Goal: Communication & Community: Answer question/provide support

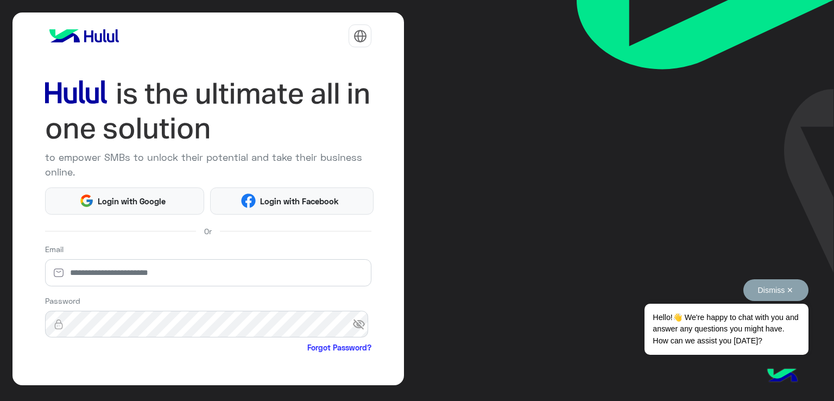
click at [794, 287] on button "Dismiss ✕" at bounding box center [775, 290] width 65 height 22
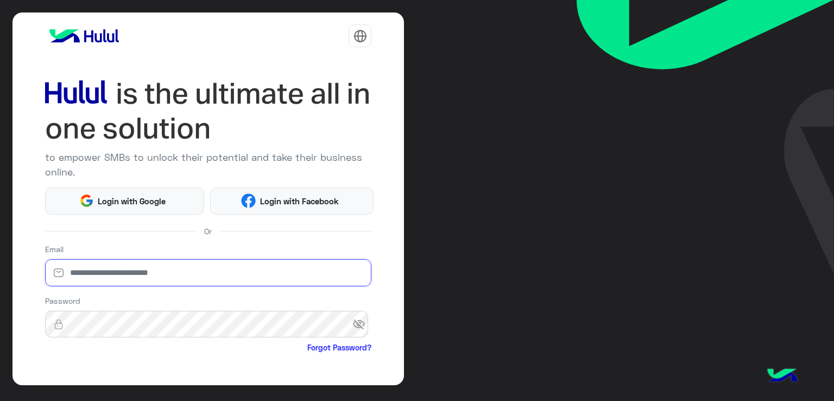
click at [177, 276] on input "email" at bounding box center [208, 272] width 327 height 27
type input "**********"
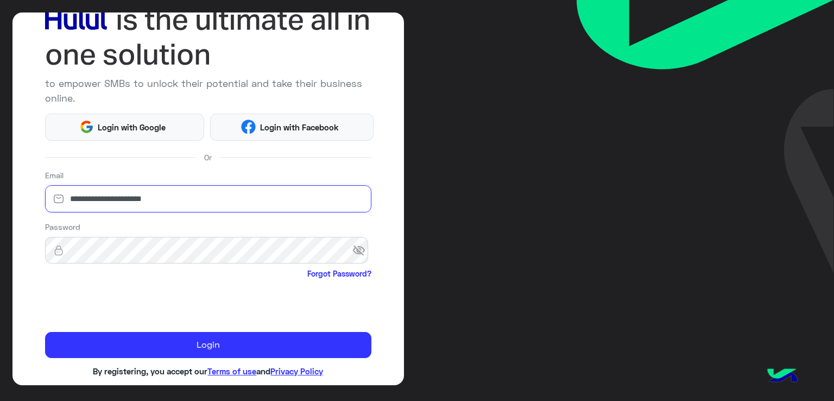
scroll to position [89, 0]
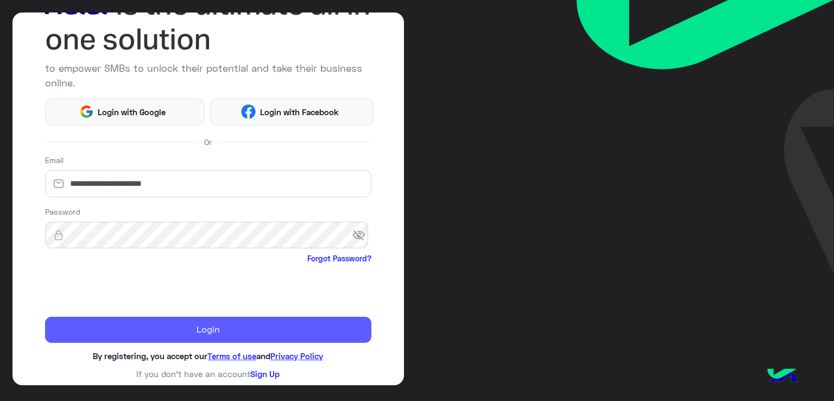
click at [256, 332] on button "Login" at bounding box center [208, 330] width 327 height 26
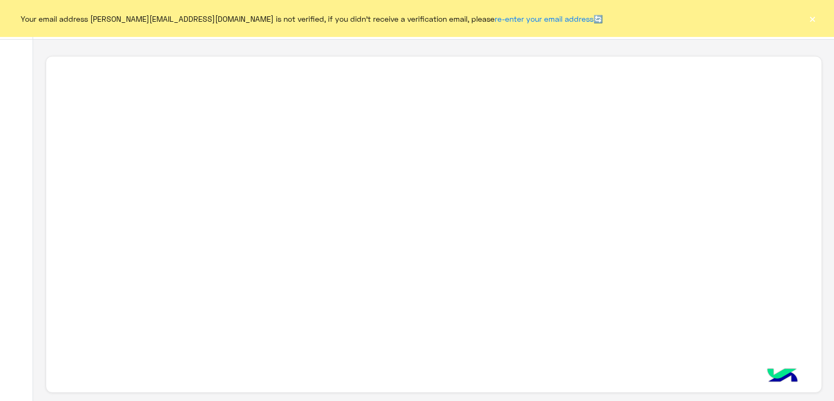
click at [810, 23] on button "×" at bounding box center [812, 18] width 11 height 11
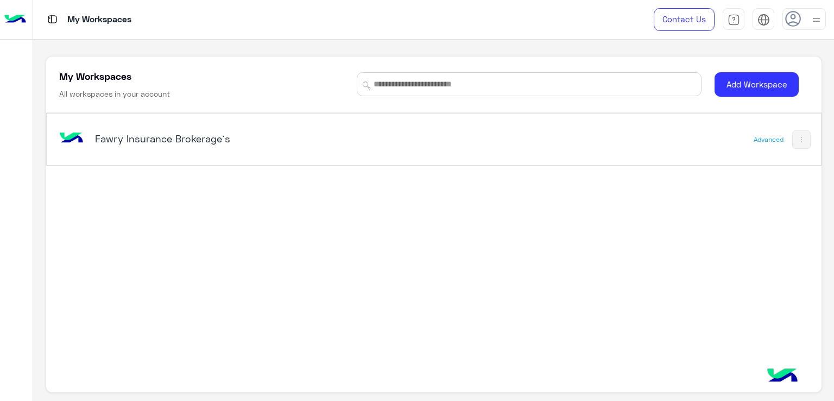
click at [122, 130] on div "Fawry Insurance Brokerage`s" at bounding box center [283, 139] width 452 height 31
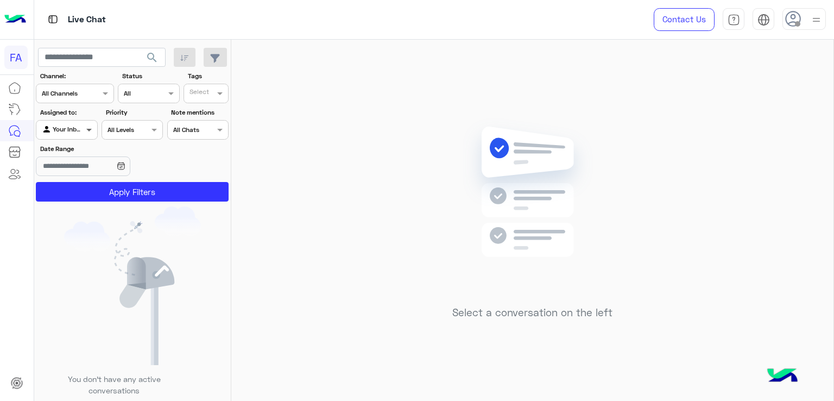
click at [96, 130] on span at bounding box center [91, 129] width 14 height 11
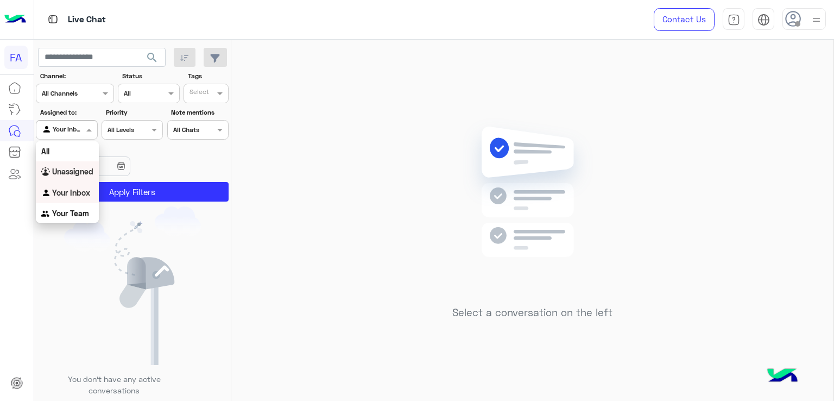
click at [73, 173] on b "Unassigned" at bounding box center [72, 171] width 41 height 9
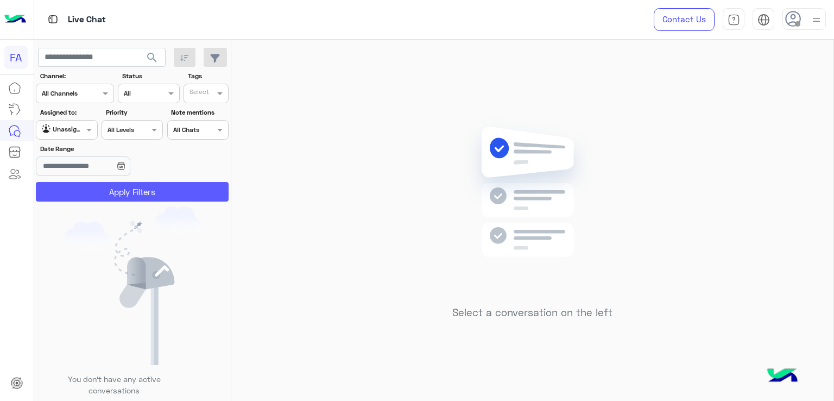
click at [116, 186] on button "Apply Filters" at bounding box center [132, 192] width 193 height 20
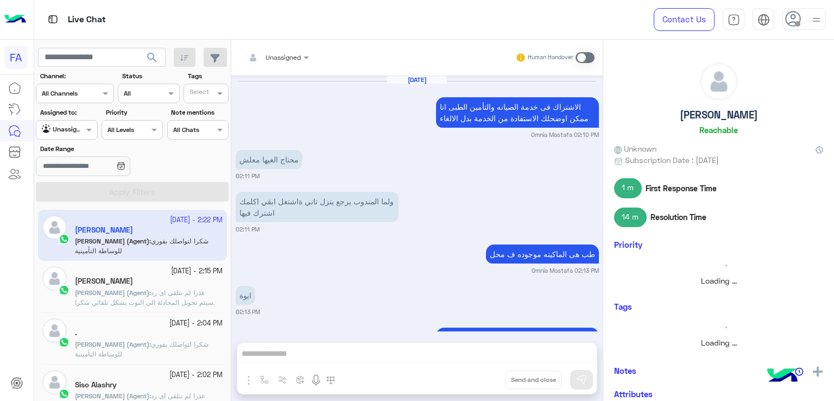
scroll to position [738, 0]
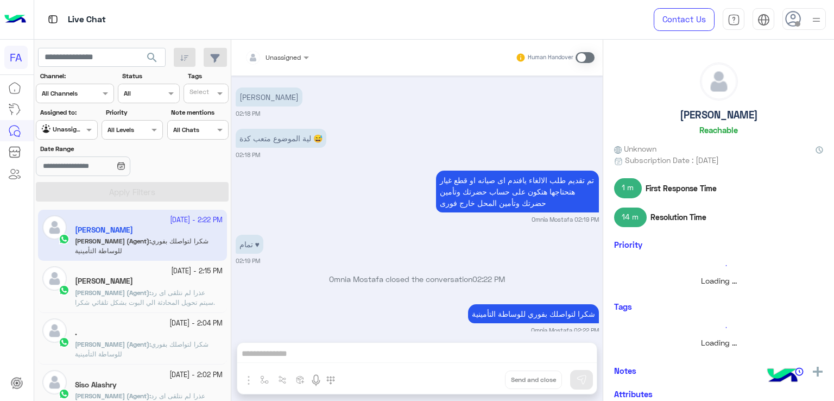
click at [812, 21] on img at bounding box center [817, 20] width 14 height 14
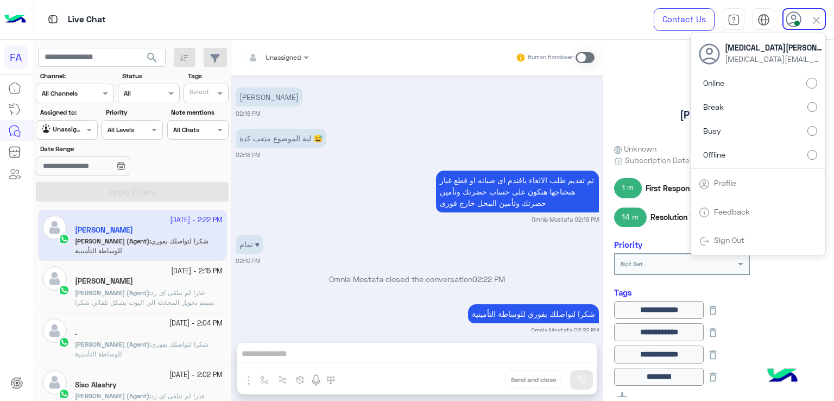
click at [154, 55] on span "search" at bounding box center [152, 57] width 13 height 13
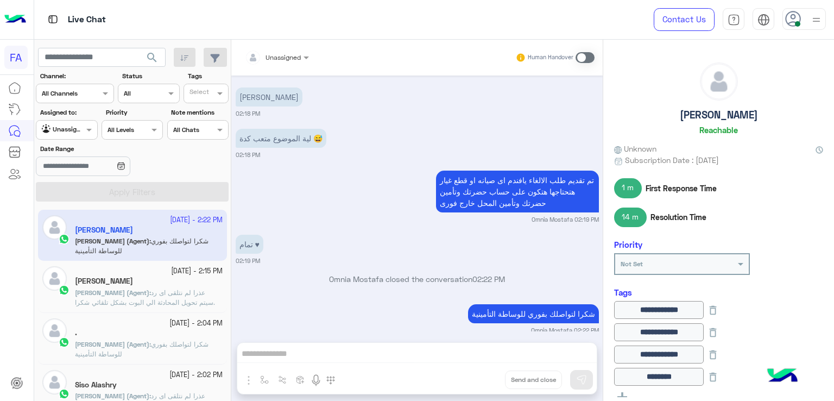
click at [156, 52] on span "search" at bounding box center [152, 57] width 13 height 13
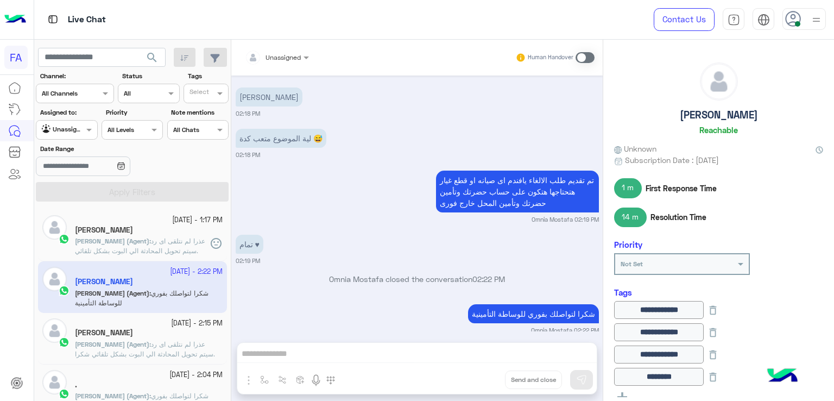
click at [156, 58] on span "search" at bounding box center [152, 57] width 13 height 13
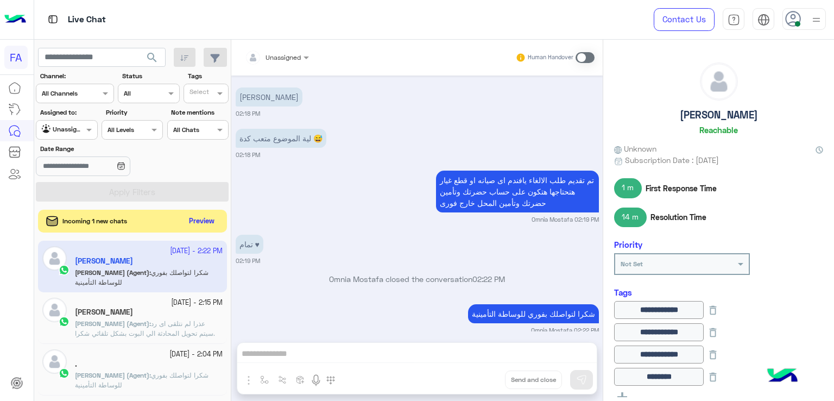
click at [204, 219] on button "Preview" at bounding box center [202, 221] width 34 height 15
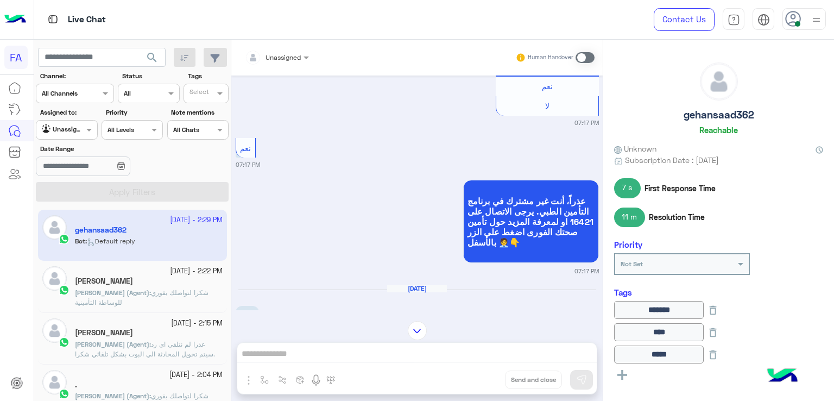
scroll to position [876, 0]
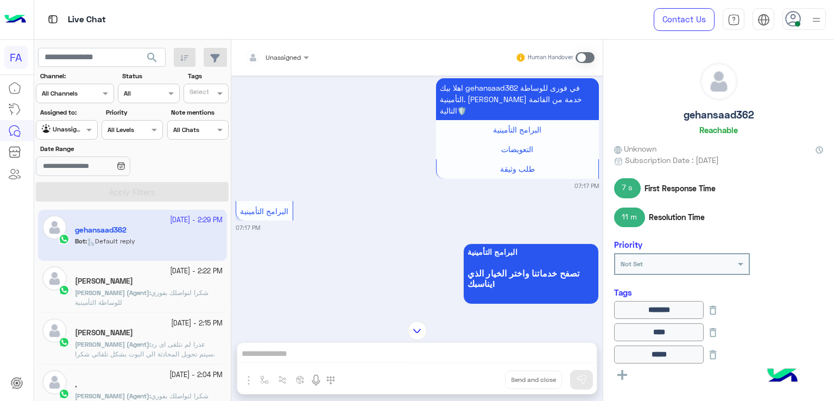
click at [598, 185] on div "Oct 1, 2025 اشكرك كدا هدفع كل سنه 300صح من خلال فورى 12:00 PM مظبوط يافندم Amir…" at bounding box center [416, 192] width 371 height 235
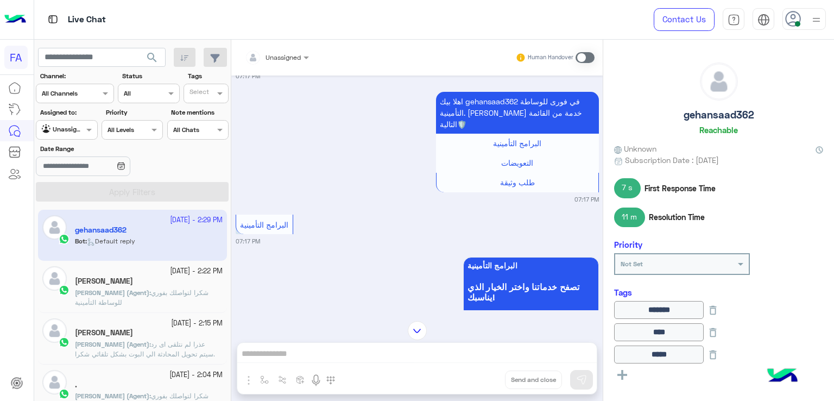
click at [598, 176] on div "Oct 1, 2025 اشكرك كدا هدفع كل سنه 300صح من خلال فورى 12:00 PM مظبوط يافندم Amir…" at bounding box center [416, 192] width 371 height 235
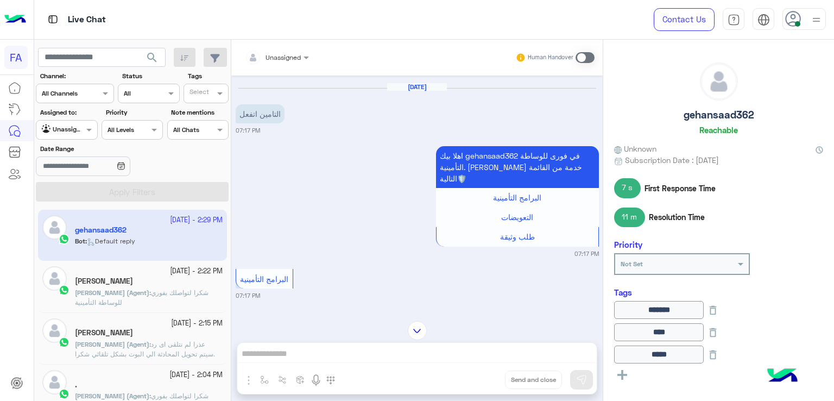
click at [358, 210] on div "اهلا بيك gehansaad362 في فورى للوساطة التأمينية. اختر خدمة من القائمة التالية🛡️…" at bounding box center [417, 200] width 363 height 115
drag, startPoint x: 605, startPoint y: 155, endPoint x: 605, endPoint y: 173, distance: 17.4
click at [605, 173] on div "gehansaad362 Reachable Unknown Subscription Date : 09/30/2025 7 s First Respons…" at bounding box center [718, 218] width 231 height 357
drag, startPoint x: 269, startPoint y: 210, endPoint x: 291, endPoint y: 205, distance: 22.3
click at [269, 210] on div "اهلا بيك gehansaad362 في فورى للوساطة التأمينية. اختر خدمة من القائمة التالية🛡️…" at bounding box center [417, 200] width 363 height 115
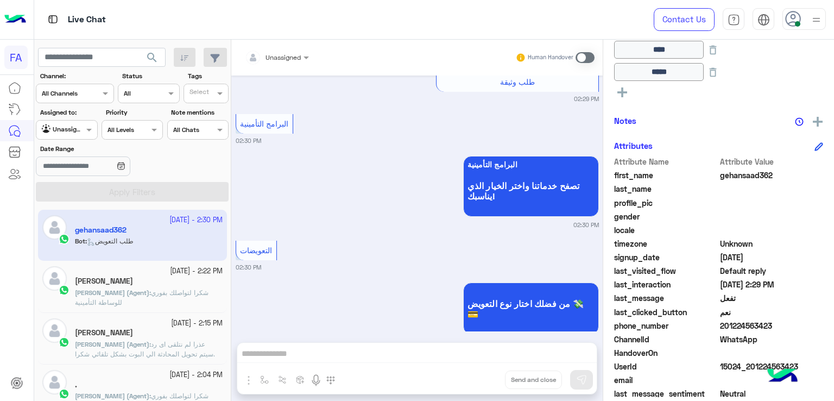
scroll to position [311, 0]
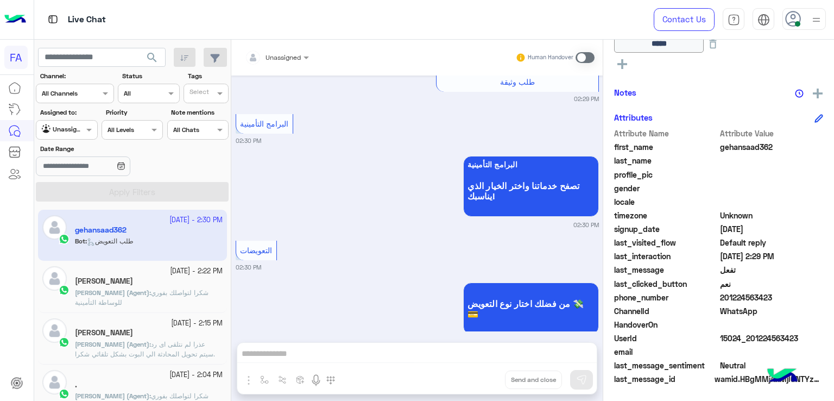
drag, startPoint x: 779, startPoint y: 303, endPoint x: 727, endPoint y: 300, distance: 52.2
click at [727, 300] on div "Attribute Name Attribute Value first_name gehansaad362 last_name profile_pic ge…" at bounding box center [718, 257] width 209 height 259
copy span "1224563423"
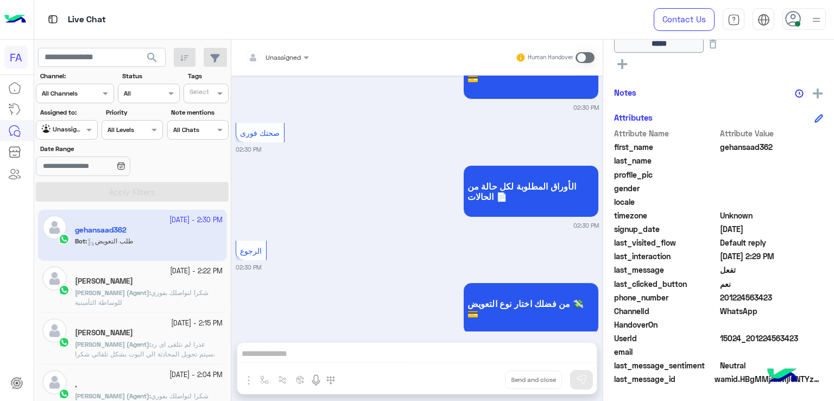
copy span "1224563423"
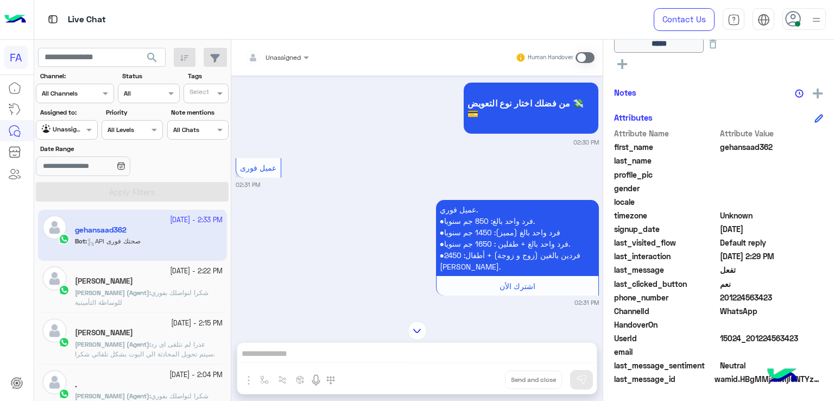
scroll to position [2430, 0]
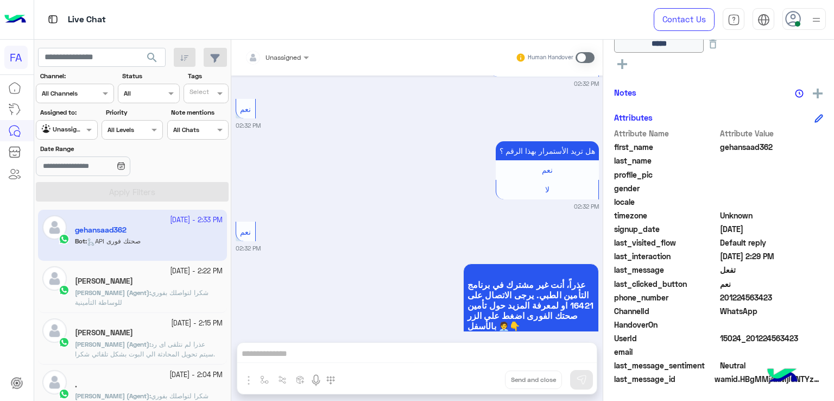
click at [148, 61] on span "search" at bounding box center [152, 57] width 13 height 13
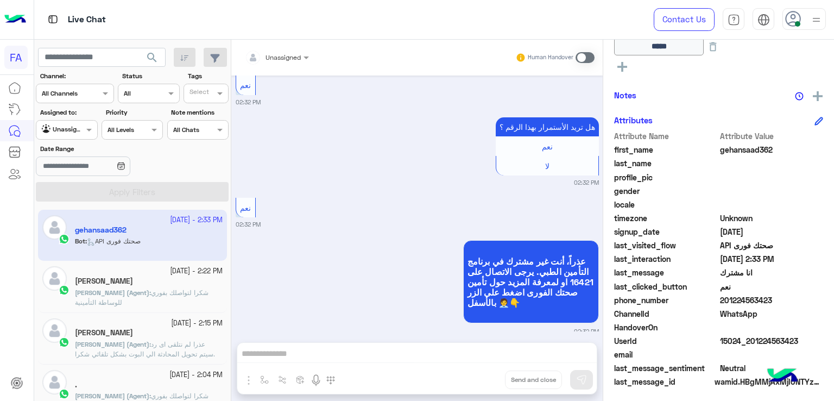
scroll to position [311, 0]
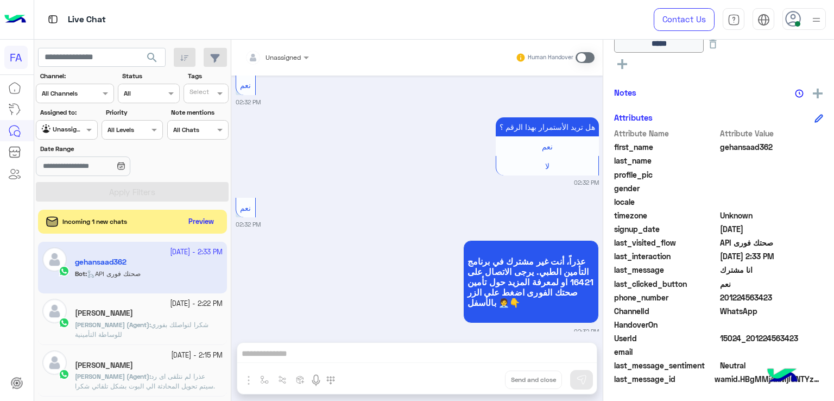
click at [201, 211] on div "Incoming 1 new chats Preview" at bounding box center [132, 222] width 189 height 24
click at [201, 218] on button "Preview" at bounding box center [202, 221] width 34 height 15
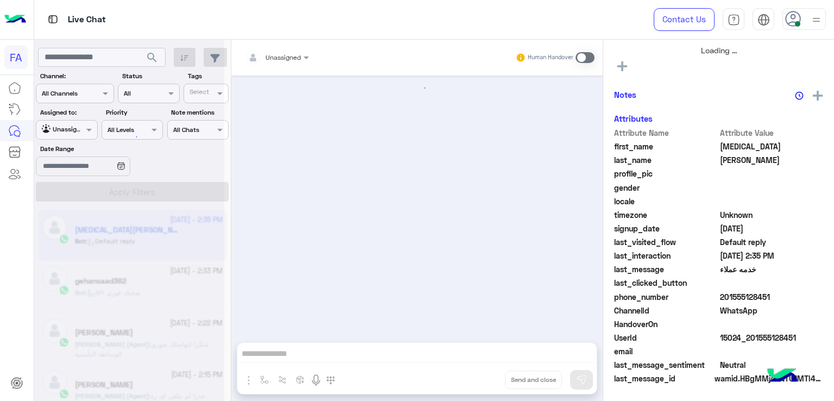
scroll to position [193, 0]
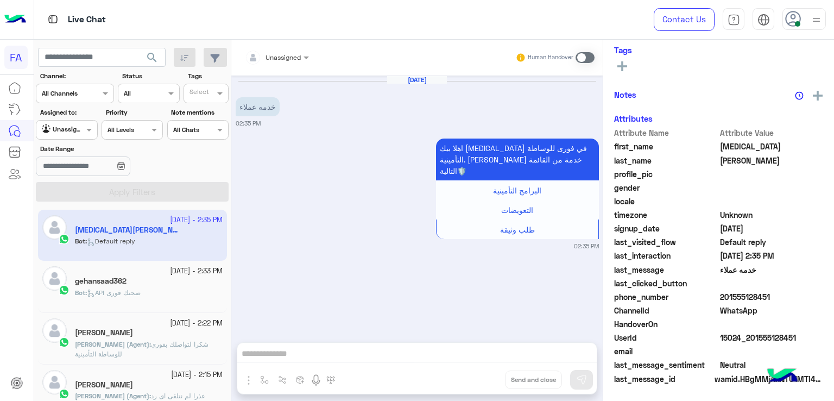
click at [78, 131] on div at bounding box center [66, 128] width 60 height 10
click at [78, 197] on b "Your Inbox" at bounding box center [71, 192] width 38 height 9
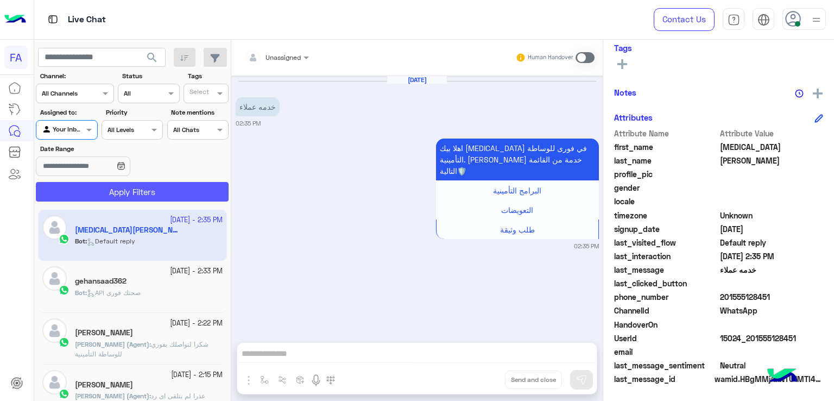
click at [105, 188] on button "Apply Filters" at bounding box center [132, 192] width 193 height 20
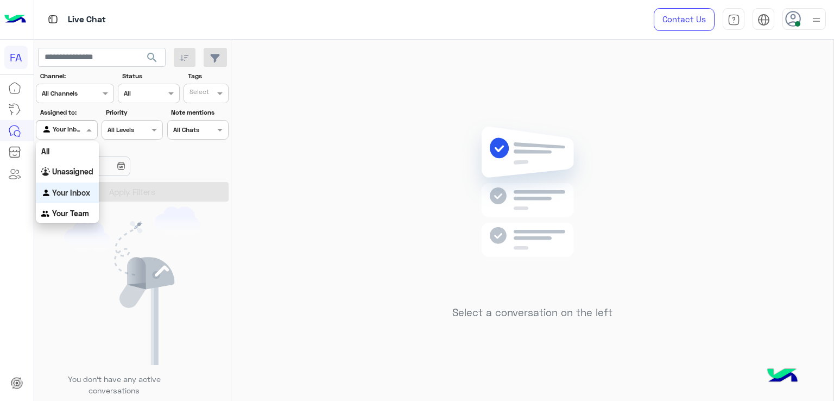
click at [80, 128] on div at bounding box center [66, 128] width 60 height 10
click at [80, 174] on b "Unassigned" at bounding box center [72, 171] width 41 height 9
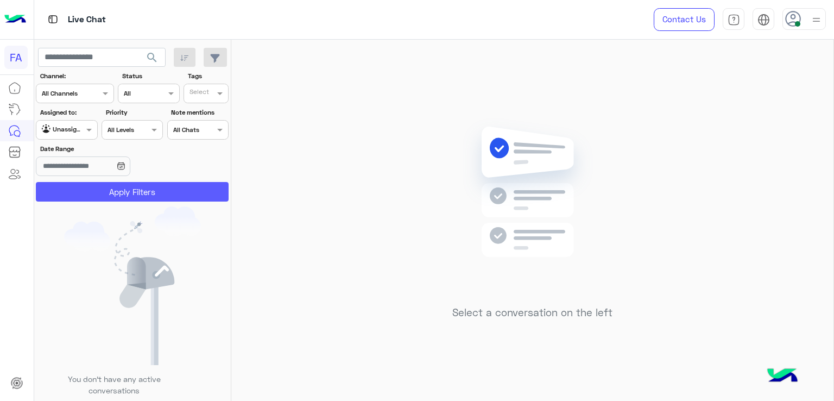
click at [135, 198] on button "Apply Filters" at bounding box center [132, 192] width 193 height 20
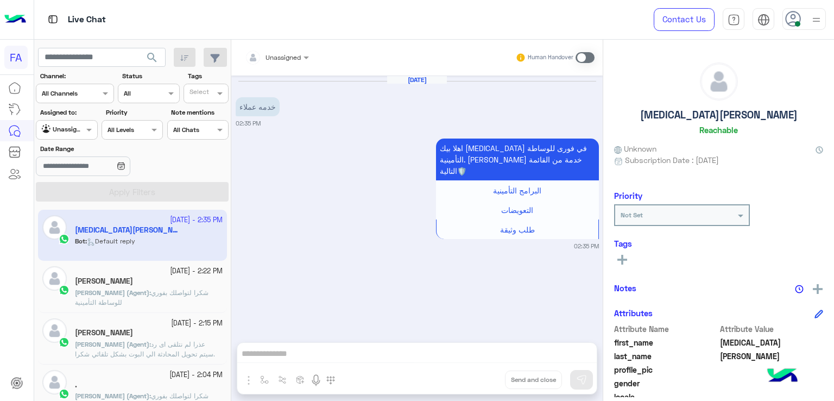
click at [54, 129] on input "text" at bounding box center [54, 129] width 25 height 10
click at [66, 185] on div "Your Inbox" at bounding box center [67, 192] width 63 height 21
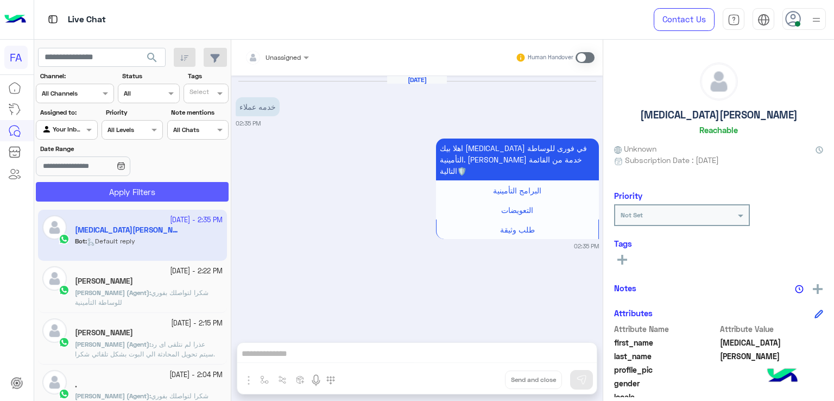
click at [93, 189] on button "Apply Filters" at bounding box center [132, 192] width 193 height 20
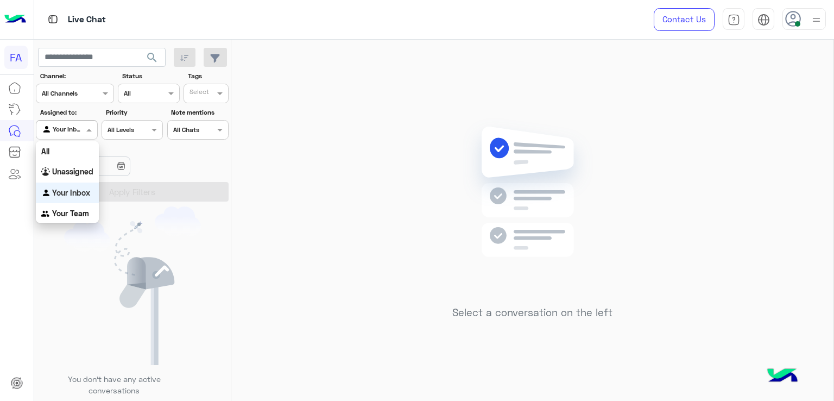
drag, startPoint x: 73, startPoint y: 127, endPoint x: 87, endPoint y: 149, distance: 26.8
click at [74, 129] on div at bounding box center [66, 128] width 60 height 10
click at [158, 57] on span "search" at bounding box center [152, 57] width 13 height 13
click at [76, 135] on div "Your Inbox" at bounding box center [62, 129] width 41 height 11
click at [79, 166] on div "Unassigned" at bounding box center [67, 171] width 63 height 21
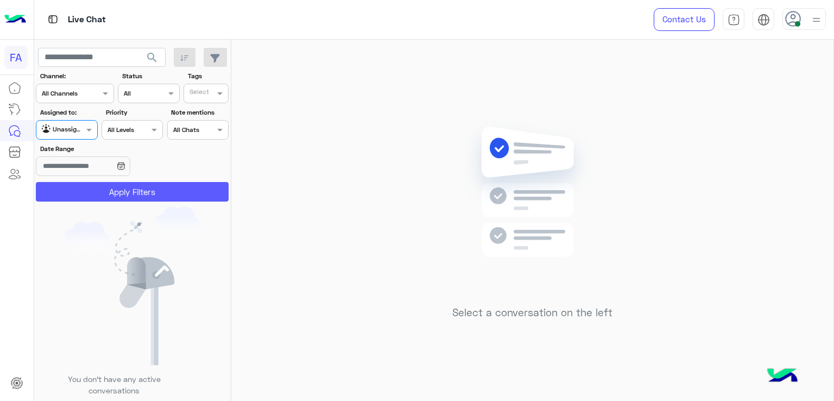
click at [87, 191] on button "Apply Filters" at bounding box center [132, 192] width 193 height 20
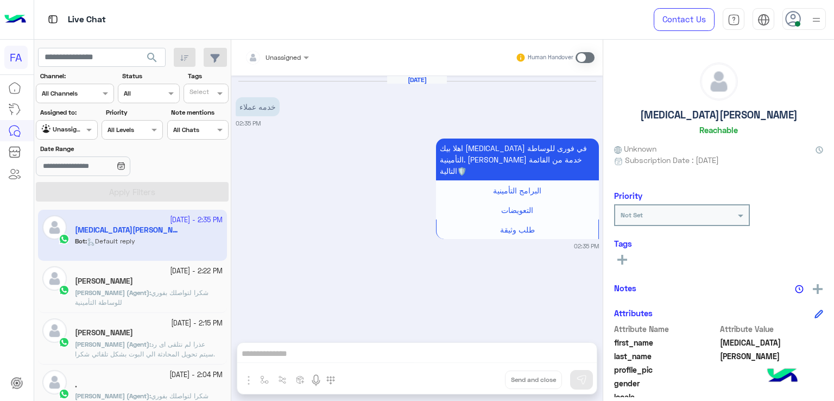
click at [146, 56] on button "search" at bounding box center [152, 59] width 27 height 23
click at [66, 131] on input "text" at bounding box center [54, 129] width 25 height 10
drag, startPoint x: 93, startPoint y: 195, endPoint x: 111, endPoint y: 193, distance: 18.0
click at [93, 195] on div "Your Inbox" at bounding box center [67, 192] width 63 height 21
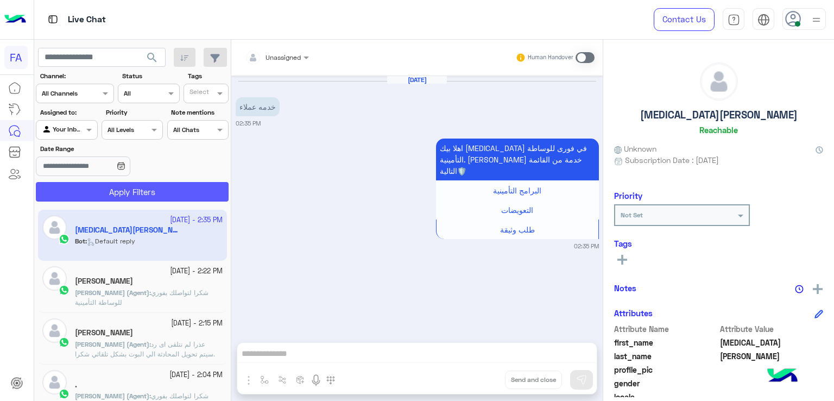
click at [132, 191] on button "Apply Filters" at bounding box center [132, 192] width 193 height 20
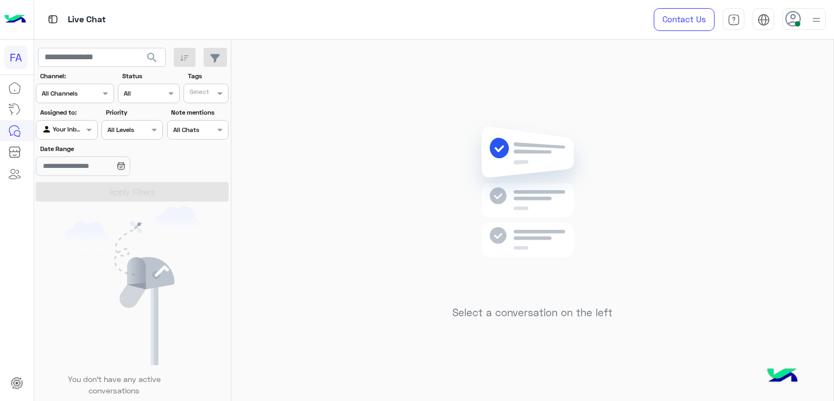
click at [85, 122] on div "Agent Filter Your Inbox" at bounding box center [66, 130] width 61 height 20
drag, startPoint x: 84, startPoint y: 175, endPoint x: 89, endPoint y: 180, distance: 7.3
click at [84, 175] on b "Unassigned" at bounding box center [72, 171] width 41 height 9
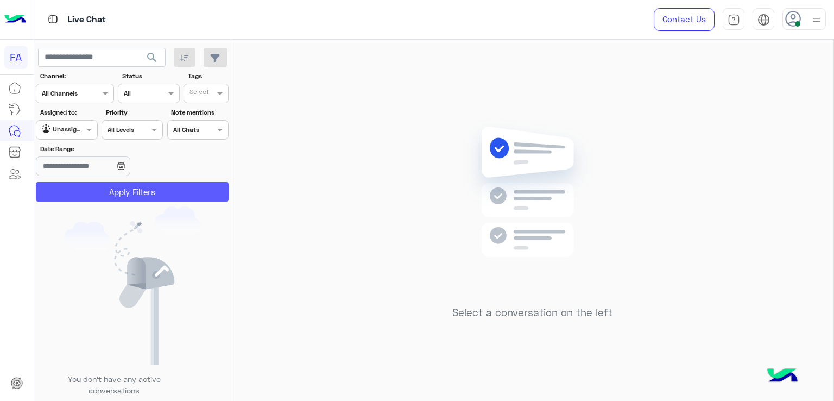
click at [109, 185] on button "Apply Filters" at bounding box center [132, 192] width 193 height 20
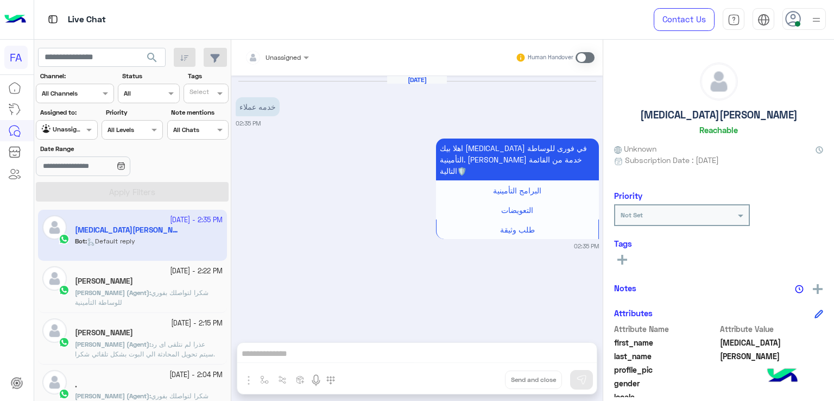
click at [147, 54] on span "search" at bounding box center [152, 57] width 13 height 13
click at [152, 61] on span "search" at bounding box center [152, 57] width 13 height 13
click at [84, 137] on div "Agent Filter Unassigned" at bounding box center [66, 130] width 61 height 20
click at [61, 191] on b "Your Inbox" at bounding box center [71, 192] width 38 height 9
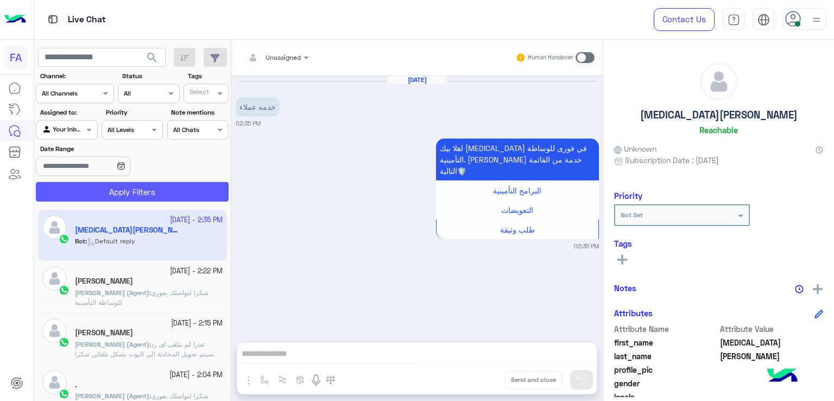
click at [89, 185] on button "Apply Filters" at bounding box center [132, 192] width 193 height 20
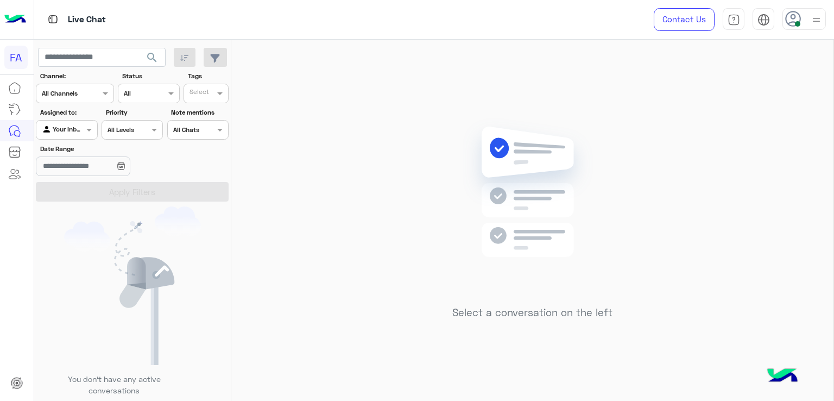
click at [72, 131] on div at bounding box center [66, 128] width 60 height 10
click at [72, 167] on b "Unassigned" at bounding box center [72, 171] width 41 height 9
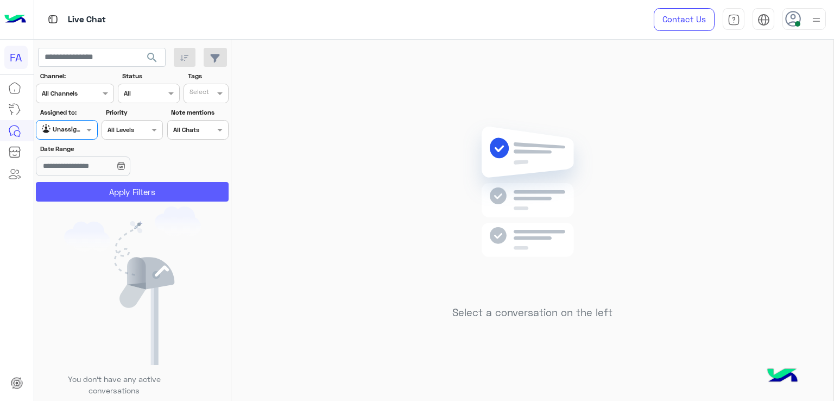
click at [122, 185] on button "Apply Filters" at bounding box center [132, 192] width 193 height 20
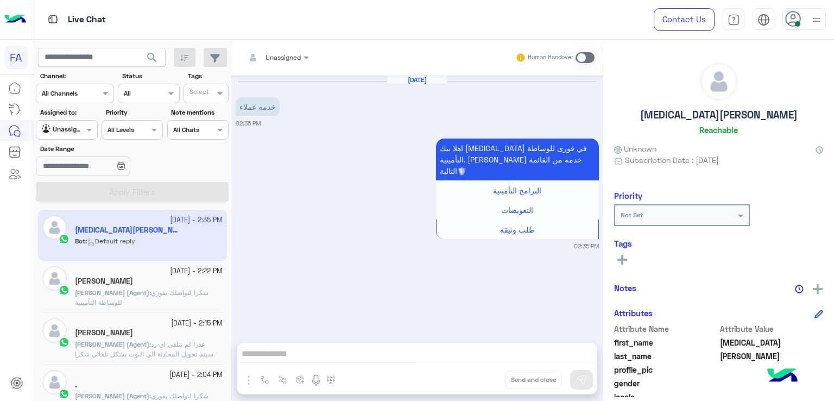
click at [150, 54] on span "search" at bounding box center [152, 57] width 13 height 13
click at [85, 130] on span at bounding box center [91, 129] width 14 height 11
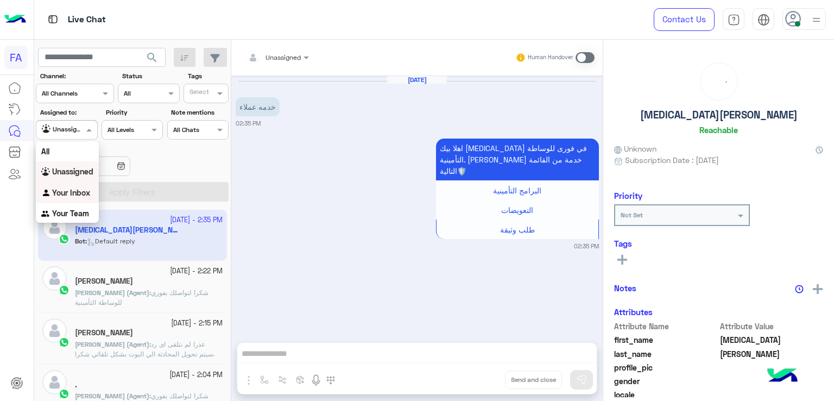
drag, startPoint x: 74, startPoint y: 197, endPoint x: 99, endPoint y: 193, distance: 25.4
click at [75, 197] on div "Your Inbox" at bounding box center [67, 192] width 63 height 21
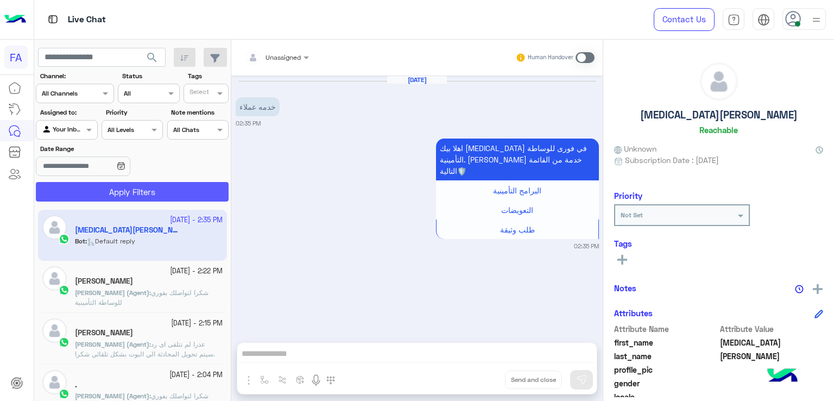
click at [126, 189] on button "Apply Filters" at bounding box center [132, 192] width 193 height 20
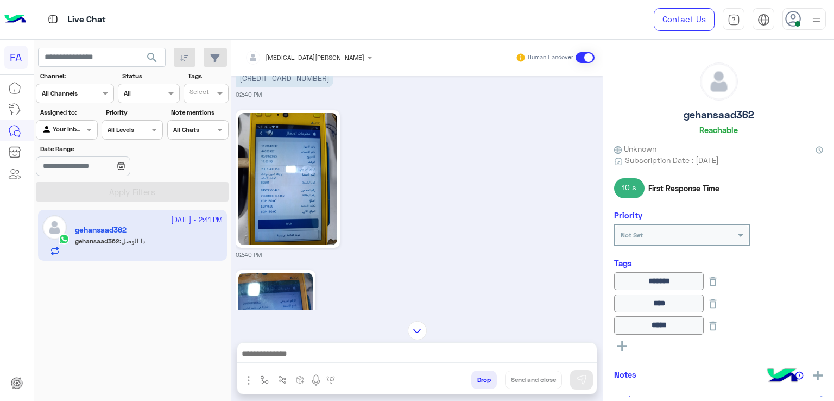
scroll to position [837, 0]
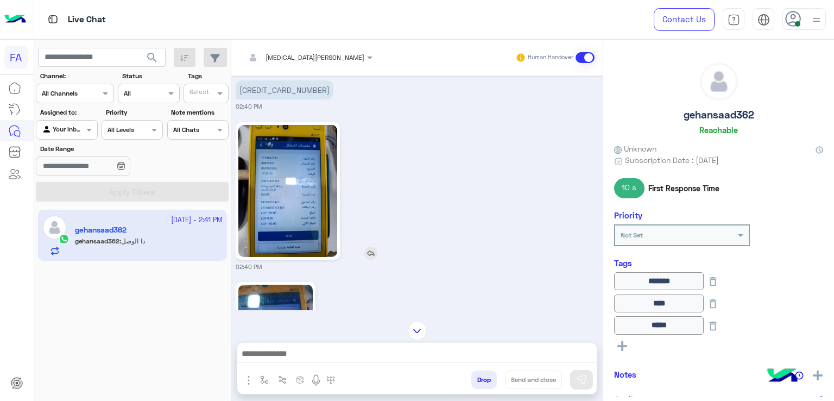
click at [256, 213] on img at bounding box center [287, 191] width 99 height 132
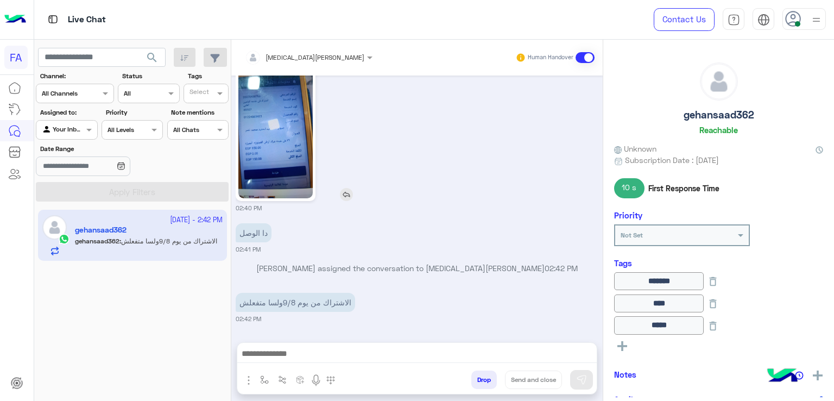
click at [283, 138] on img at bounding box center [275, 132] width 74 height 132
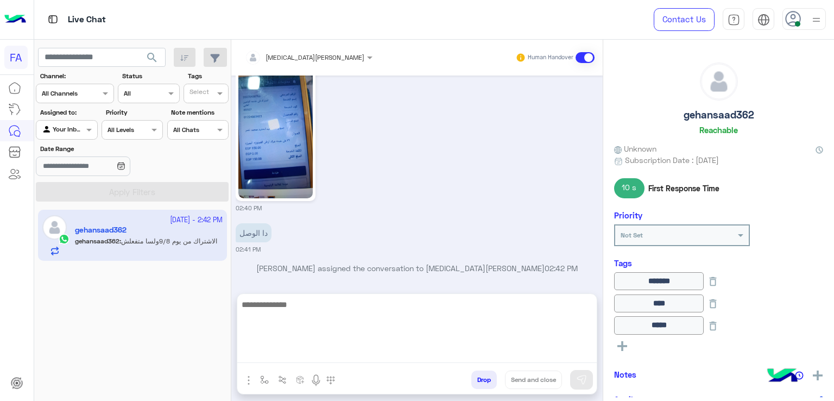
click at [563, 355] on textarea at bounding box center [416, 330] width 359 height 65
type textarea "**********"
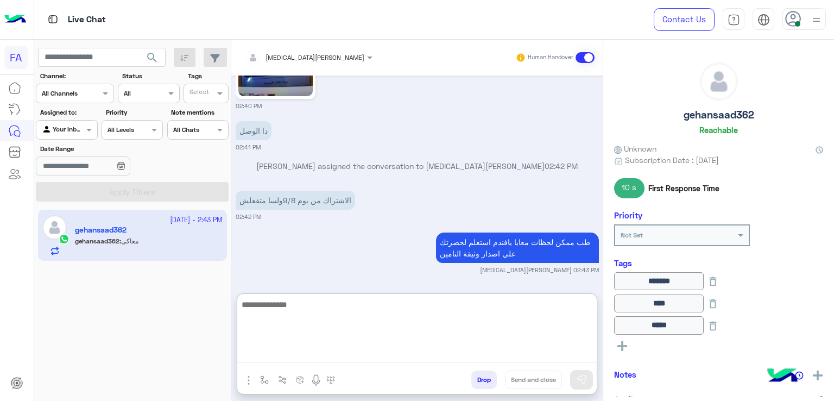
scroll to position [1227, 0]
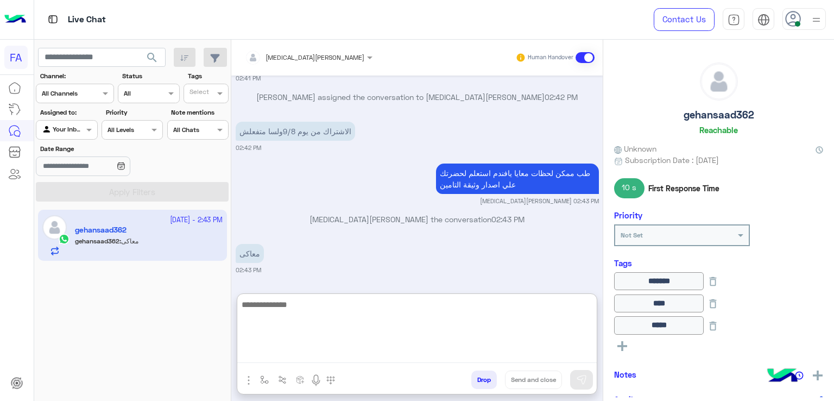
click at [382, 340] on textarea at bounding box center [416, 330] width 359 height 65
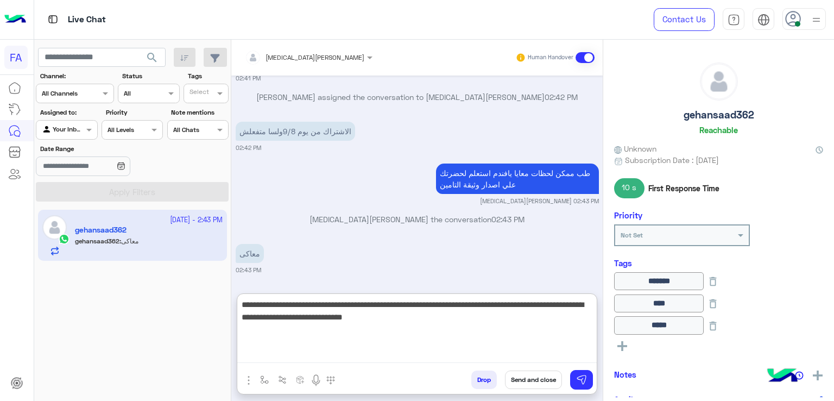
type textarea "**********"
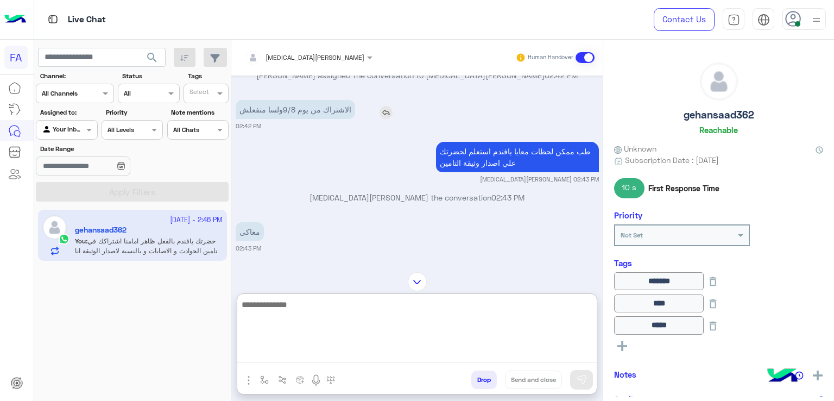
scroll to position [1182, 0]
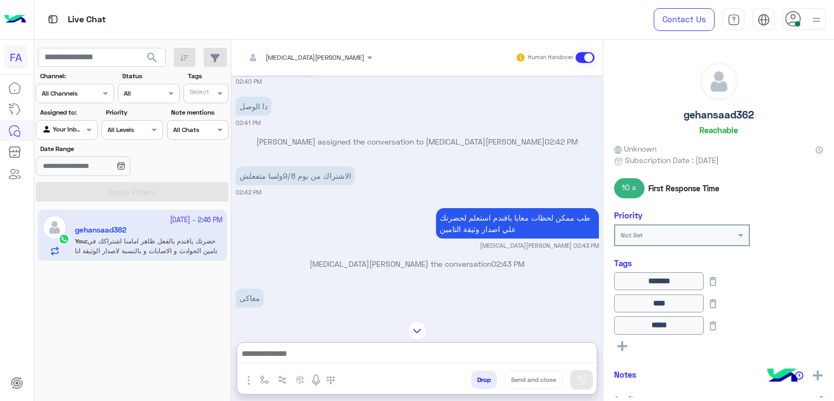
click at [413, 279] on div "Amira khalid Human Handover Oct 6, 2025 البرامج التأمينية 02:31 PM البرامج التأ…" at bounding box center [416, 222] width 371 height 365
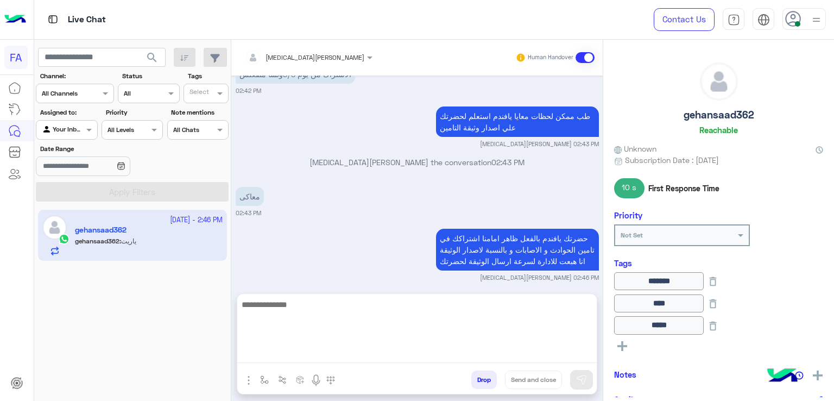
click at [406, 357] on textarea at bounding box center [416, 330] width 359 height 65
click at [464, 348] on textarea at bounding box center [416, 330] width 359 height 65
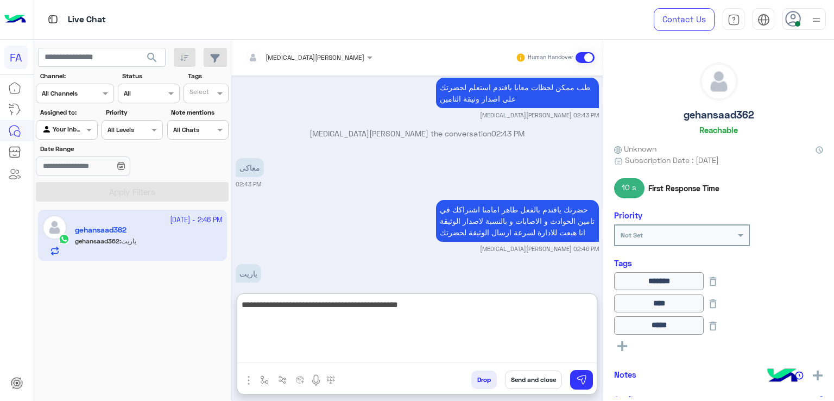
type textarea "**********"
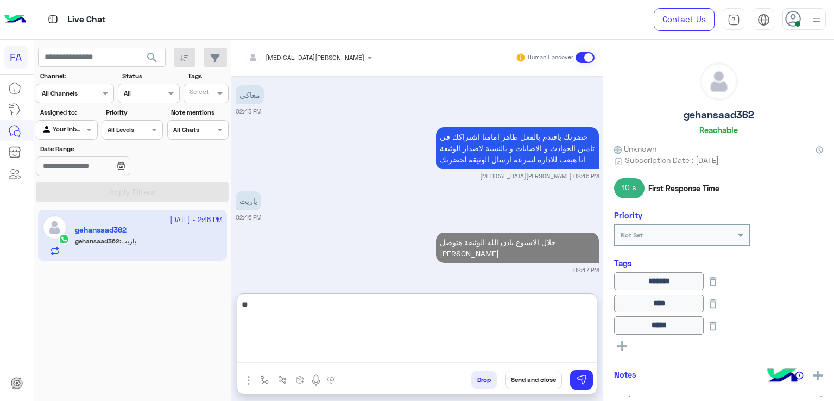
type textarea "*"
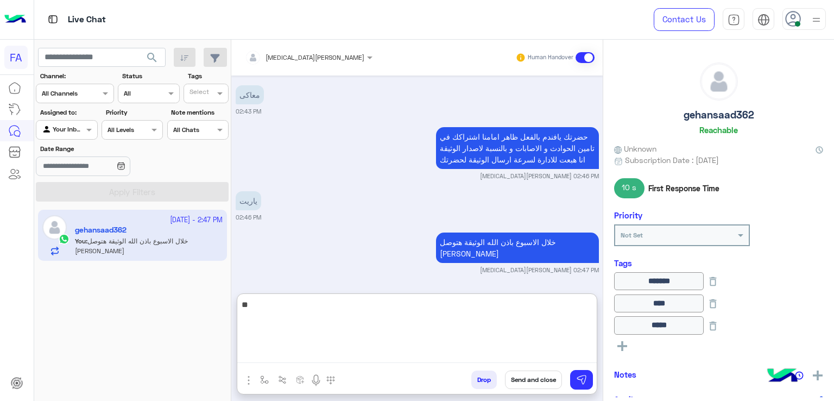
type textarea "*"
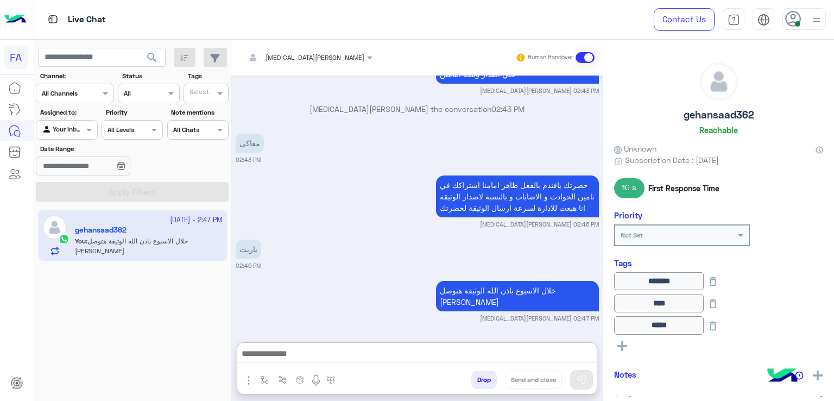
click at [623, 342] on icon at bounding box center [622, 346] width 10 height 10
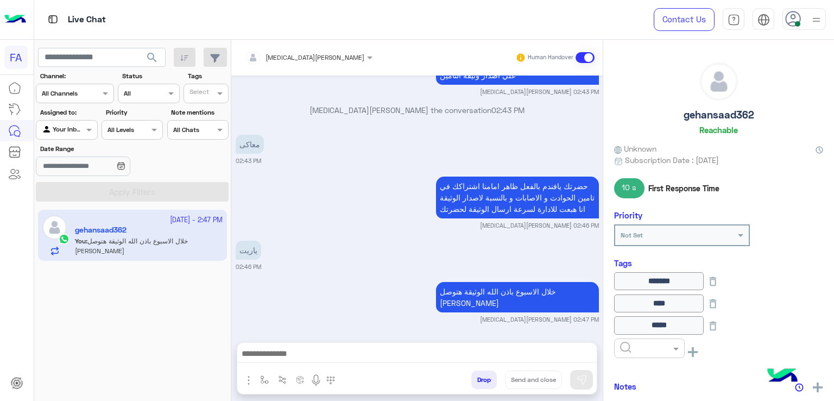
click at [628, 342] on input "text" at bounding box center [636, 347] width 33 height 10
click at [646, 261] on div "Done" at bounding box center [649, 267] width 71 height 20
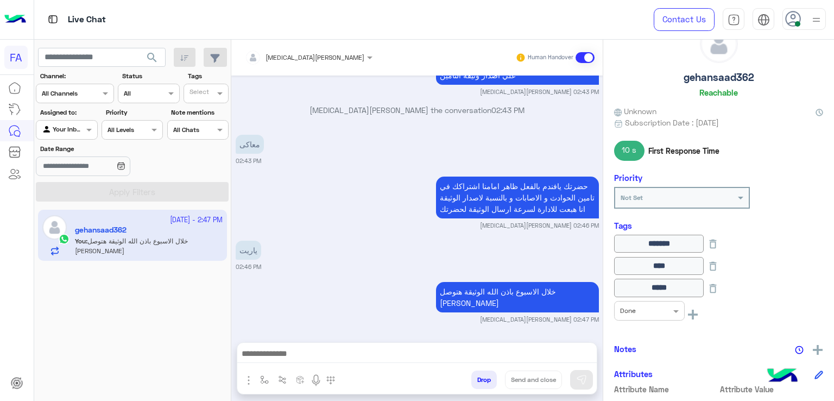
scroll to position [20, 0]
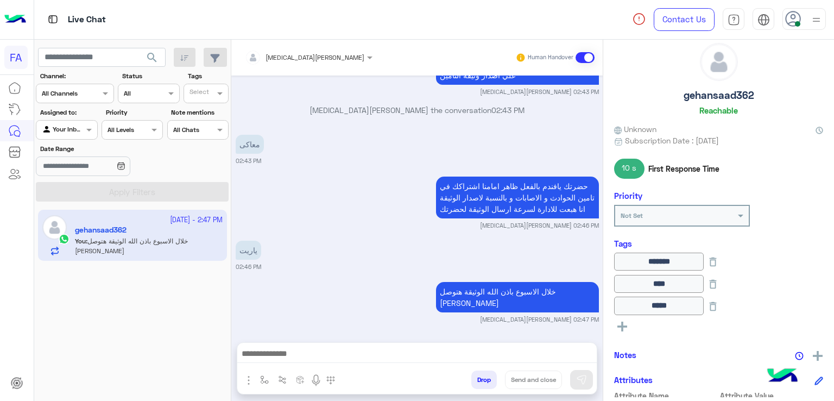
click at [156, 58] on span "search" at bounding box center [152, 57] width 13 height 13
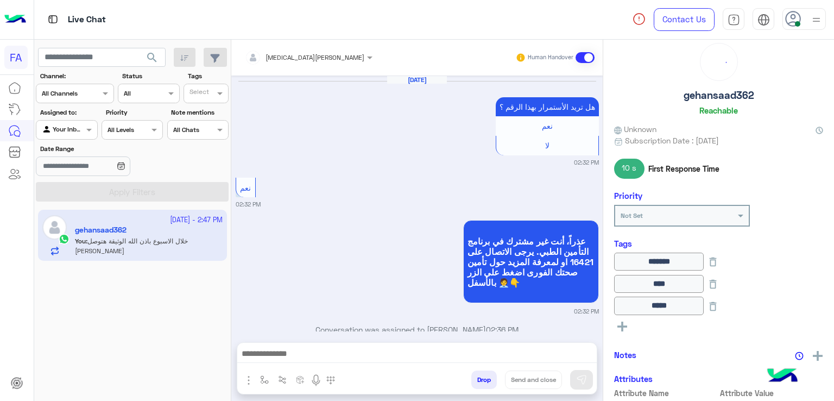
scroll to position [923, 0]
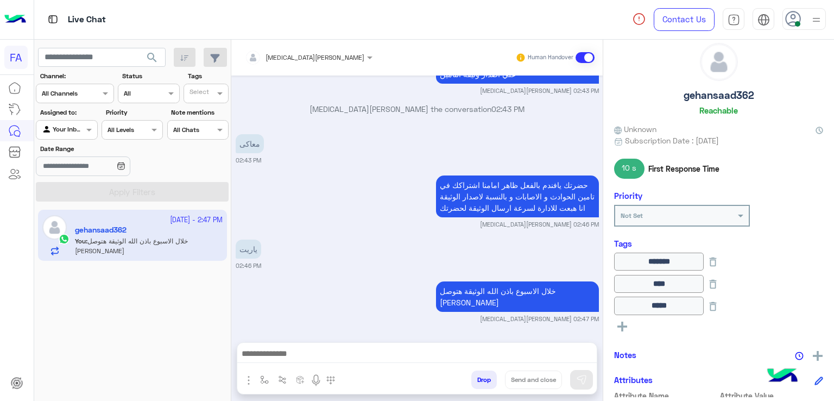
click at [156, 56] on span "search" at bounding box center [152, 57] width 13 height 13
click at [717, 283] on icon at bounding box center [713, 284] width 7 height 9
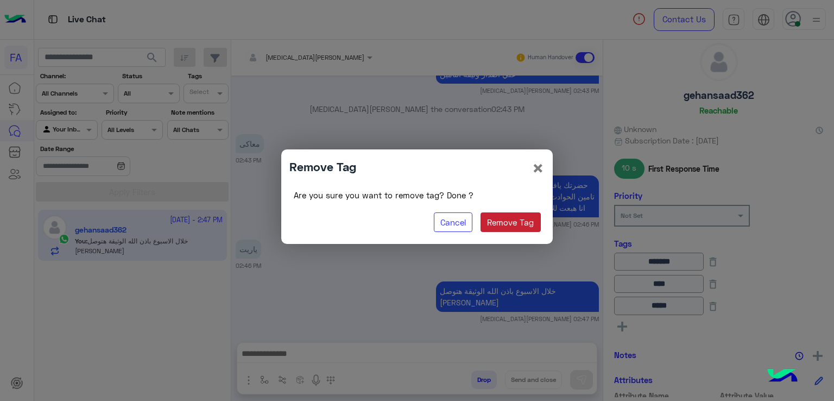
click at [539, 218] on button "Remove Tag" at bounding box center [511, 222] width 60 height 20
type input "*****"
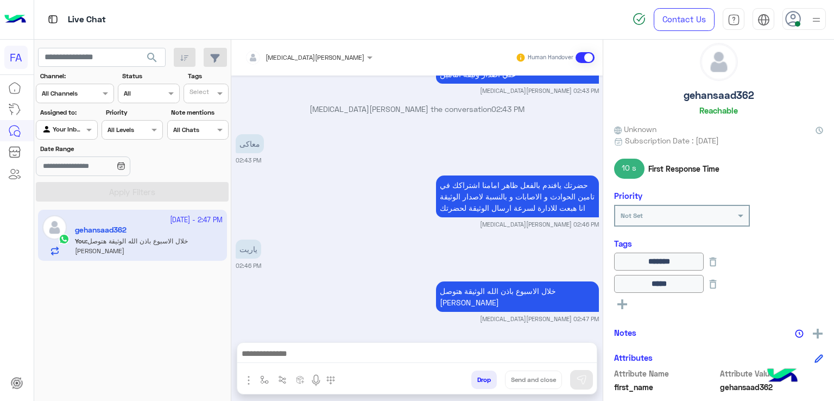
click at [631, 307] on div "See All" at bounding box center [718, 302] width 209 height 13
click at [626, 303] on rect at bounding box center [622, 304] width 10 height 2
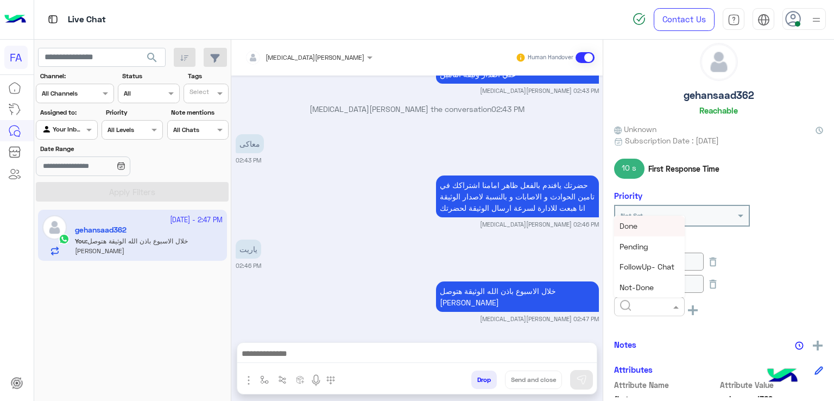
click at [630, 301] on input "text" at bounding box center [636, 305] width 33 height 10
click at [659, 225] on div "Done" at bounding box center [649, 226] width 71 height 20
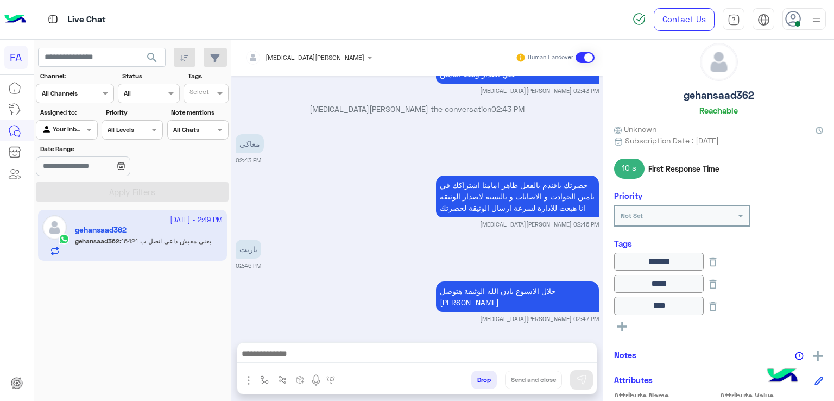
scroll to position [964, 0]
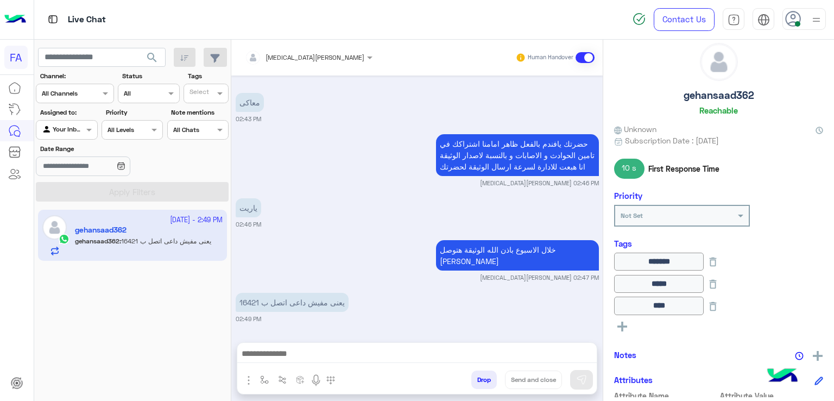
click at [149, 61] on span "search" at bounding box center [152, 57] width 13 height 13
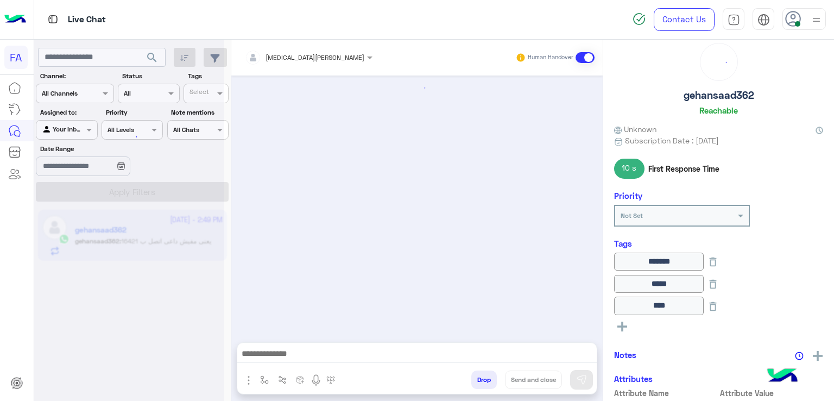
scroll to position [884, 0]
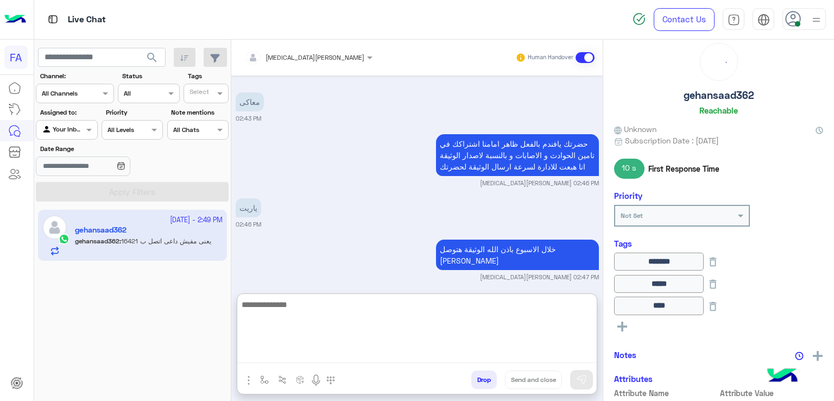
click at [364, 351] on textarea at bounding box center [416, 330] width 359 height 65
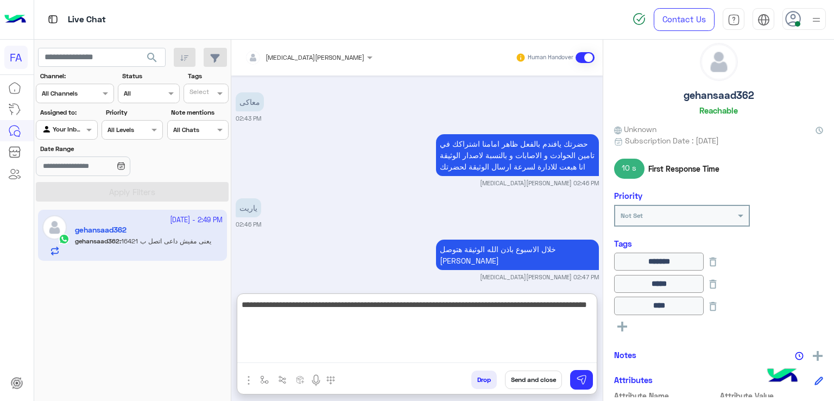
type textarea "**********"
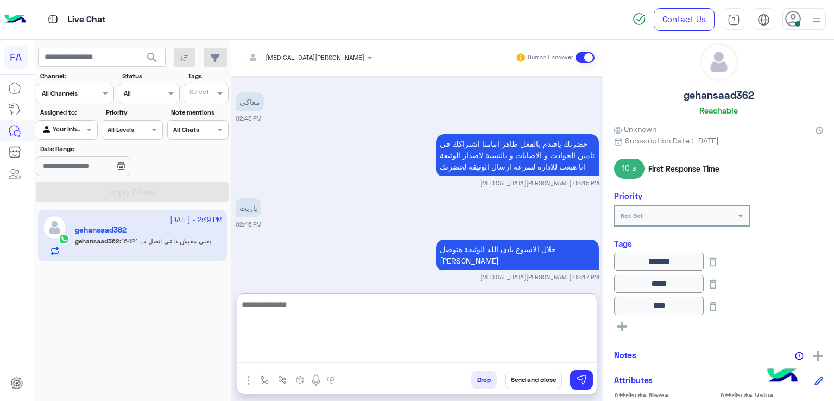
scroll to position [997, 0]
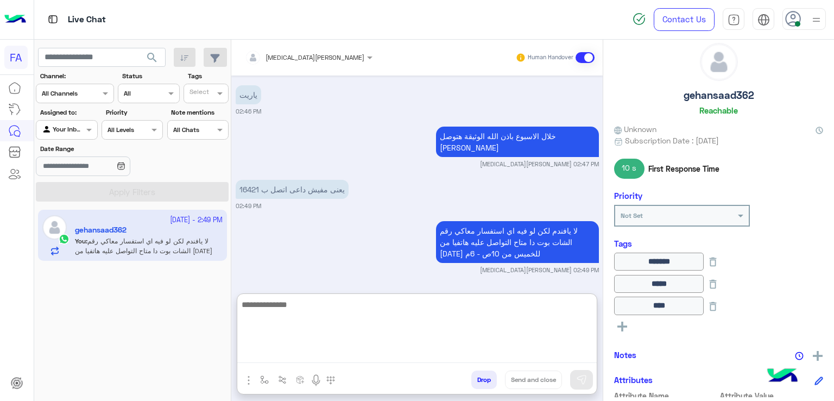
click at [401, 348] on textarea at bounding box center [416, 330] width 359 height 65
type textarea "**********"
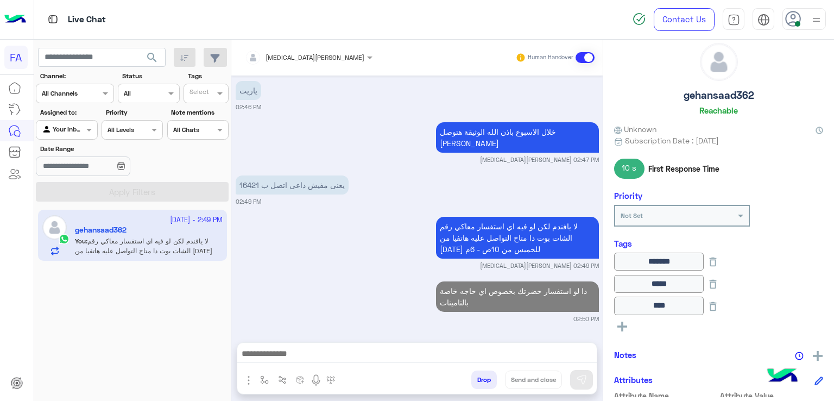
click at [164, 54] on button "search" at bounding box center [152, 59] width 27 height 23
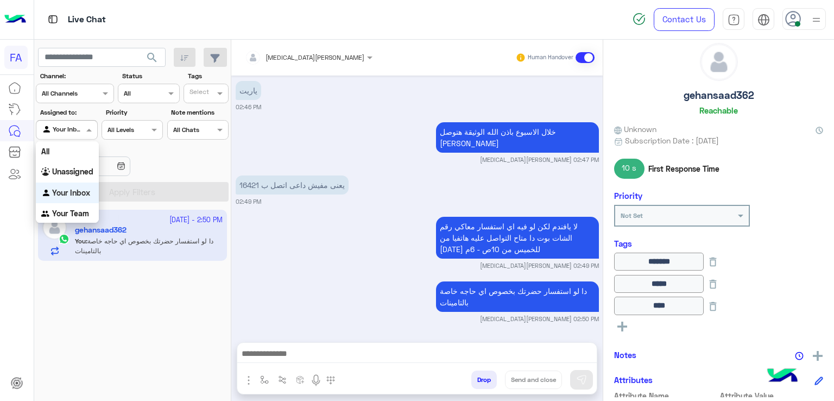
click at [82, 130] on div at bounding box center [66, 128] width 60 height 10
click at [79, 163] on div "Unassigned" at bounding box center [67, 171] width 63 height 21
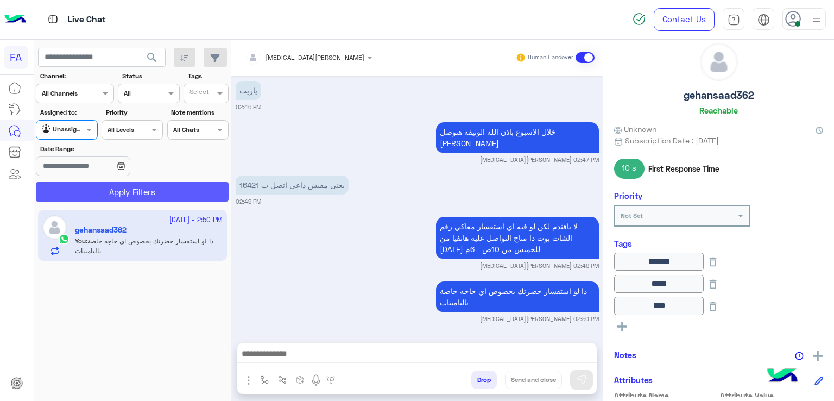
click at [103, 185] on button "Apply Filters" at bounding box center [132, 192] width 193 height 20
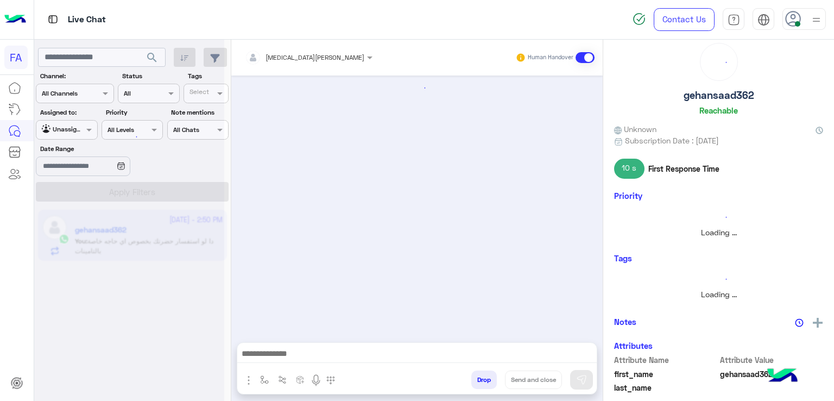
scroll to position [0, 0]
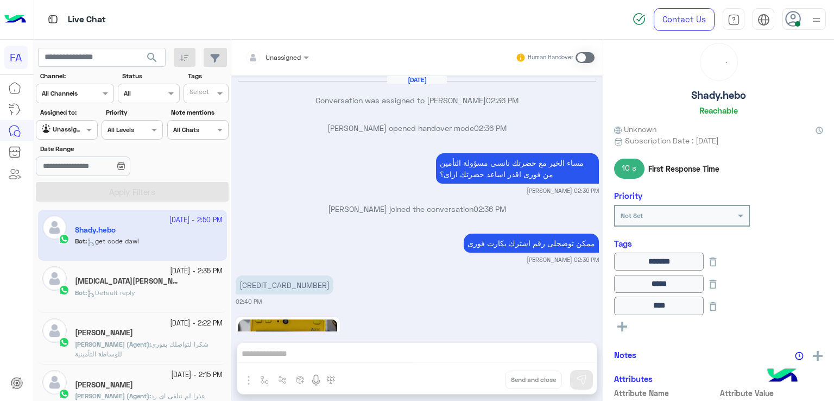
type input "****"
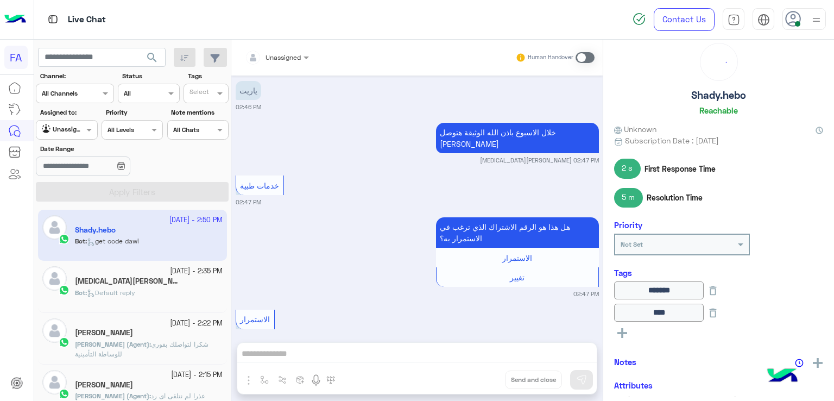
scroll to position [2100, 0]
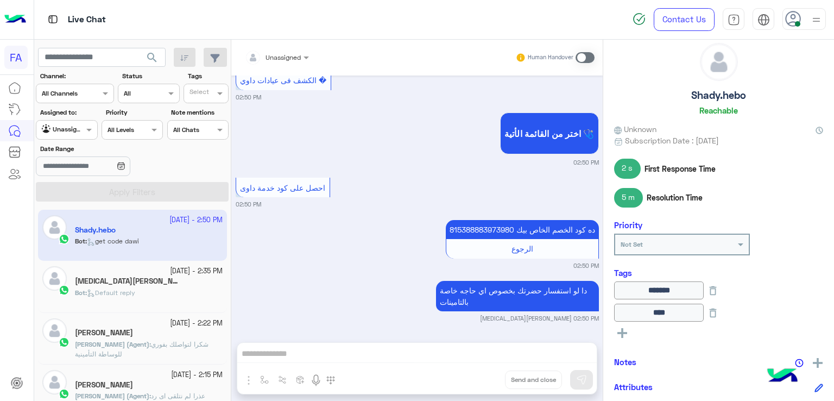
click at [149, 61] on span "search" at bounding box center [152, 57] width 13 height 13
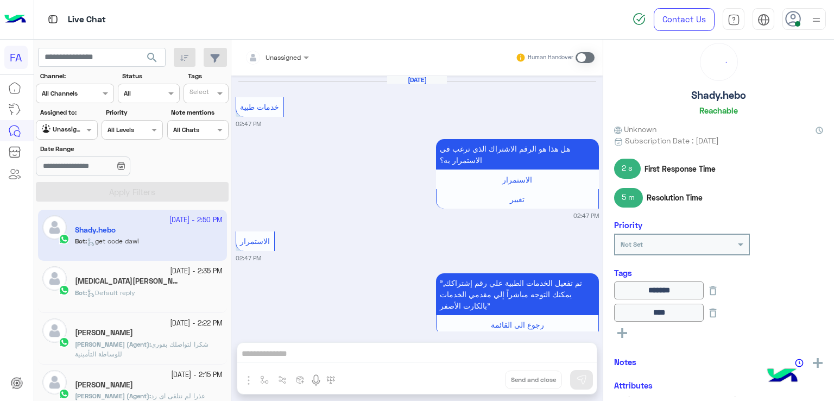
scroll to position [1010, 0]
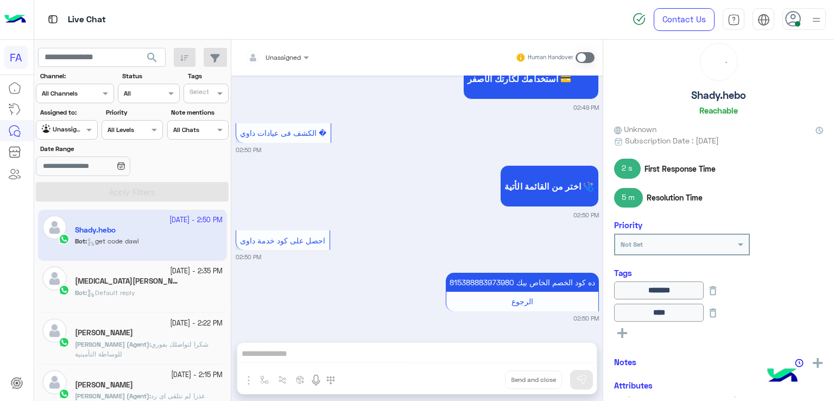
click at [116, 311] on div "6 October - 2:35 PM Amen Fahd Ghonem Bot : Default reply" at bounding box center [132, 287] width 189 height 52
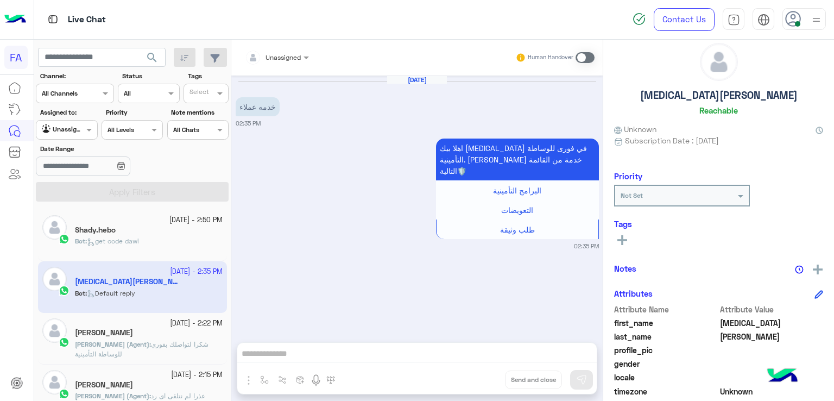
click at [125, 249] on div "Bot : get code dawi" at bounding box center [149, 245] width 148 height 19
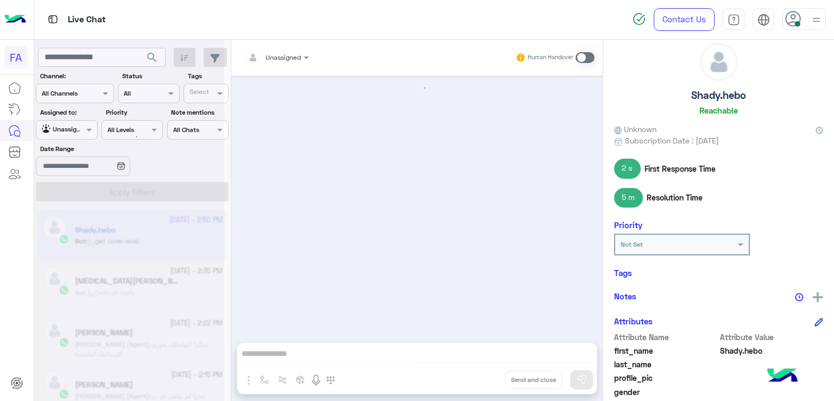
scroll to position [1010, 0]
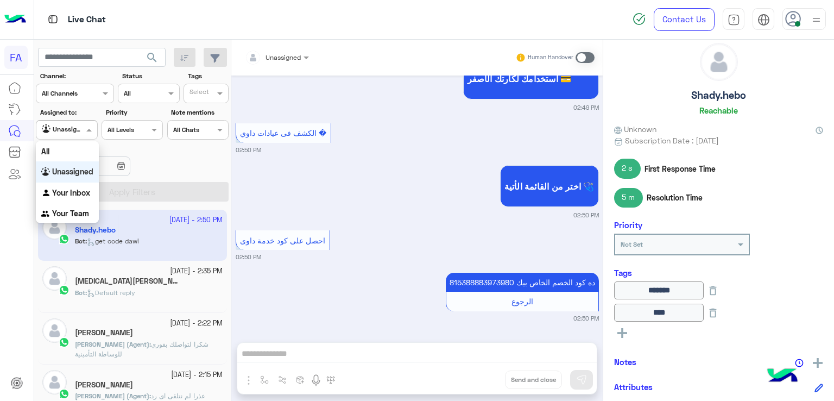
drag, startPoint x: 61, startPoint y: 130, endPoint x: 65, endPoint y: 145, distance: 15.8
click at [60, 130] on input "text" at bounding box center [54, 129] width 25 height 10
click at [62, 193] on b "Your Inbox" at bounding box center [71, 192] width 38 height 9
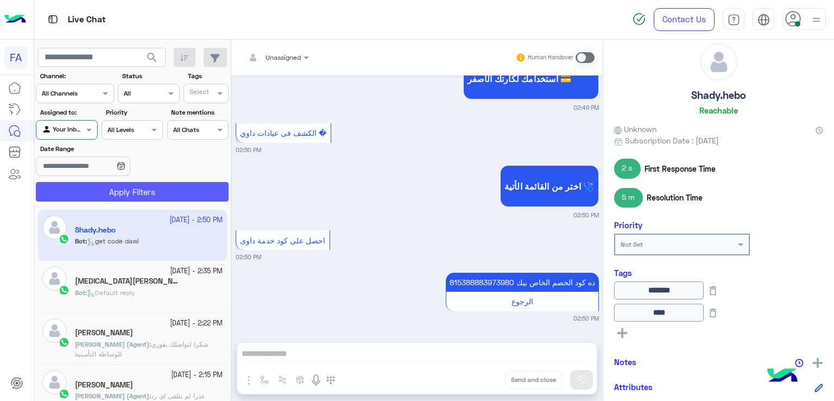
click at [110, 187] on button "Apply Filters" at bounding box center [132, 192] width 193 height 20
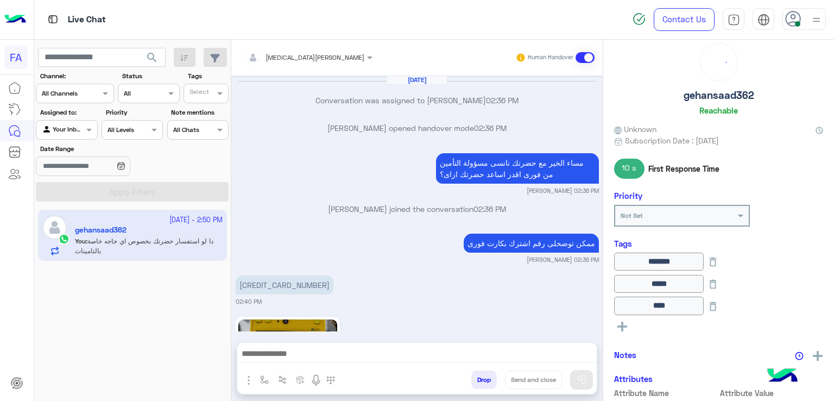
scroll to position [852, 0]
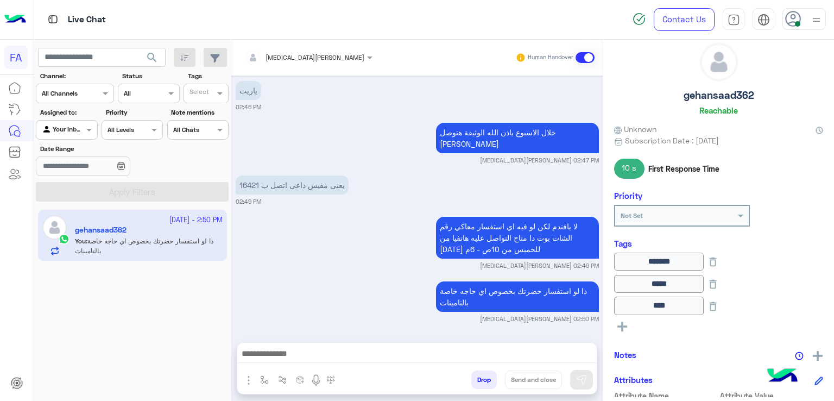
click at [79, 136] on div "Agent Filter Your Inbox" at bounding box center [66, 130] width 61 height 20
click at [82, 179] on div "Unassigned" at bounding box center [67, 171] width 63 height 21
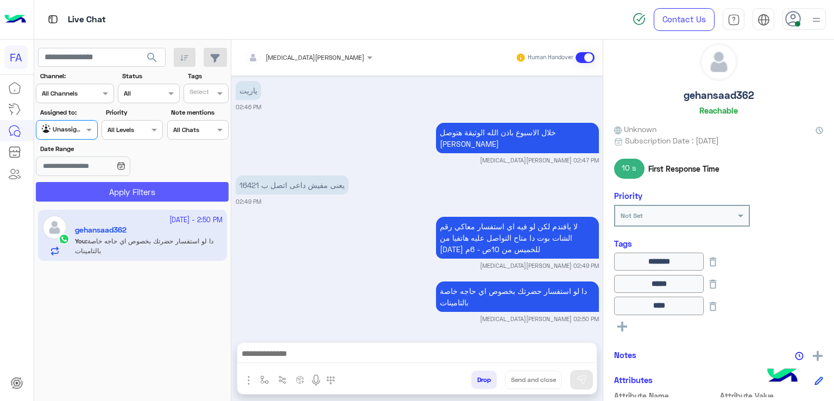
click at [95, 183] on button "Apply Filters" at bounding box center [132, 192] width 193 height 20
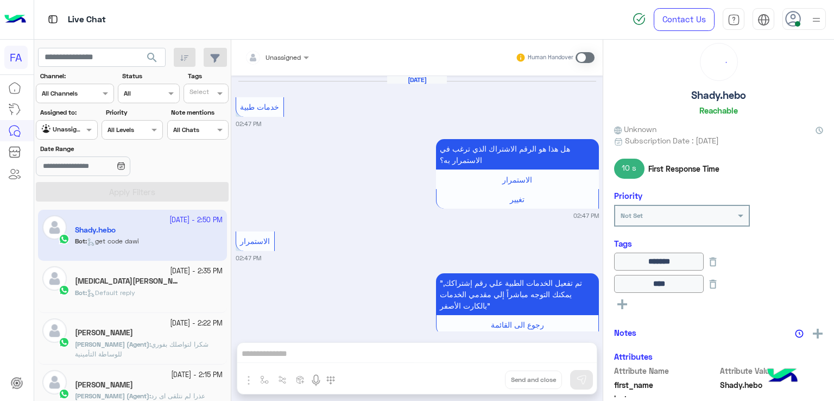
scroll to position [1010, 0]
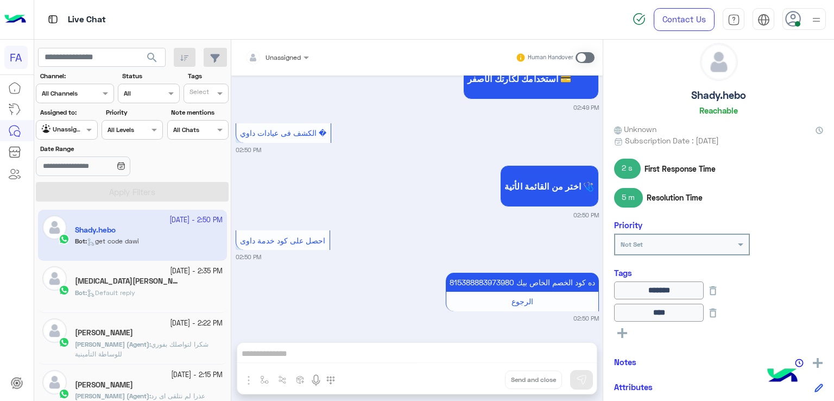
click at [83, 135] on div "Unassigned" at bounding box center [62, 129] width 41 height 11
click at [86, 203] on div "Your Inbox" at bounding box center [67, 192] width 63 height 21
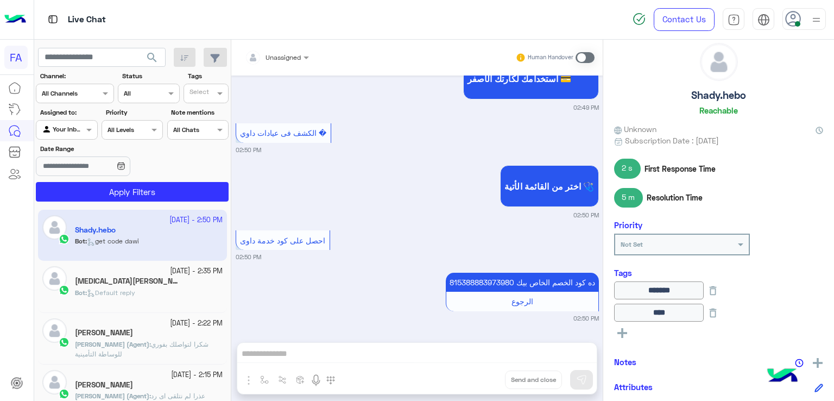
click at [163, 179] on section "Channel: Channel All Channels Status Channel All Tags Select Assigned to: Agent…" at bounding box center [132, 136] width 181 height 130
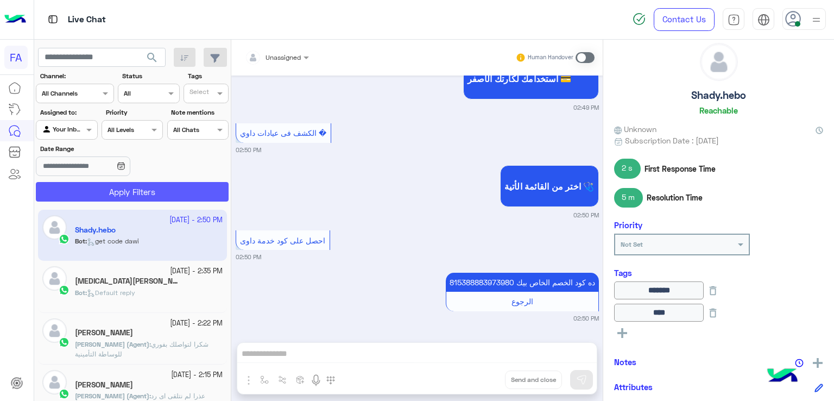
click at [166, 194] on button "Apply Filters" at bounding box center [132, 192] width 193 height 20
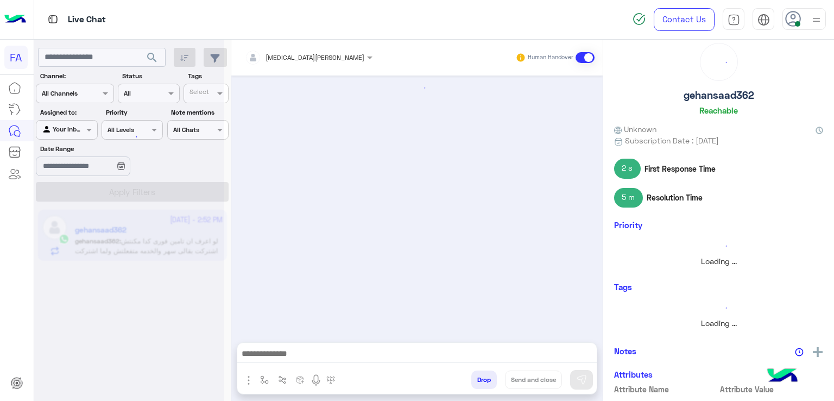
scroll to position [889, 0]
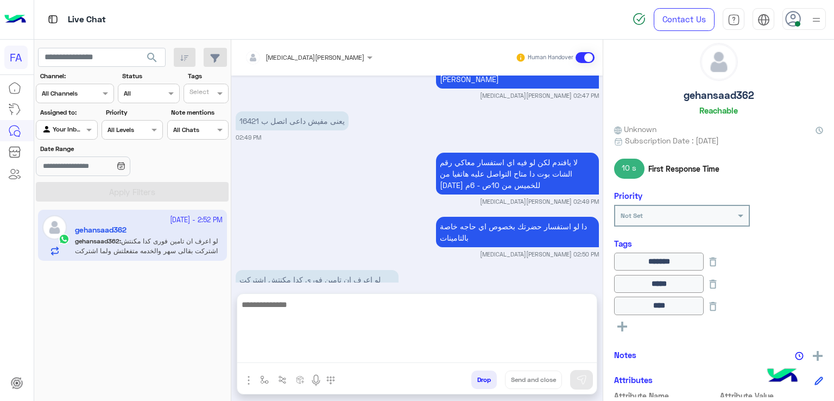
click at [466, 348] on textarea at bounding box center [416, 330] width 359 height 65
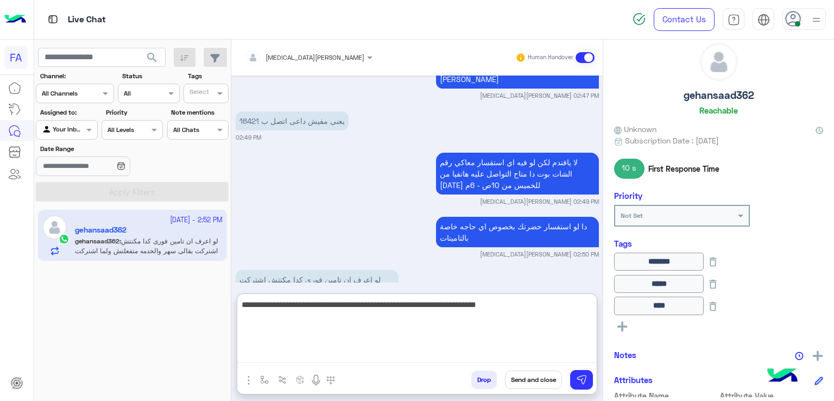
type textarea "**********"
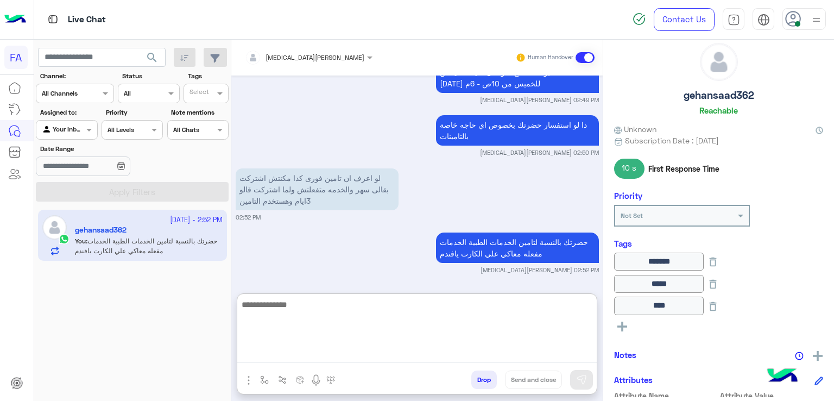
scroll to position [1044, 0]
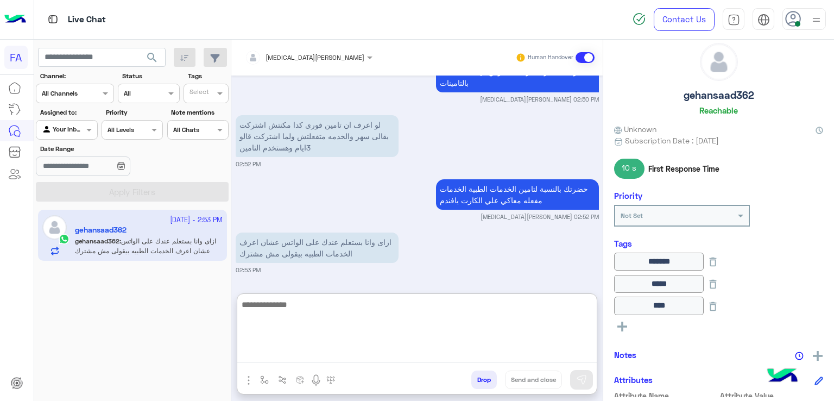
click at [377, 317] on textarea at bounding box center [416, 330] width 359 height 65
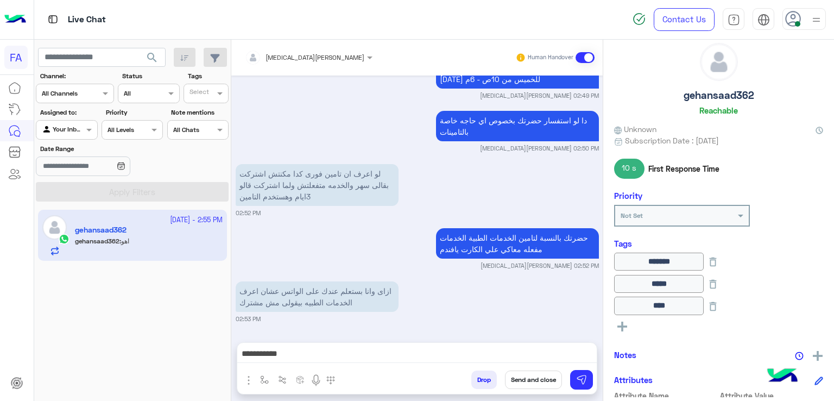
scroll to position [1078, 0]
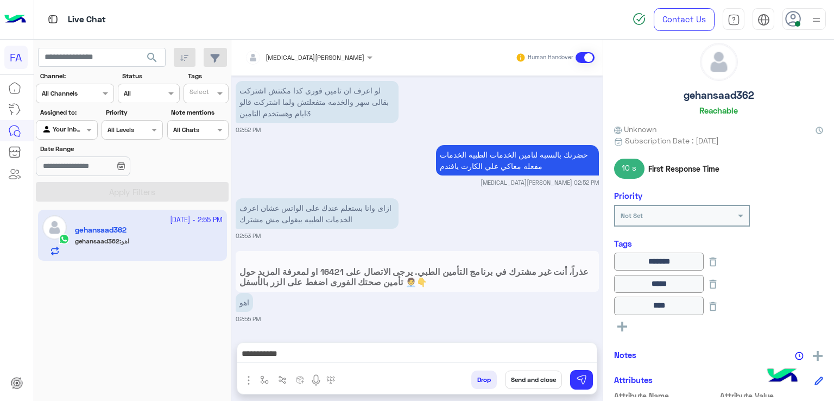
drag, startPoint x: 602, startPoint y: 269, endPoint x: 602, endPoint y: 311, distance: 41.8
click at [602, 311] on mat-drawer-container "Amira khalid Human Handover Oct 6, 2025 Sara Taha opened handover mode 02:36 PM…" at bounding box center [532, 222] width 603 height 365
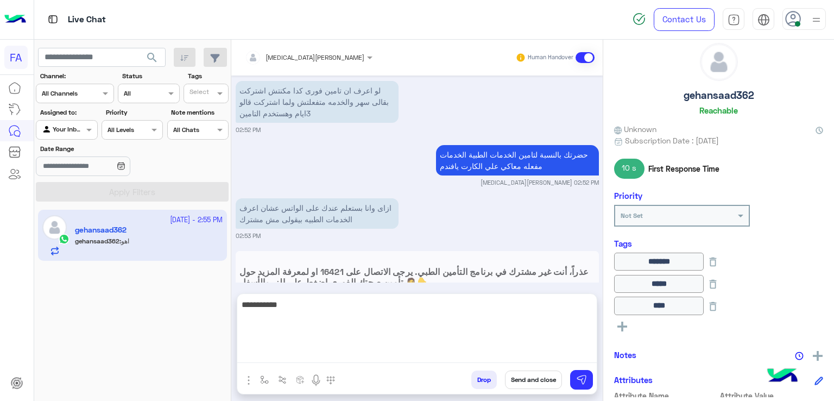
click at [526, 351] on textarea "**********" at bounding box center [416, 330] width 359 height 65
type textarea "*"
type textarea "**********"
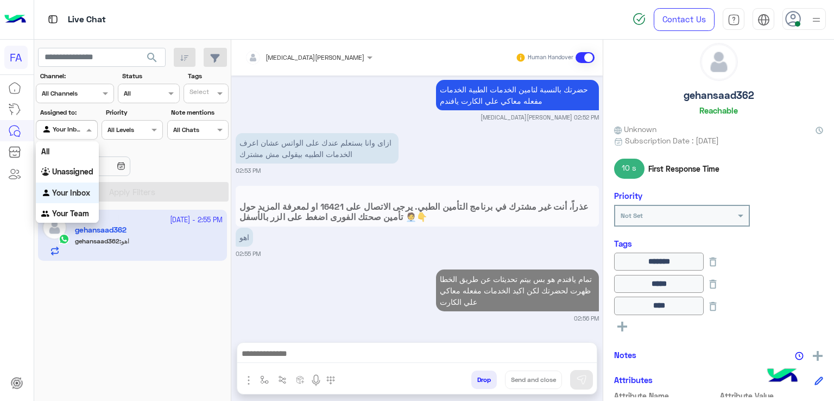
drag, startPoint x: 73, startPoint y: 127, endPoint x: 77, endPoint y: 163, distance: 36.6
click at [73, 128] on div at bounding box center [66, 128] width 60 height 10
click at [77, 175] on b "Unassigned" at bounding box center [72, 171] width 41 height 9
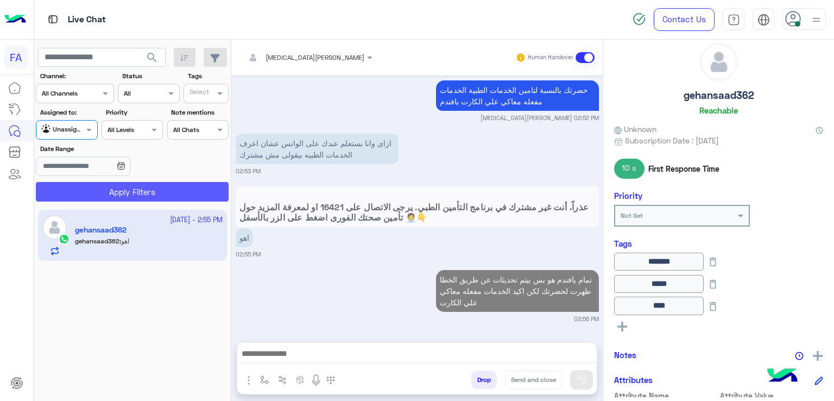
click at [159, 187] on button "Apply Filters" at bounding box center [132, 192] width 193 height 20
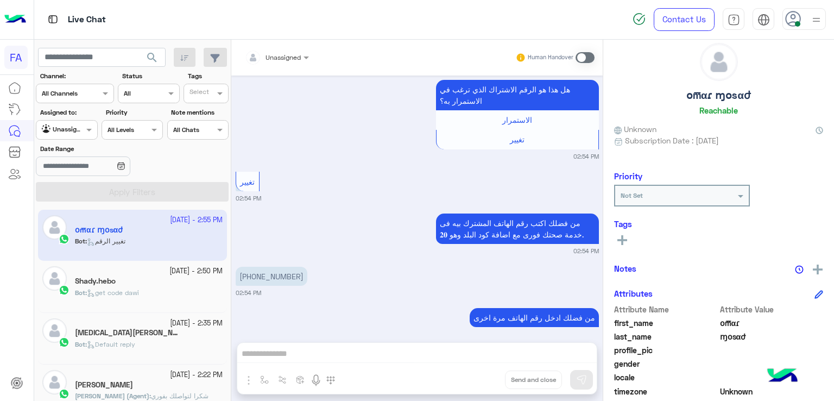
scroll to position [429, 0]
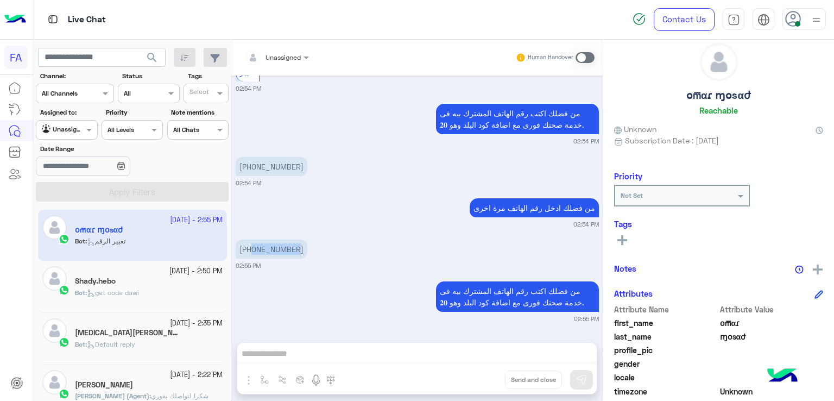
drag, startPoint x: 299, startPoint y: 258, endPoint x: 252, endPoint y: 260, distance: 46.7
click at [252, 260] on div "+201515482209 02:55 PM" at bounding box center [417, 253] width 363 height 33
copy p "1515482209"
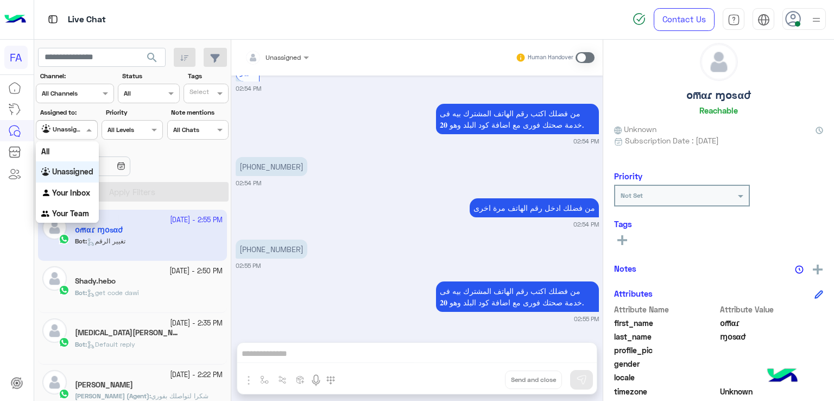
click at [61, 133] on div "Unassigned" at bounding box center [62, 129] width 41 height 11
click at [82, 188] on b "Your Inbox" at bounding box center [71, 192] width 38 height 9
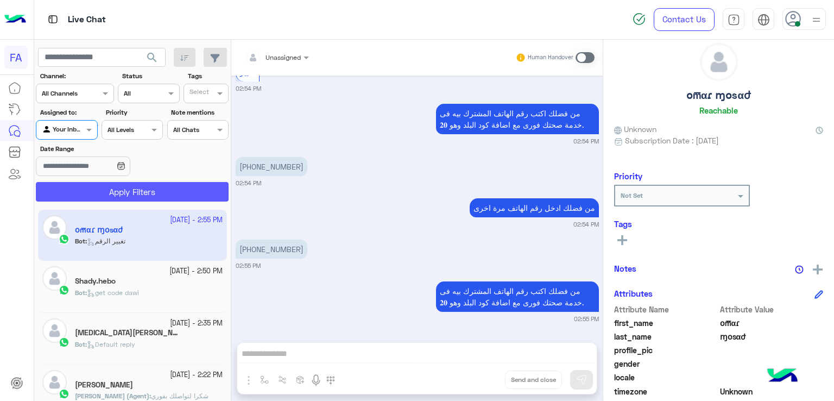
click at [89, 188] on button "Apply Filters" at bounding box center [132, 192] width 193 height 20
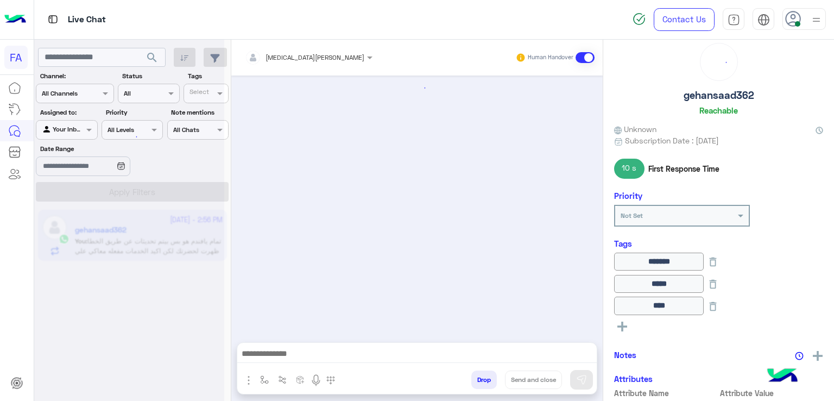
scroll to position [993, 0]
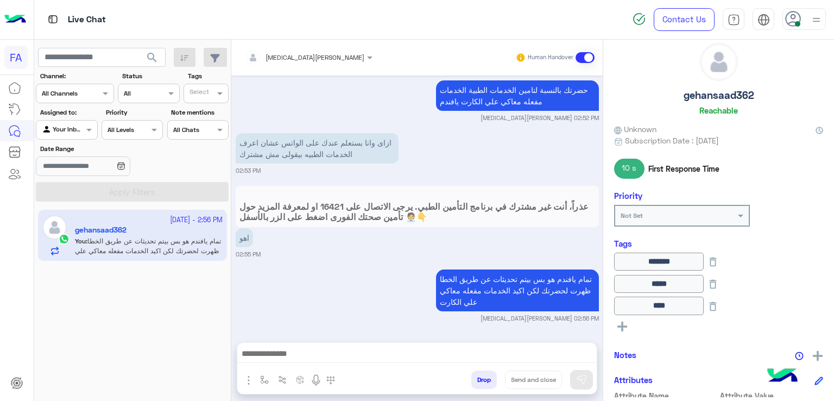
click at [154, 57] on span "search" at bounding box center [152, 57] width 13 height 13
click at [78, 129] on div at bounding box center [66, 128] width 60 height 10
click at [80, 174] on b "Unassigned" at bounding box center [72, 171] width 41 height 9
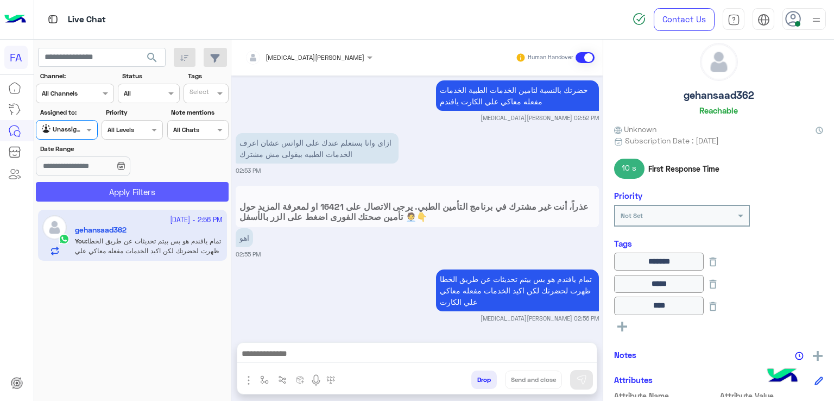
click at [113, 185] on button "Apply Filters" at bounding box center [132, 192] width 193 height 20
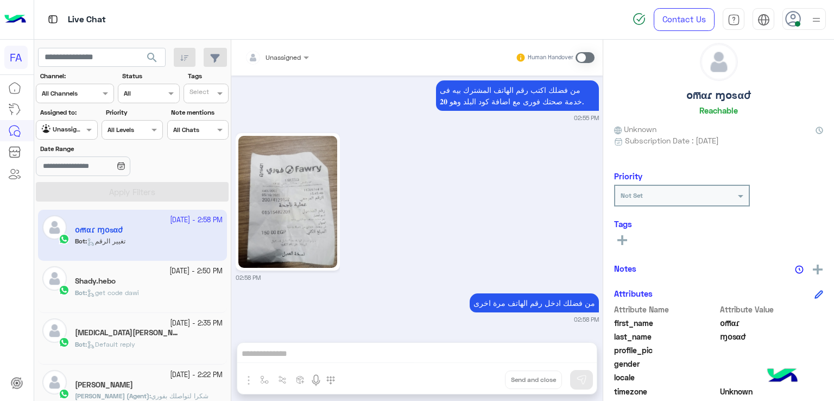
scroll to position [725, 0]
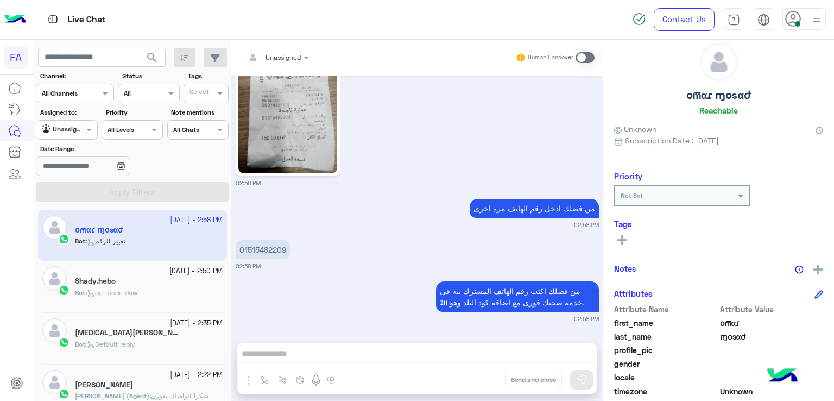
click at [62, 135] on div "Unassigned" at bounding box center [62, 129] width 41 height 11
click at [72, 194] on b "Your Inbox" at bounding box center [71, 192] width 38 height 9
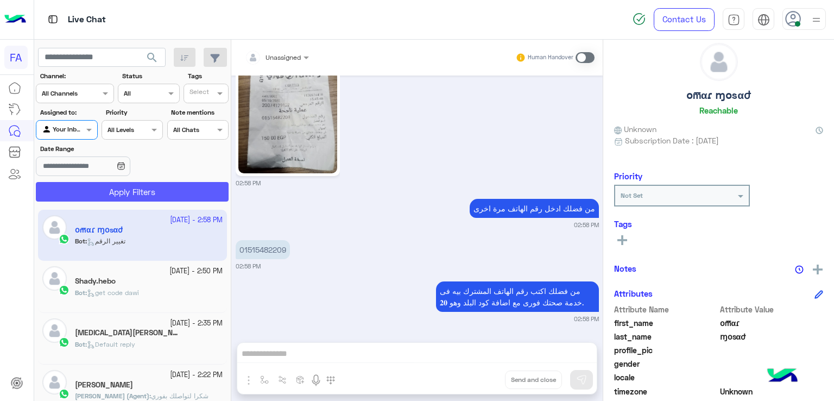
click at [87, 194] on button "Apply Filters" at bounding box center [132, 192] width 193 height 20
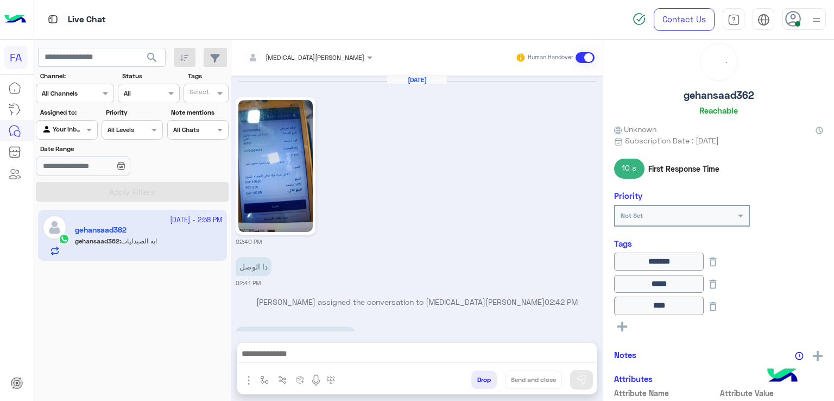
scroll to position [897, 0]
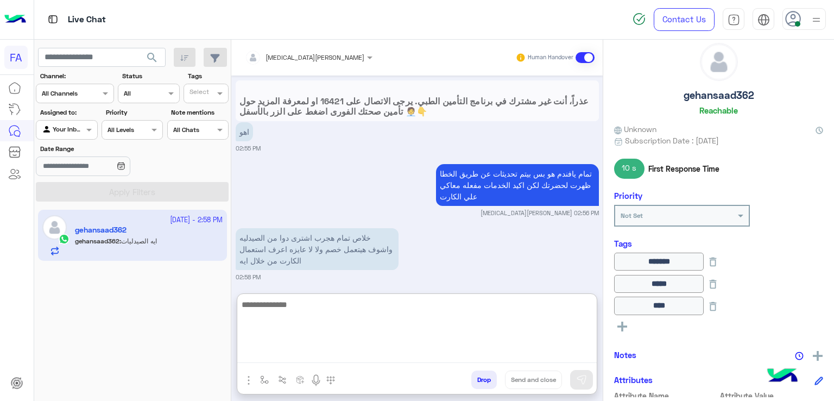
click at [425, 352] on textarea at bounding box center [416, 330] width 359 height 65
type textarea "**********"
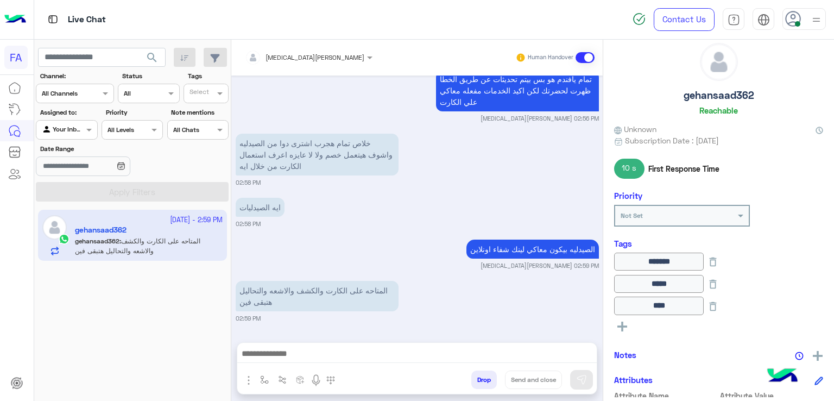
scroll to position [991, 0]
click at [404, 229] on div "Oct 6, 2025 02:40 PM دا الوصل 02:41 PM Sara Taha assigned the conversation to A…" at bounding box center [416, 203] width 371 height 256
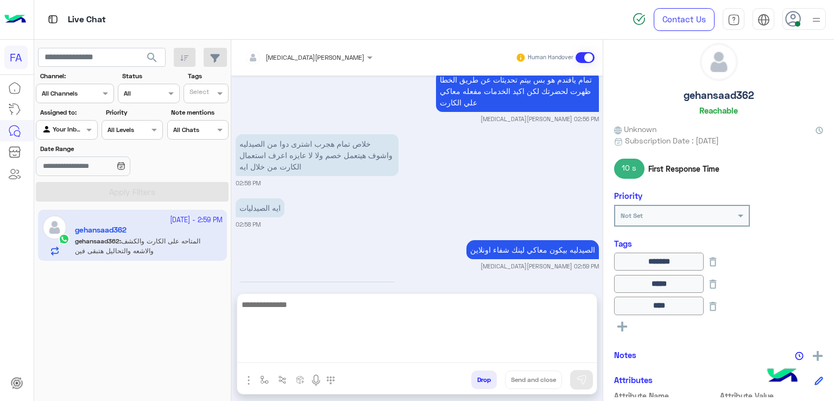
click at [384, 352] on textarea at bounding box center [416, 330] width 359 height 65
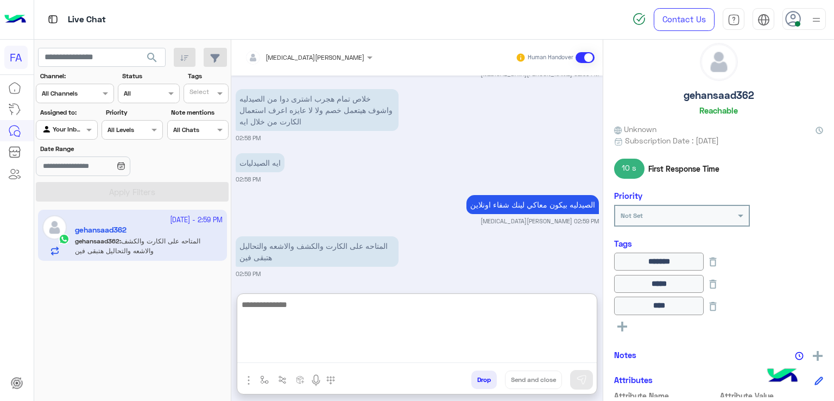
scroll to position [1040, 0]
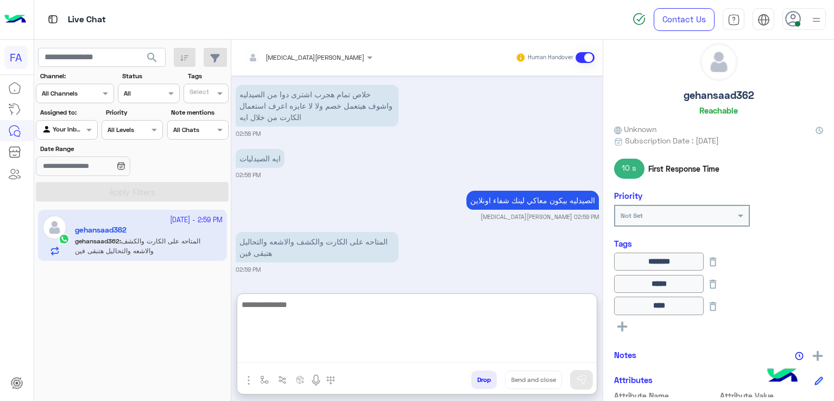
paste textarea "**********"
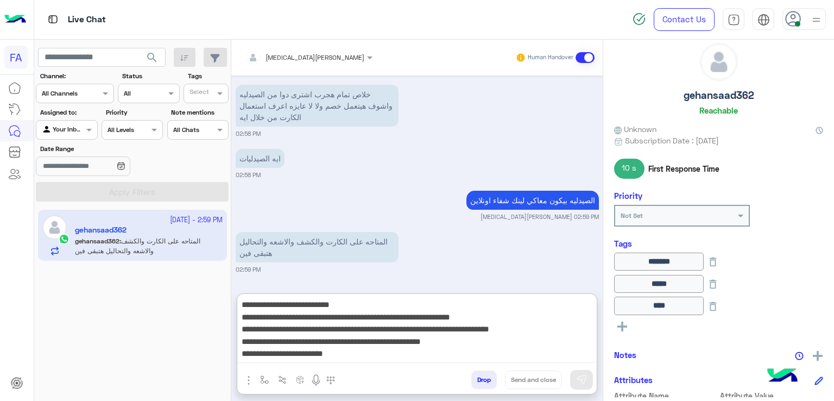
scroll to position [57, 0]
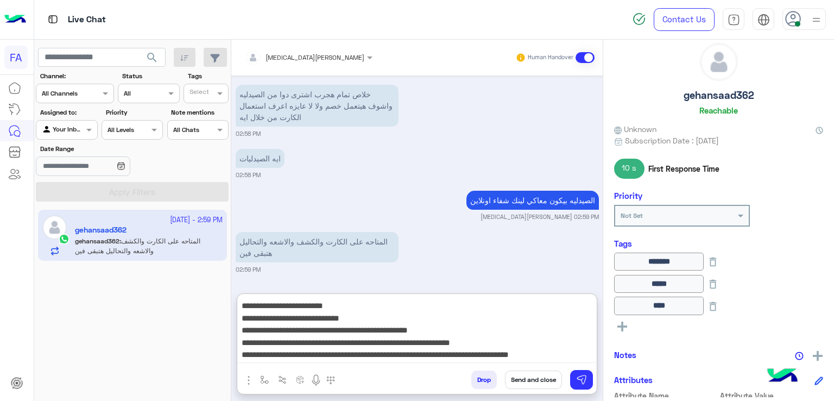
click at [597, 348] on div "**********" at bounding box center [417, 343] width 361 height 101
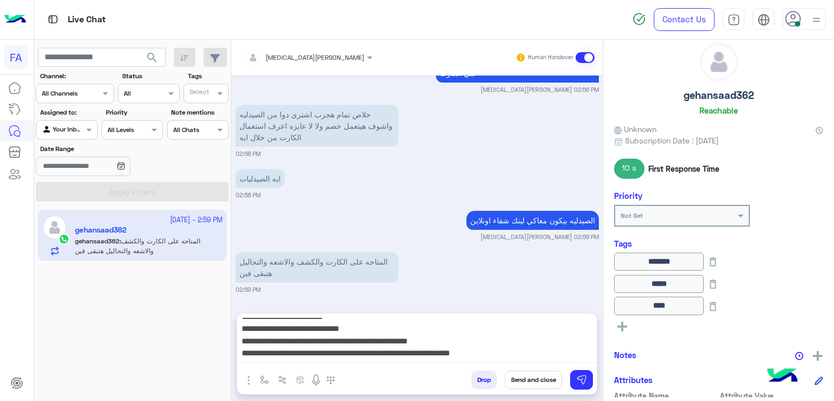
scroll to position [991, 0]
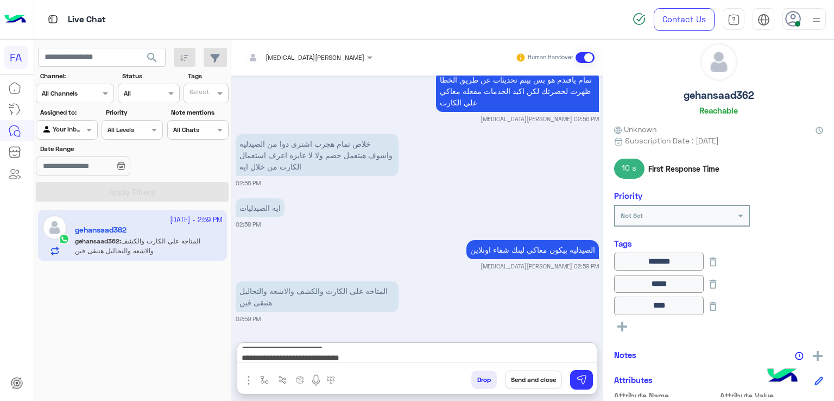
click at [565, 355] on textarea "**********" at bounding box center [417, 354] width 360 height 16
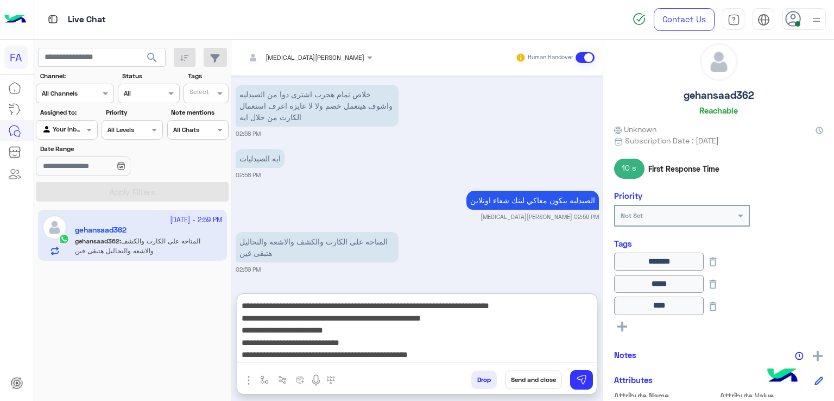
scroll to position [0, 0]
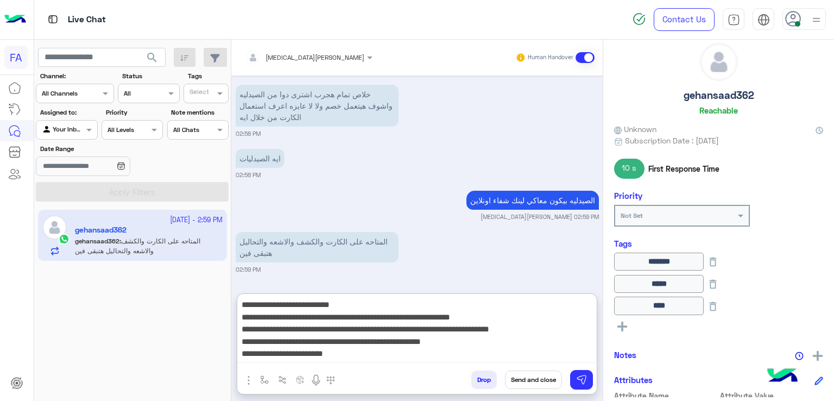
drag, startPoint x: 333, startPoint y: 313, endPoint x: 590, endPoint y: 314, distance: 256.3
click at [590, 314] on textarea "**********" at bounding box center [417, 330] width 360 height 65
drag, startPoint x: 586, startPoint y: 329, endPoint x: 372, endPoint y: 335, distance: 214.0
click at [372, 335] on textarea "**********" at bounding box center [417, 330] width 360 height 65
click at [364, 337] on textarea "**********" at bounding box center [417, 330] width 360 height 65
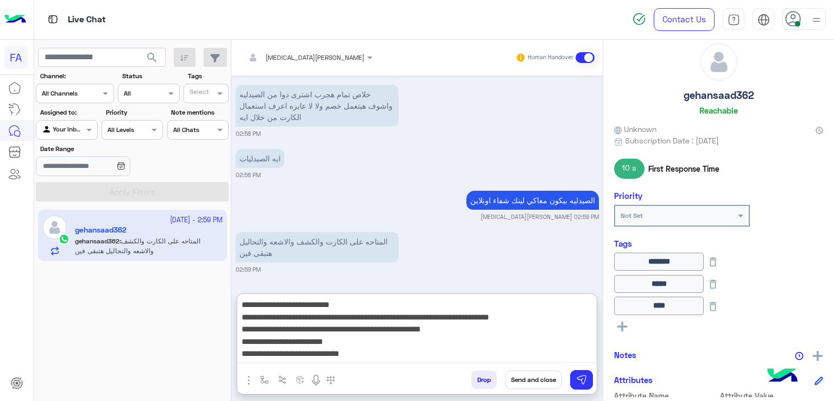
drag, startPoint x: 463, startPoint y: 331, endPoint x: 605, endPoint y: 325, distance: 142.4
click at [605, 325] on mat-drawer-container "Amira khalid Human Handover Oct 6, 2025 02:40 PM دا الوصل 02:41 PM Sara Taha as…" at bounding box center [532, 222] width 603 height 365
click at [584, 331] on textarea "**********" at bounding box center [417, 330] width 360 height 65
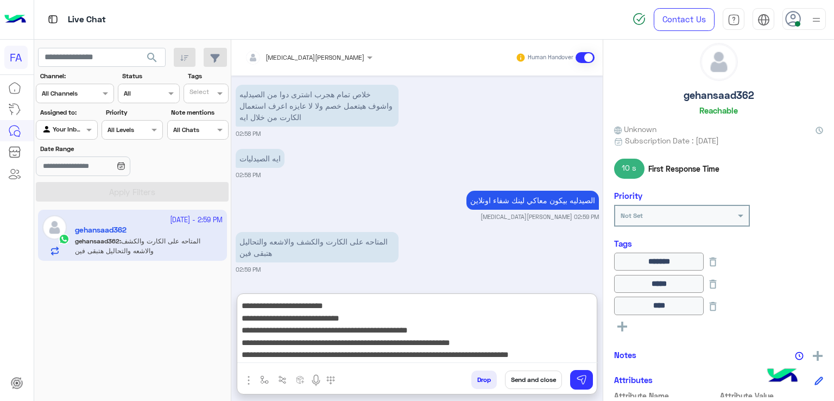
scroll to position [28, 0]
click at [586, 342] on textarea "**********" at bounding box center [417, 330] width 360 height 65
drag, startPoint x: 588, startPoint y: 351, endPoint x: 582, endPoint y: 351, distance: 6.0
click at [582, 351] on textarea "**********" at bounding box center [417, 330] width 360 height 65
type textarea "**********"
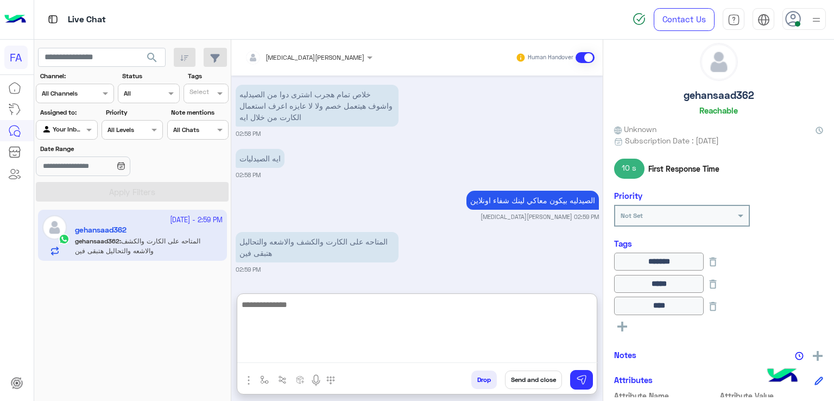
scroll to position [1196, 0]
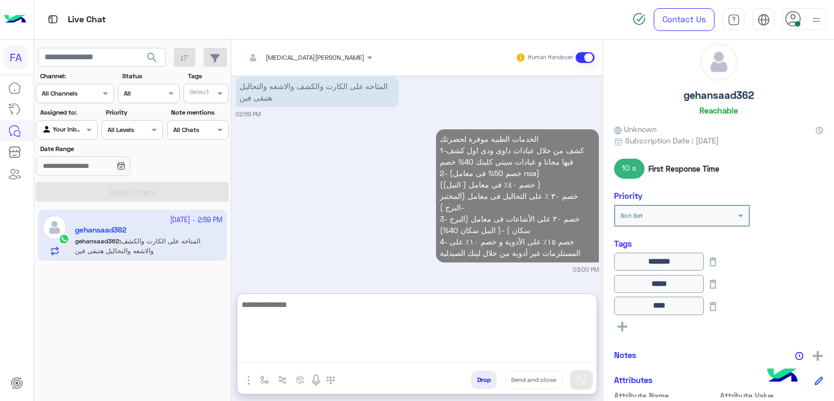
click at [479, 329] on textarea at bounding box center [417, 330] width 360 height 65
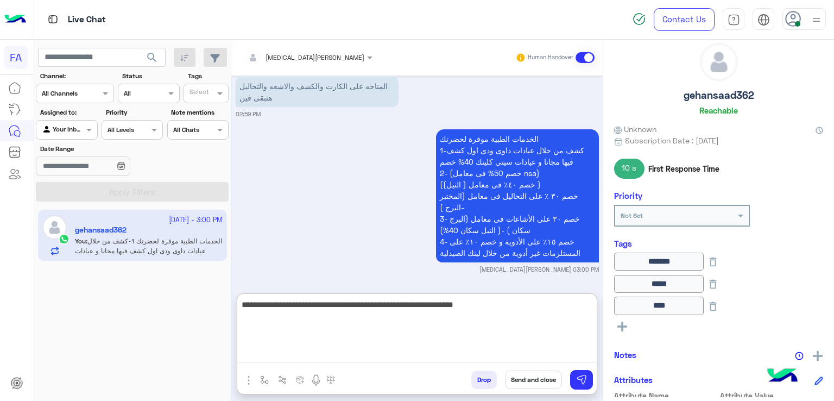
type textarea "**********"
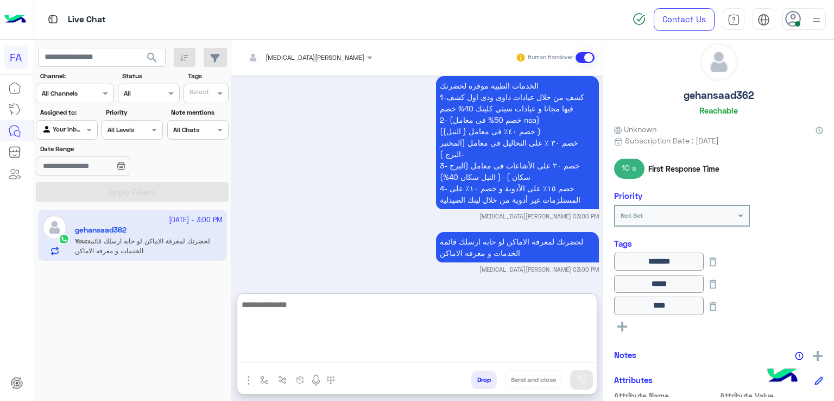
click at [300, 216] on div "الخدمات الطبية موفرة لحضرتك 1-كشف من خلال عيادات داوى ودى اول كشف فيها مجانا و …" at bounding box center [417, 146] width 363 height 147
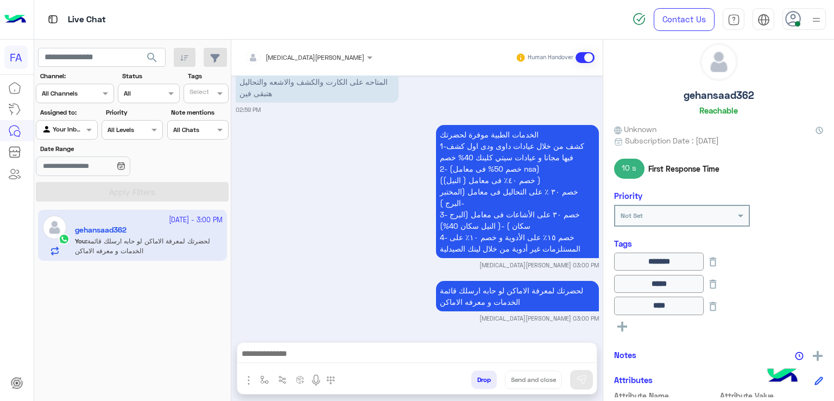
scroll to position [1199, 0]
click at [150, 53] on span "search" at bounding box center [152, 57] width 13 height 13
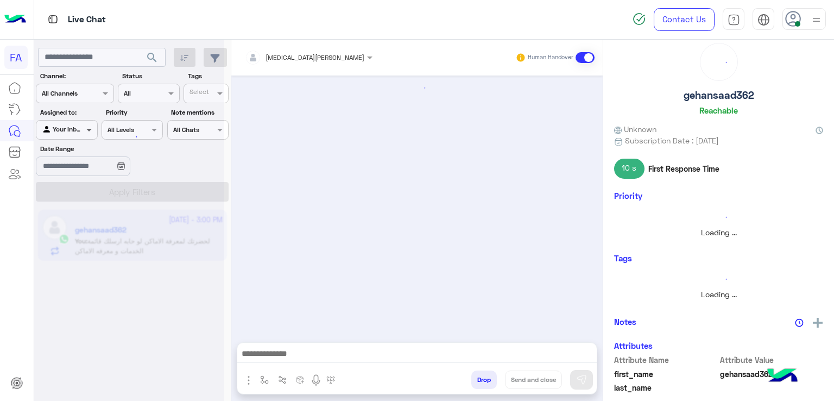
scroll to position [929, 0]
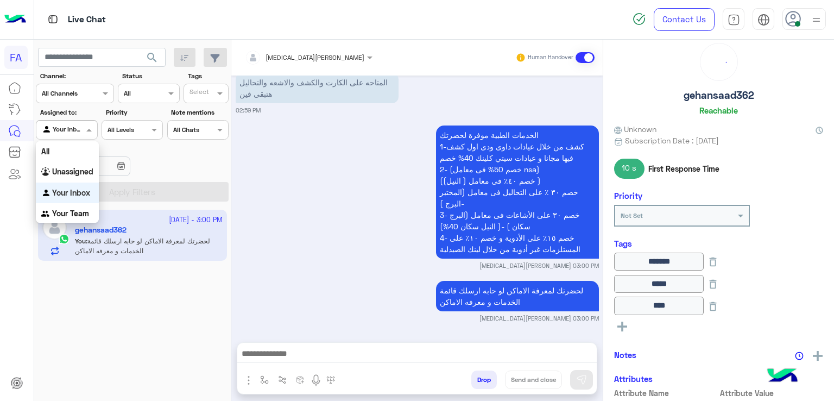
click at [88, 131] on span at bounding box center [91, 129] width 14 height 11
click at [78, 174] on b "Unassigned" at bounding box center [72, 171] width 41 height 9
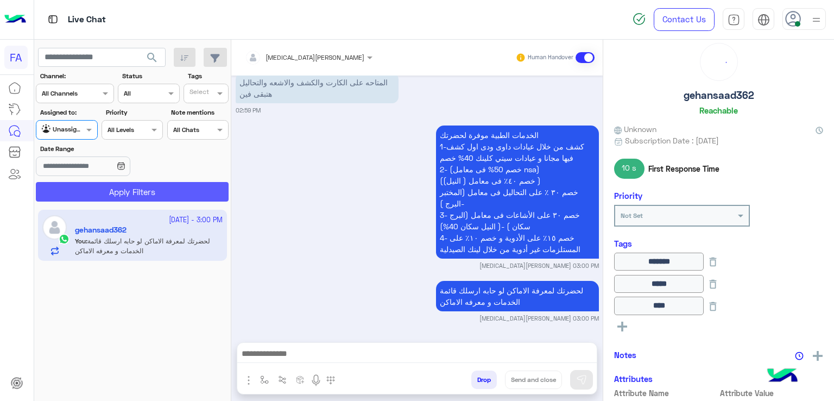
click at [133, 189] on button "Apply Filters" at bounding box center [132, 192] width 193 height 20
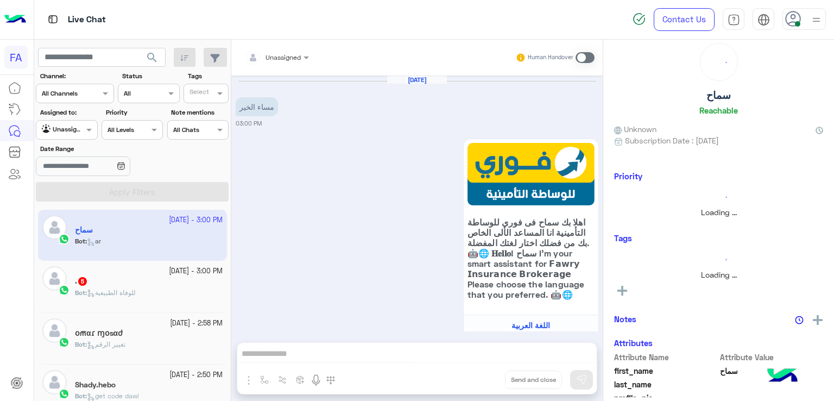
scroll to position [332, 0]
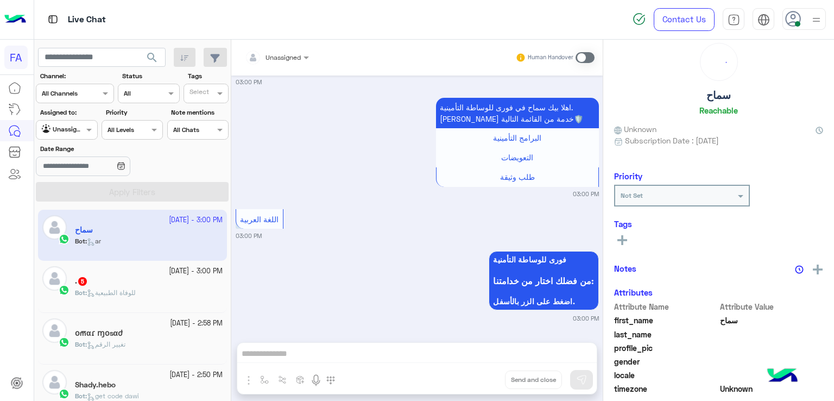
click at [131, 300] on div "Bot : للوفاة الطبيعية" at bounding box center [149, 297] width 148 height 19
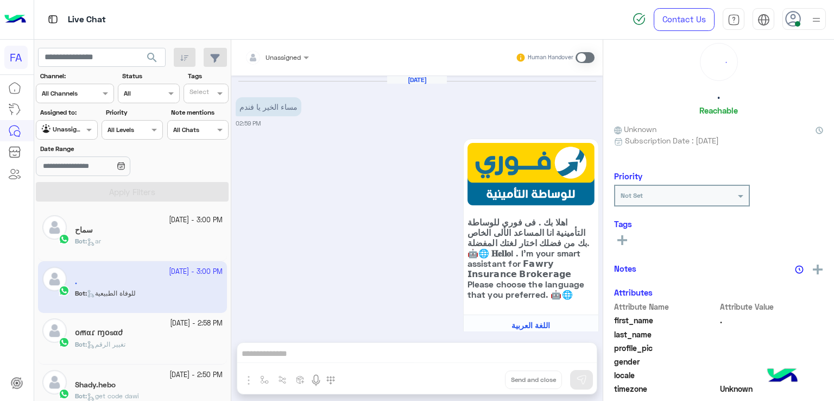
scroll to position [552, 0]
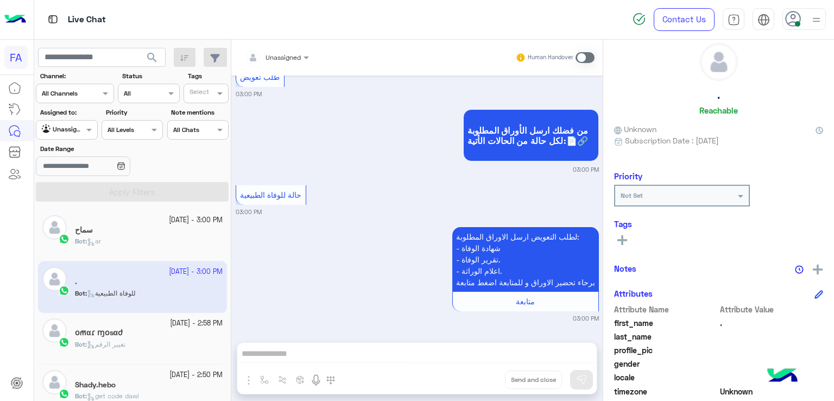
click at [130, 243] on div "Bot : ar" at bounding box center [149, 245] width 148 height 19
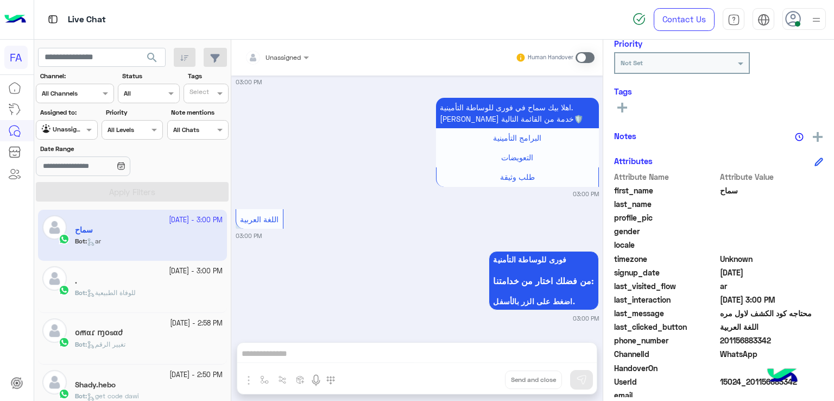
scroll to position [155, 0]
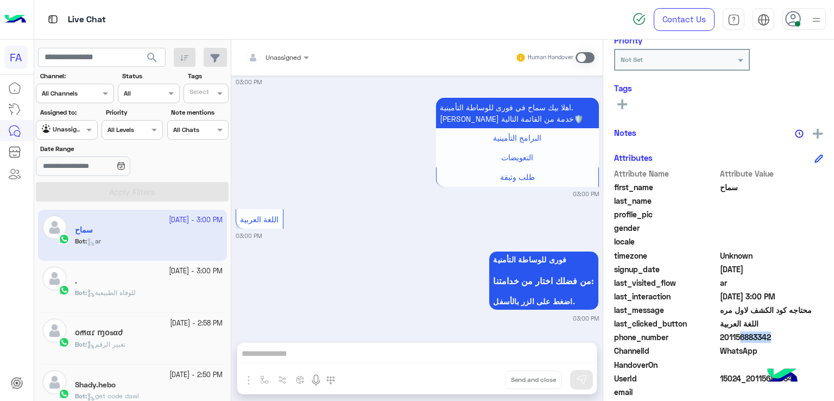
drag, startPoint x: 765, startPoint y: 338, endPoint x: 736, endPoint y: 338, distance: 29.3
click at [735, 338] on span "201156883342" at bounding box center [772, 336] width 104 height 11
click at [754, 336] on span "201156883342" at bounding box center [772, 336] width 104 height 11
drag, startPoint x: 762, startPoint y: 335, endPoint x: 729, endPoint y: 336, distance: 33.1
click at [729, 336] on span "201156883342" at bounding box center [772, 336] width 104 height 11
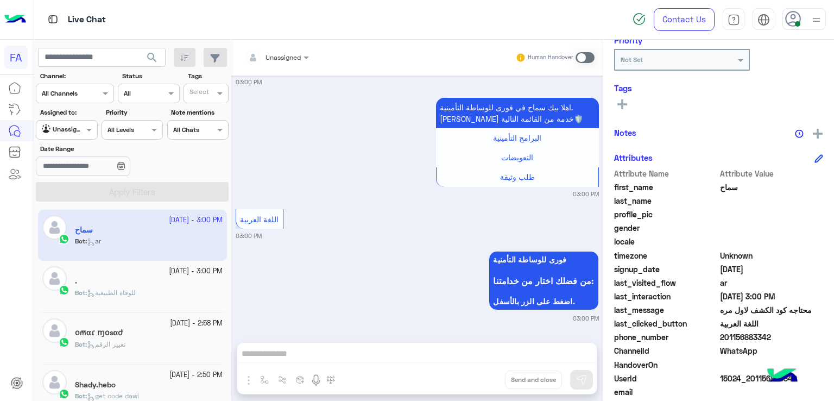
click at [770, 333] on span "201156883342" at bounding box center [772, 336] width 104 height 11
drag, startPoint x: 772, startPoint y: 334, endPoint x: 724, endPoint y: 337, distance: 47.3
click at [724, 337] on span "201156883342" at bounding box center [772, 336] width 104 height 11
copy span "01156883342"
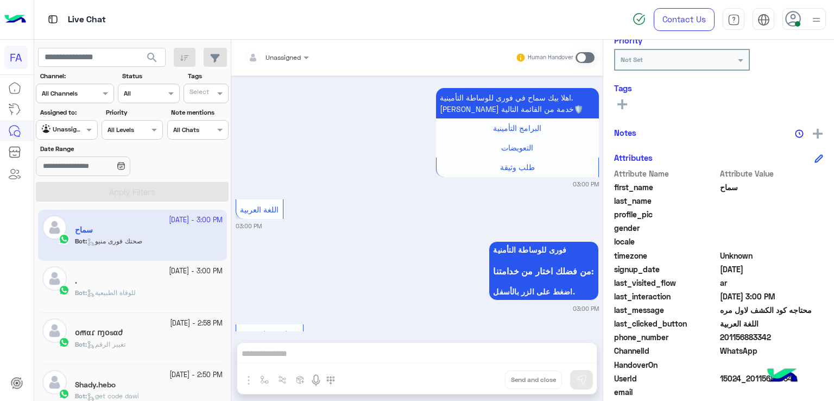
scroll to position [450, 0]
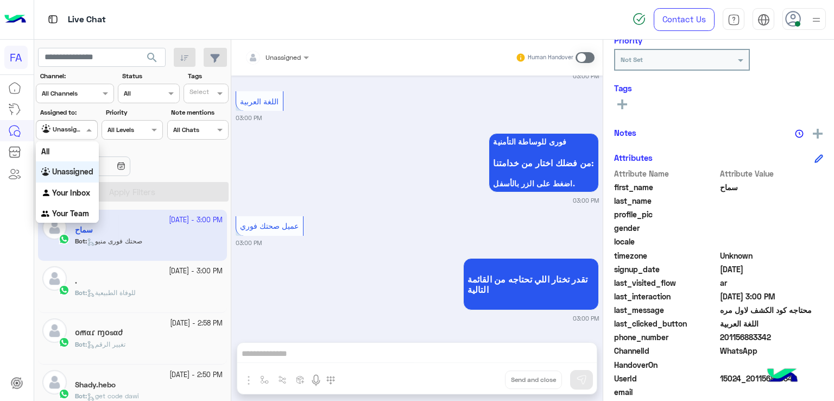
click at [81, 130] on div at bounding box center [66, 128] width 60 height 10
click at [88, 194] on b "Your Inbox" at bounding box center [71, 192] width 38 height 9
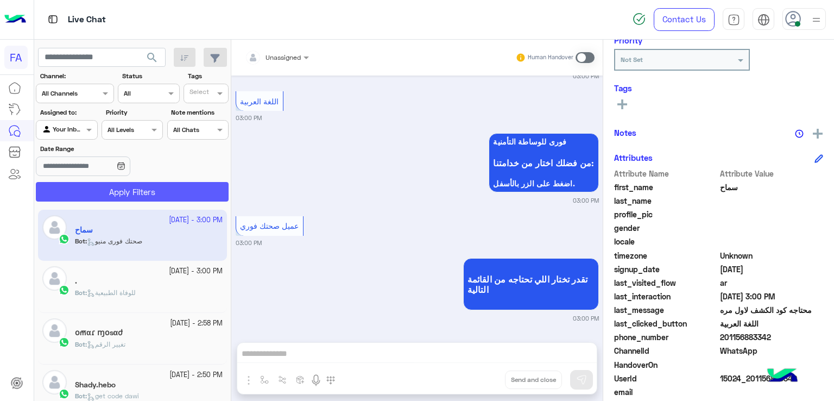
click at [151, 192] on button "Apply Filters" at bounding box center [132, 192] width 193 height 20
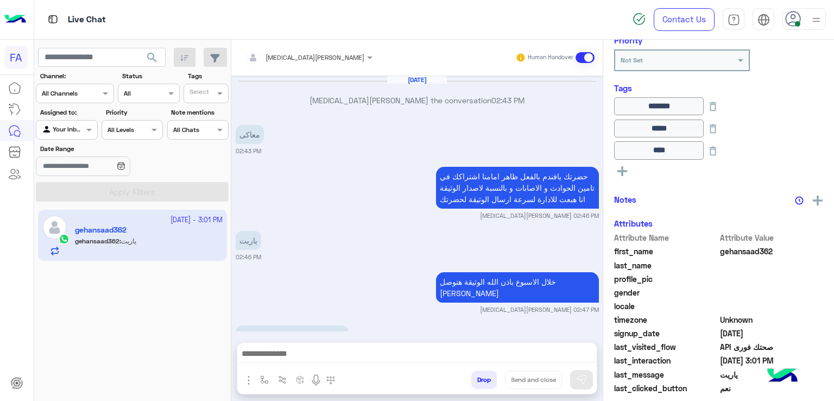
scroll to position [917, 0]
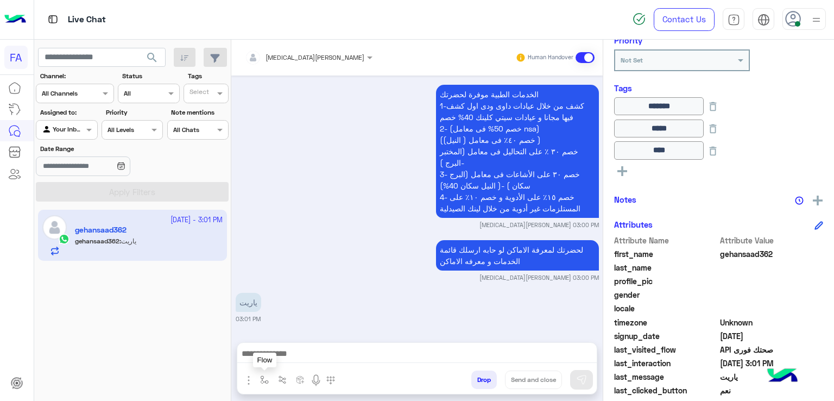
click at [268, 379] on img "button" at bounding box center [264, 379] width 9 height 9
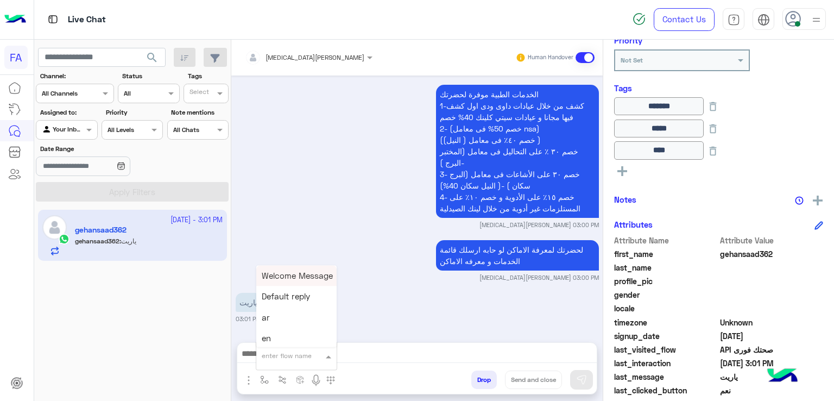
click at [280, 352] on input "text" at bounding box center [283, 354] width 43 height 10
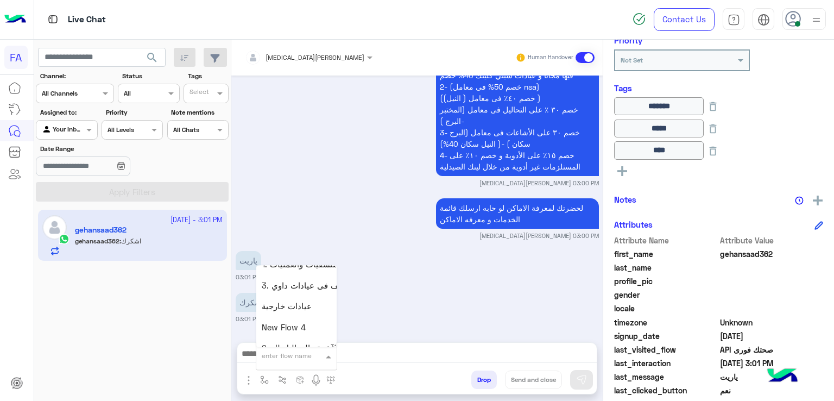
scroll to position [1203, 0]
click at [311, 307] on span "صحتك فورى منيو" at bounding box center [292, 306] width 60 height 10
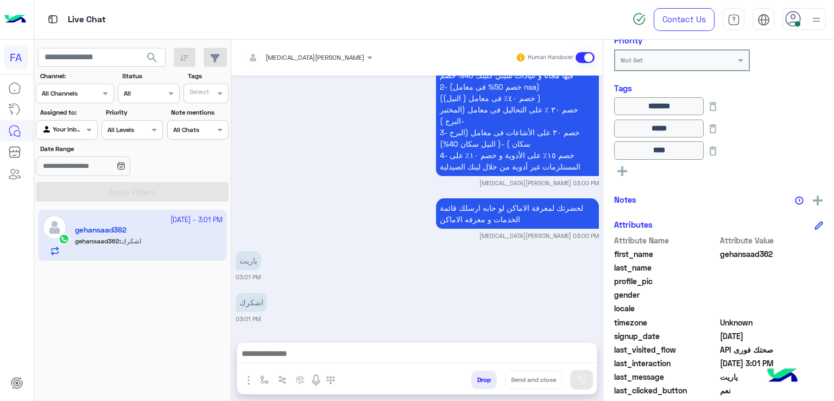
type textarea "**********"
click at [583, 380] on img at bounding box center [581, 379] width 11 height 11
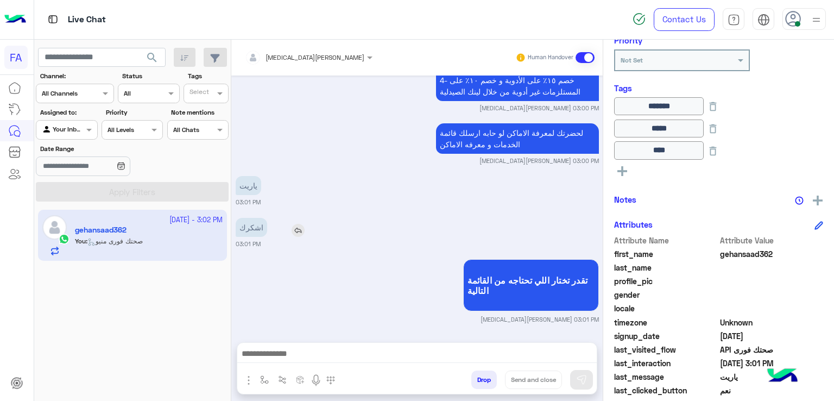
drag, startPoint x: 287, startPoint y: 231, endPoint x: 295, endPoint y: 228, distance: 8.8
click at [287, 230] on div "اشكرك" at bounding box center [282, 227] width 93 height 19
click at [295, 228] on img at bounding box center [298, 230] width 13 height 13
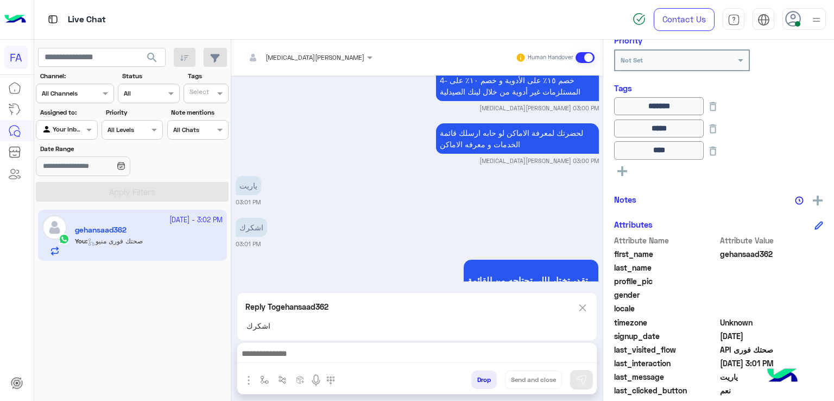
click at [380, 351] on textarea at bounding box center [417, 354] width 360 height 16
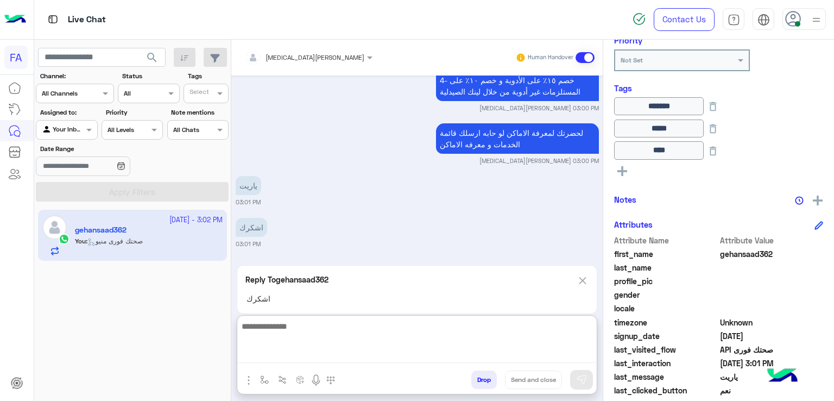
paste textarea "**********"
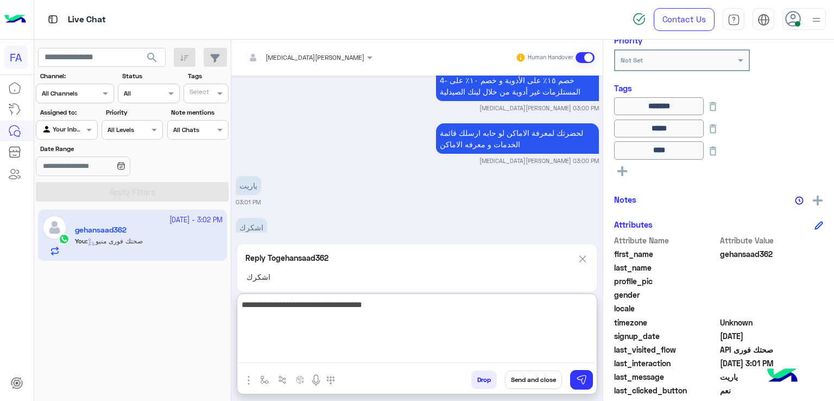
type textarea "**********"
click at [540, 377] on button "Send and close" at bounding box center [533, 379] width 57 height 18
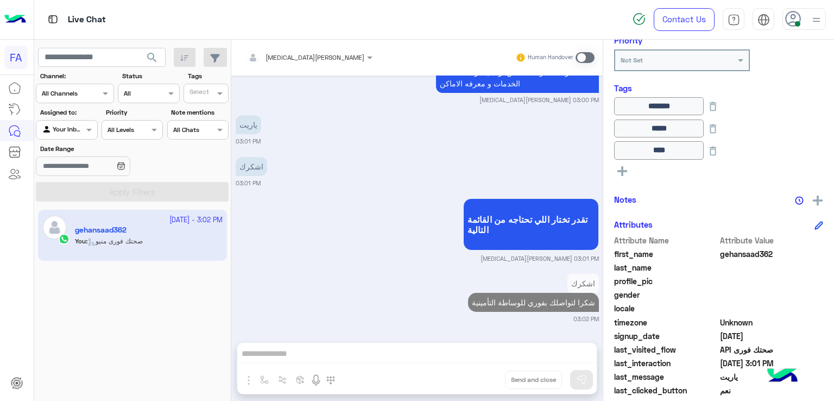
scroll to position [1123, 0]
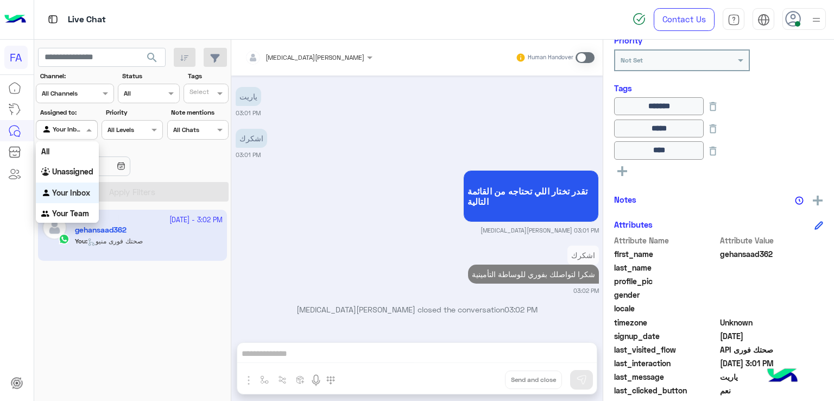
click at [87, 132] on span at bounding box center [91, 129] width 14 height 11
drag, startPoint x: 83, startPoint y: 173, endPoint x: 102, endPoint y: 178, distance: 19.8
click at [83, 172] on b "Unassigned" at bounding box center [72, 171] width 41 height 9
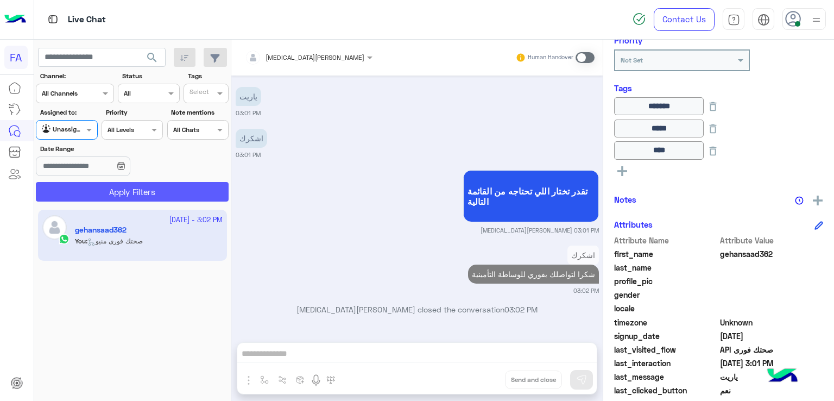
click at [146, 191] on button "Apply Filters" at bounding box center [132, 192] width 193 height 20
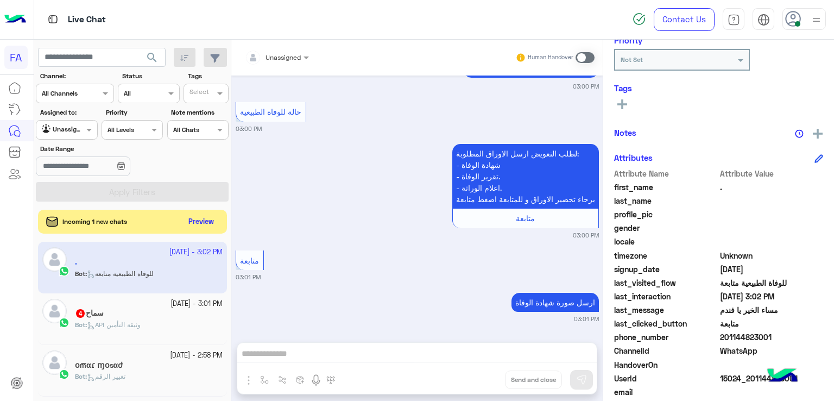
scroll to position [837, 0]
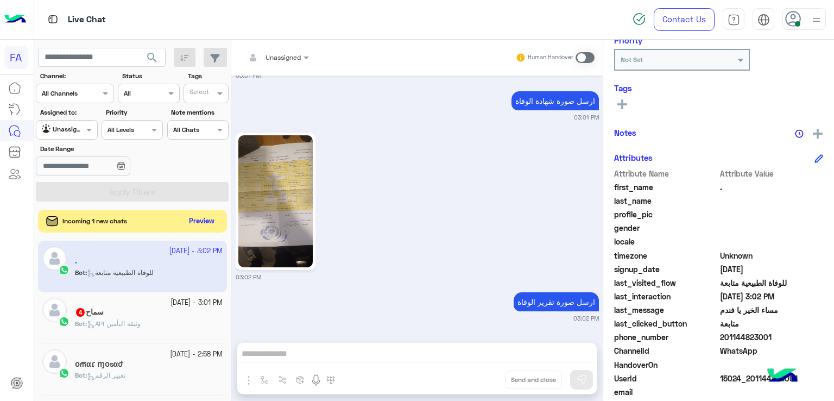
click at [207, 225] on button "Preview" at bounding box center [202, 221] width 34 height 15
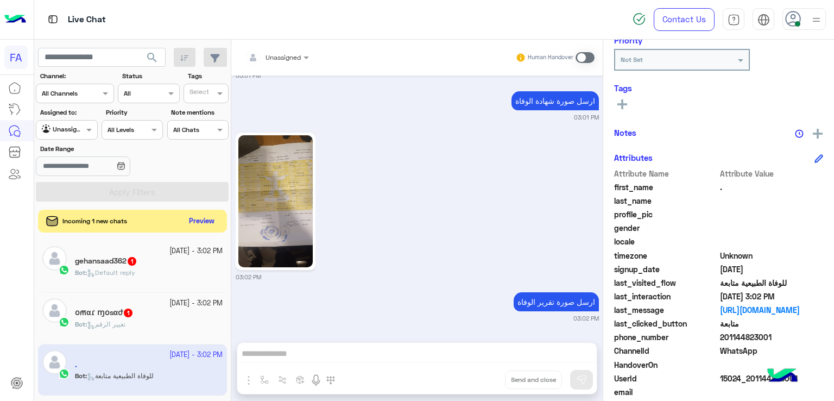
click at [213, 219] on button "Preview" at bounding box center [202, 221] width 34 height 15
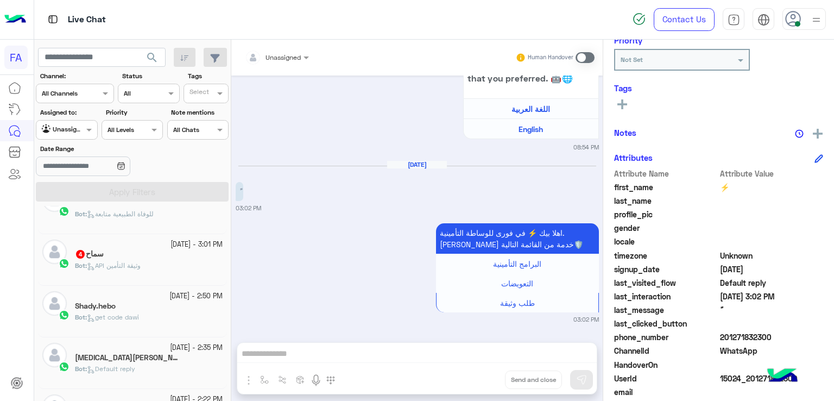
scroll to position [217, 0]
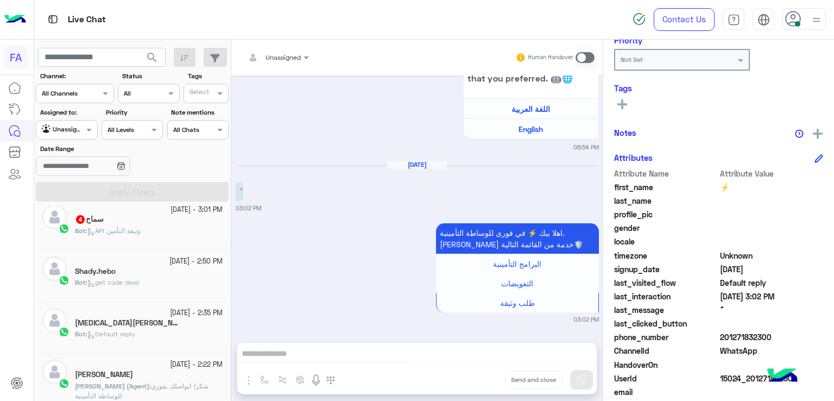
click at [141, 234] on span "API وثيقة التأمين" at bounding box center [114, 230] width 54 height 8
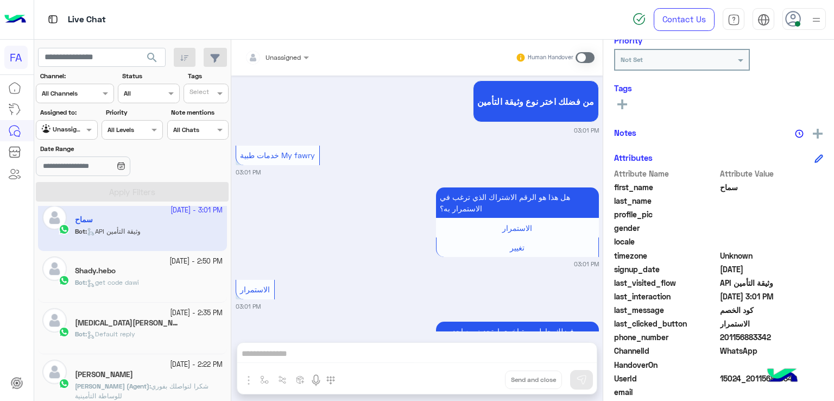
scroll to position [958, 0]
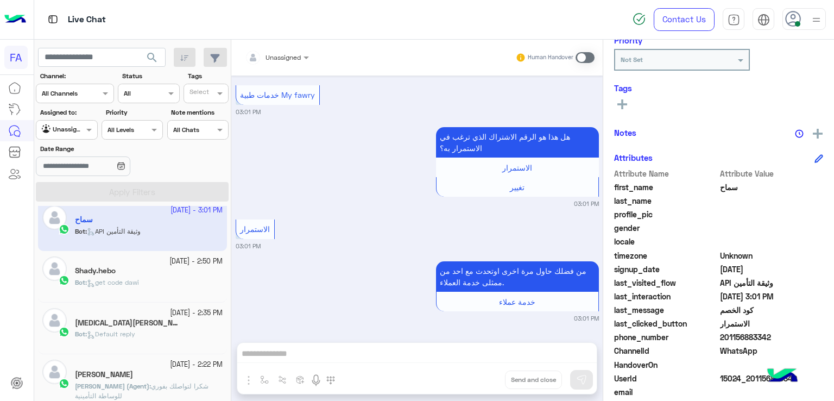
click at [162, 279] on div "Bot : get code dawi" at bounding box center [149, 286] width 148 height 19
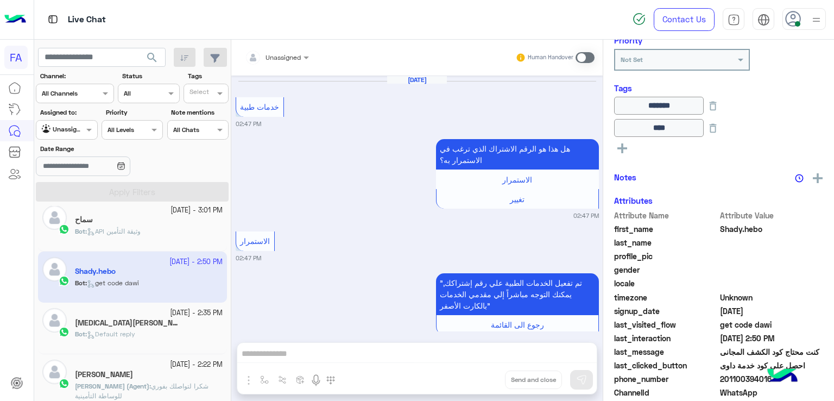
scroll to position [1010, 0]
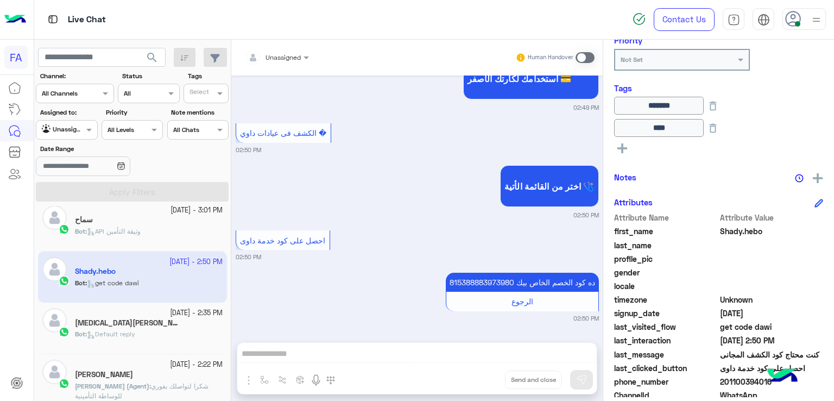
click at [155, 59] on span "search" at bounding box center [152, 57] width 13 height 13
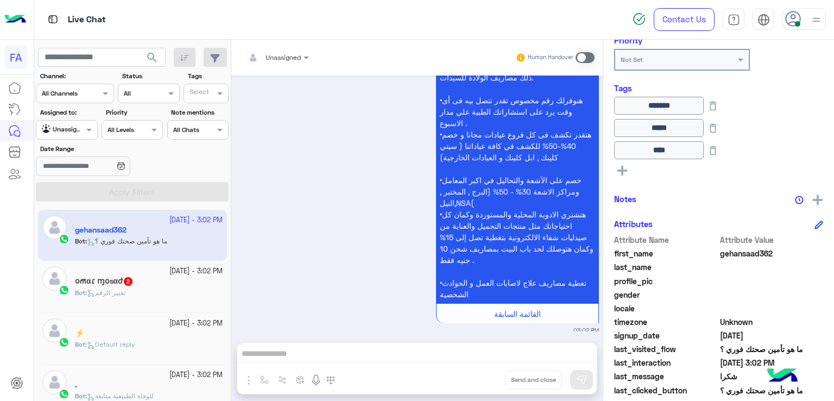
click at [138, 273] on div "[DATE] - 3:02 PM" at bounding box center [149, 271] width 148 height 10
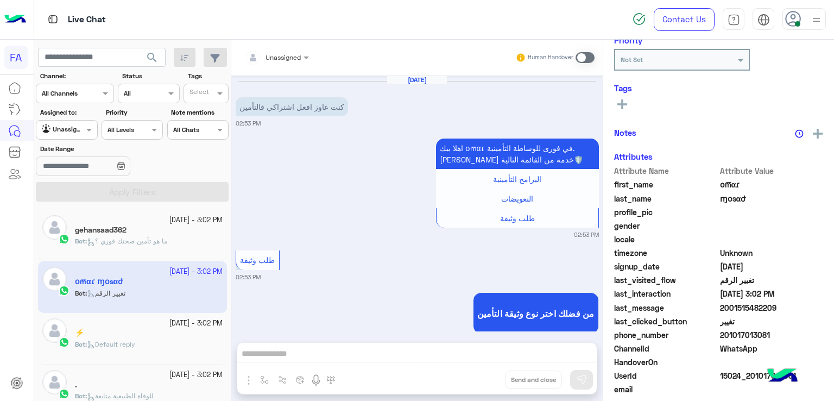
scroll to position [902, 0]
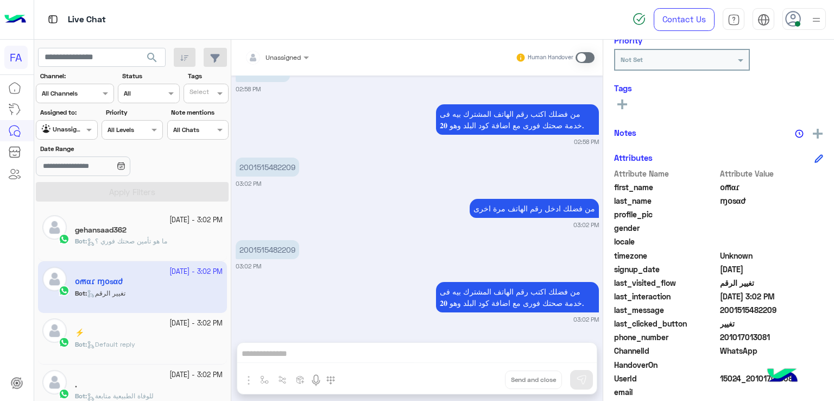
click at [191, 335] on div "⚡️" at bounding box center [149, 333] width 148 height 11
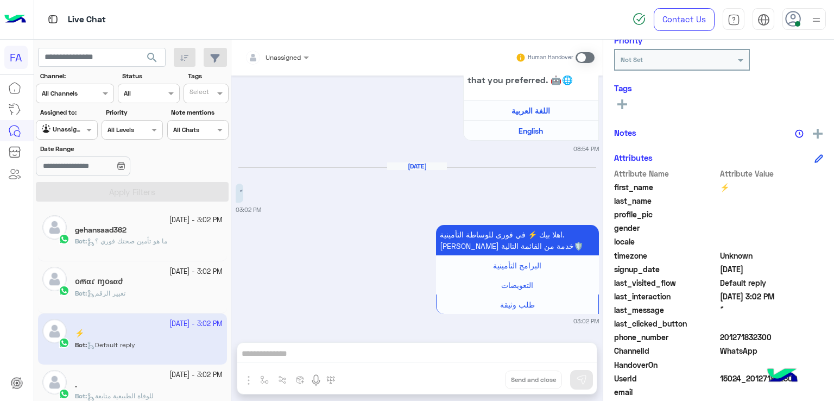
scroll to position [823, 0]
drag, startPoint x: 771, startPoint y: 335, endPoint x: 724, endPoint y: 342, distance: 47.1
click at [724, 342] on span "201271832300" at bounding box center [772, 336] width 104 height 11
copy span "01271832300"
click at [154, 241] on span "تغيير الرقم صحتك فورى" at bounding box center [124, 241] width 75 height 8
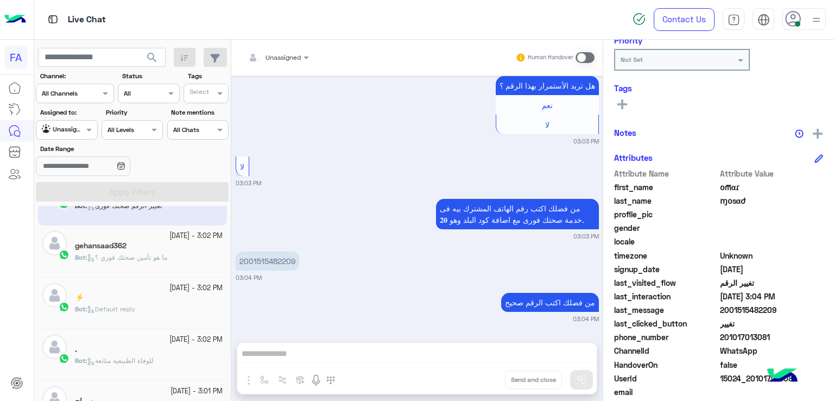
scroll to position [54, 0]
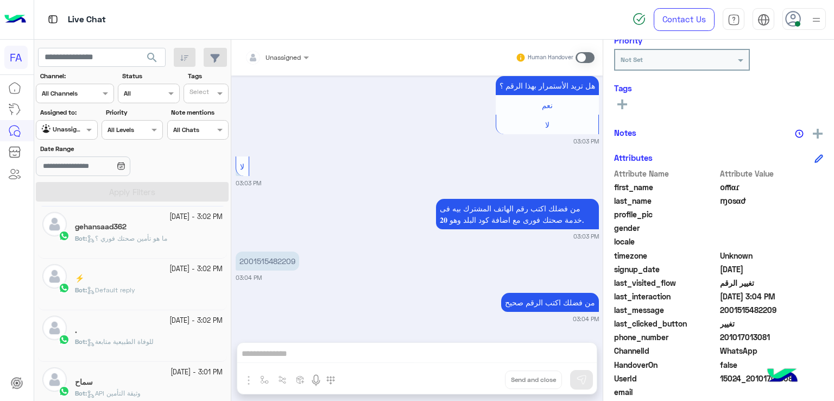
click at [94, 338] on icon at bounding box center [91, 342] width 8 height 8
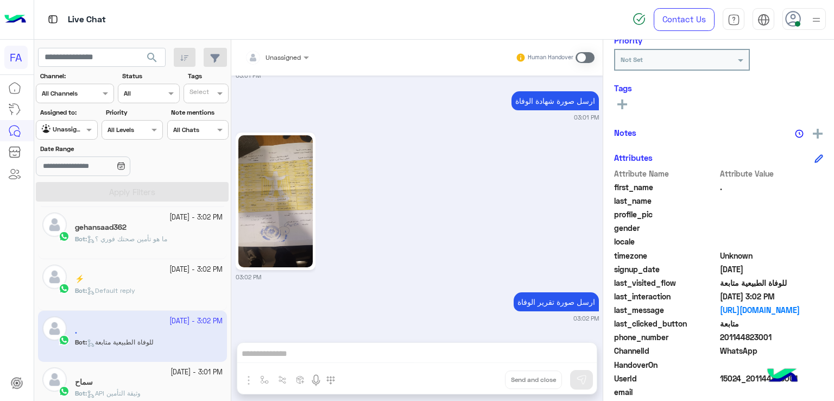
scroll to position [837, 0]
click at [295, 221] on img at bounding box center [275, 201] width 74 height 132
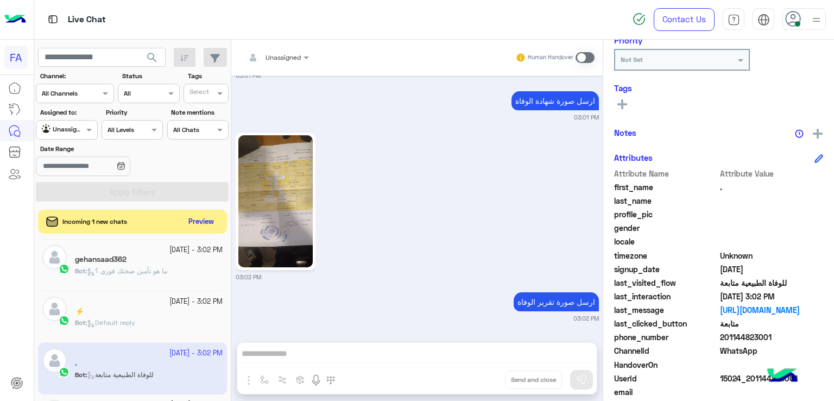
scroll to position [195, 0]
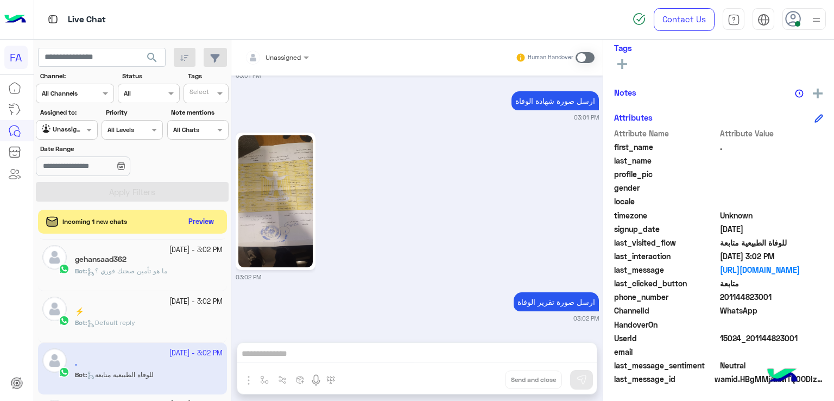
drag, startPoint x: 776, startPoint y: 296, endPoint x: 726, endPoint y: 303, distance: 50.5
click at [726, 303] on div "phone_number 201144823001" at bounding box center [718, 298] width 209 height 14
copy span "1144823001"
click at [202, 222] on button "Preview" at bounding box center [202, 221] width 34 height 15
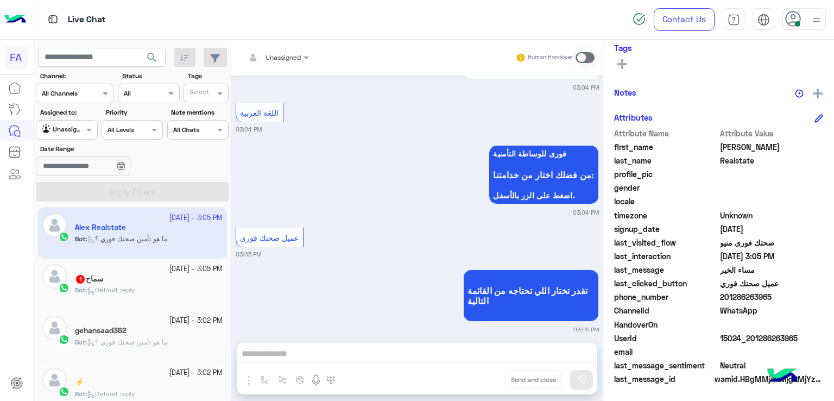
scroll to position [713, 0]
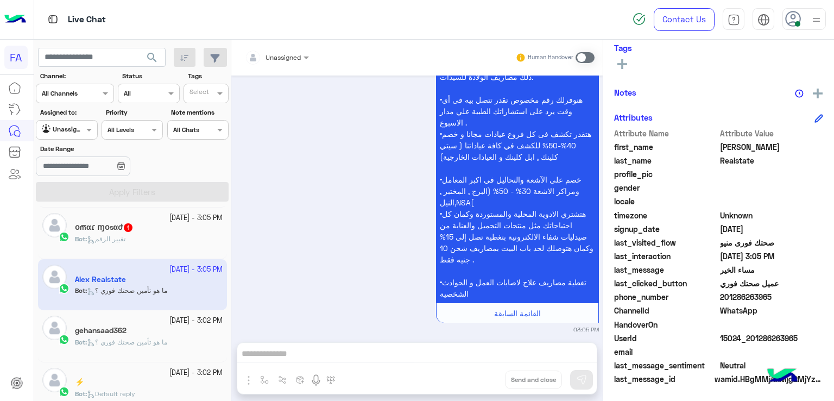
click at [161, 232] on div "օm̶αɾ ɱօsαժ 1" at bounding box center [149, 228] width 148 height 11
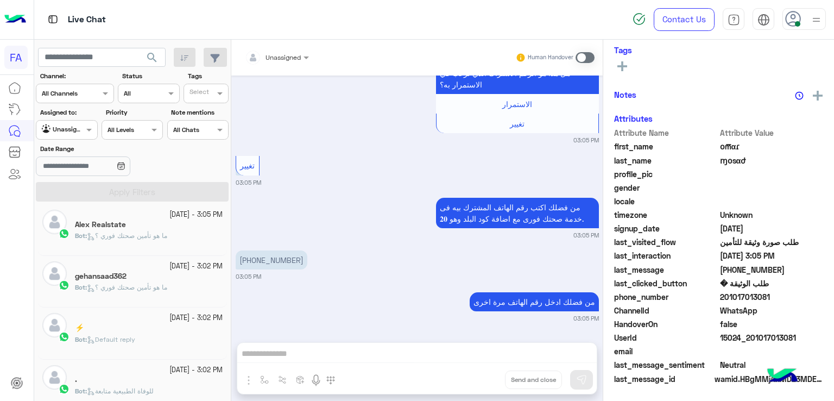
scroll to position [195, 0]
click at [86, 315] on div "[DATE] - 3:02 PM" at bounding box center [149, 318] width 148 height 10
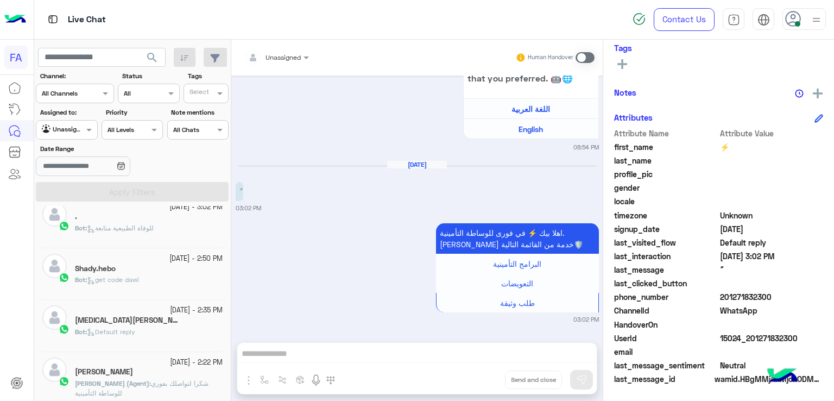
scroll to position [272, 0]
click at [152, 263] on div "Shady.hebo" at bounding box center [149, 268] width 148 height 11
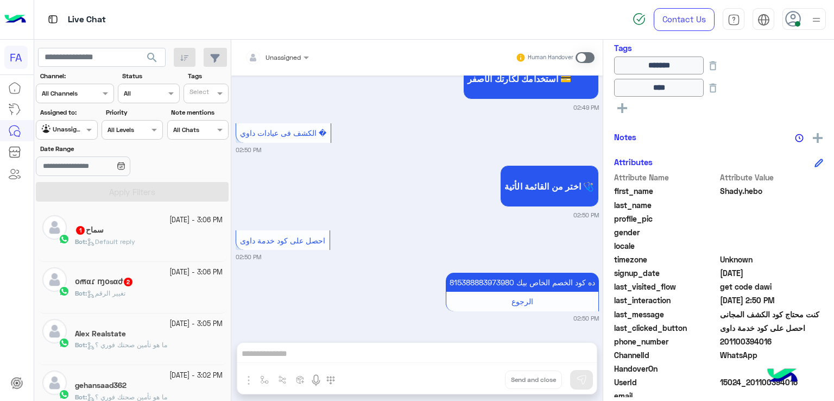
click at [140, 252] on div "Bot : Default reply" at bounding box center [149, 246] width 148 height 19
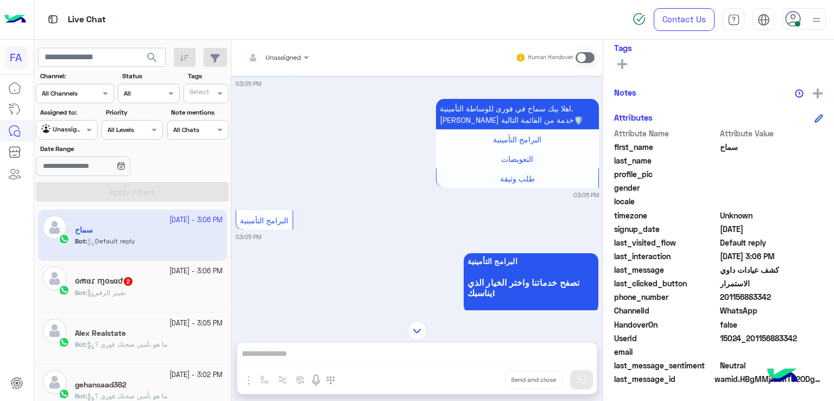
scroll to position [583, 0]
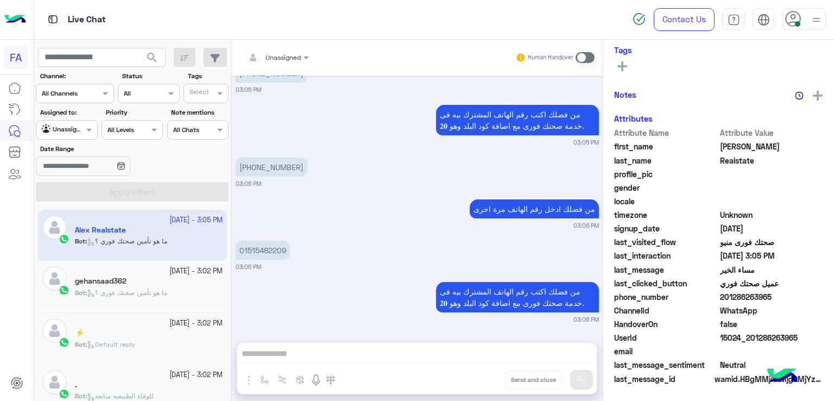
scroll to position [195, 0]
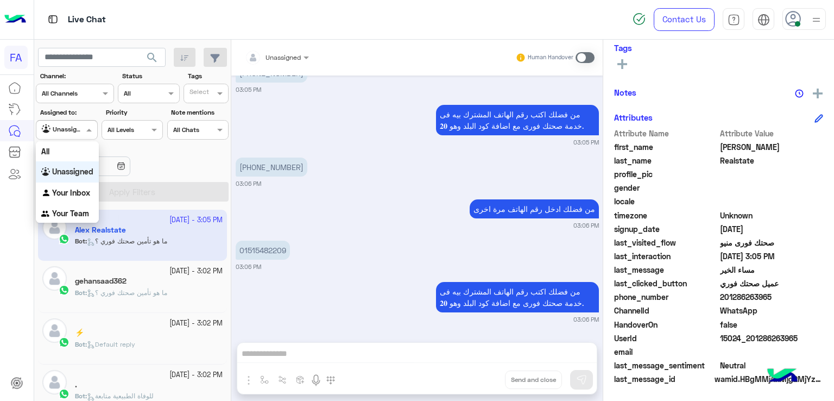
click at [72, 134] on div "Unassigned" at bounding box center [62, 129] width 41 height 11
click at [80, 192] on b "Your Inbox" at bounding box center [71, 192] width 38 height 9
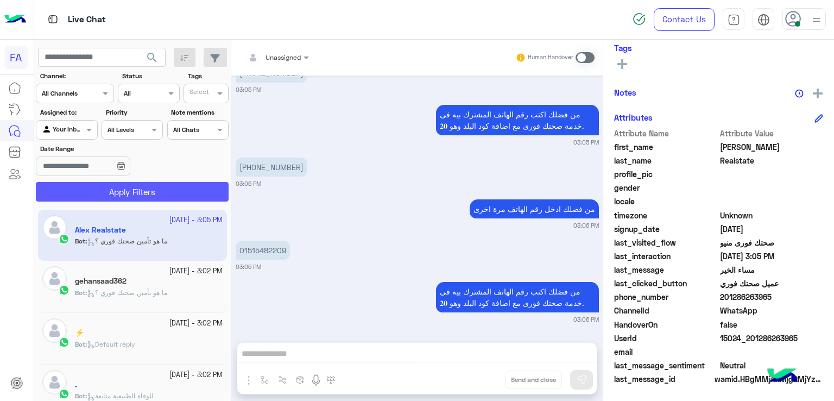
click at [118, 186] on button "Apply Filters" at bounding box center [132, 192] width 193 height 20
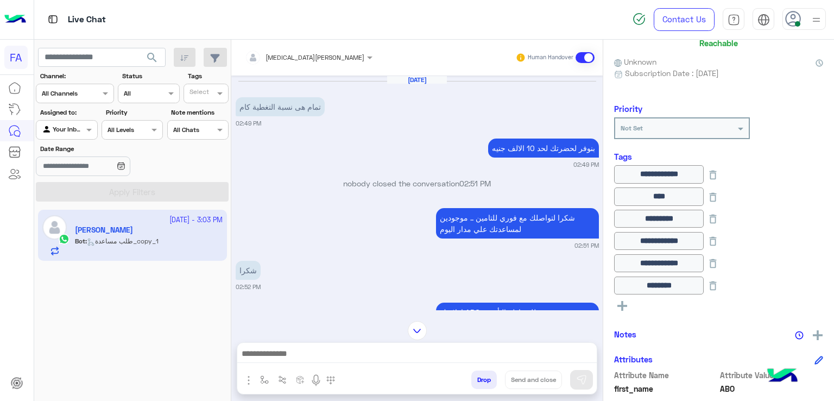
scroll to position [1172, 0]
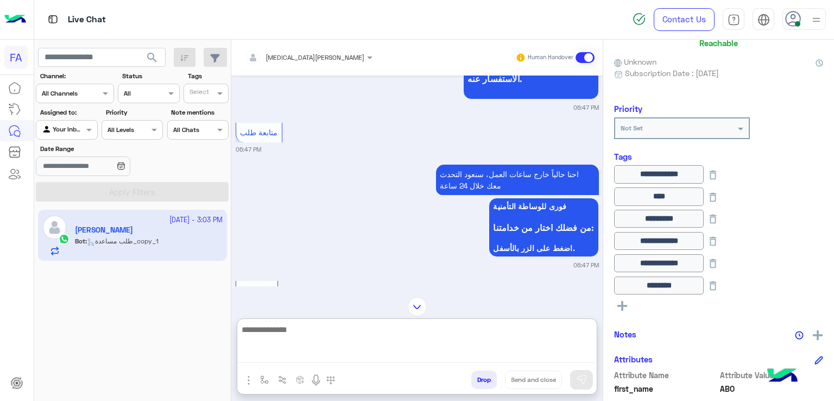
drag, startPoint x: 387, startPoint y: 346, endPoint x: 384, endPoint y: 339, distance: 7.4
click at [387, 344] on textarea at bounding box center [417, 343] width 360 height 40
paste textarea "**********"
type textarea "**********"
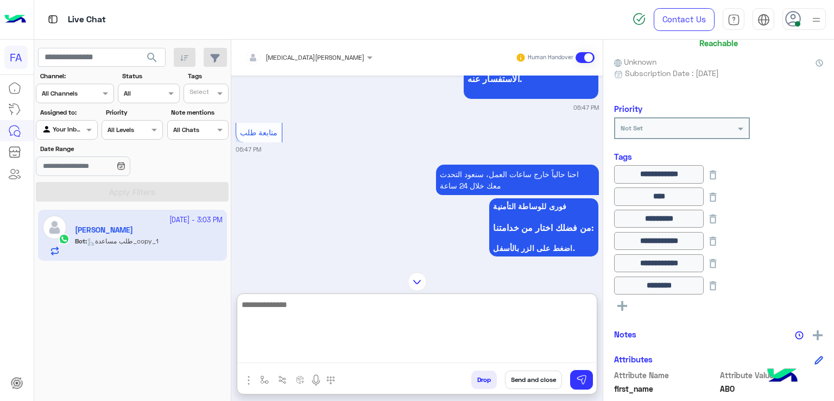
scroll to position [0, 0]
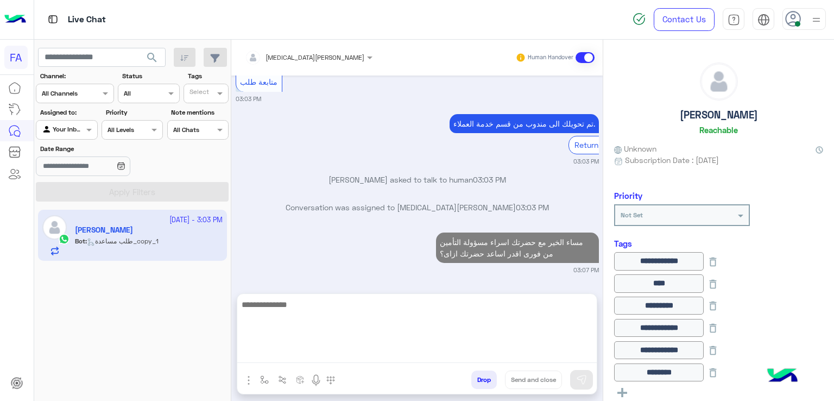
click at [729, 111] on h5 "[PERSON_NAME]" at bounding box center [719, 115] width 78 height 12
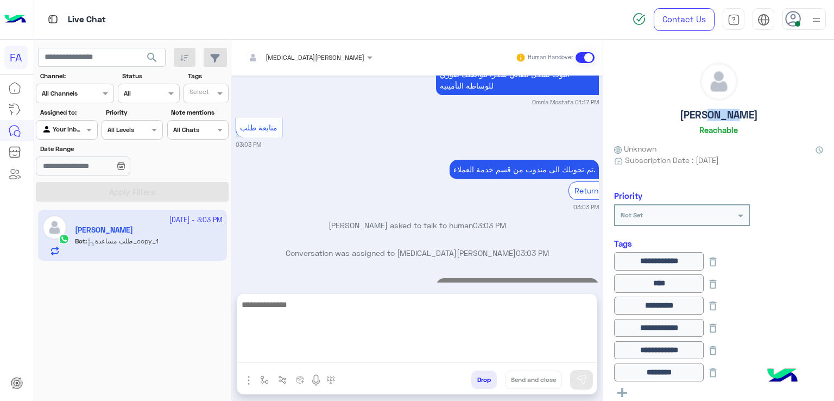
click at [729, 111] on h5 "[PERSON_NAME]" at bounding box center [719, 115] width 78 height 12
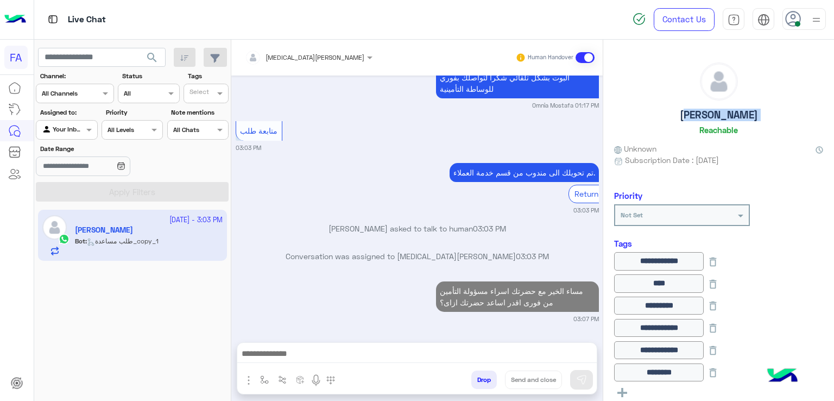
click at [729, 111] on h5 "[PERSON_NAME]" at bounding box center [719, 115] width 78 height 12
copy h5 "[PERSON_NAME]"
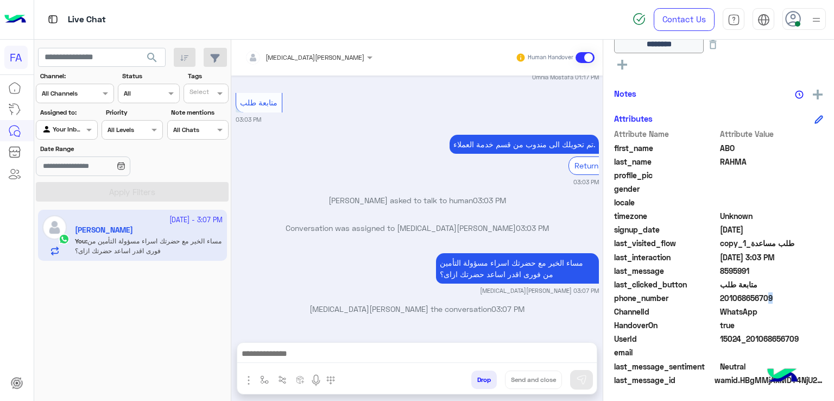
click at [762, 296] on span "201068656709" at bounding box center [772, 297] width 104 height 11
drag, startPoint x: 770, startPoint y: 299, endPoint x: 727, endPoint y: 302, distance: 44.1
click at [744, 301] on span "201068656709" at bounding box center [772, 297] width 104 height 11
click at [778, 292] on span "201068656709" at bounding box center [772, 297] width 104 height 11
click at [769, 299] on span "201068656709" at bounding box center [772, 297] width 104 height 11
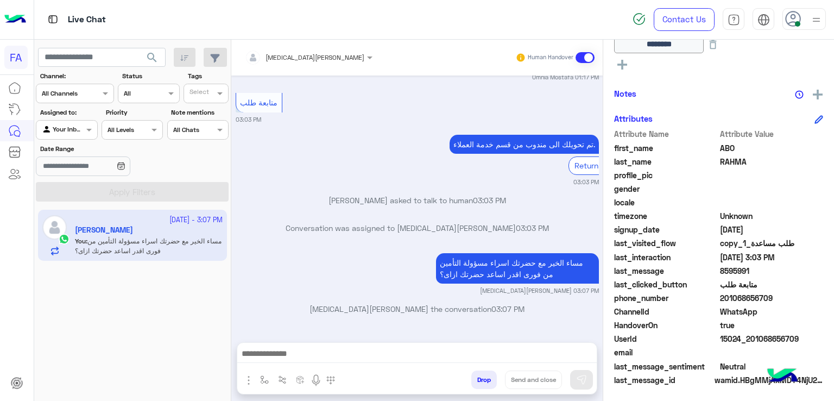
drag, startPoint x: 772, startPoint y: 299, endPoint x: 725, endPoint y: 301, distance: 46.2
click at [725, 301] on span "201068656709" at bounding box center [772, 297] width 104 height 11
copy span "1068656709"
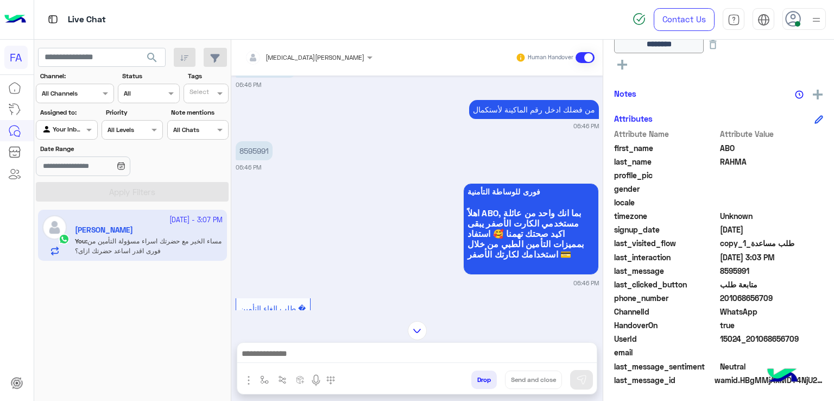
scroll to position [806, 0]
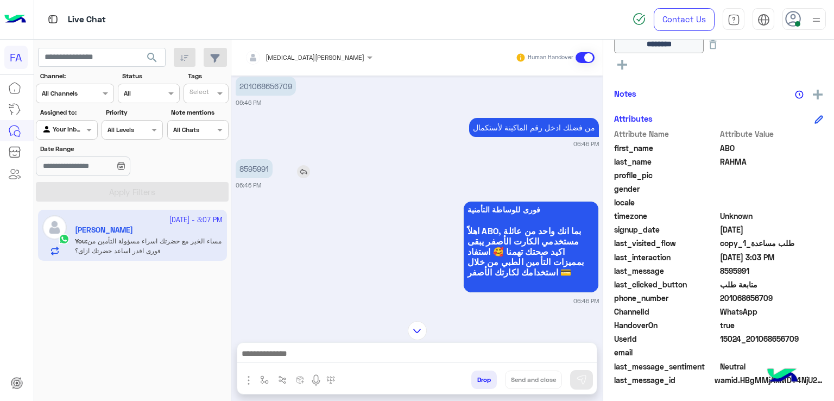
click at [257, 169] on p "8595991" at bounding box center [254, 168] width 37 height 19
copy p "8595991"
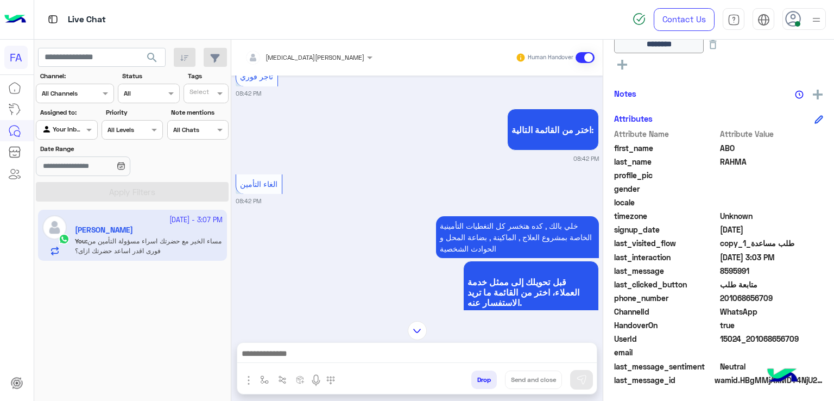
click at [410, 329] on img at bounding box center [417, 330] width 19 height 19
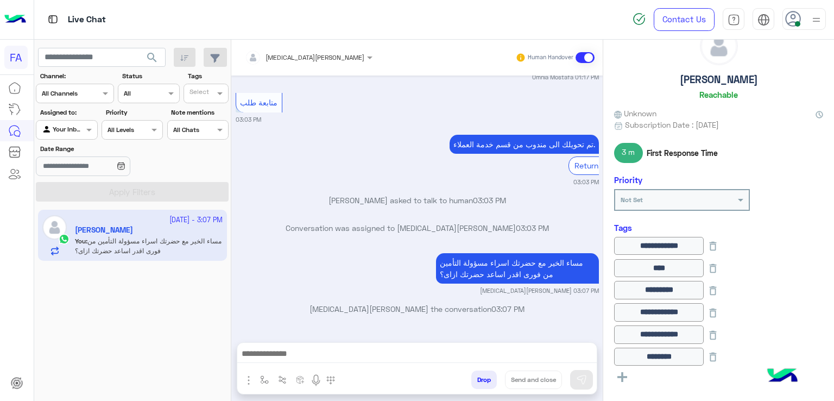
scroll to position [0, 0]
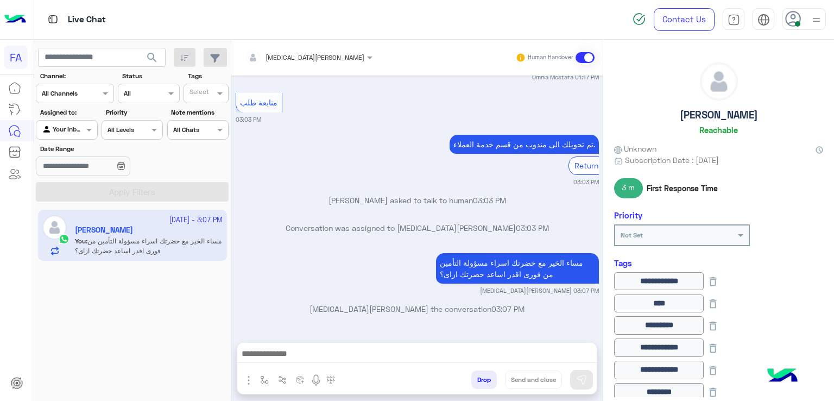
click at [152, 57] on span "search" at bounding box center [152, 57] width 13 height 13
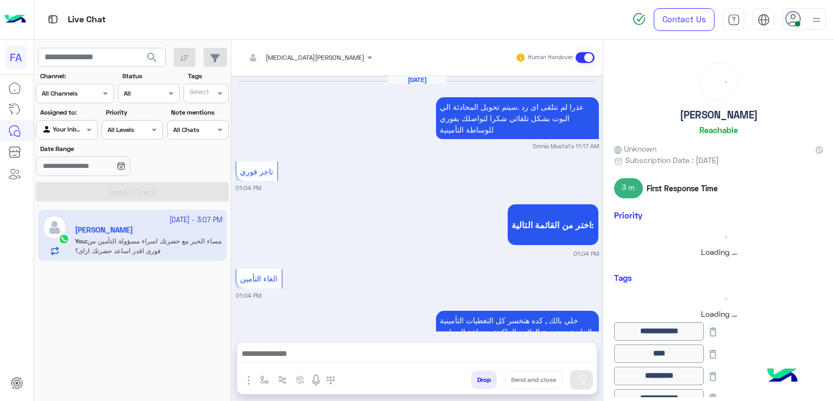
scroll to position [715, 0]
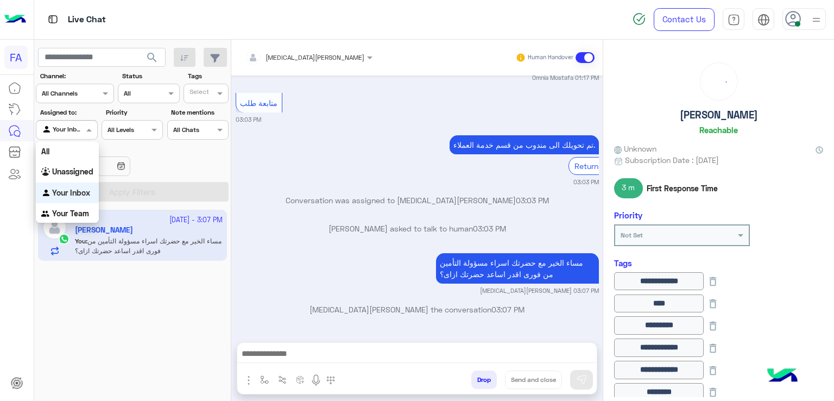
click at [75, 128] on div at bounding box center [66, 128] width 60 height 10
click at [158, 60] on span "search" at bounding box center [152, 57] width 13 height 13
click at [71, 130] on div at bounding box center [66, 128] width 60 height 10
click at [76, 166] on div "Unassigned" at bounding box center [67, 171] width 63 height 21
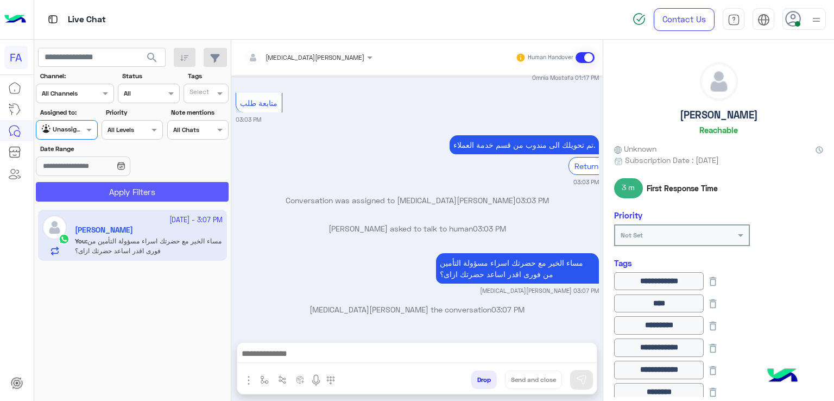
click at [137, 195] on button "Apply Filters" at bounding box center [132, 192] width 193 height 20
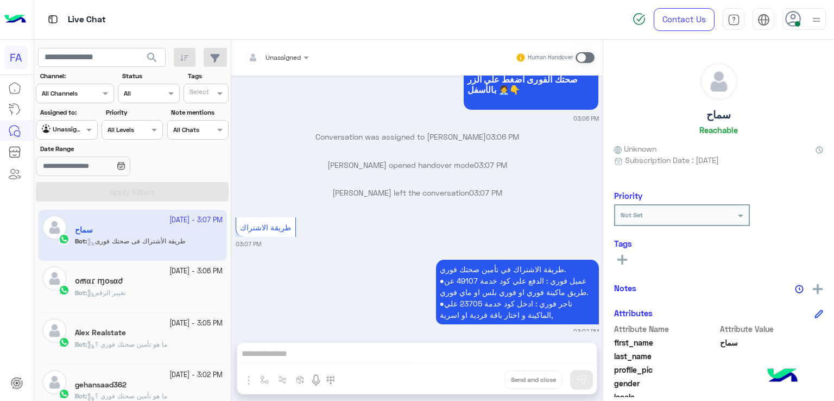
scroll to position [855, 0]
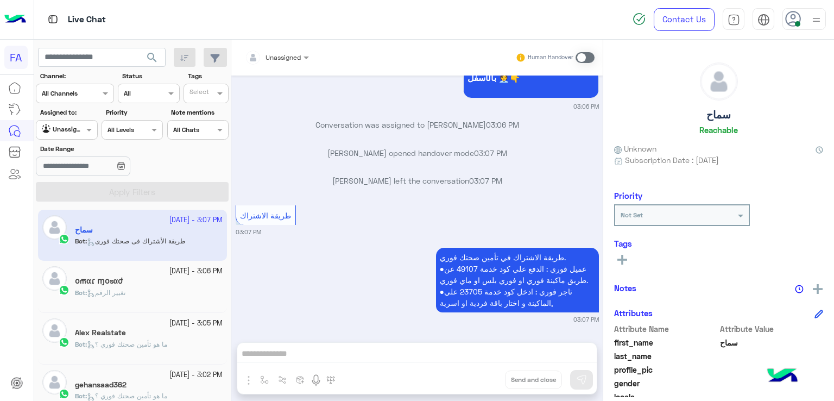
click at [132, 286] on div "օm̶αɾ ɱօsαժ" at bounding box center [149, 281] width 148 height 11
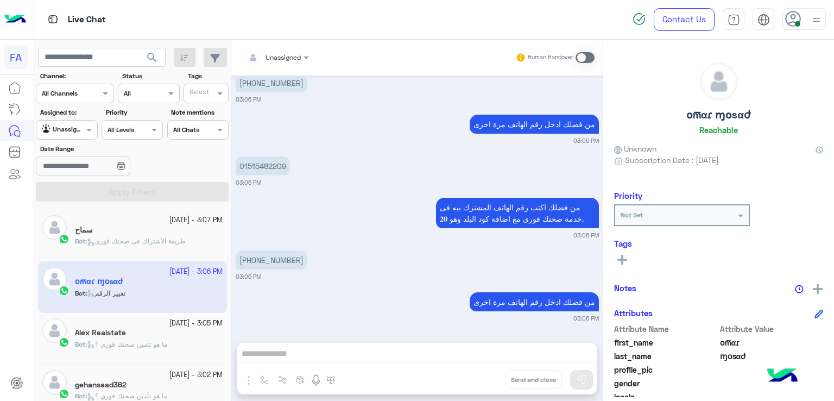
click at [107, 344] on span "ما هو تأمين صحتك فوري ؟" at bounding box center [127, 344] width 80 height 8
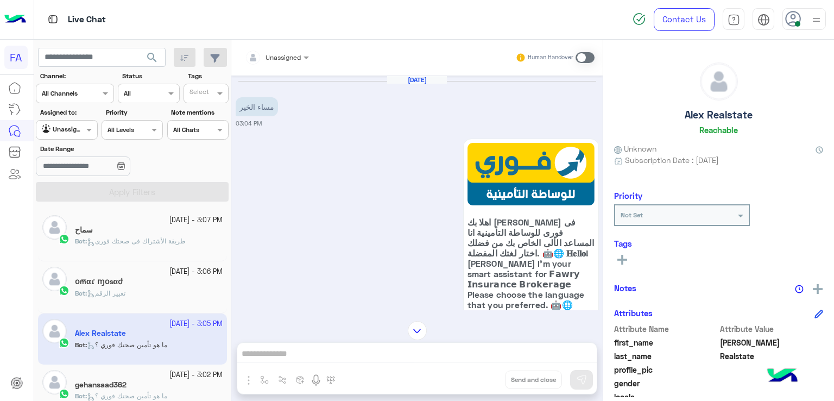
click at [151, 55] on span "search" at bounding box center [152, 57] width 13 height 13
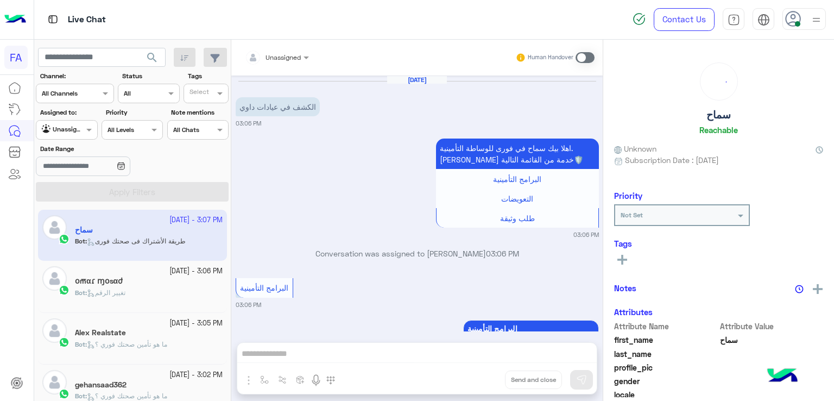
scroll to position [855, 0]
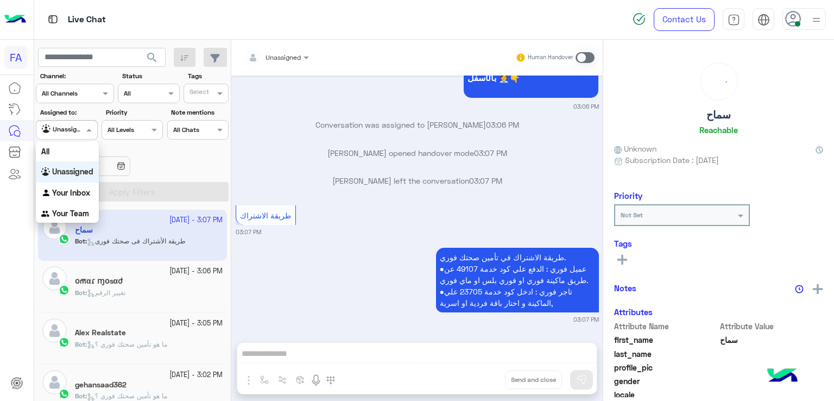
click at [81, 131] on div at bounding box center [66, 128] width 60 height 10
click at [79, 194] on b "Your Inbox" at bounding box center [71, 192] width 38 height 9
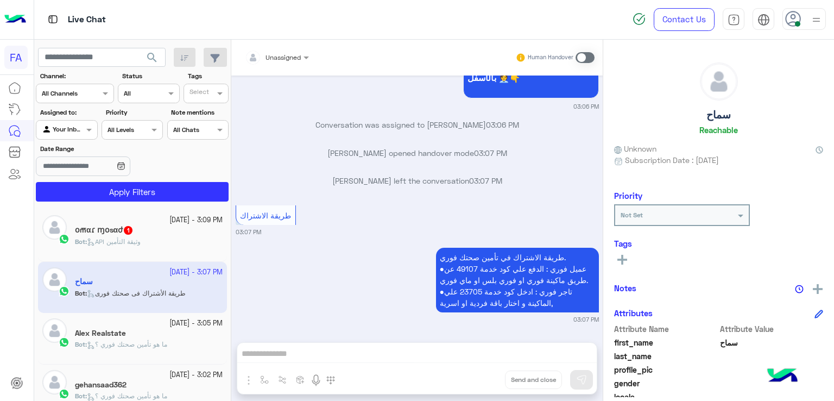
click at [90, 235] on div "օm̶αɾ ɱօsαժ 1" at bounding box center [149, 230] width 148 height 11
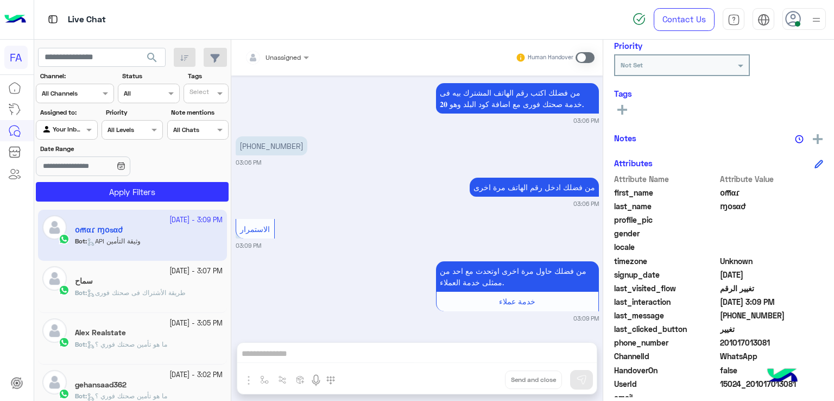
scroll to position [195, 0]
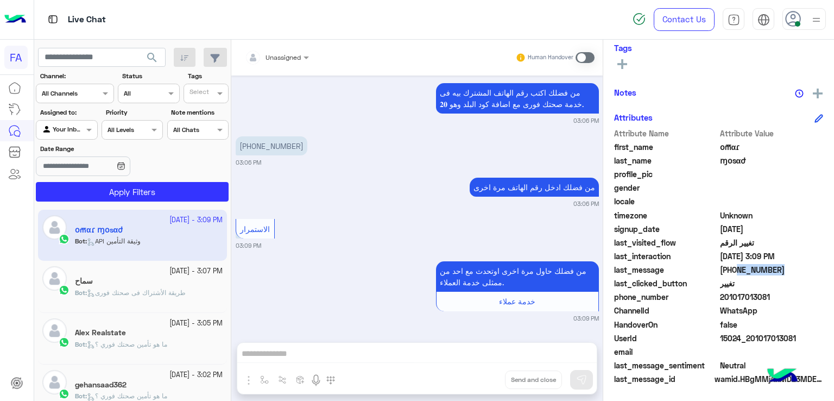
drag, startPoint x: 776, startPoint y: 268, endPoint x: 730, endPoint y: 273, distance: 45.8
click at [730, 273] on span "+201515482209" at bounding box center [772, 269] width 104 height 11
copy span "1515482209"
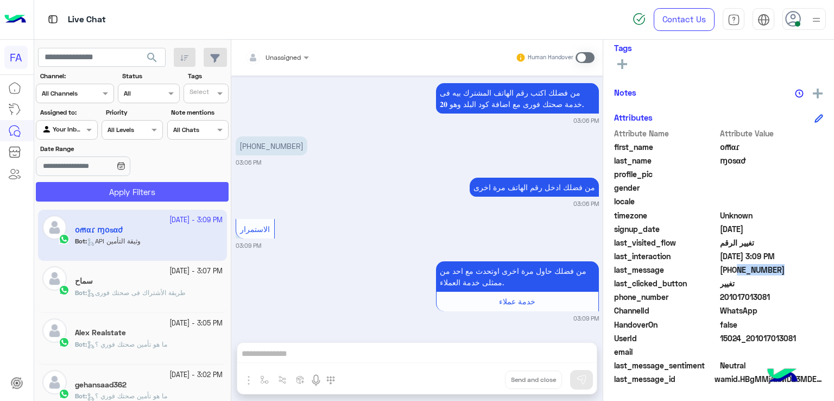
click at [93, 184] on button "Apply Filters" at bounding box center [132, 192] width 193 height 20
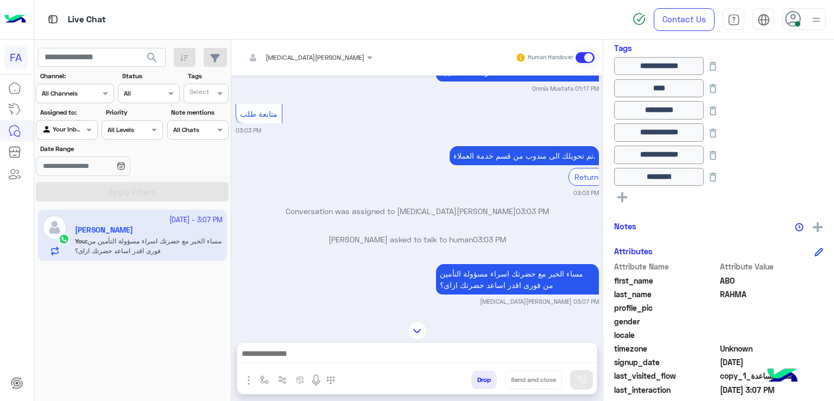
scroll to position [715, 0]
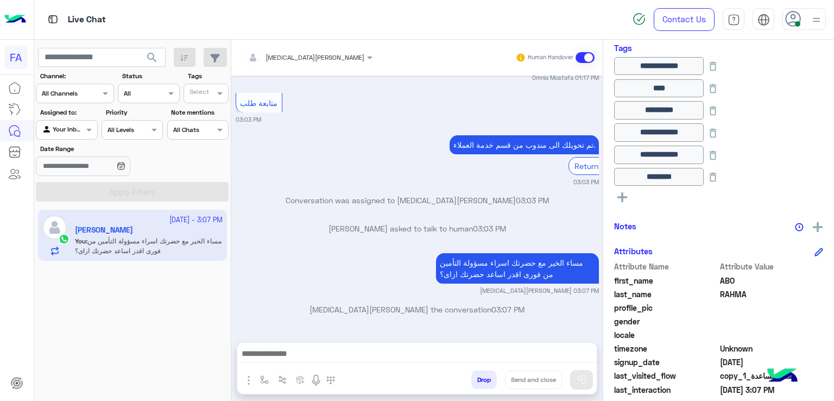
click at [160, 55] on button "search" at bounding box center [152, 59] width 27 height 23
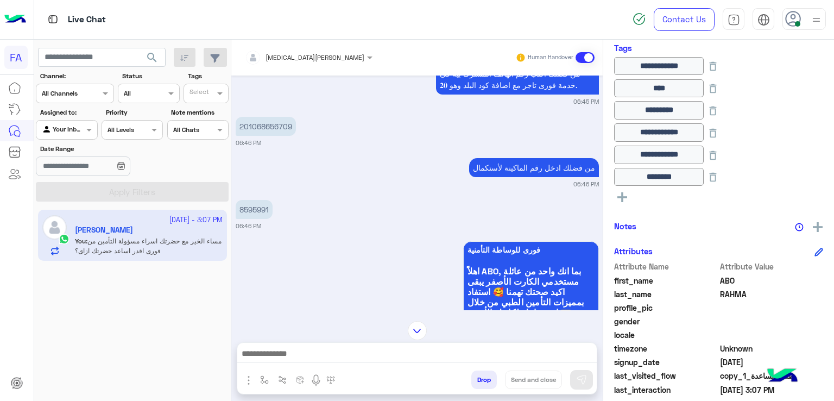
scroll to position [649, 0]
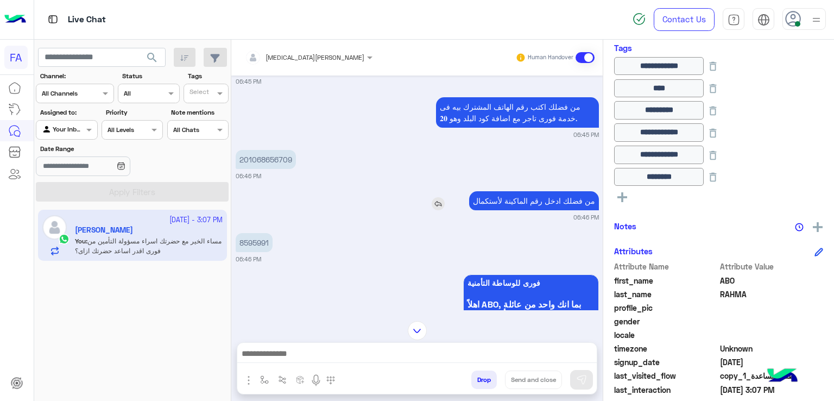
click at [506, 206] on p "من فضلك ادخل رقم الماكينة لأستكمال" at bounding box center [534, 200] width 130 height 19
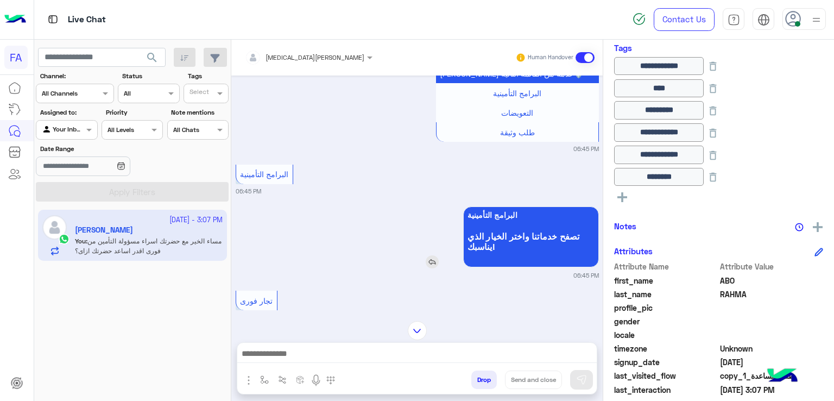
scroll to position [432, 0]
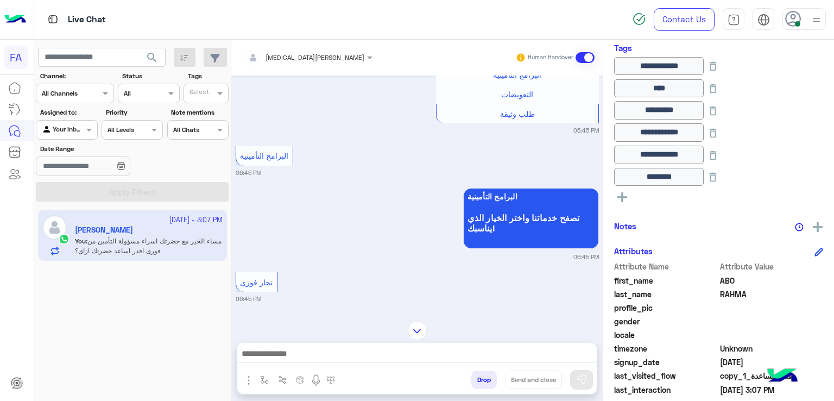
click at [376, 199] on div "البرامج التأمينية تصفح خدماتنا واختر الخيار الذي يناسبك! 06:45 PM" at bounding box center [417, 223] width 363 height 76
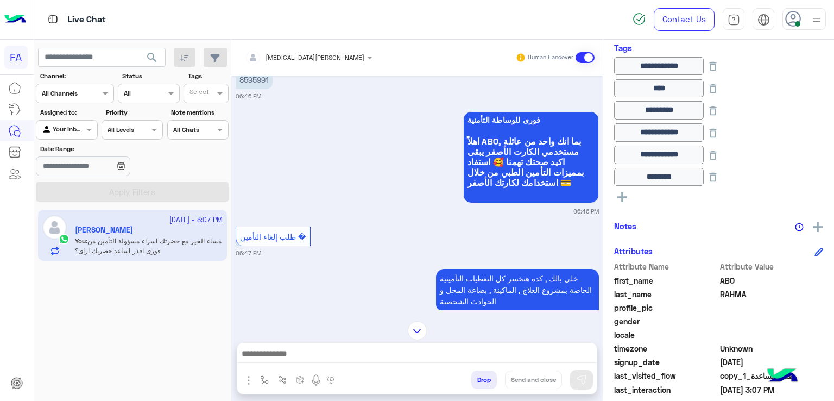
click at [415, 328] on img at bounding box center [417, 330] width 19 height 19
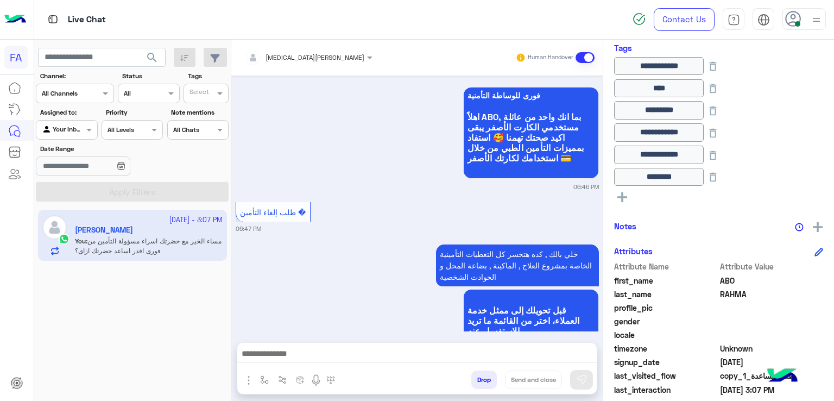
scroll to position [3221, 0]
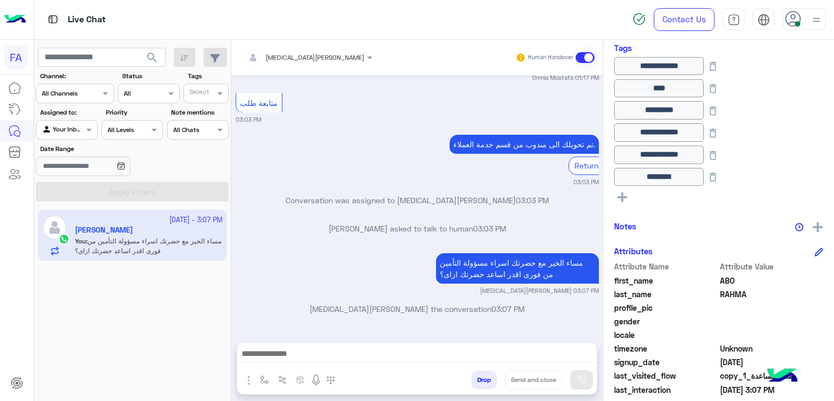
click at [363, 329] on div "May 6, 2025 nobody closed the conversation 02:51 PM شكرا لتواصلك مع فوري للتامي…" at bounding box center [416, 203] width 371 height 256
click at [389, 365] on div at bounding box center [416, 356] width 359 height 27
click at [393, 350] on textarea at bounding box center [417, 354] width 360 height 16
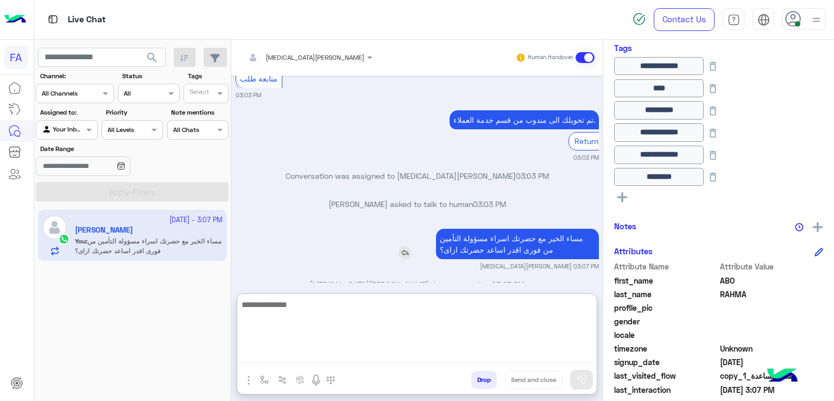
scroll to position [3270, 0]
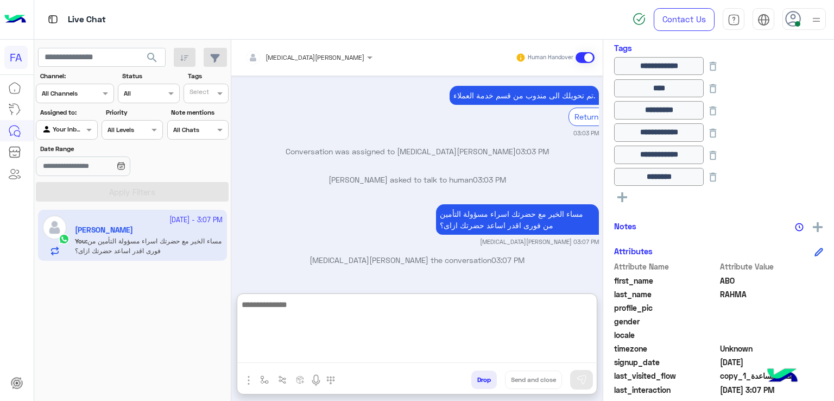
click at [497, 310] on textarea at bounding box center [417, 330] width 360 height 65
paste textarea "**********"
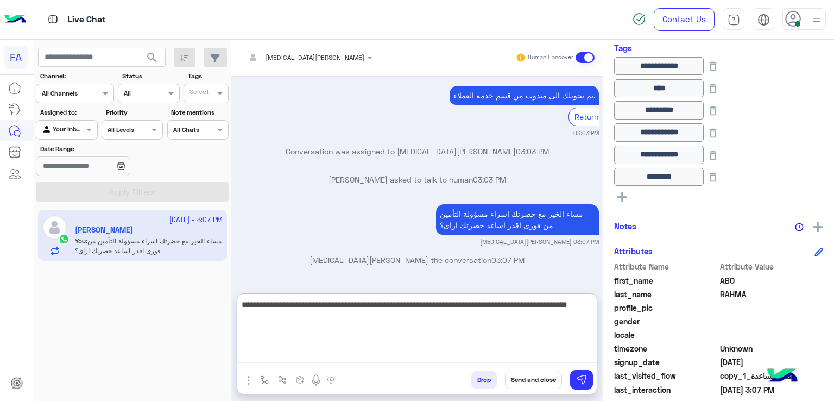
type textarea "**********"
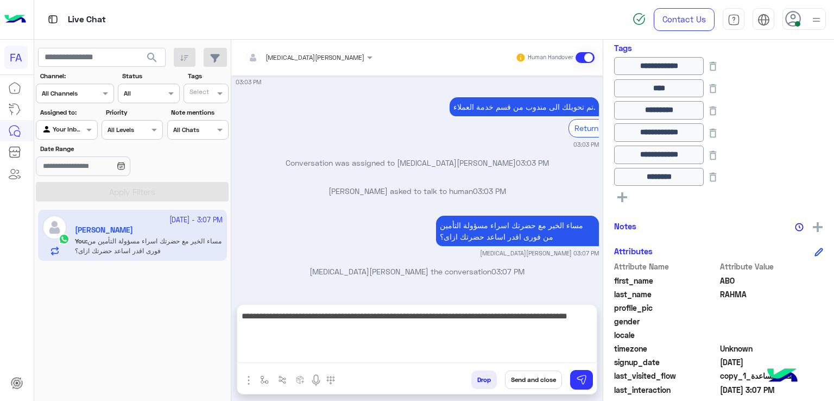
click at [527, 381] on button "Send and close" at bounding box center [533, 379] width 57 height 18
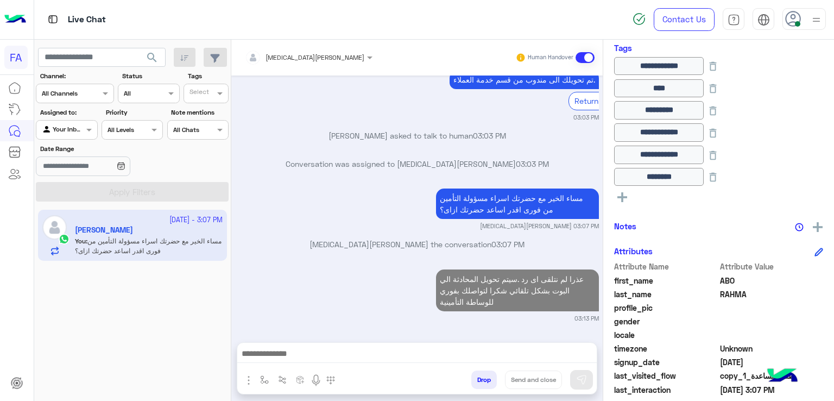
scroll to position [3313, 0]
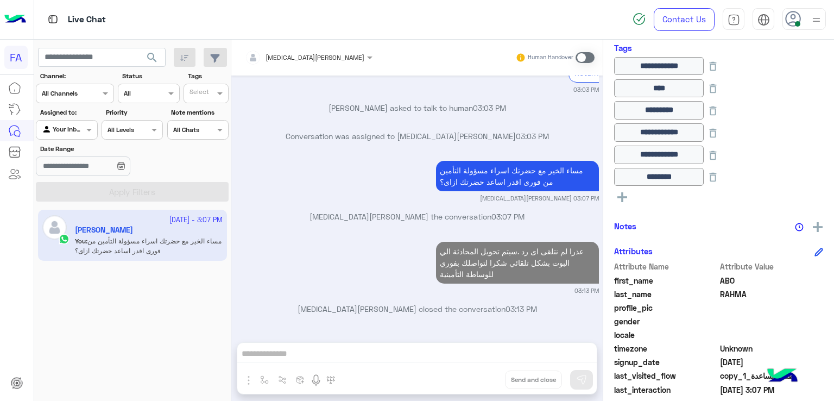
click at [72, 131] on div at bounding box center [66, 128] width 60 height 10
drag, startPoint x: 85, startPoint y: 170, endPoint x: 103, endPoint y: 181, distance: 21.4
click at [85, 170] on b "Unassigned" at bounding box center [72, 171] width 41 height 9
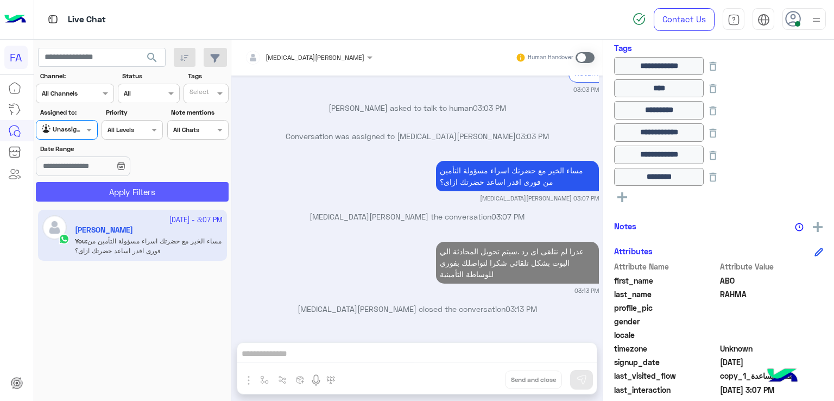
click at [128, 192] on button "Apply Filters" at bounding box center [132, 192] width 193 height 20
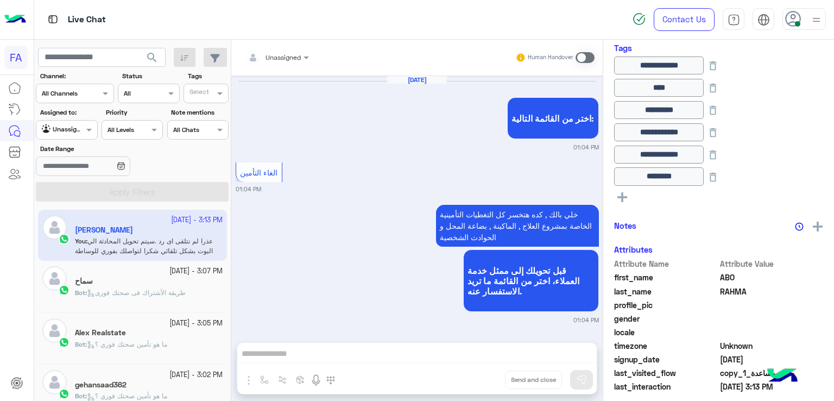
scroll to position [701, 0]
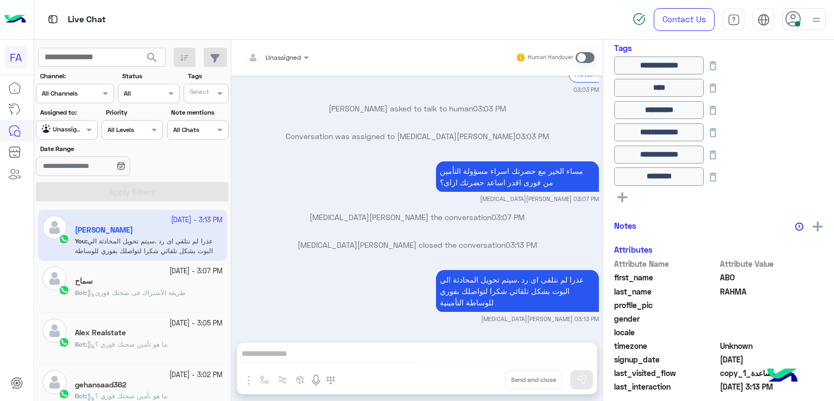
click at [154, 52] on span "search" at bounding box center [152, 57] width 13 height 13
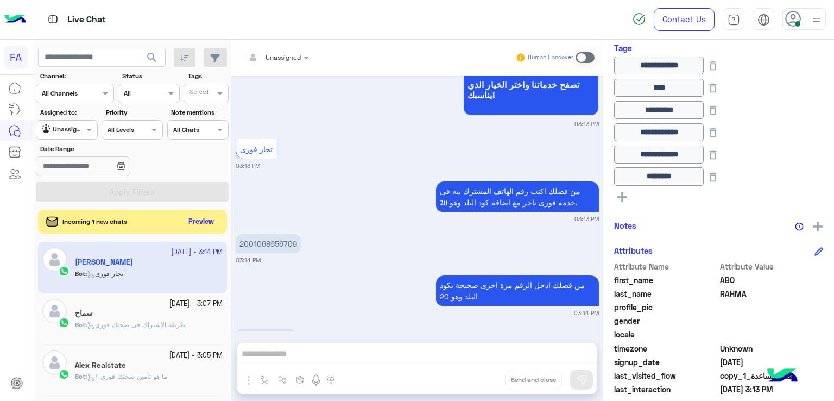
scroll to position [1252, 0]
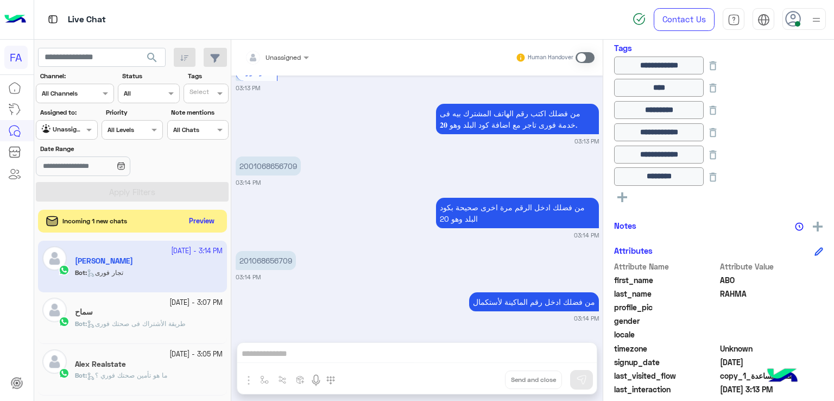
click at [209, 220] on button "Preview" at bounding box center [202, 221] width 34 height 15
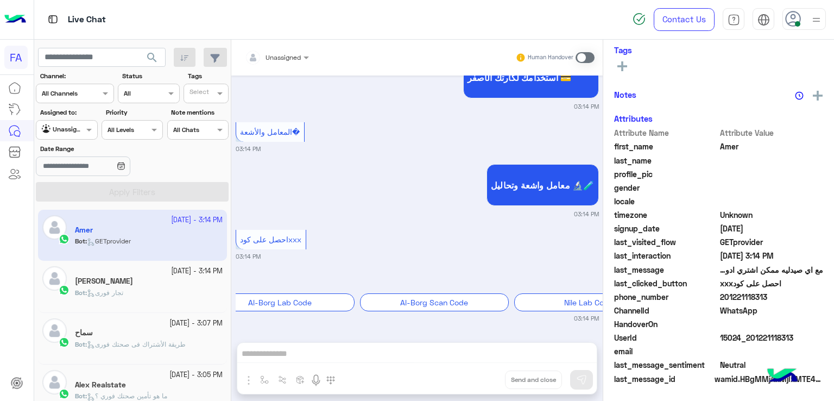
scroll to position [195, 0]
click at [65, 127] on input "text" at bounding box center [54, 129] width 25 height 10
click at [74, 189] on b "Your Inbox" at bounding box center [71, 192] width 38 height 9
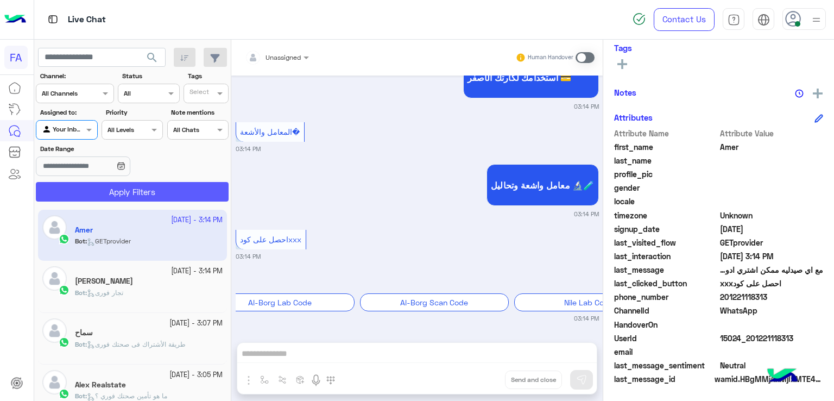
click at [117, 187] on button "Apply Filters" at bounding box center [132, 192] width 193 height 20
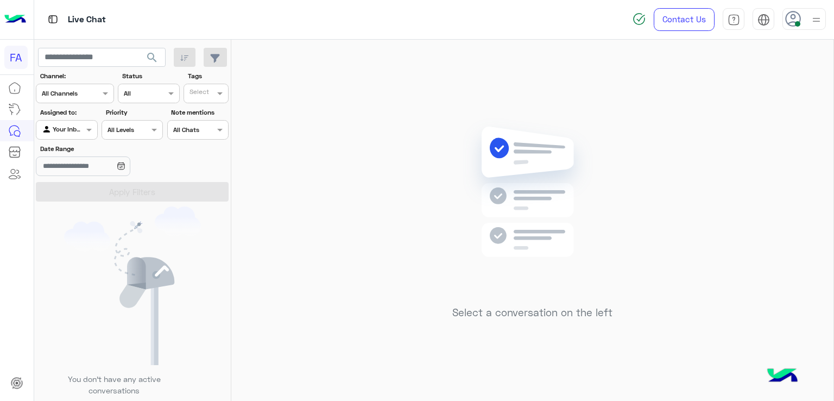
click at [91, 137] on div "Agent Filter Your Inbox" at bounding box center [66, 130] width 61 height 20
click at [84, 169] on b "Unassigned" at bounding box center [72, 171] width 41 height 9
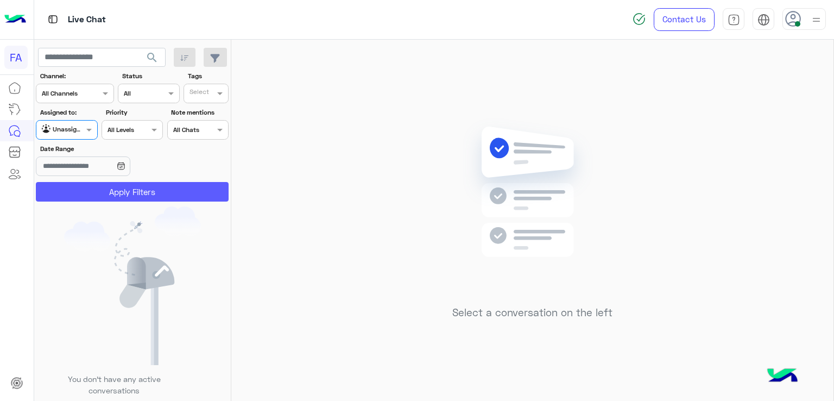
click at [106, 187] on button "Apply Filters" at bounding box center [132, 192] width 193 height 20
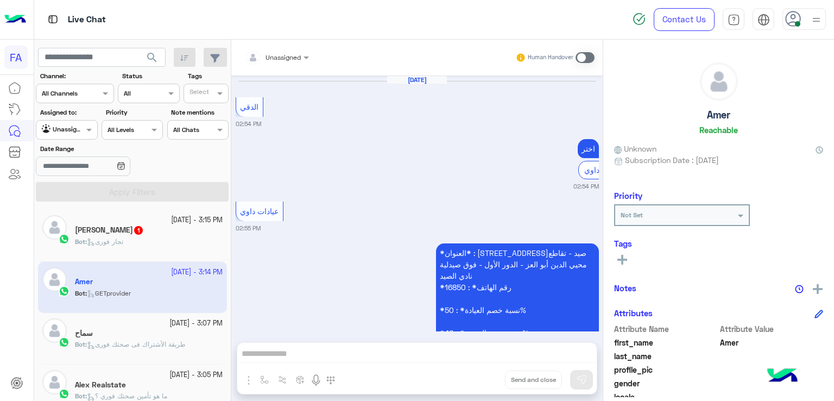
scroll to position [1004, 0]
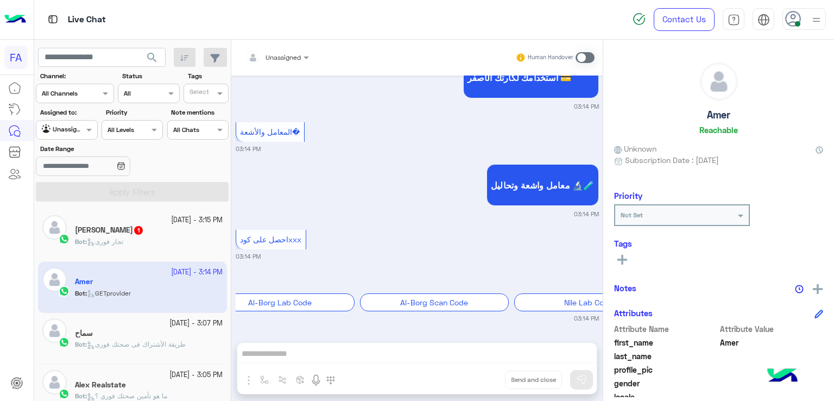
click at [109, 242] on span "تجار فورى" at bounding box center [105, 241] width 36 height 8
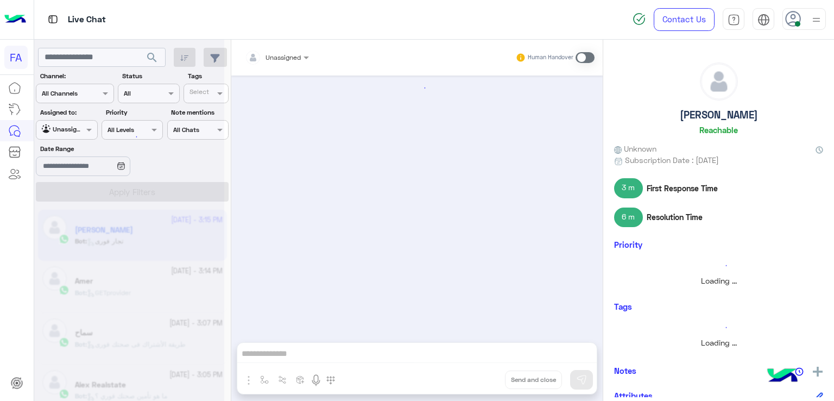
scroll to position [807, 0]
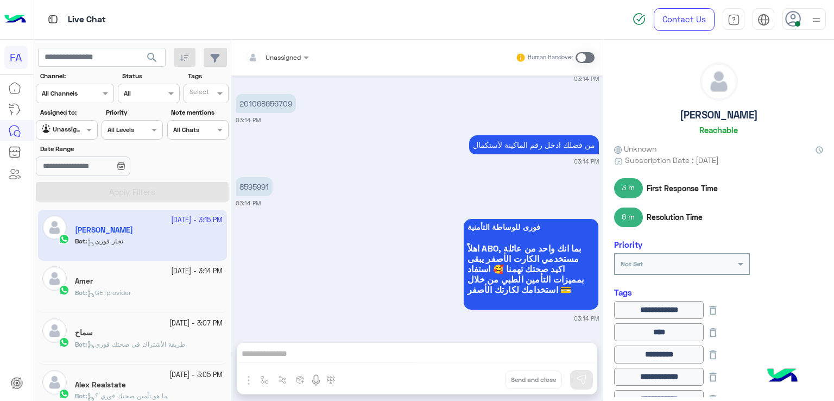
click at [249, 192] on p "8595991" at bounding box center [254, 186] width 37 height 19
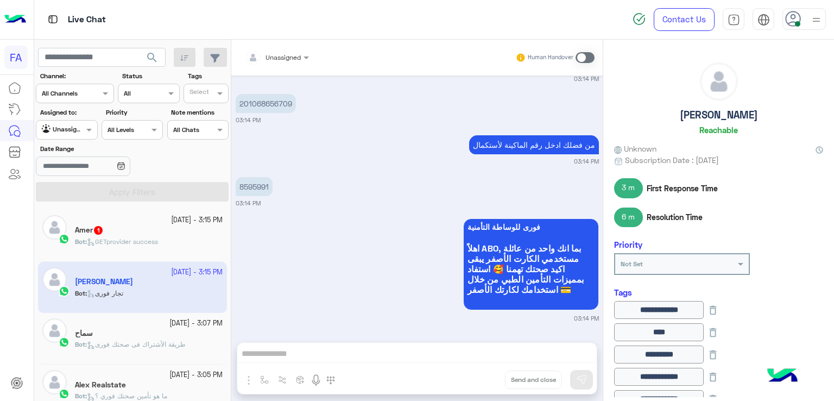
click at [274, 62] on div "Unassigned" at bounding box center [273, 58] width 56 height 22
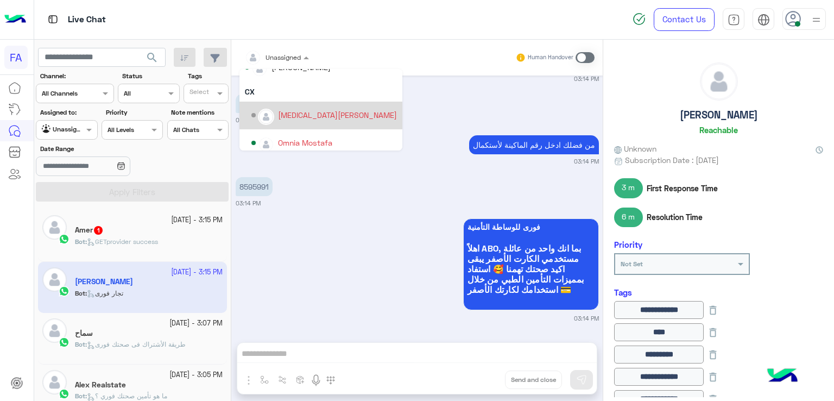
scroll to position [49, 0]
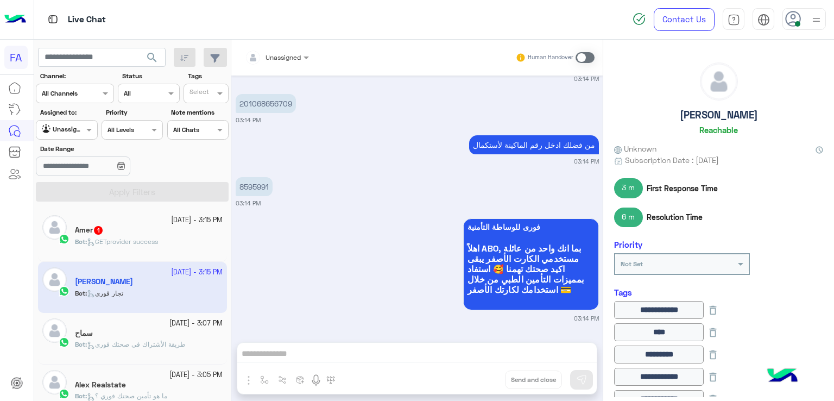
click at [258, 183] on p "8595991" at bounding box center [254, 186] width 37 height 19
click at [258, 181] on p "8595991" at bounding box center [254, 186] width 37 height 19
click at [270, 196] on div "8595991" at bounding box center [254, 186] width 37 height 24
click at [257, 188] on p "8595991" at bounding box center [254, 186] width 37 height 19
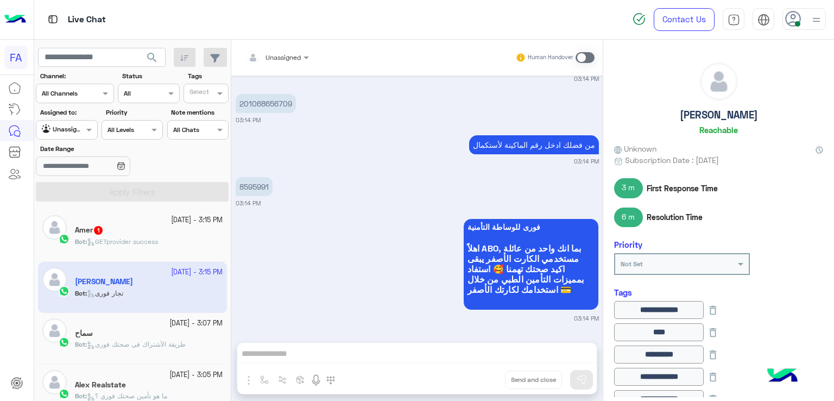
click at [266, 48] on div "Unassigned" at bounding box center [273, 58] width 56 height 22
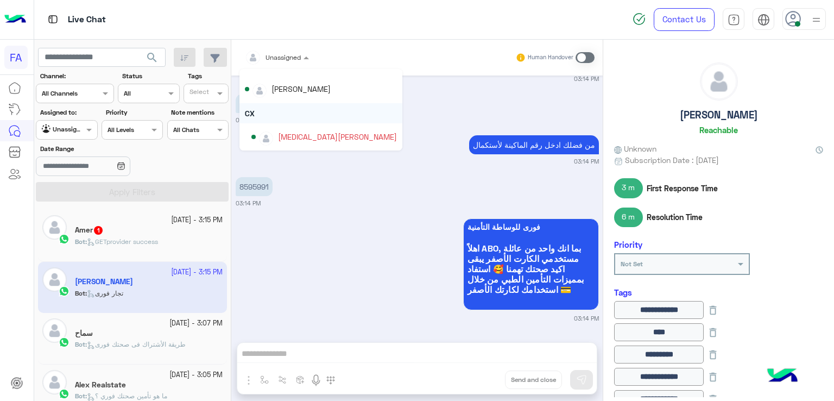
click at [285, 111] on div "CX" at bounding box center [320, 113] width 163 height 20
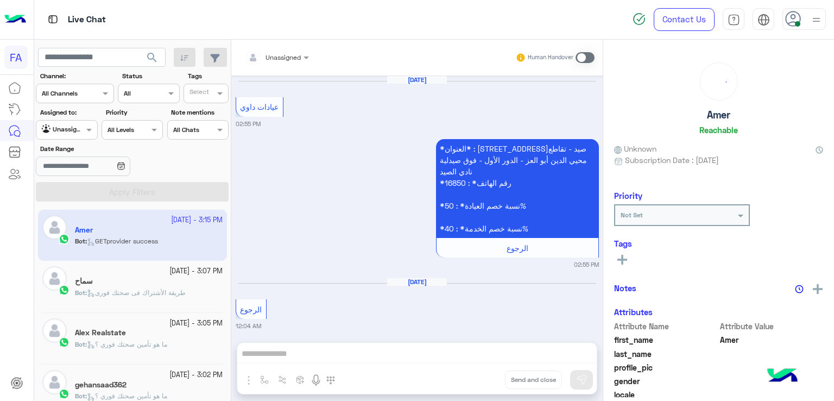
scroll to position [1000, 0]
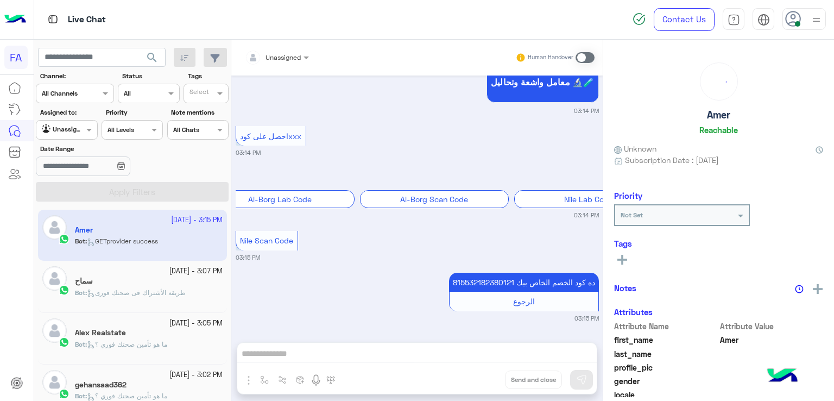
click at [72, 124] on div at bounding box center [66, 128] width 60 height 10
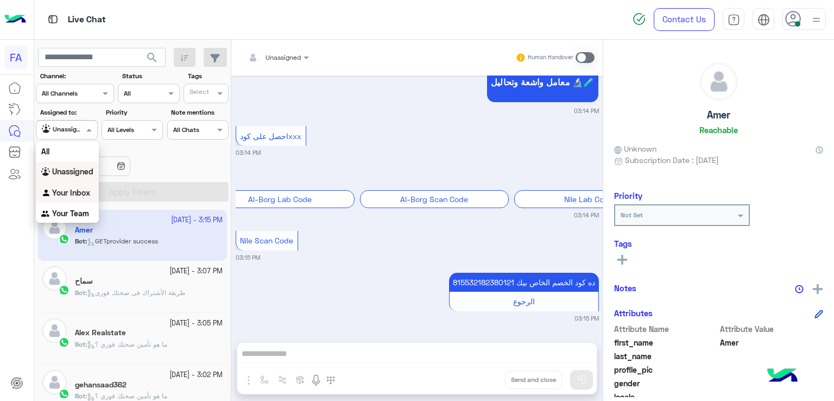
click at [82, 199] on div "Your Inbox" at bounding box center [67, 192] width 63 height 21
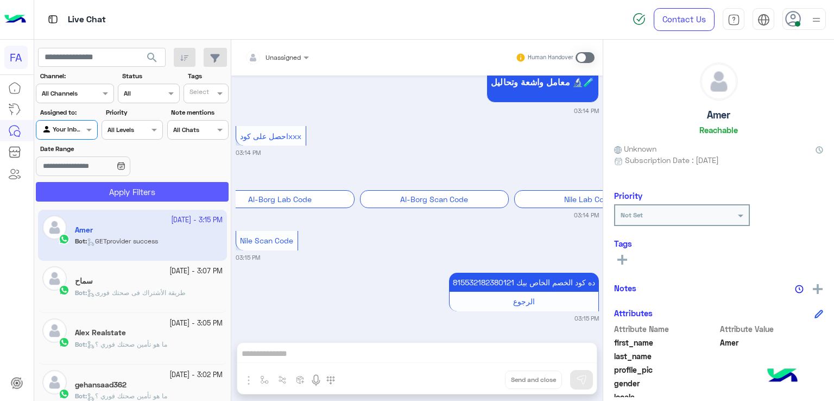
click at [117, 189] on button "Apply Filters" at bounding box center [132, 192] width 193 height 20
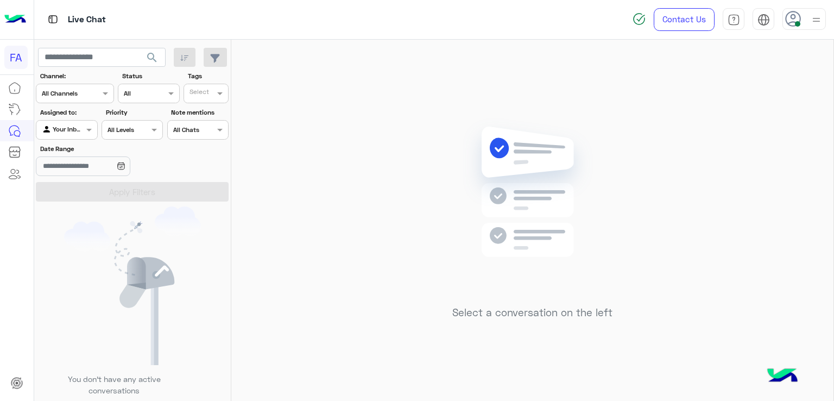
click at [73, 129] on div at bounding box center [66, 128] width 60 height 10
click at [75, 191] on b "Your Inbox" at bounding box center [71, 192] width 38 height 9
click at [77, 129] on div at bounding box center [66, 128] width 60 height 10
click at [79, 176] on b "Unassigned" at bounding box center [72, 171] width 41 height 9
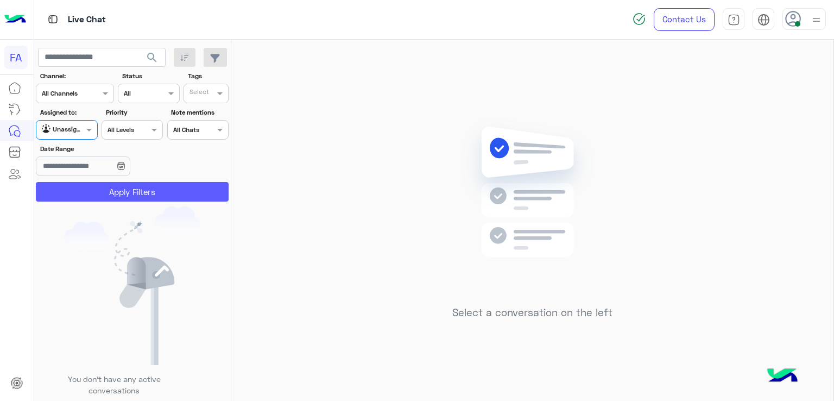
click at [121, 195] on button "Apply Filters" at bounding box center [132, 192] width 193 height 20
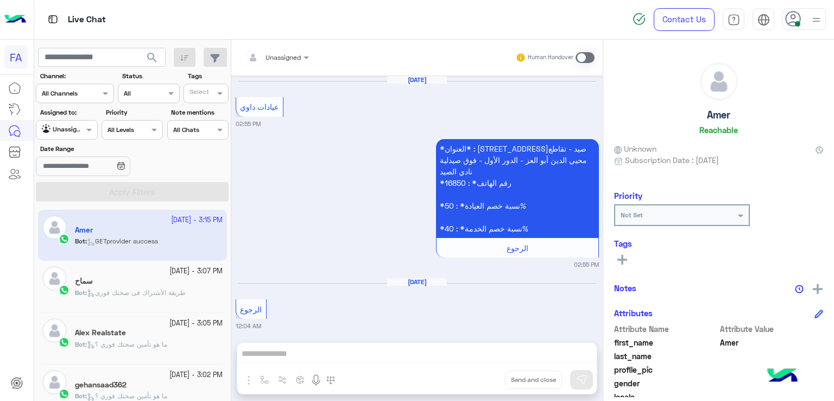
scroll to position [1000, 0]
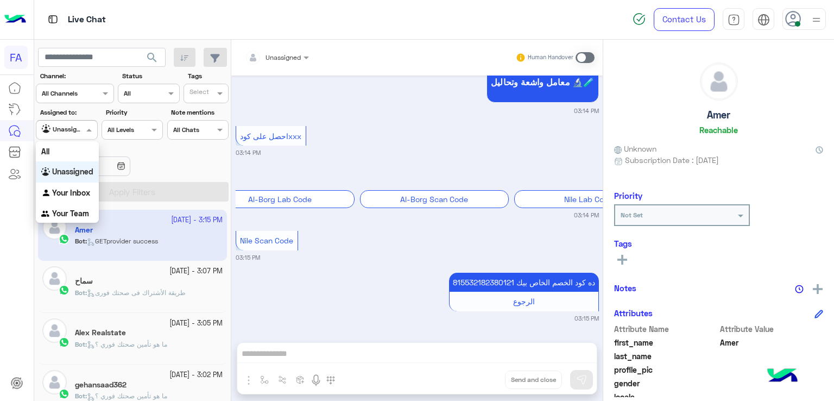
click at [85, 129] on span at bounding box center [91, 129] width 14 height 11
click at [50, 187] on div "Your Inbox" at bounding box center [67, 192] width 63 height 21
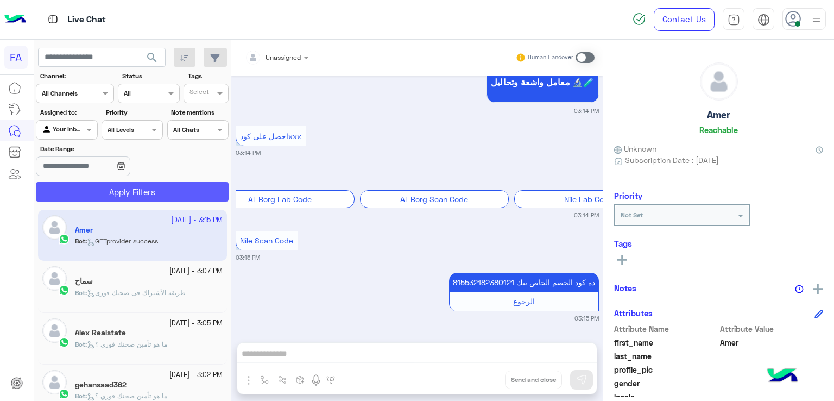
click at [104, 186] on button "Apply Filters" at bounding box center [132, 192] width 193 height 20
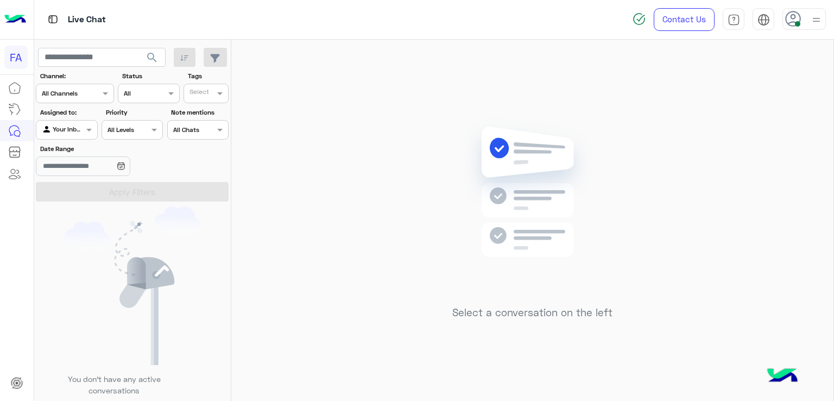
click at [80, 124] on div at bounding box center [66, 128] width 60 height 10
click at [50, 168] on img "Options list" at bounding box center [46, 172] width 11 height 11
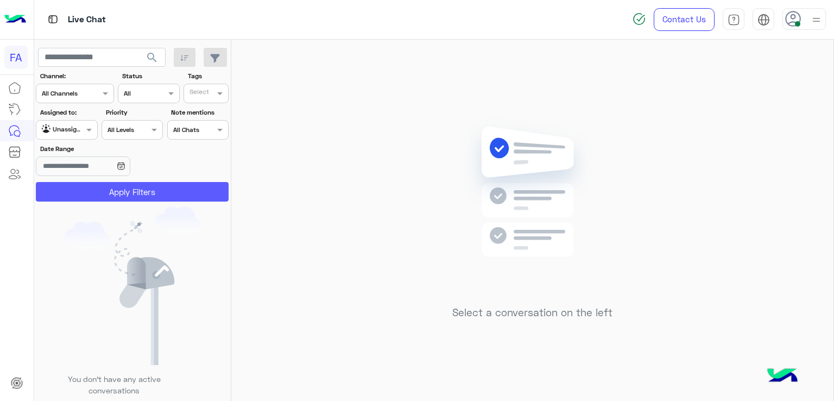
click at [78, 198] on button "Apply Filters" at bounding box center [132, 192] width 193 height 20
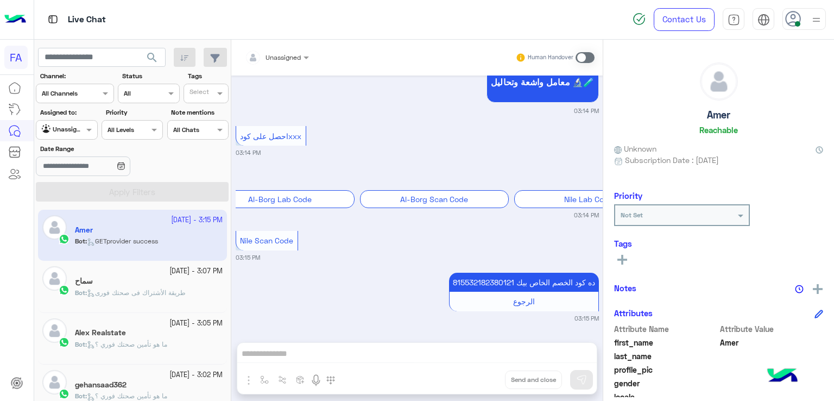
click at [150, 57] on span "search" at bounding box center [152, 57] width 13 height 13
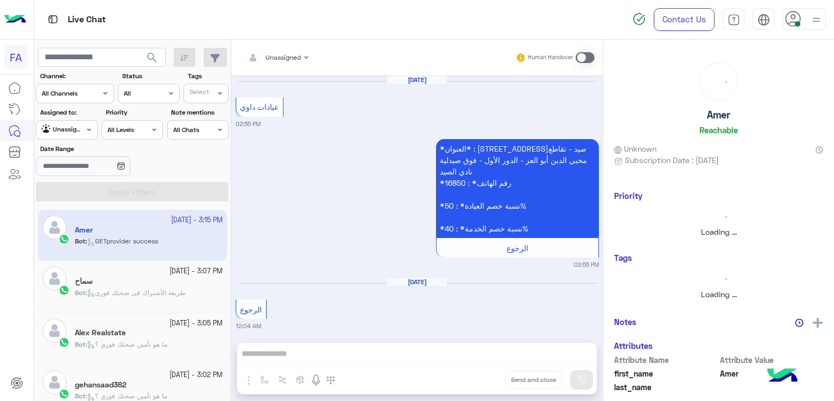
scroll to position [1000, 0]
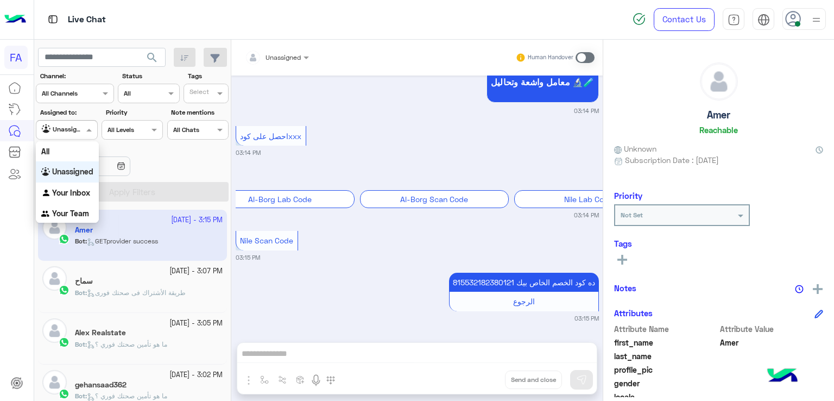
click at [71, 133] on div "Unassigned" at bounding box center [62, 129] width 41 height 11
click at [63, 188] on b "Your Inbox" at bounding box center [71, 192] width 38 height 9
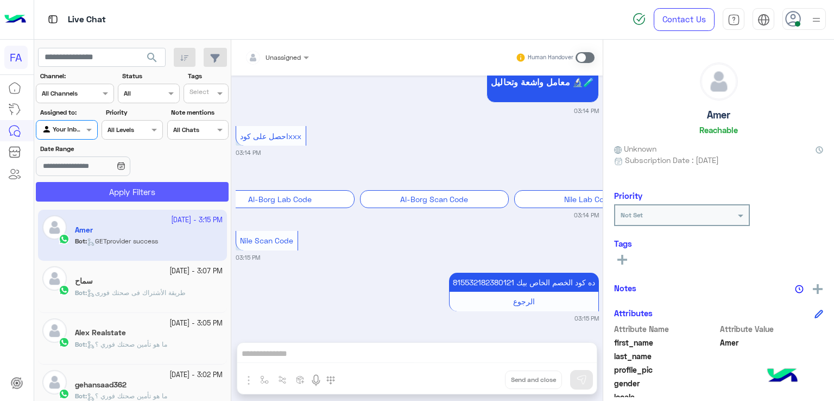
click at [100, 183] on button "Apply Filters" at bounding box center [132, 192] width 193 height 20
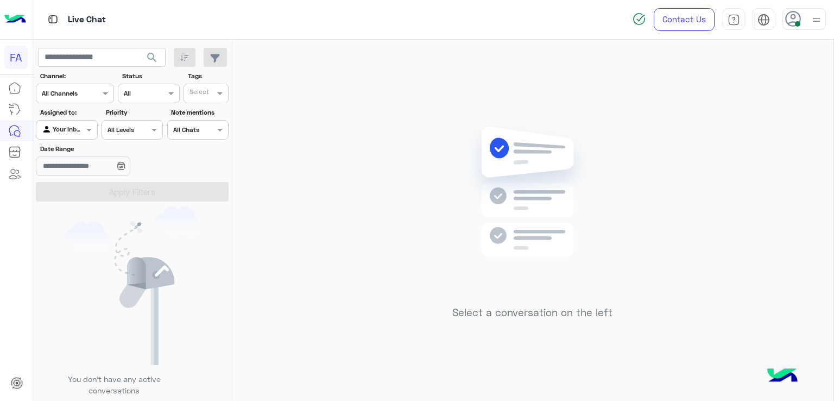
click at [146, 59] on button "search" at bounding box center [152, 59] width 27 height 23
click at [156, 53] on span "search" at bounding box center [152, 57] width 13 height 13
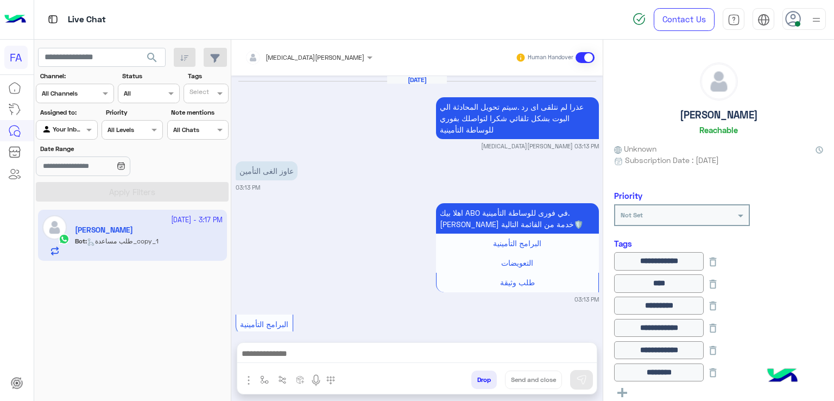
scroll to position [899, 0]
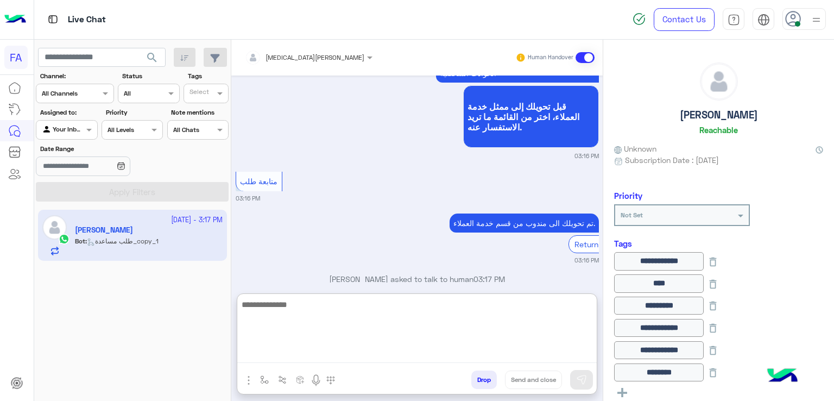
click at [410, 352] on textarea at bounding box center [416, 330] width 359 height 65
paste textarea "**********"
type textarea "**********"
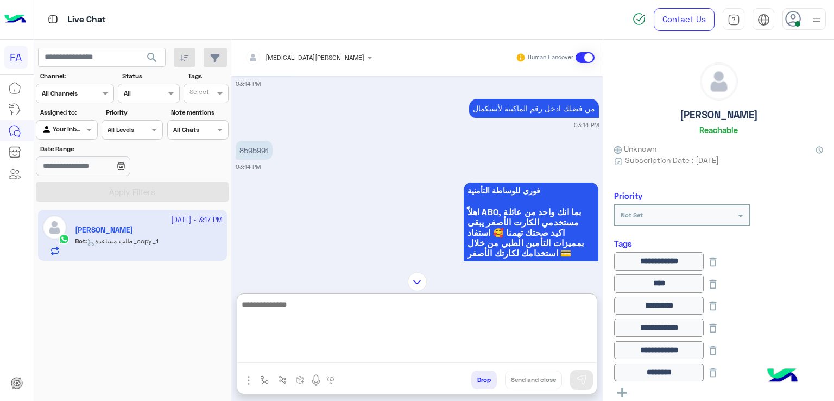
scroll to position [566, 0]
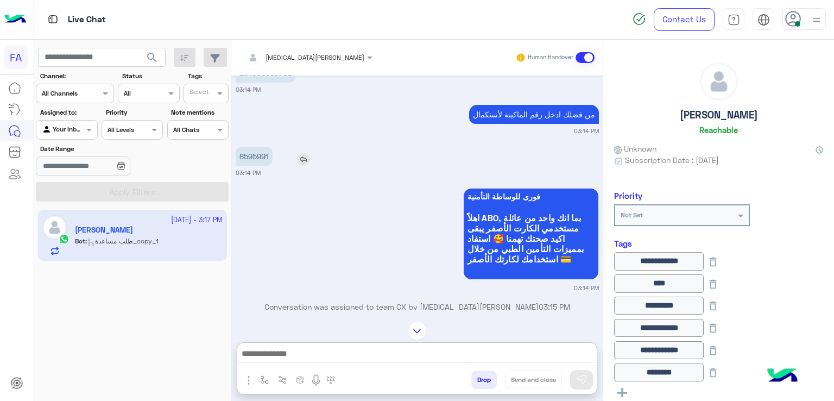
click at [302, 157] on img at bounding box center [303, 159] width 13 height 13
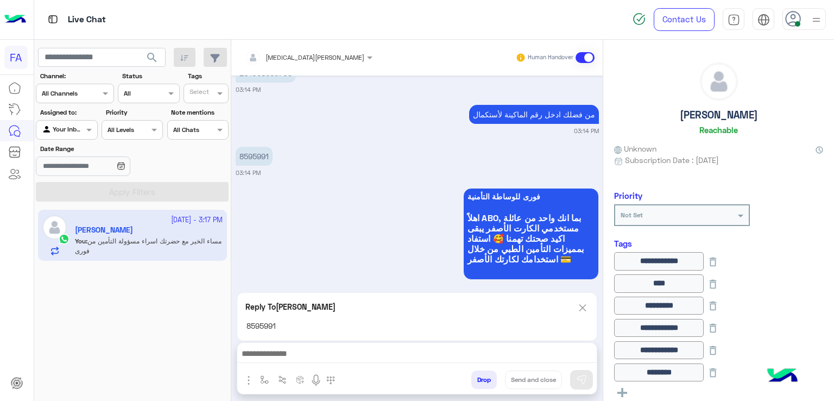
scroll to position [1029, 0]
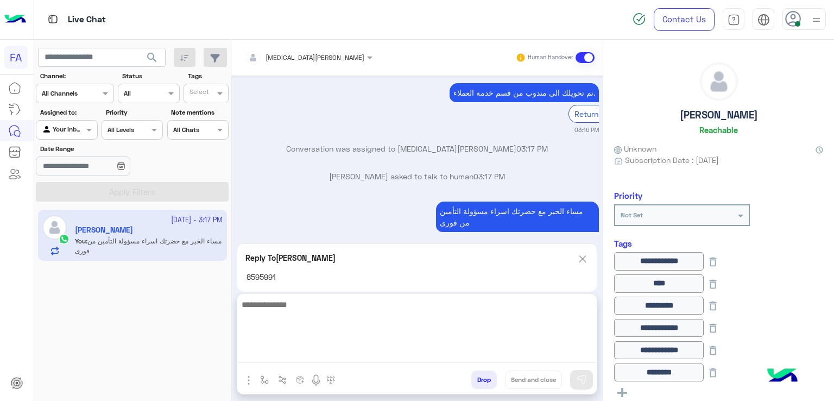
click at [369, 357] on textarea at bounding box center [416, 330] width 359 height 65
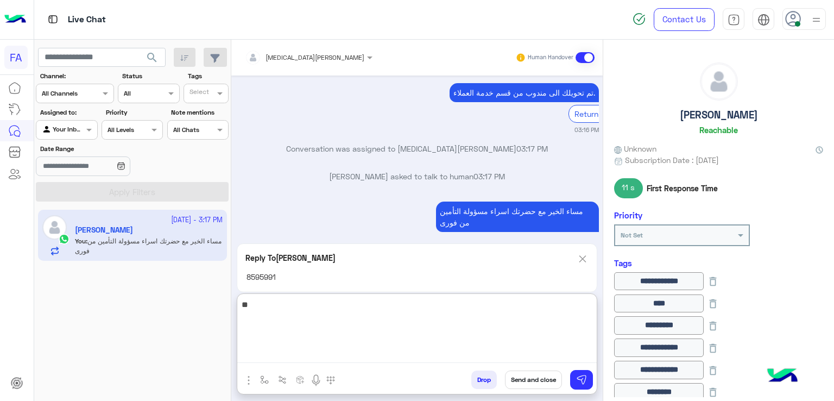
type textarea "*"
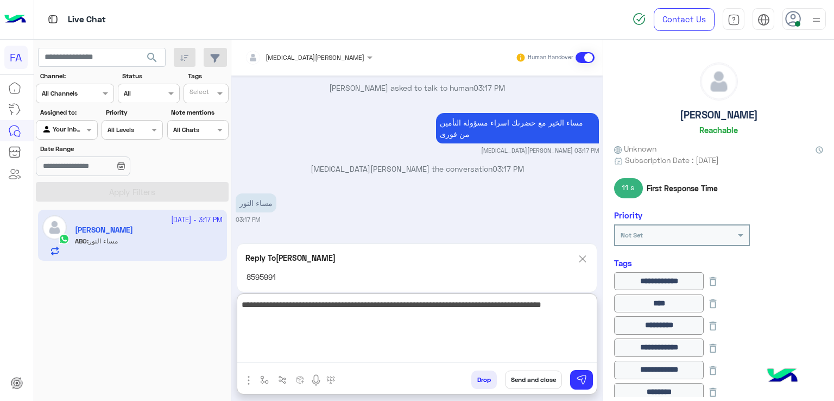
type textarea "**********"
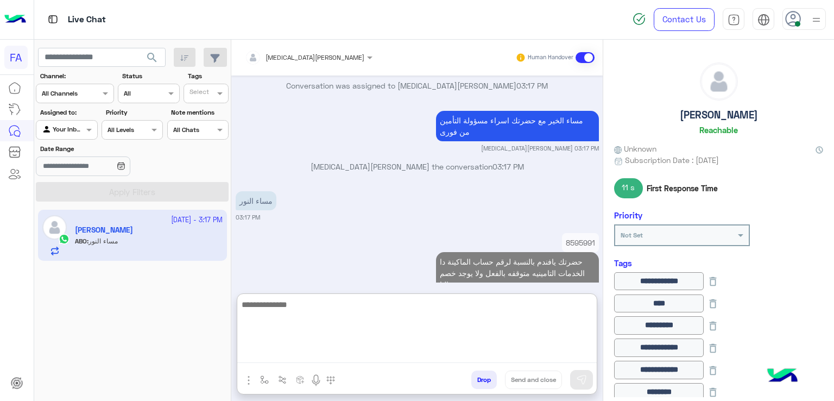
scroll to position [1153, 0]
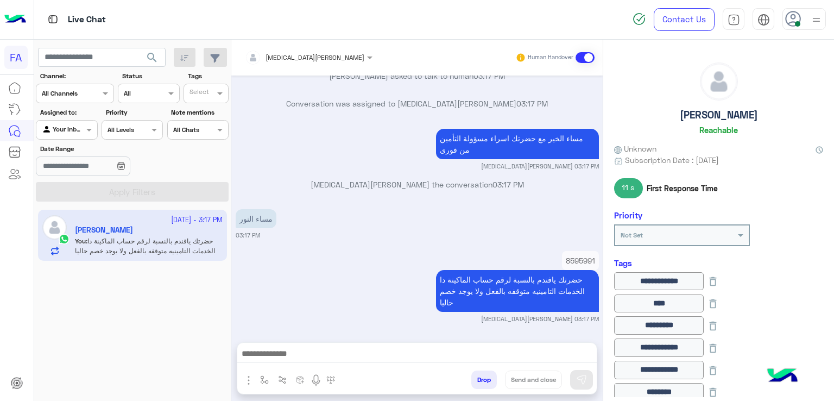
click at [576, 248] on div "8595991 حضرتك يافندم بالنسبة لرقم حساب الماكينة دا الخدمات التامينيه متوقفه بال…" at bounding box center [486, 281] width 225 height 66
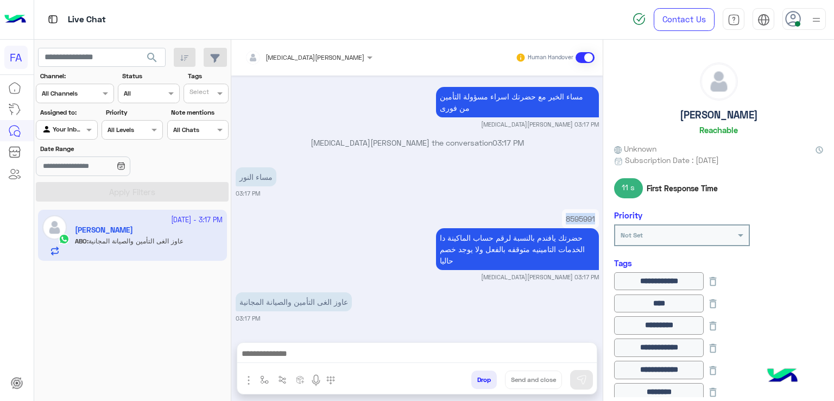
click at [576, 207] on div "8595991 حضرتك يافندم بالنسبة لرقم حساب الماكينة دا الخدمات التامينيه متوقفه بال…" at bounding box center [486, 239] width 225 height 66
click at [549, 185] on div "مساء النور 03:17 PM" at bounding box center [417, 181] width 363 height 33
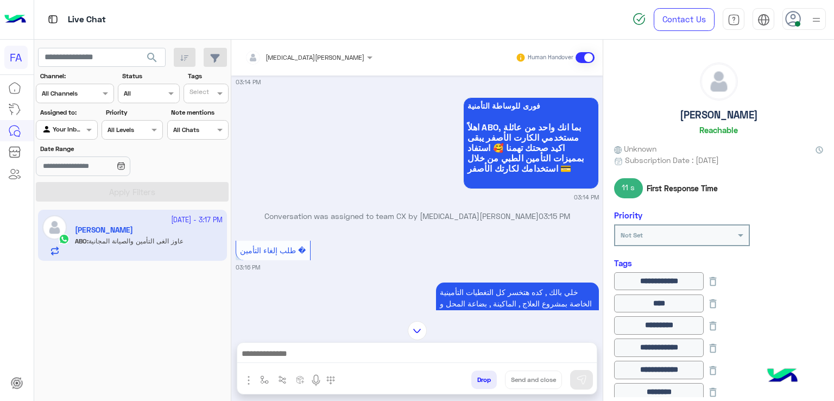
scroll to position [494, 0]
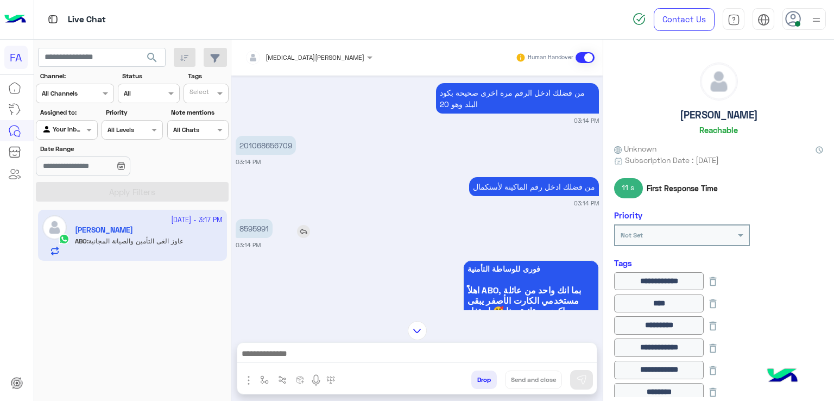
click at [272, 227] on p "8595991" at bounding box center [254, 228] width 37 height 19
click at [271, 227] on p "8595991" at bounding box center [254, 228] width 37 height 19
click at [258, 233] on p "8595991" at bounding box center [254, 228] width 37 height 19
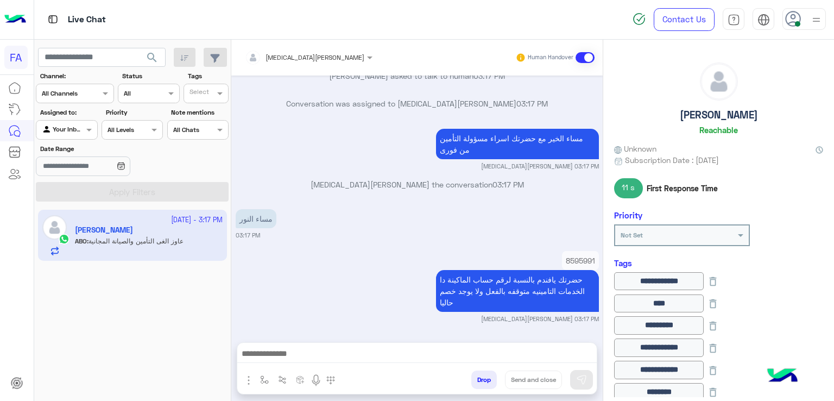
scroll to position [1146, 0]
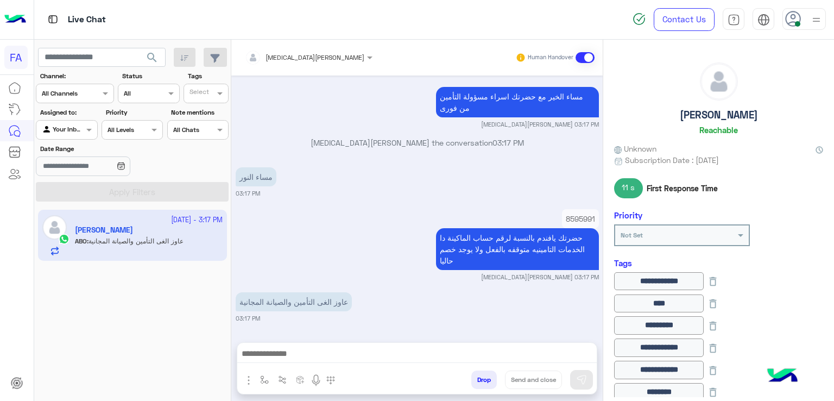
click at [156, 63] on span "search" at bounding box center [152, 57] width 13 height 13
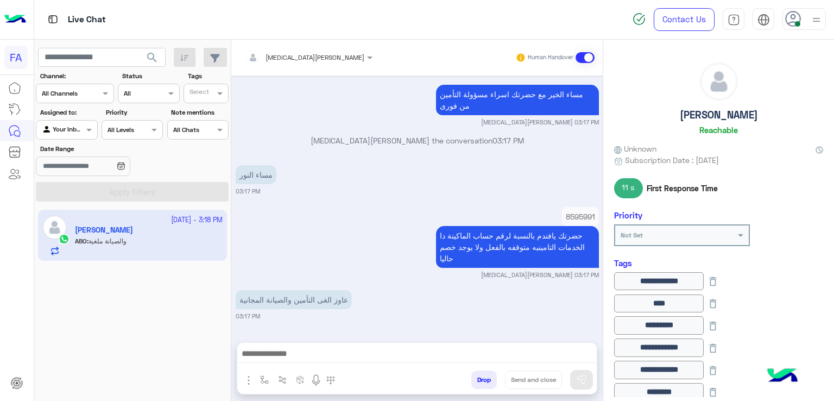
scroll to position [844, 0]
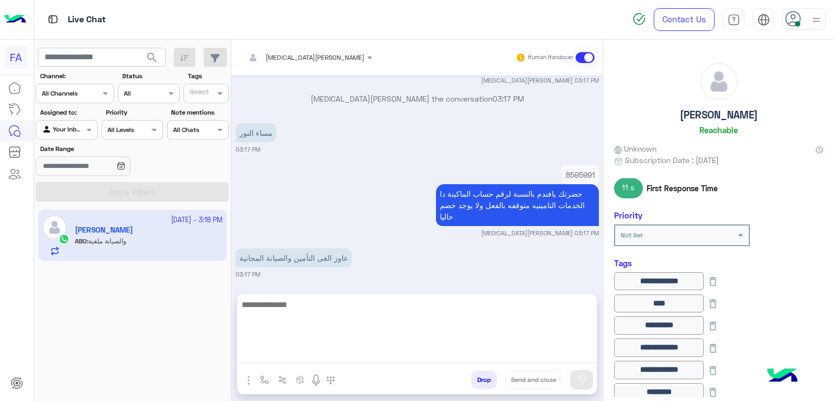
click at [313, 352] on textarea at bounding box center [416, 330] width 359 height 65
type textarea "**********"
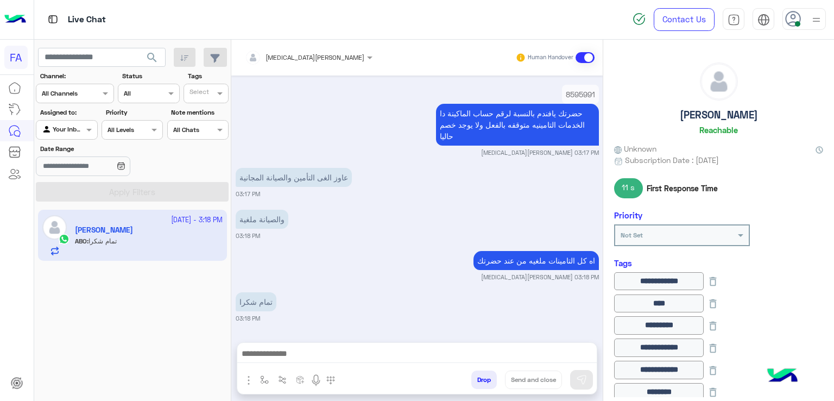
scroll to position [927, 0]
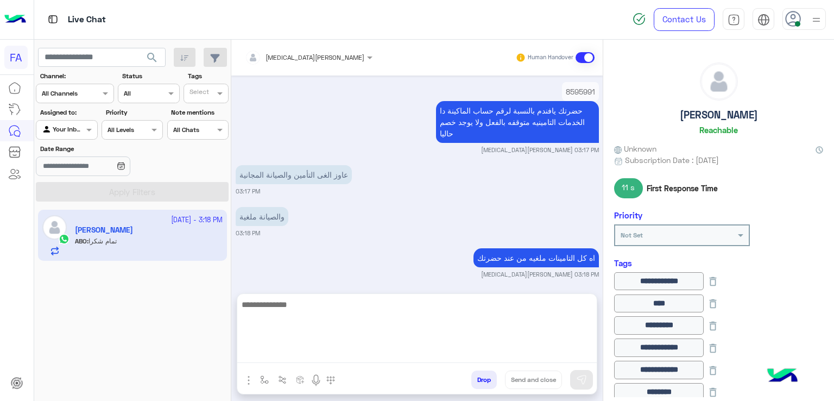
drag, startPoint x: 403, startPoint y: 355, endPoint x: 423, endPoint y: 350, distance: 20.6
click at [403, 355] on textarea at bounding box center [416, 330] width 359 height 65
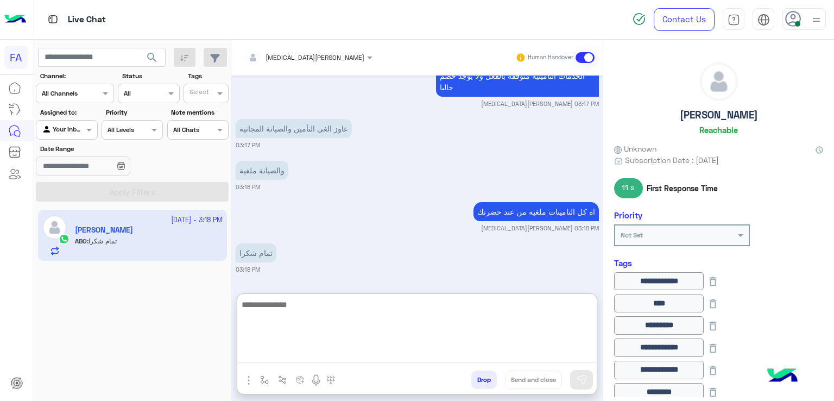
paste textarea "**********"
type textarea "**********"
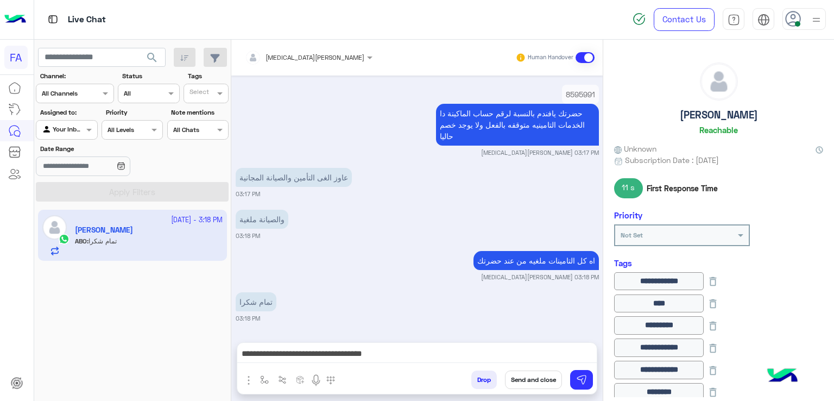
click at [530, 372] on button "Send and close" at bounding box center [533, 379] width 57 height 18
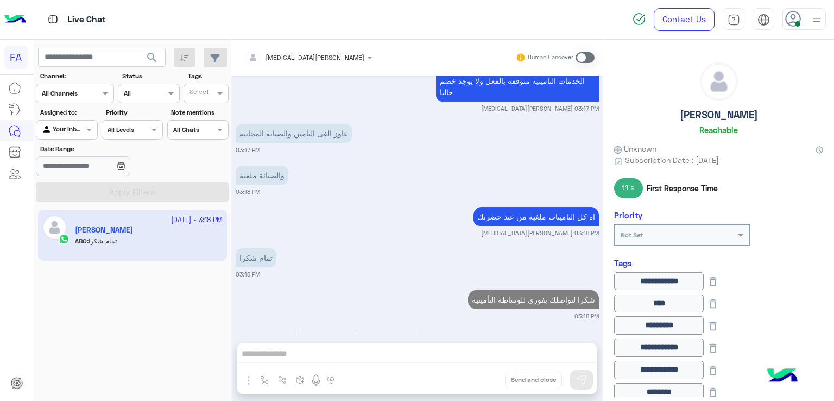
scroll to position [996, 0]
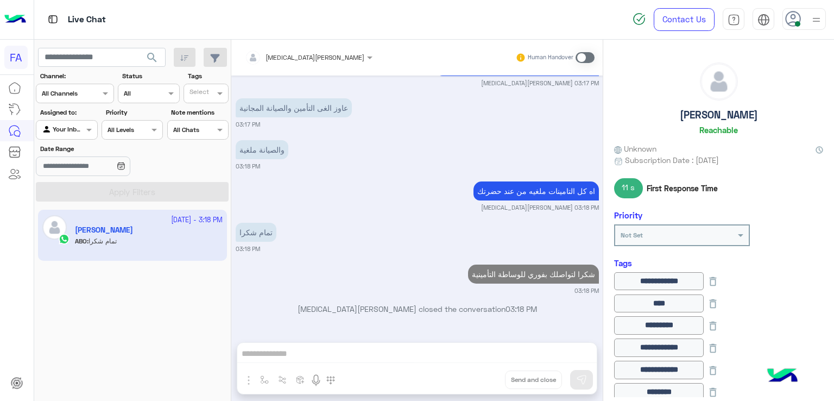
click at [63, 129] on input "text" at bounding box center [54, 129] width 25 height 10
click at [75, 175] on b "Unassigned" at bounding box center [72, 171] width 41 height 9
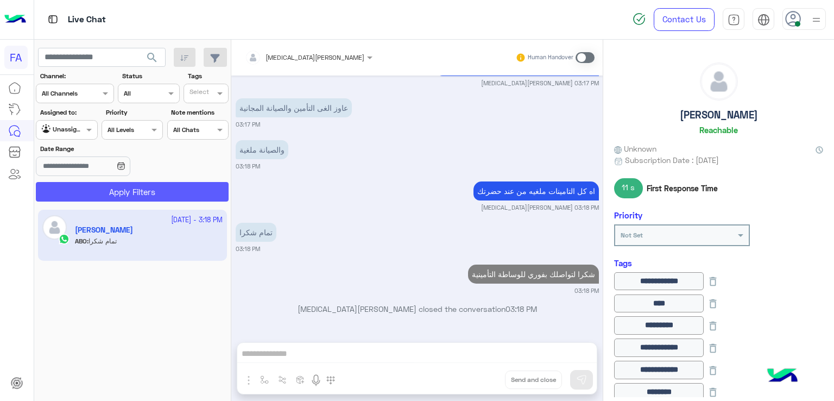
click at [100, 187] on button "Apply Filters" at bounding box center [132, 192] width 193 height 20
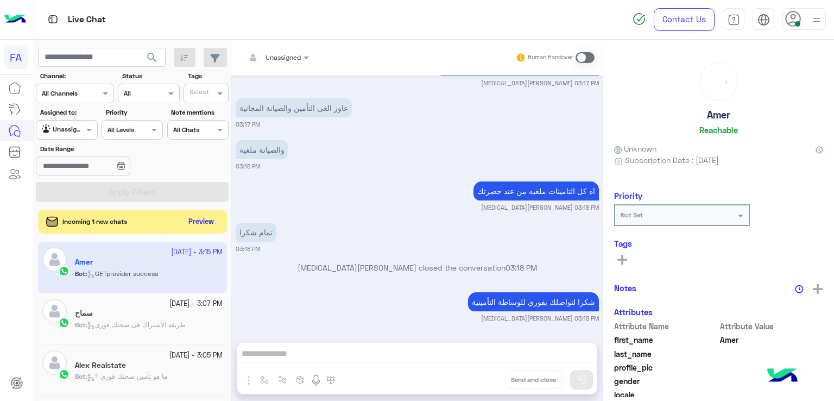
scroll to position [2002, 0]
click at [204, 215] on button "Preview" at bounding box center [202, 221] width 34 height 15
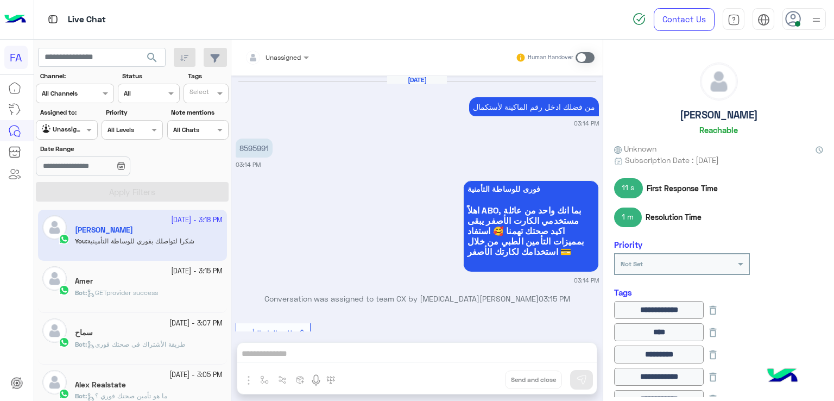
scroll to position [765, 0]
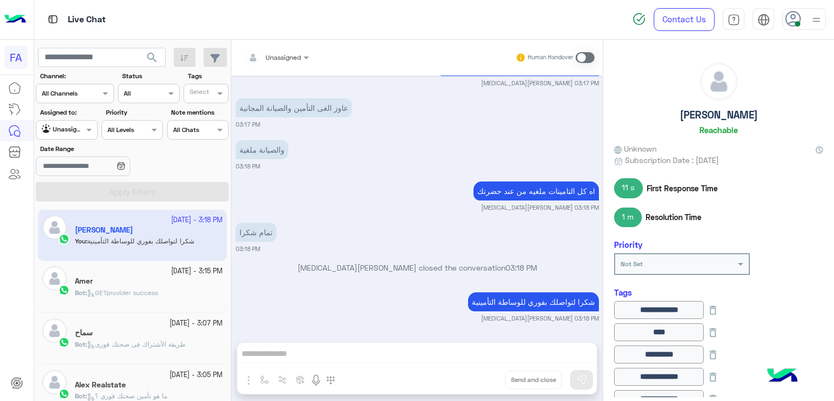
click at [153, 57] on span "search" at bounding box center [152, 57] width 13 height 13
click at [153, 61] on span "search" at bounding box center [152, 57] width 13 height 13
click at [155, 60] on span "search" at bounding box center [152, 57] width 13 height 13
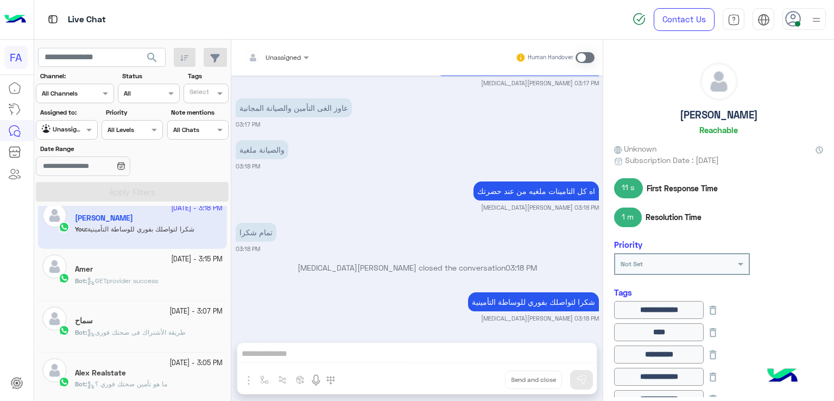
scroll to position [0, 0]
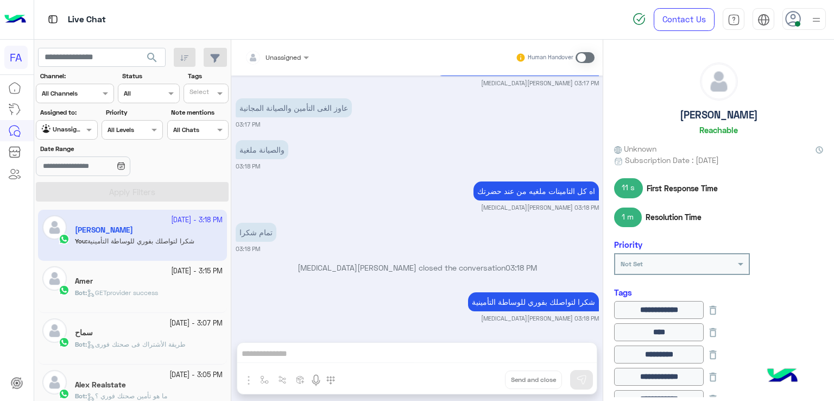
click at [106, 285] on div "Amer" at bounding box center [149, 281] width 148 height 11
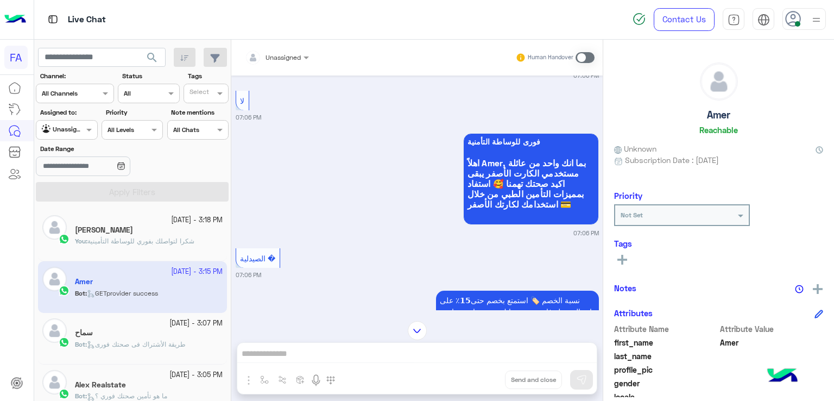
scroll to position [760, 0]
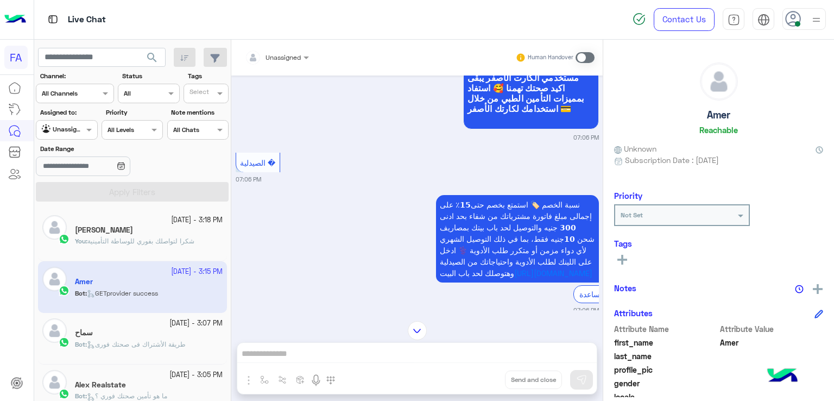
click at [427, 330] on div at bounding box center [416, 330] width 371 height 19
click at [144, 61] on button "search" at bounding box center [152, 59] width 27 height 23
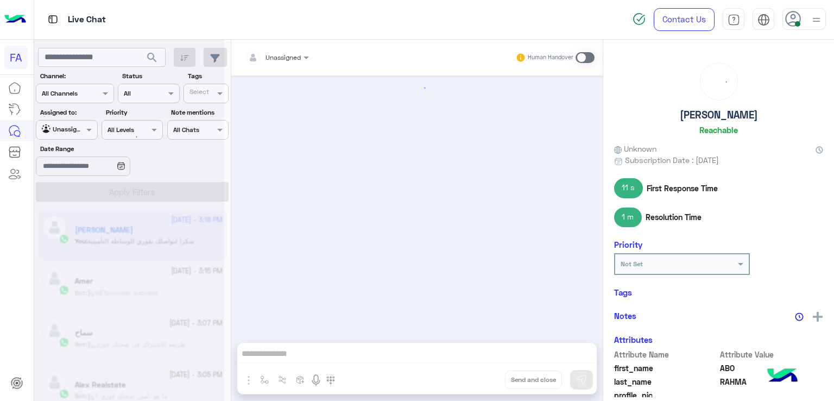
scroll to position [765, 0]
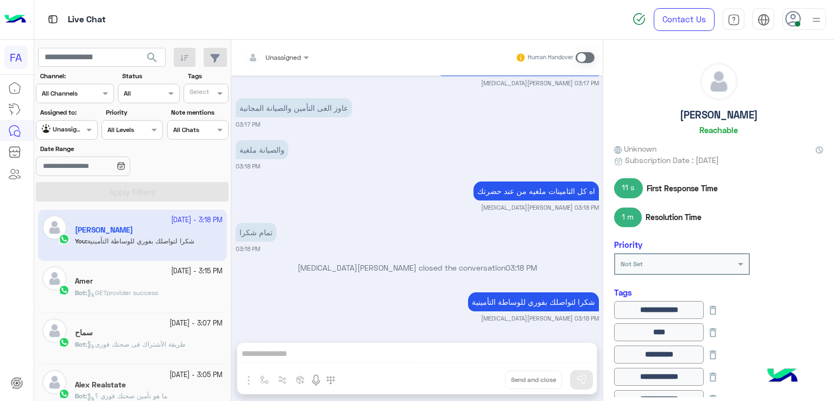
click at [152, 62] on span "search" at bounding box center [152, 57] width 13 height 13
click at [83, 124] on div at bounding box center [66, 128] width 60 height 10
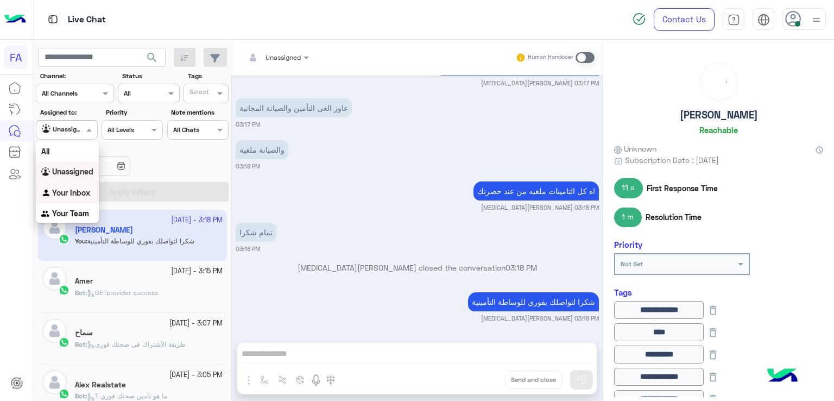
drag, startPoint x: 59, startPoint y: 192, endPoint x: 66, endPoint y: 188, distance: 7.8
click at [59, 192] on b "Your Inbox" at bounding box center [71, 192] width 38 height 9
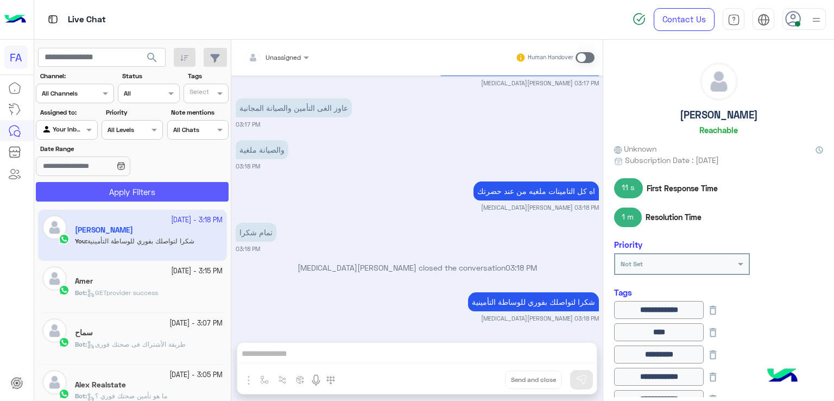
click at [79, 187] on button "Apply Filters" at bounding box center [132, 192] width 193 height 20
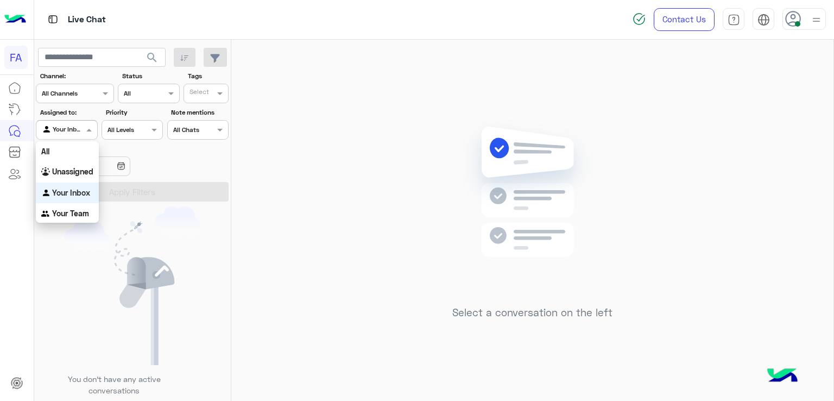
click at [91, 134] on span at bounding box center [91, 129] width 14 height 11
drag, startPoint x: 83, startPoint y: 165, endPoint x: 91, endPoint y: 170, distance: 10.1
click at [83, 165] on div "Unassigned" at bounding box center [67, 171] width 63 height 21
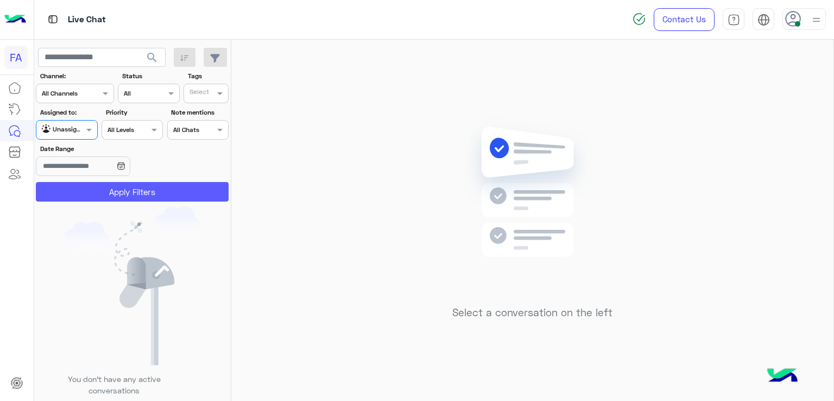
click at [100, 184] on button "Apply Filters" at bounding box center [132, 192] width 193 height 20
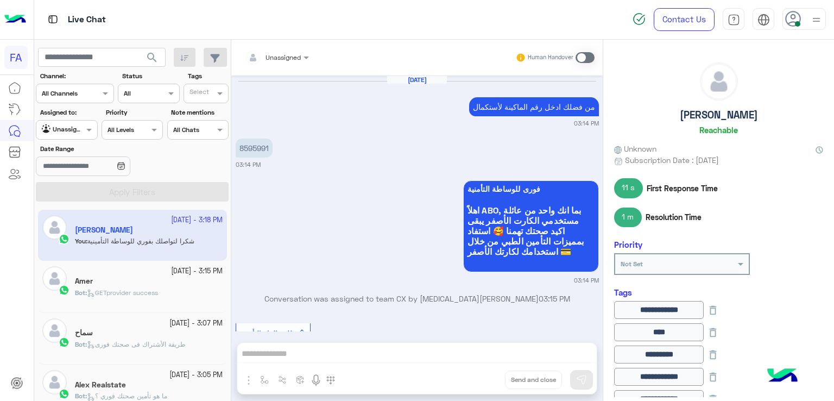
scroll to position [765, 0]
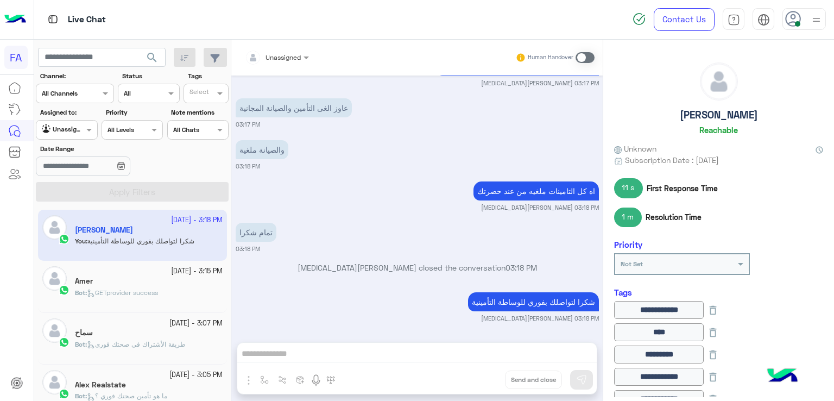
click at [144, 57] on button "search" at bounding box center [152, 59] width 27 height 23
click at [161, 60] on button "search" at bounding box center [152, 59] width 27 height 23
click at [149, 57] on span "search" at bounding box center [152, 57] width 13 height 13
click at [126, 295] on span "GETprovider success" at bounding box center [122, 292] width 71 height 8
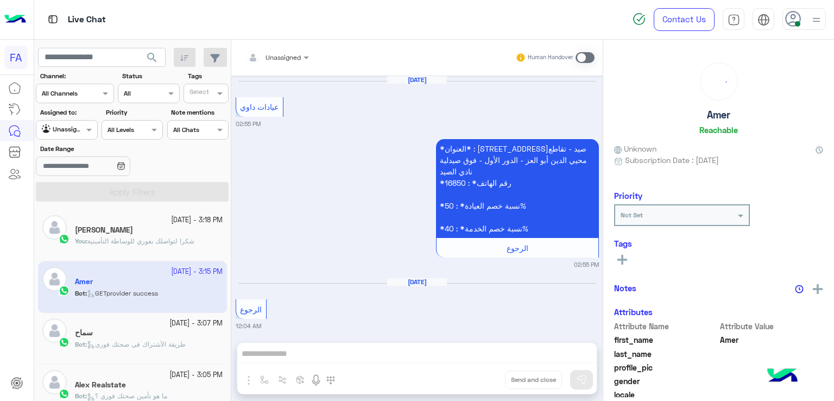
scroll to position [1000, 0]
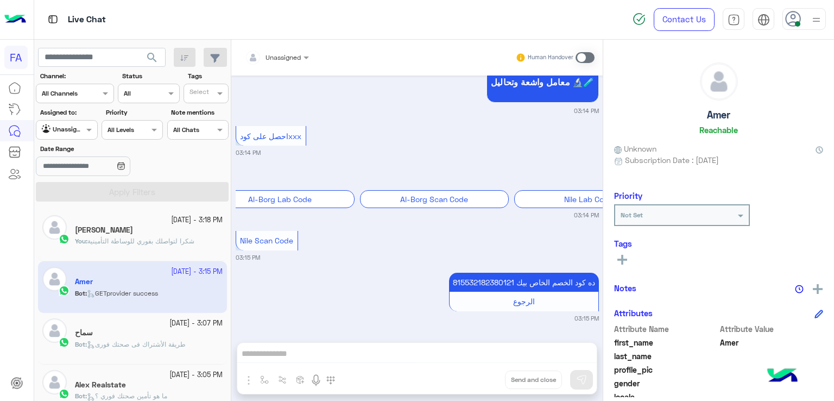
click at [135, 317] on div "6 October - 3:07 PM سماح Bot : طريقة الأشتراك فى صحتك فورى" at bounding box center [132, 339] width 189 height 52
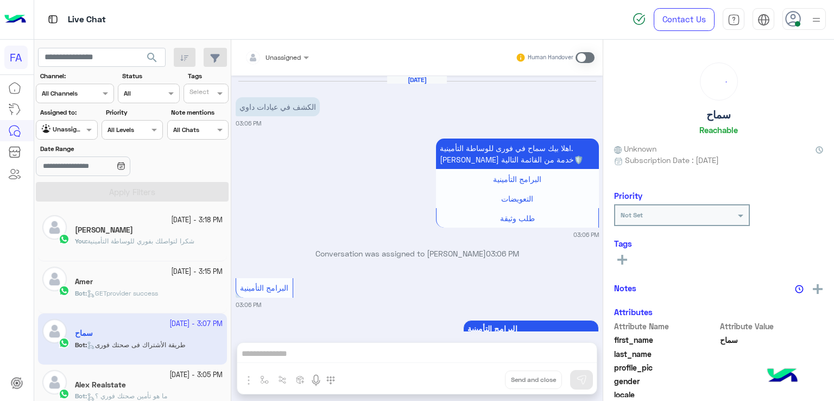
scroll to position [855, 0]
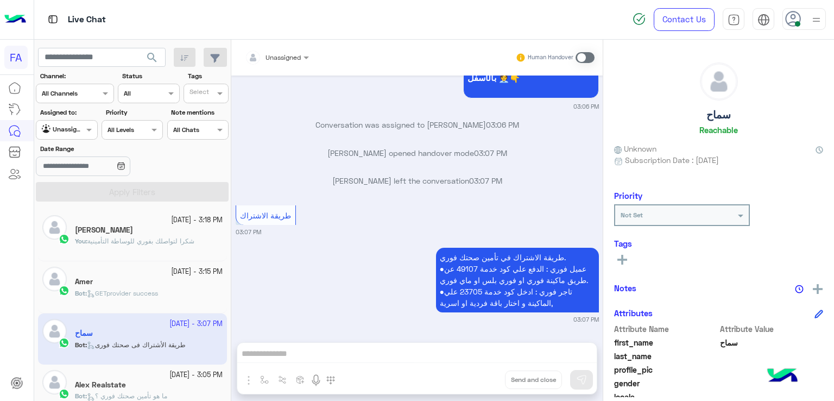
click at [150, 59] on span "search" at bounding box center [152, 57] width 13 height 13
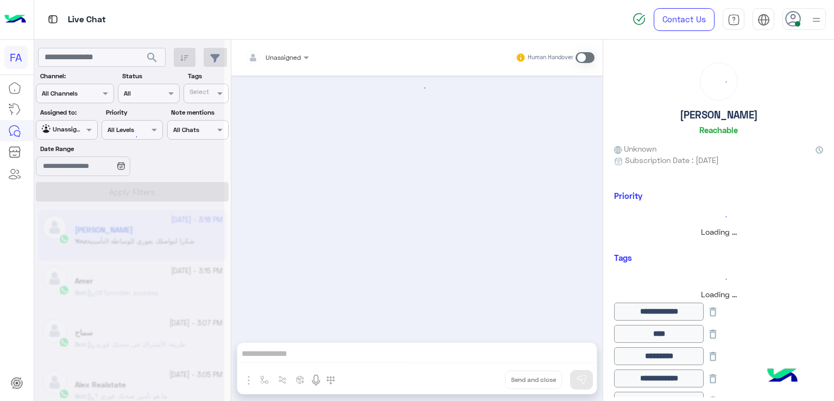
scroll to position [765, 0]
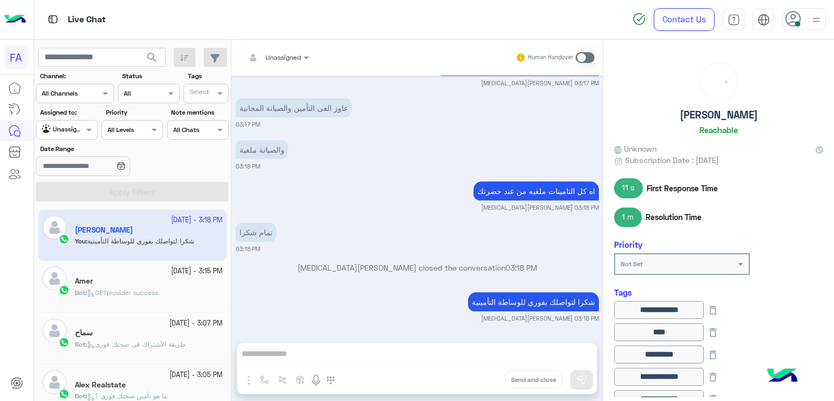
click at [80, 133] on div "Unassigned" at bounding box center [62, 129] width 41 height 11
click at [89, 193] on b "Your Inbox" at bounding box center [71, 192] width 38 height 9
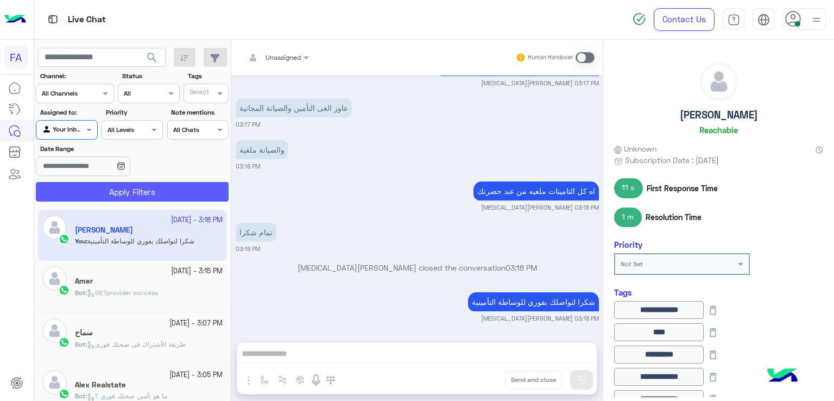
click at [108, 192] on button "Apply Filters" at bounding box center [132, 192] width 193 height 20
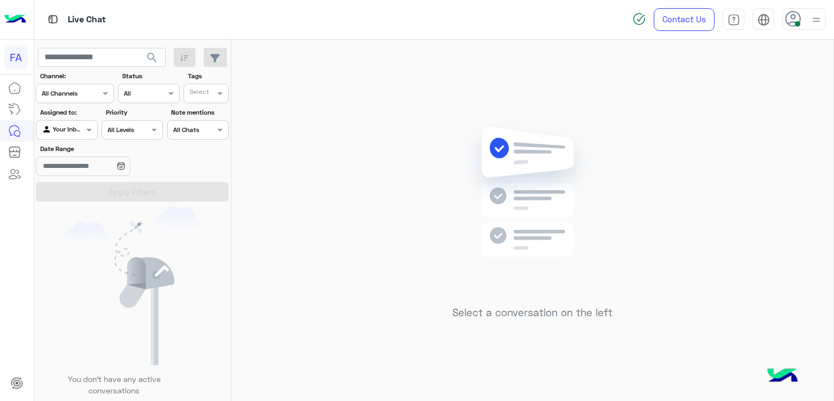
click at [83, 145] on label "Date Range" at bounding box center [101, 149] width 122 height 10
click at [83, 156] on input "Date Range" at bounding box center [83, 166] width 94 height 20
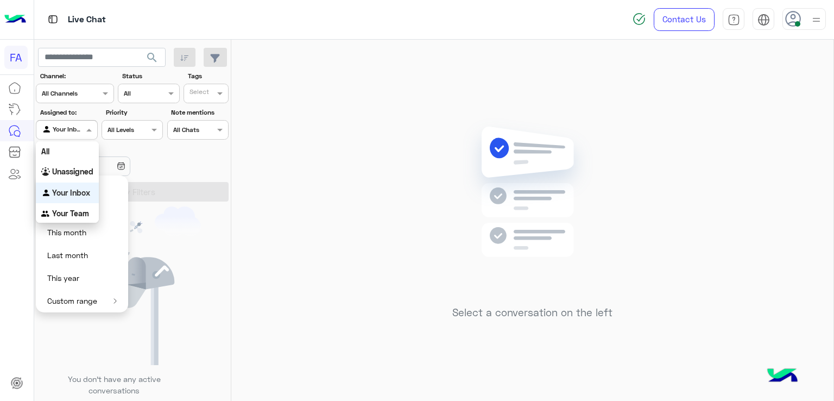
click at [84, 129] on span at bounding box center [91, 129] width 14 height 11
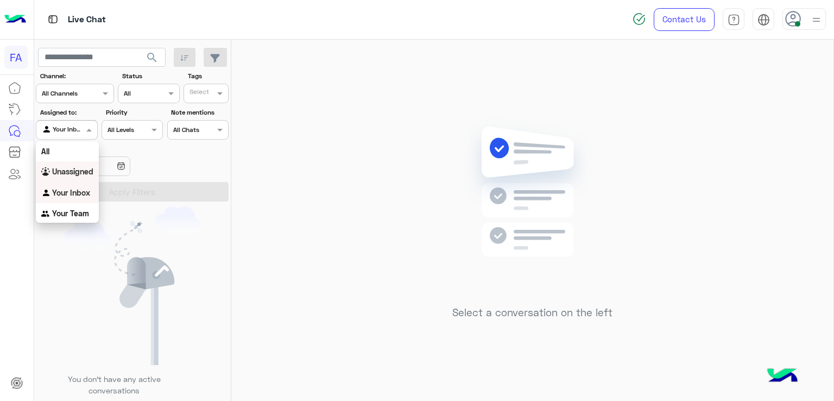
click at [71, 170] on b "Unassigned" at bounding box center [72, 171] width 41 height 9
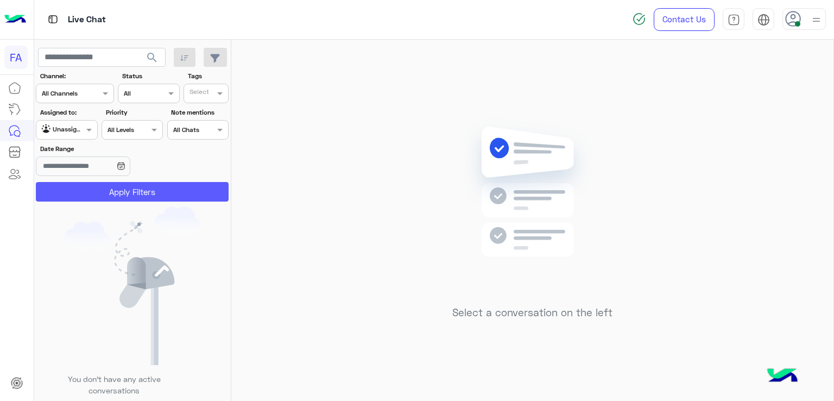
click at [103, 200] on button "Apply Filters" at bounding box center [132, 192] width 193 height 20
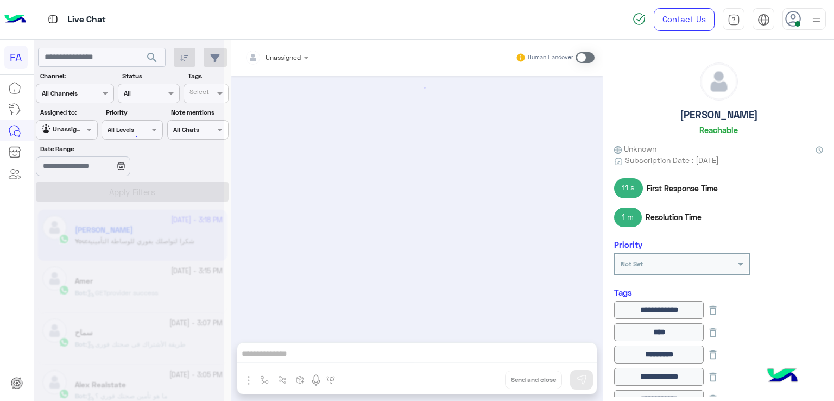
scroll to position [765, 0]
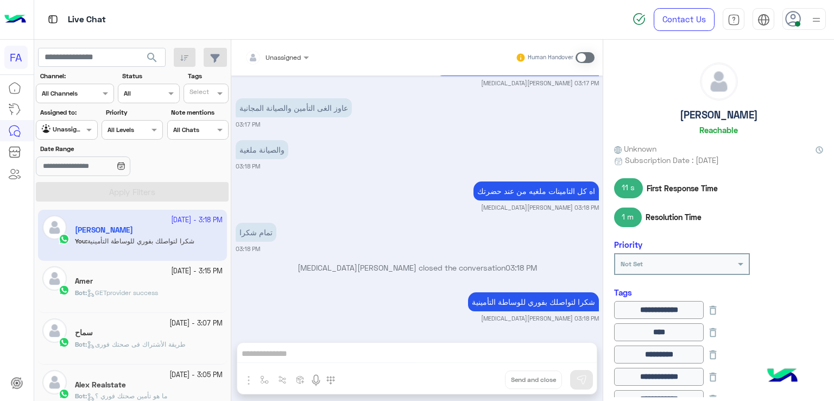
click at [154, 53] on span "search" at bounding box center [152, 57] width 13 height 13
click at [157, 54] on span "search" at bounding box center [152, 57] width 13 height 13
click at [160, 65] on button "search" at bounding box center [152, 59] width 27 height 23
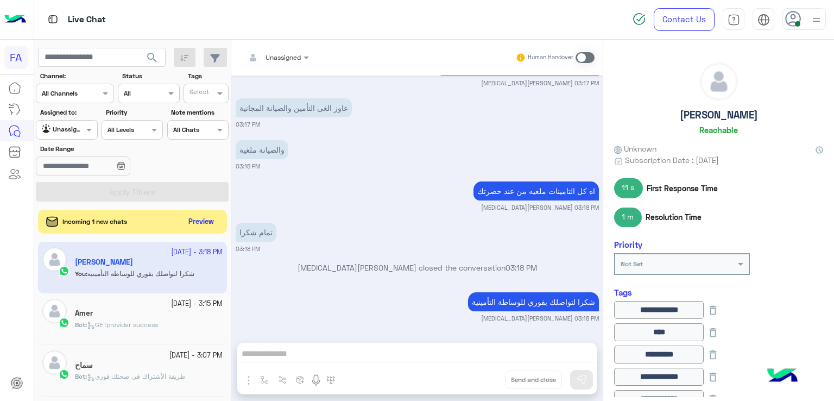
click at [204, 230] on div "Incoming 1 new chats Preview" at bounding box center [132, 222] width 189 height 24
click at [204, 224] on button "Preview" at bounding box center [202, 221] width 34 height 15
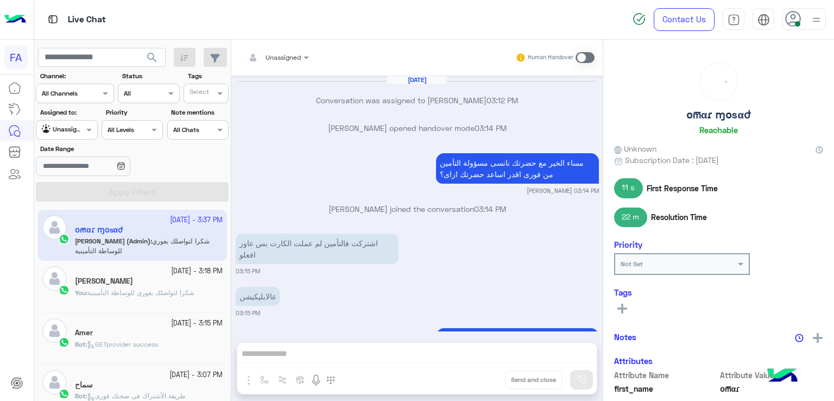
scroll to position [656, 0]
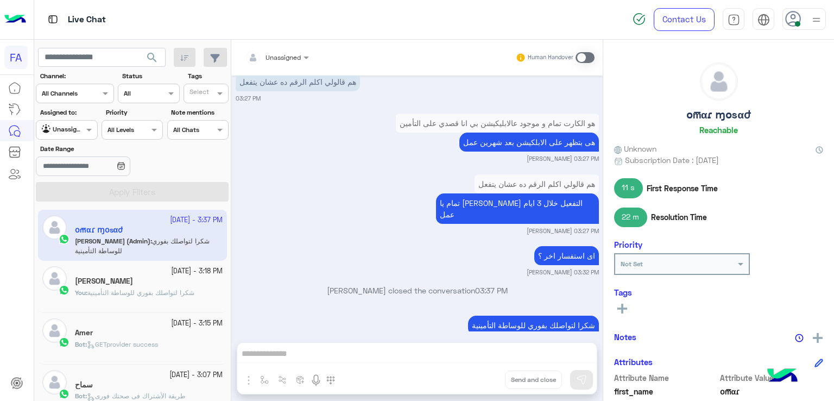
click at [75, 117] on div "Assigned to: Agent Filter Unassigned" at bounding box center [66, 124] width 61 height 32
click at [75, 129] on div at bounding box center [66, 128] width 60 height 10
click at [66, 182] on div "Your Inbox" at bounding box center [67, 192] width 63 height 21
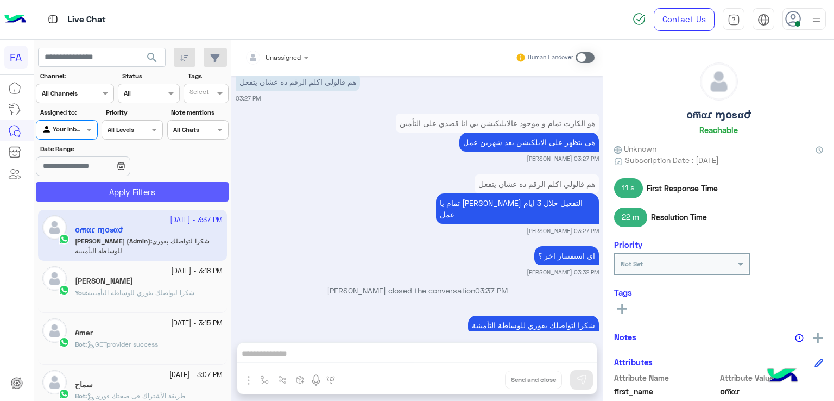
click at [114, 188] on button "Apply Filters" at bounding box center [132, 192] width 193 height 20
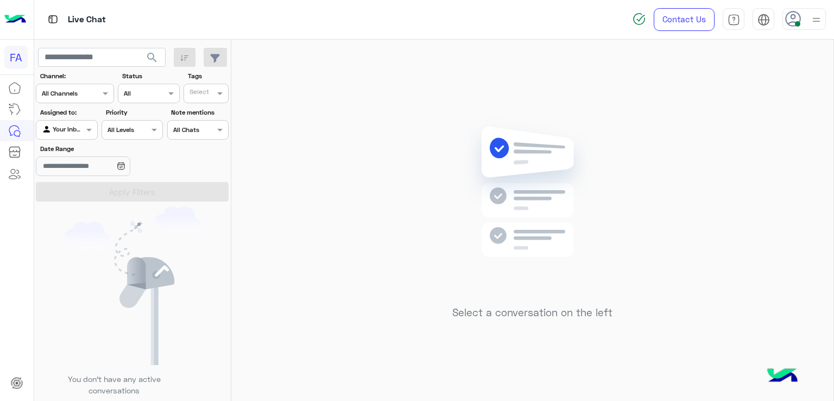
click at [67, 121] on div "Agent Filter Your Inbox" at bounding box center [66, 130] width 61 height 20
click at [70, 169] on b "Unassigned" at bounding box center [72, 171] width 41 height 9
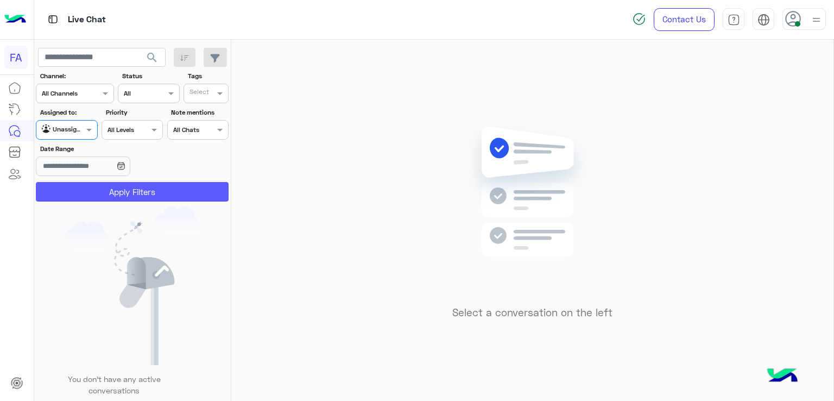
click at [94, 191] on button "Apply Filters" at bounding box center [132, 192] width 193 height 20
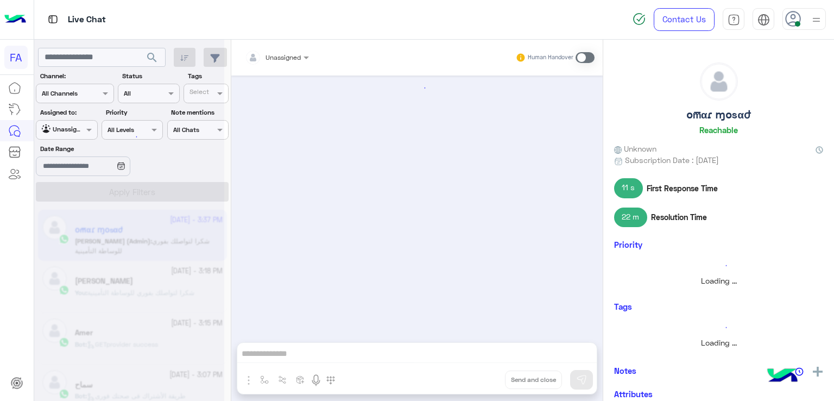
click at [150, 55] on div at bounding box center [129, 204] width 190 height 401
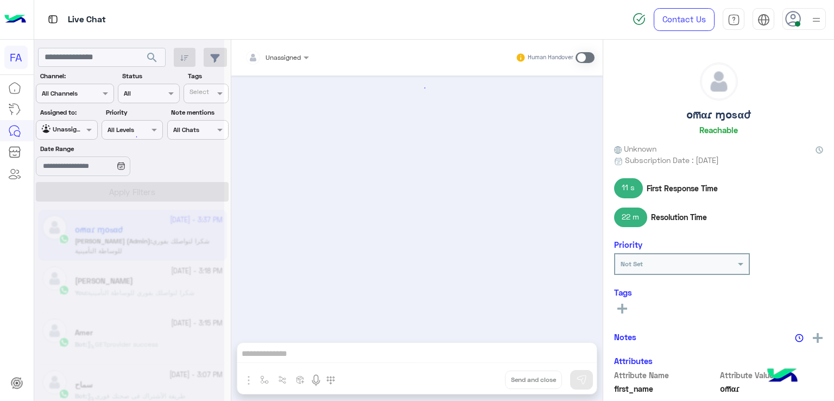
scroll to position [656, 0]
click at [150, 58] on span "search" at bounding box center [152, 57] width 13 height 13
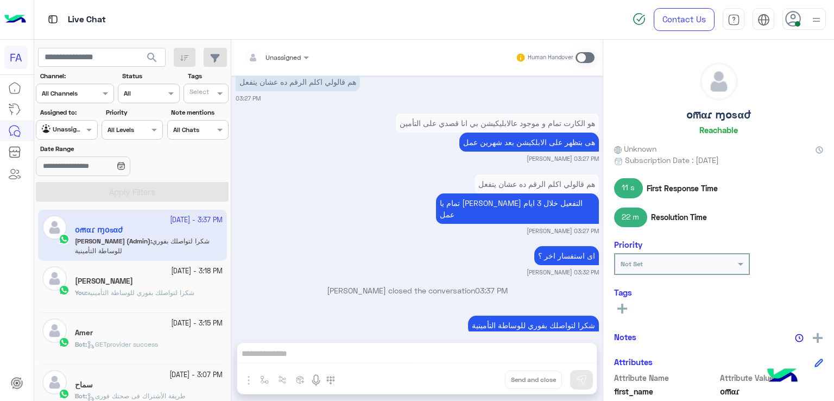
click at [160, 60] on button "search" at bounding box center [152, 59] width 27 height 23
click at [155, 63] on span "search" at bounding box center [152, 57] width 13 height 13
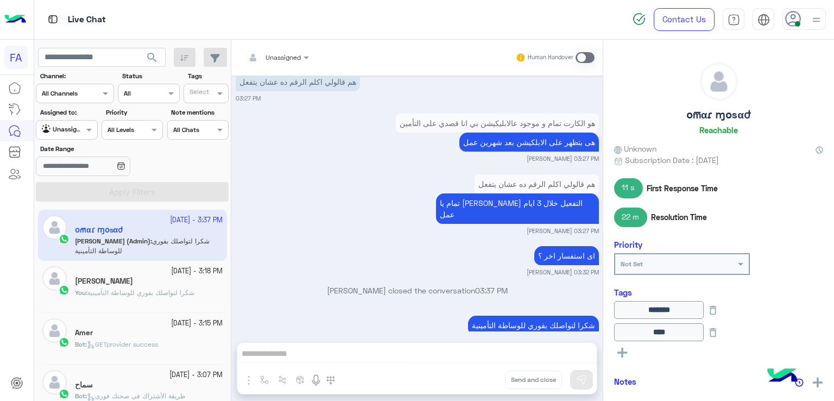
click at [146, 49] on button "search" at bounding box center [152, 59] width 27 height 23
click at [165, 59] on button "search" at bounding box center [152, 59] width 27 height 23
click at [156, 53] on span "search" at bounding box center [152, 57] width 13 height 13
click at [59, 129] on input "text" at bounding box center [54, 129] width 25 height 10
click at [55, 188] on b "Your Inbox" at bounding box center [71, 192] width 38 height 9
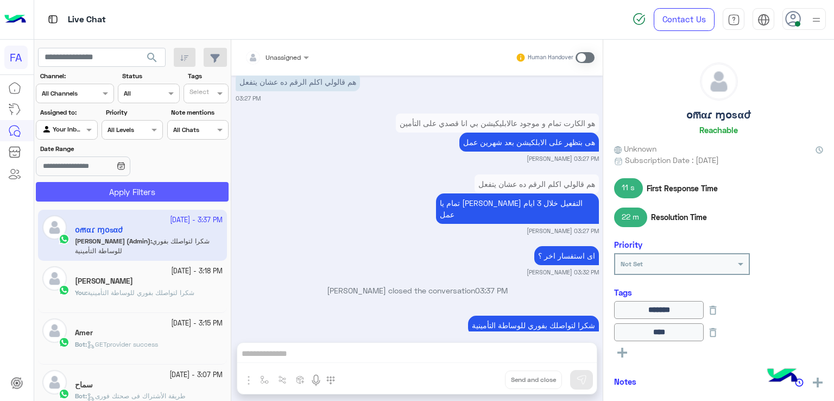
click at [102, 183] on button "Apply Filters" at bounding box center [132, 192] width 193 height 20
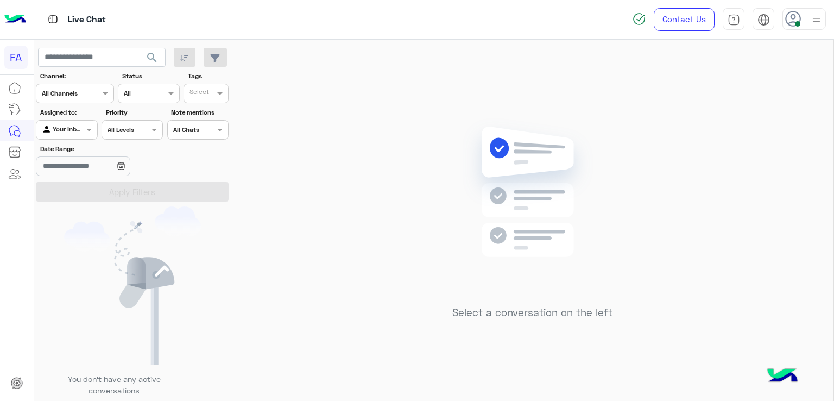
click at [78, 130] on div at bounding box center [66, 128] width 60 height 10
click at [56, 172] on b "Unassigned" at bounding box center [72, 171] width 41 height 9
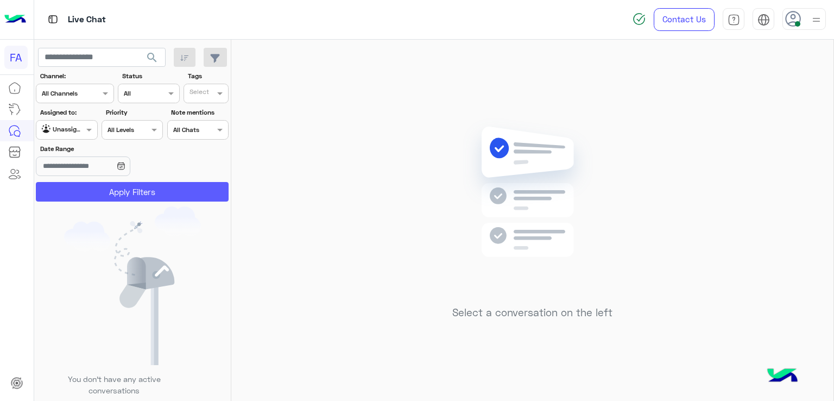
click at [104, 187] on button "Apply Filters" at bounding box center [132, 192] width 193 height 20
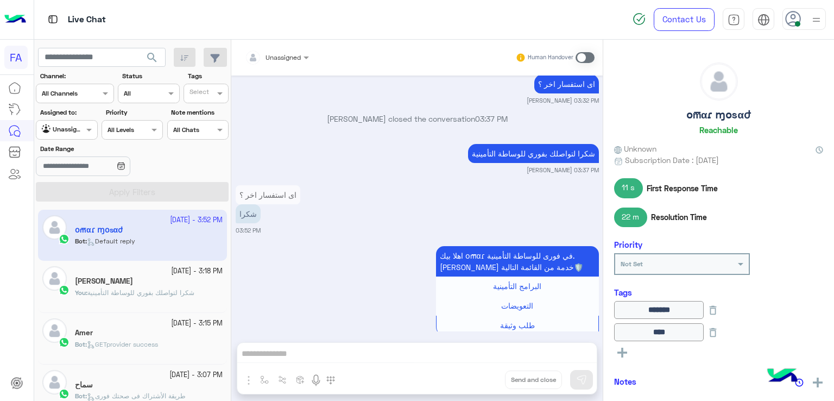
scroll to position [1000, 0]
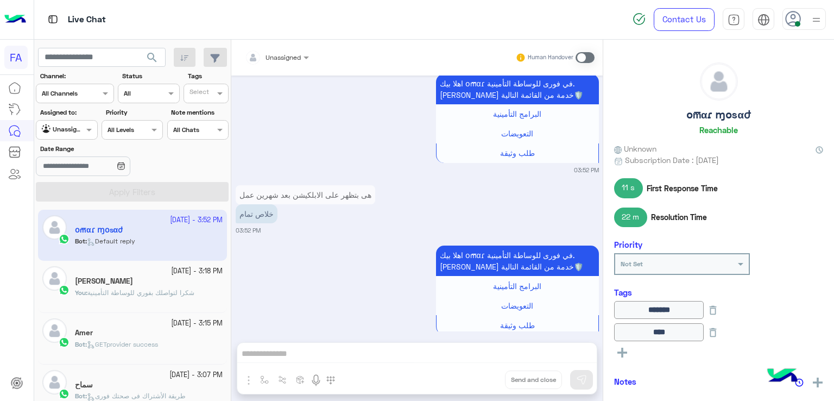
click at [160, 50] on button "search" at bounding box center [152, 59] width 27 height 23
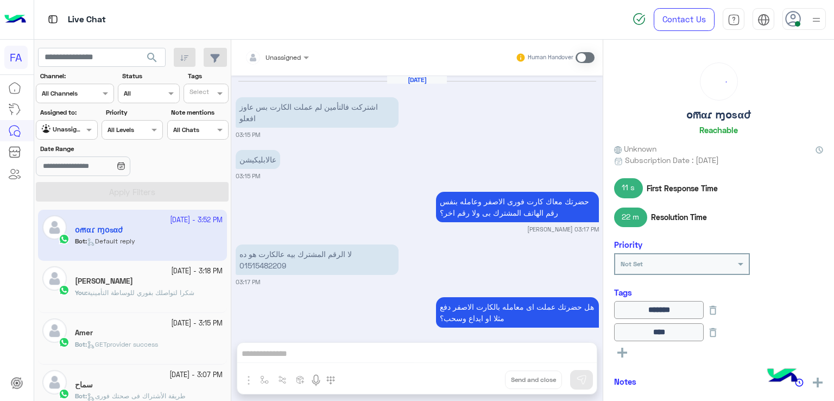
scroll to position [863, 0]
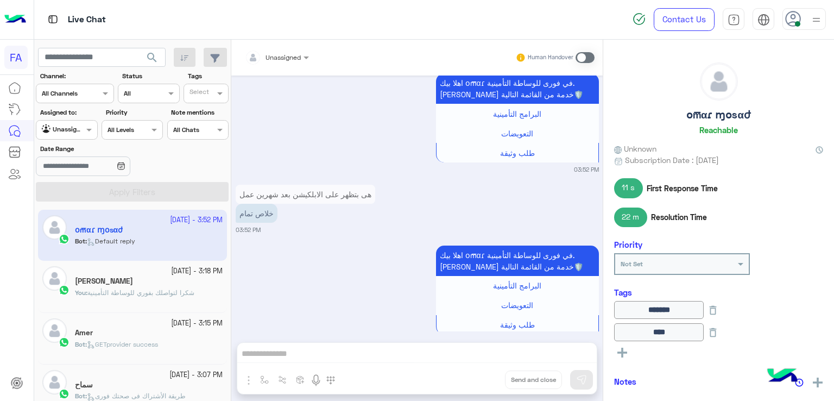
click at [157, 61] on span "search" at bounding box center [152, 57] width 13 height 13
click at [153, 58] on span "search" at bounding box center [152, 57] width 13 height 13
click at [160, 56] on button "search" at bounding box center [152, 59] width 27 height 23
click at [148, 56] on span "search" at bounding box center [152, 57] width 13 height 13
click at [154, 55] on span "search" at bounding box center [152, 57] width 13 height 13
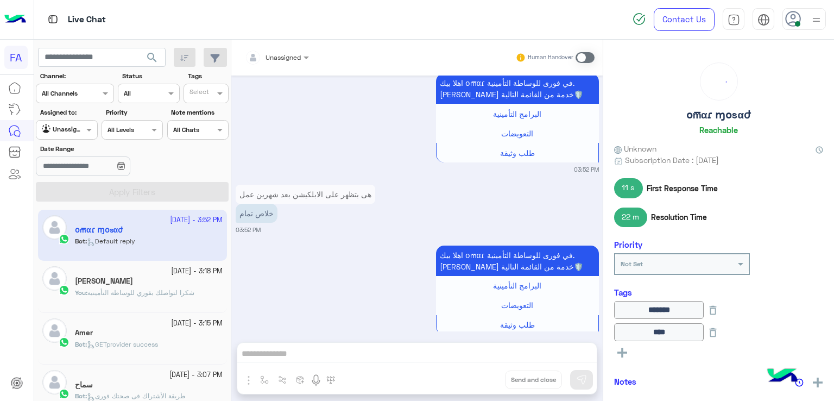
click at [89, 130] on span at bounding box center [91, 129] width 14 height 11
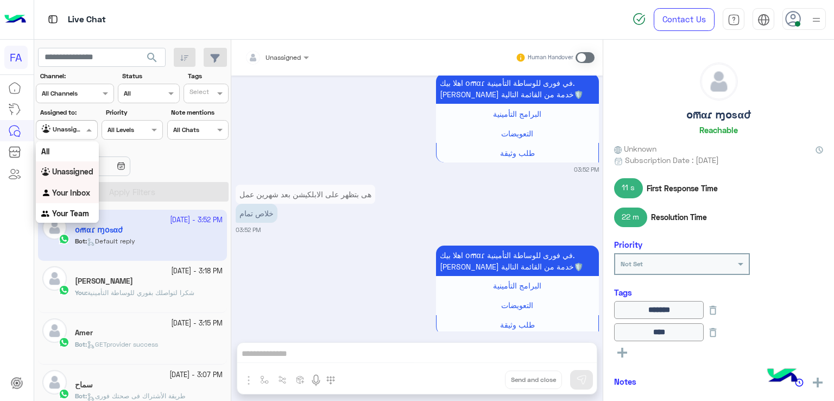
click at [60, 194] on b "Your Inbox" at bounding box center [71, 192] width 38 height 9
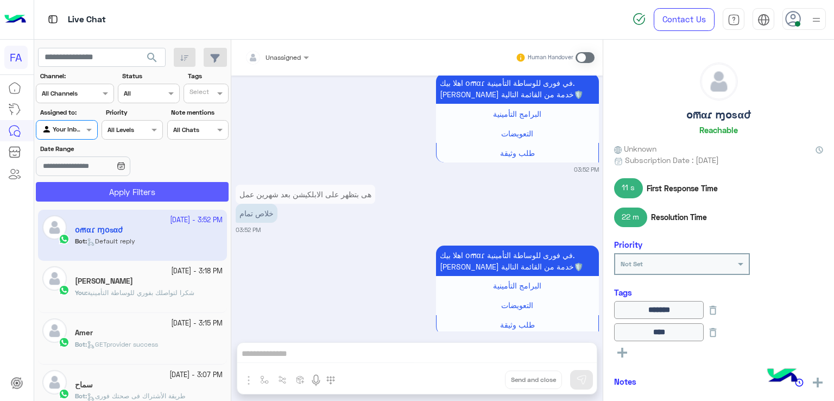
click at [67, 192] on button "Apply Filters" at bounding box center [132, 192] width 193 height 20
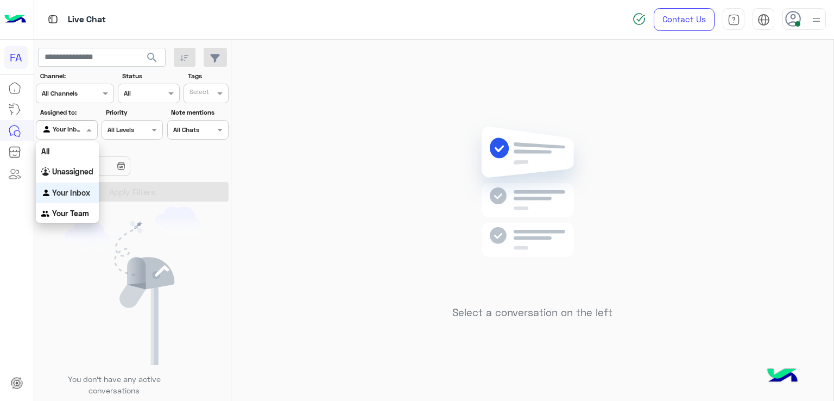
click at [90, 138] on div "Agent Filter Your Inbox" at bounding box center [66, 130] width 61 height 20
click at [73, 172] on b "Unassigned" at bounding box center [72, 171] width 41 height 9
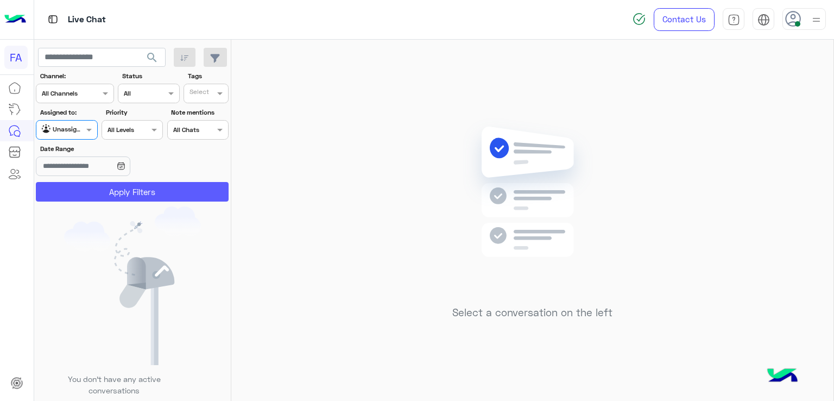
click at [109, 192] on button "Apply Filters" at bounding box center [132, 192] width 193 height 20
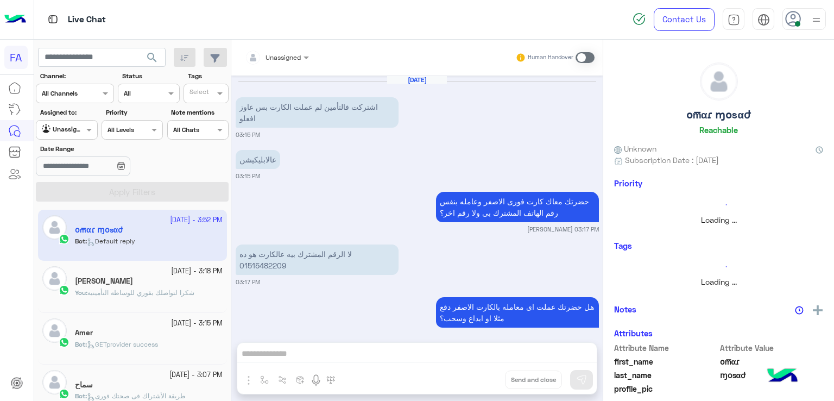
scroll to position [863, 0]
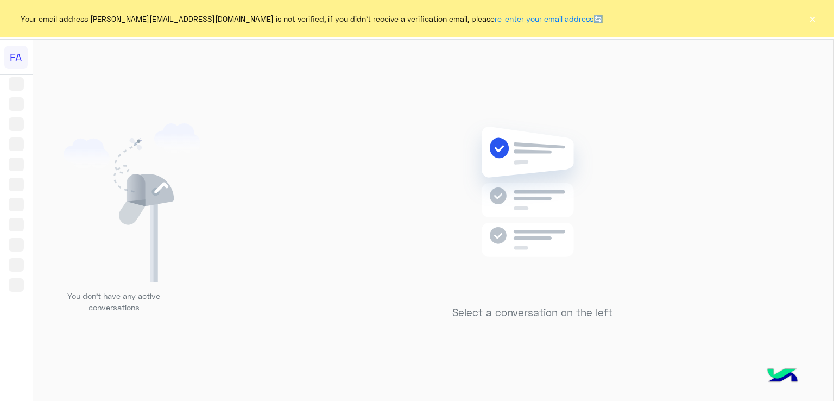
click at [810, 18] on button "×" at bounding box center [812, 18] width 11 height 11
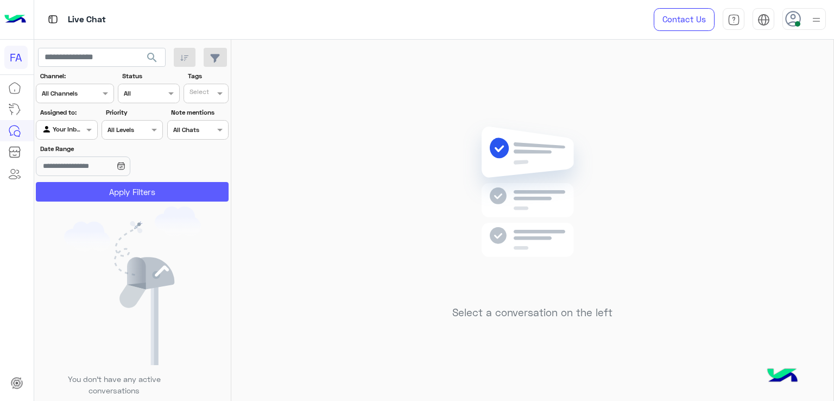
click at [104, 192] on button "Apply Filters" at bounding box center [132, 192] width 193 height 20
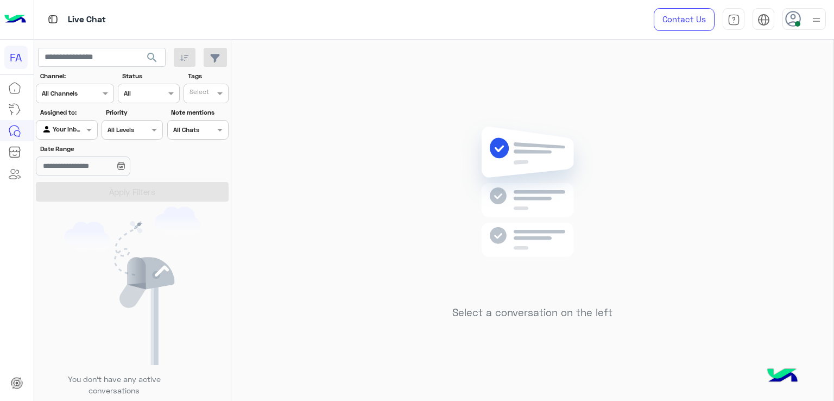
click at [72, 128] on div at bounding box center [66, 128] width 60 height 10
click at [50, 174] on img "Options list" at bounding box center [46, 172] width 11 height 11
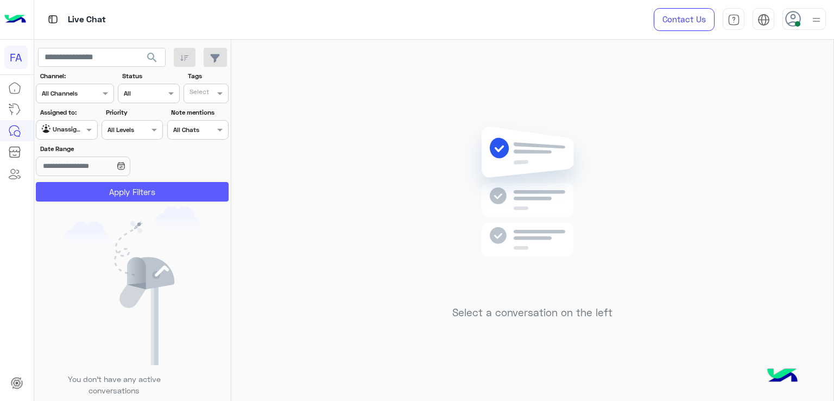
click at [168, 194] on button "Apply Filters" at bounding box center [132, 192] width 193 height 20
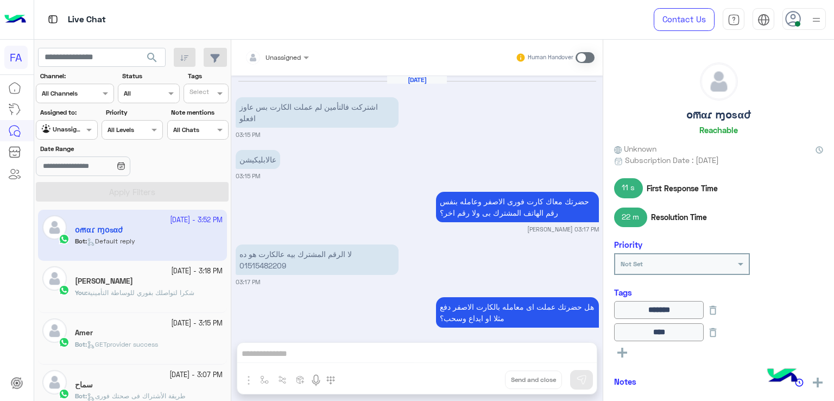
scroll to position [863, 0]
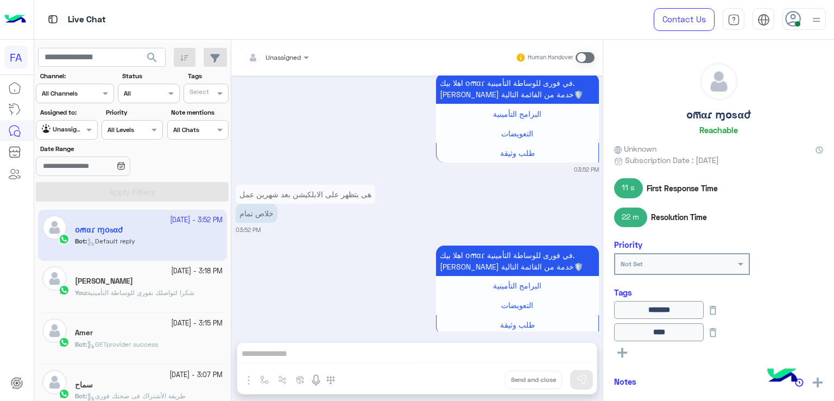
click at [153, 68] on button "search" at bounding box center [152, 59] width 27 height 23
click at [149, 58] on span "search" at bounding box center [152, 57] width 13 height 13
click at [153, 61] on span "search" at bounding box center [152, 57] width 13 height 13
click at [144, 49] on button "search" at bounding box center [152, 59] width 27 height 23
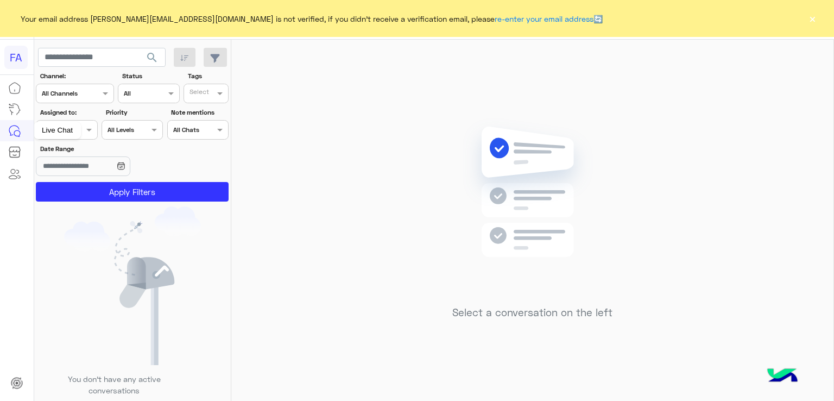
click at [61, 132] on div "Live Chat" at bounding box center [57, 130] width 47 height 17
click at [74, 129] on div "Live Chat" at bounding box center [57, 130] width 47 height 17
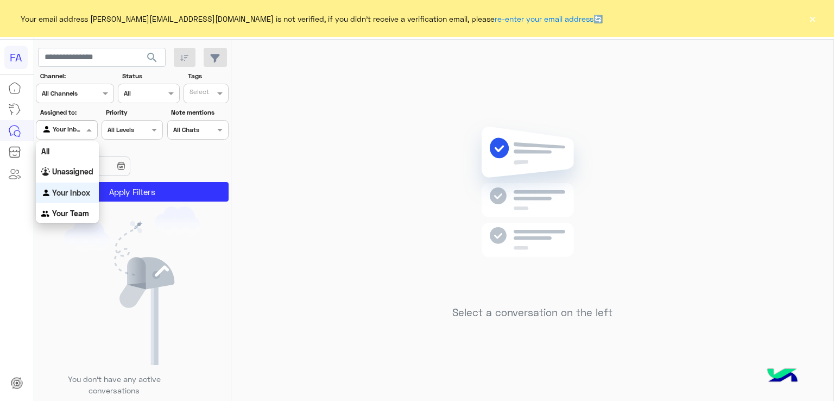
click at [96, 129] on span at bounding box center [91, 129] width 14 height 11
click at [70, 174] on b "Unassigned" at bounding box center [72, 171] width 41 height 9
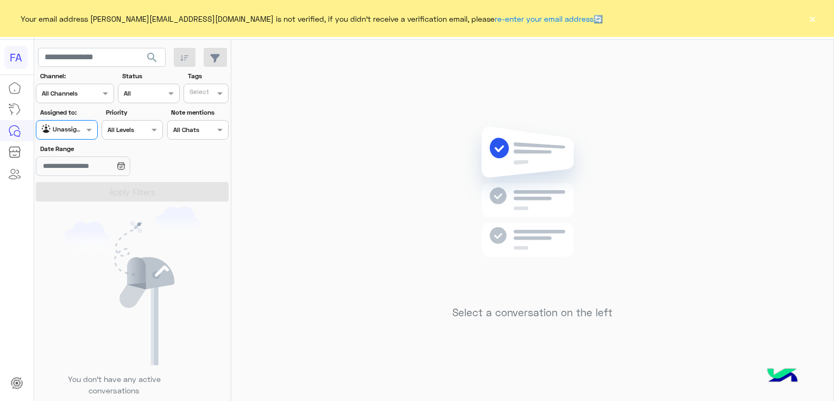
click at [813, 20] on button "×" at bounding box center [812, 18] width 11 height 11
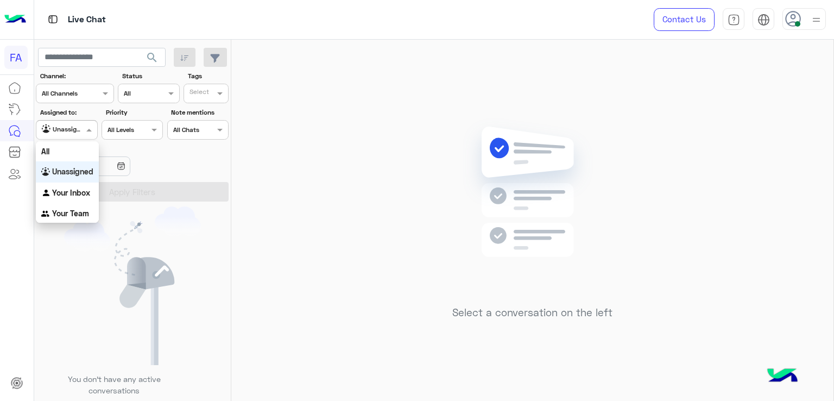
click at [79, 129] on div at bounding box center [66, 128] width 60 height 10
click at [73, 185] on div "Your Inbox" at bounding box center [67, 192] width 63 height 21
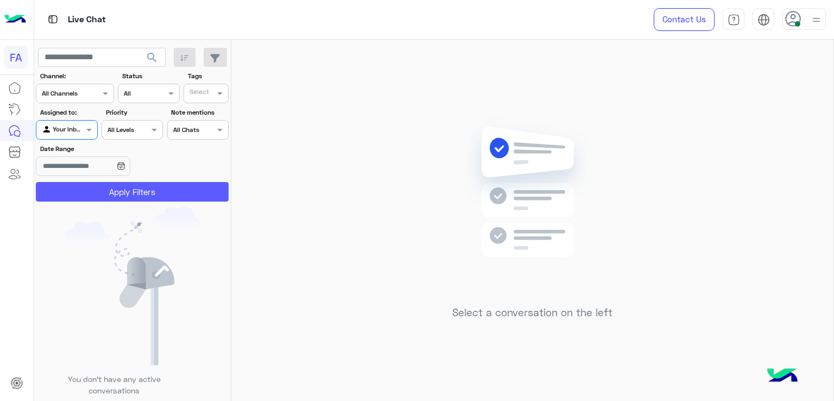
click at [98, 192] on button "Apply Filters" at bounding box center [132, 192] width 193 height 20
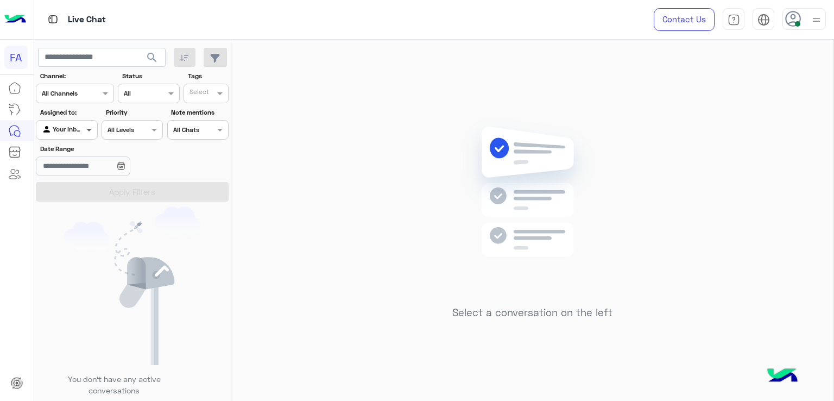
click at [85, 132] on span at bounding box center [91, 129] width 14 height 11
click at [85, 174] on b "Unassigned" at bounding box center [72, 171] width 41 height 9
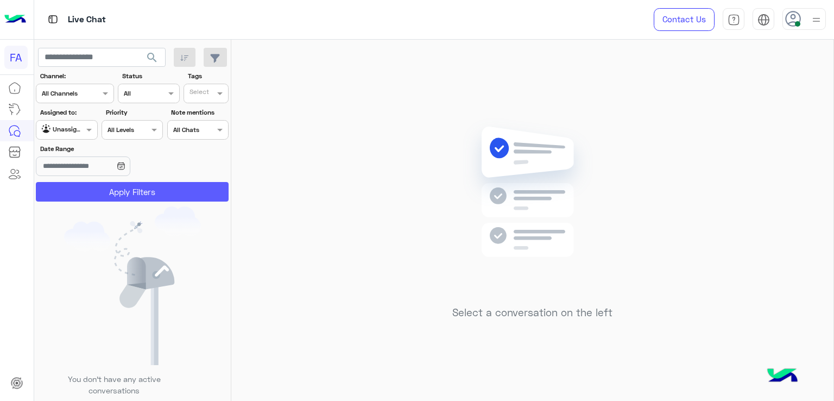
click at [115, 188] on button "Apply Filters" at bounding box center [132, 192] width 193 height 20
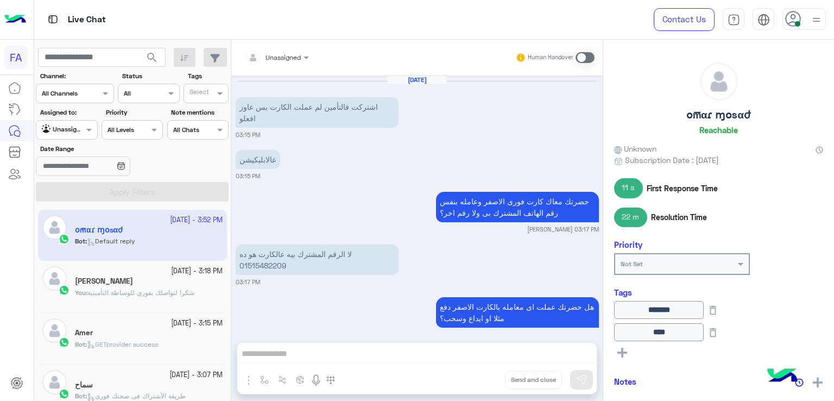
scroll to position [863, 0]
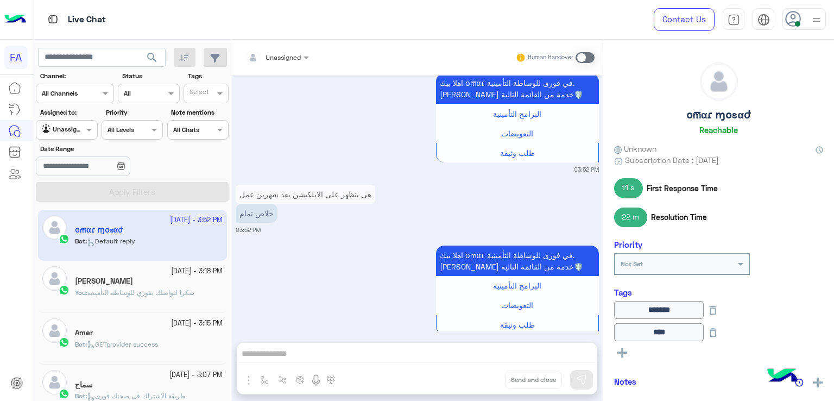
click at [147, 56] on span "search" at bounding box center [152, 57] width 13 height 13
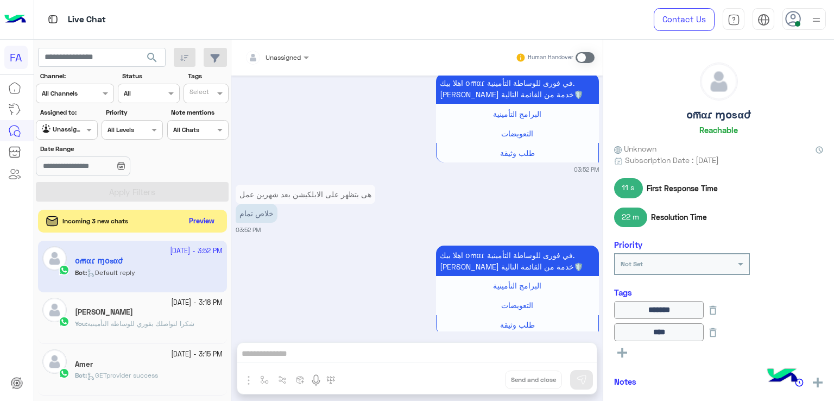
click at [211, 220] on button "Preview" at bounding box center [202, 221] width 34 height 15
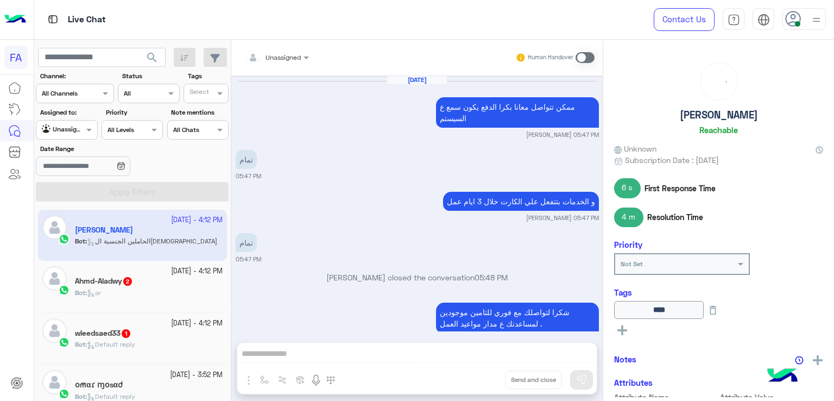
scroll to position [1095, 0]
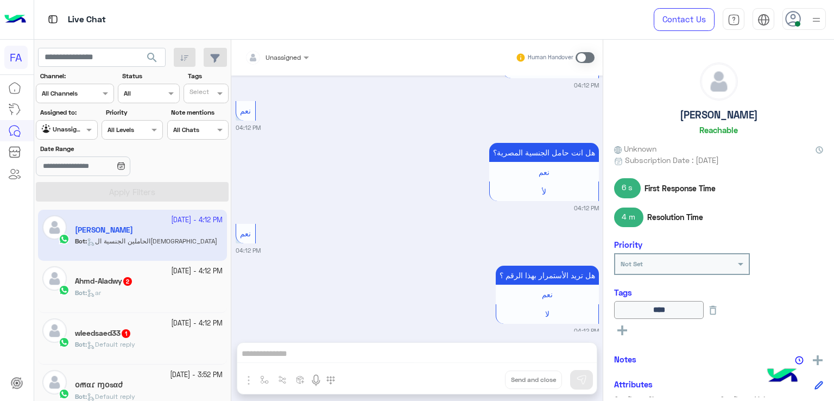
click at [130, 329] on span "1" at bounding box center [126, 332] width 11 height 9
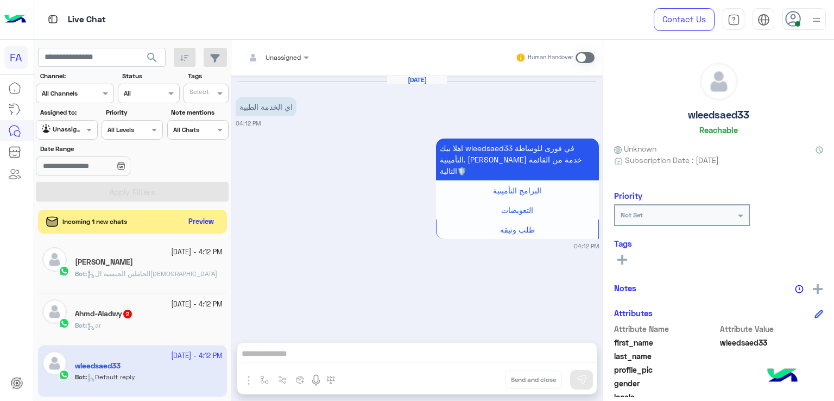
click at [168, 276] on span "الحاملين الجنسية ال[DEMOGRAPHIC_DATA]" at bounding box center [152, 273] width 130 height 8
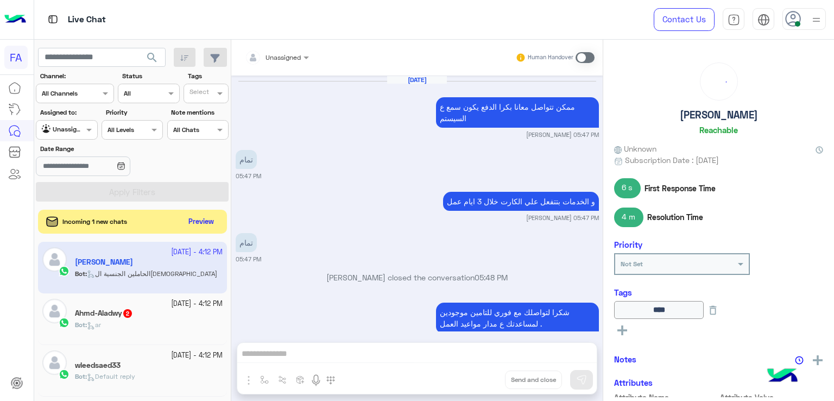
scroll to position [1095, 0]
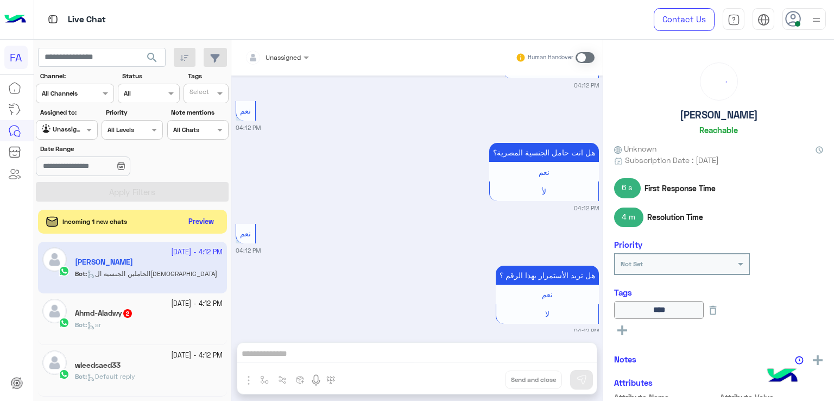
click at [160, 324] on div "Bot : ar" at bounding box center [149, 329] width 148 height 19
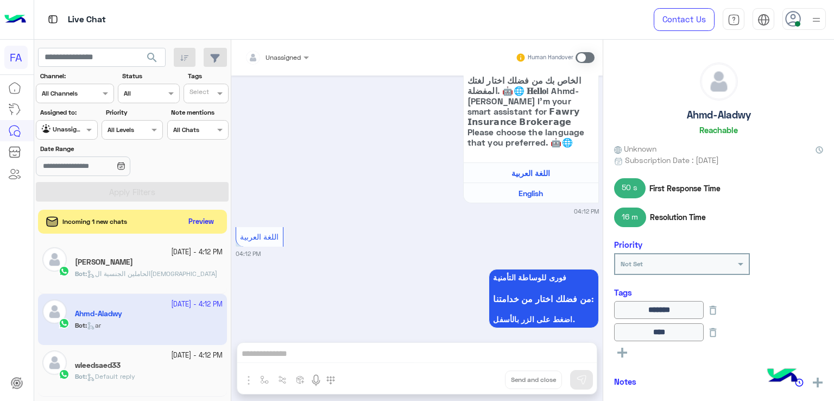
scroll to position [860, 0]
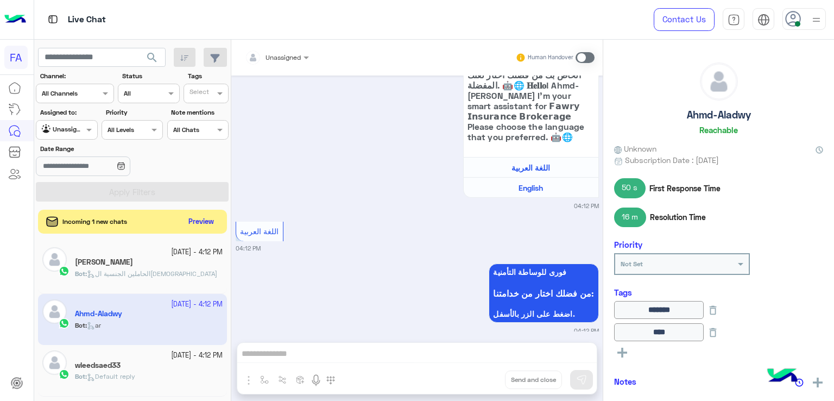
click at [598, 285] on div "[DATE] امم تمام😁 12:28 PM [PERSON_NAME] 12:28 PM 30104102101353 12:28 PM عنوان …" at bounding box center [416, 203] width 371 height 256
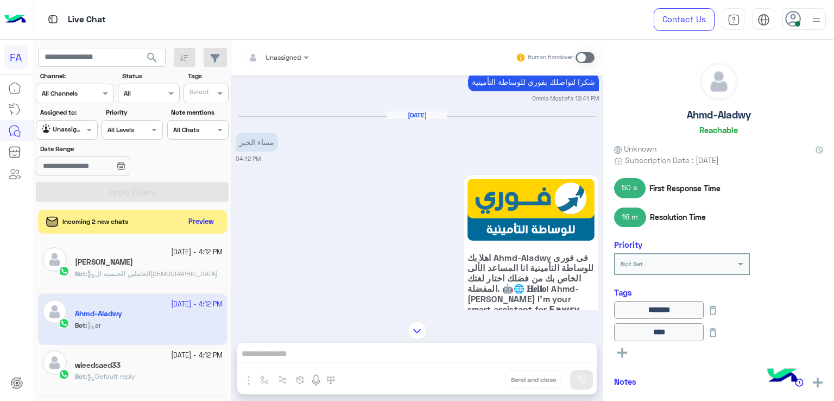
scroll to position [1840, 0]
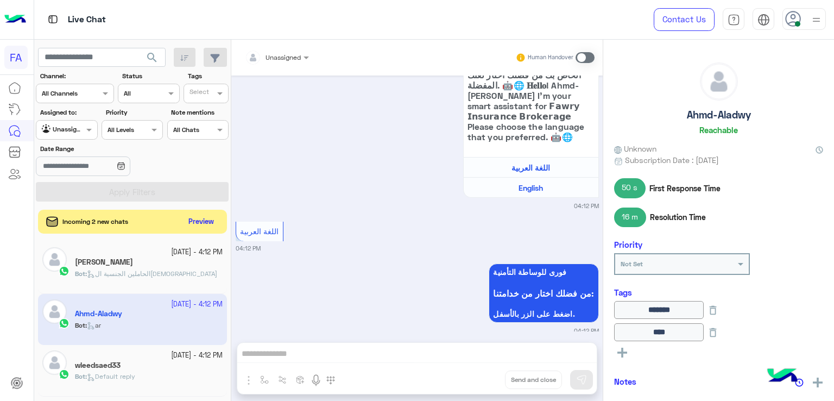
click at [182, 223] on div "Incoming 2 new chats Preview" at bounding box center [132, 222] width 189 height 24
click at [196, 218] on button "Preview" at bounding box center [202, 221] width 34 height 15
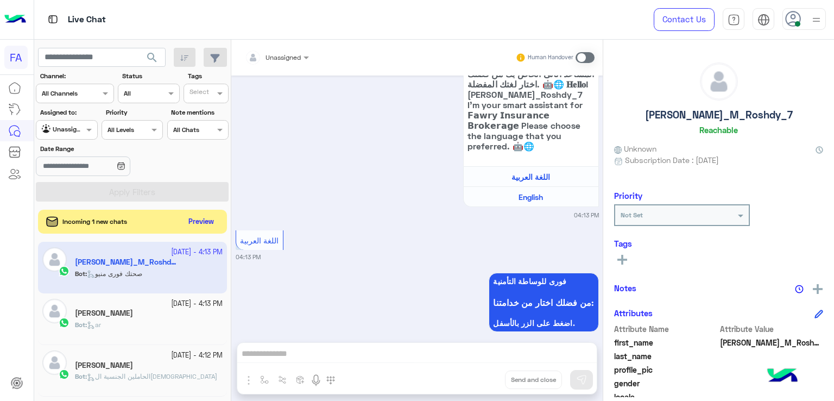
scroll to position [296, 0]
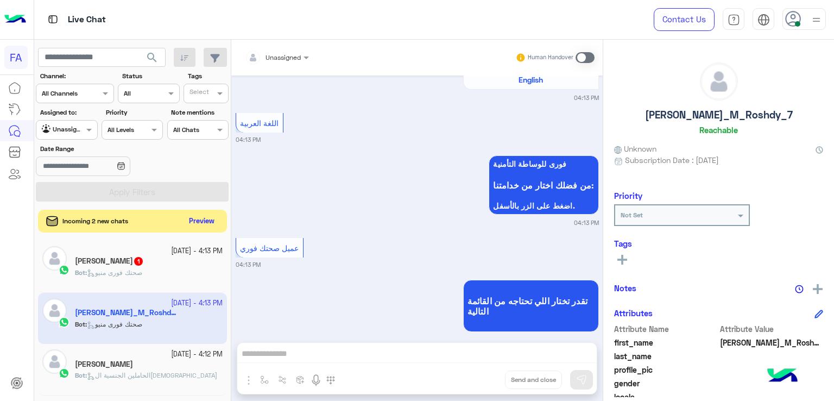
click at [192, 224] on button "Preview" at bounding box center [202, 221] width 34 height 15
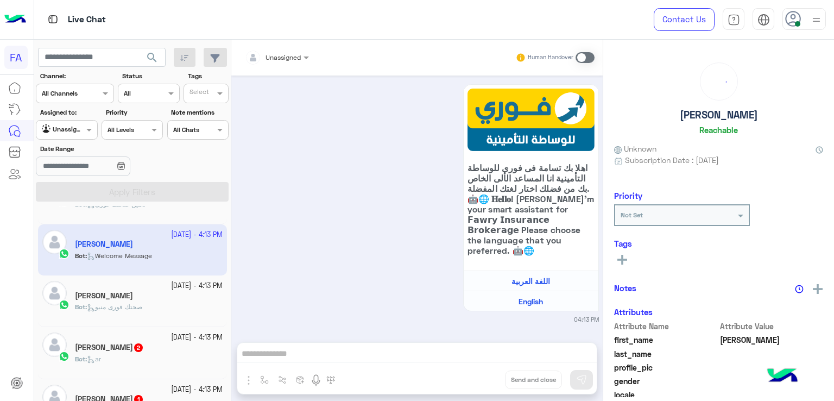
scroll to position [54, 0]
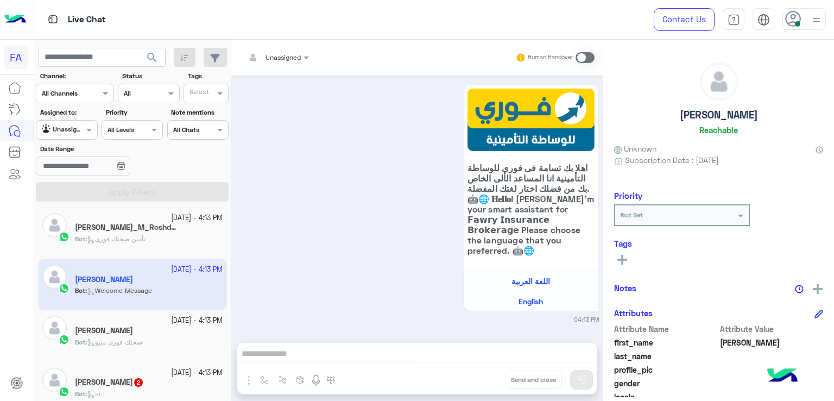
click at [134, 342] on span "صحتك فورى منيو" at bounding box center [114, 342] width 55 height 8
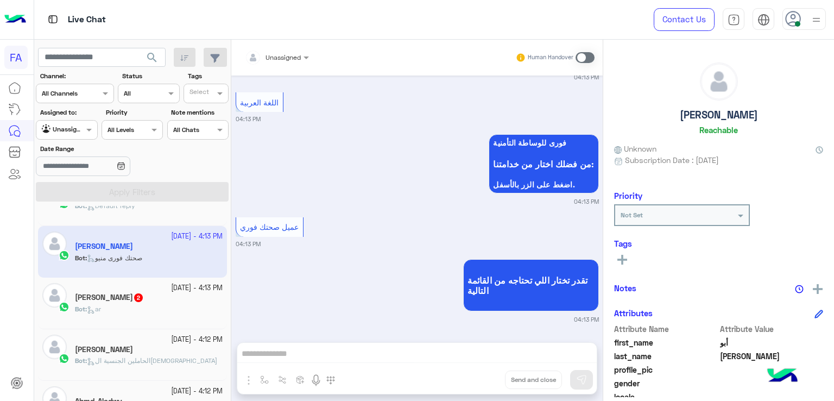
scroll to position [166, 0]
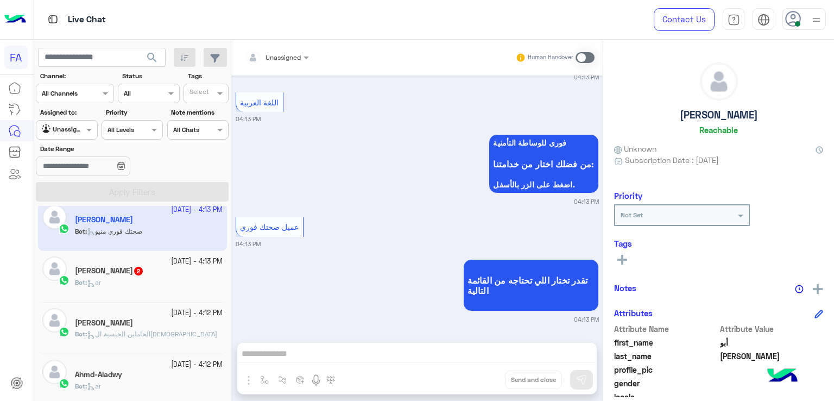
click at [136, 265] on div "[DATE] - 4:13 PM" at bounding box center [149, 261] width 148 height 10
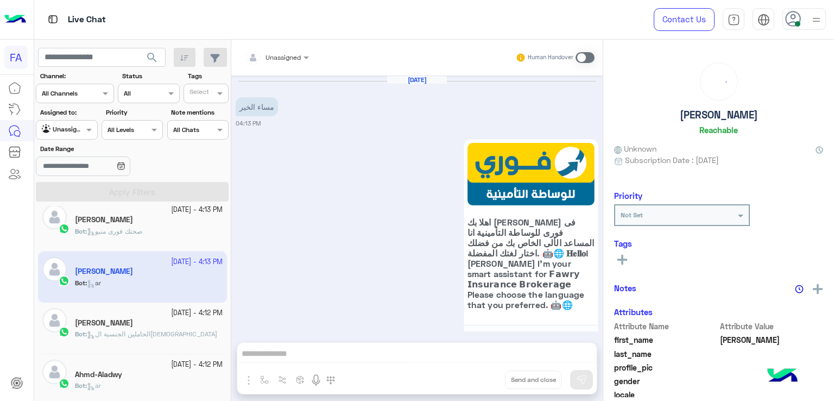
scroll to position [179, 0]
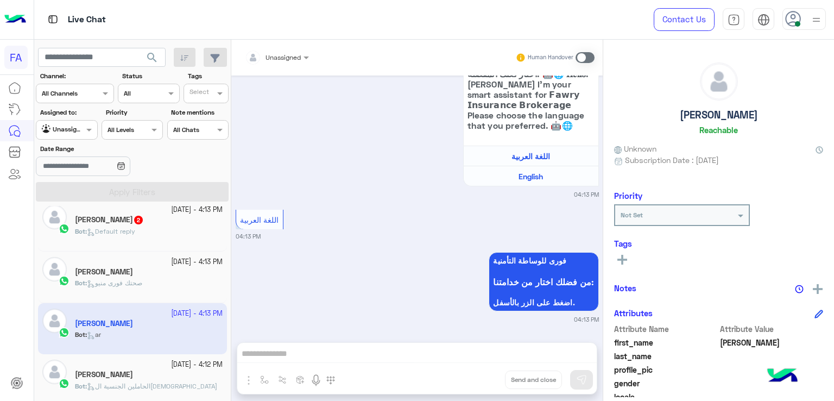
click at [156, 235] on div "Bot : Default reply" at bounding box center [149, 235] width 148 height 19
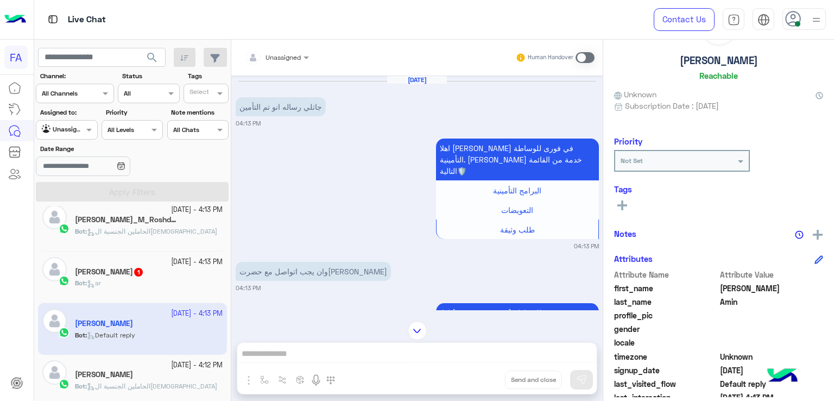
scroll to position [26, 0]
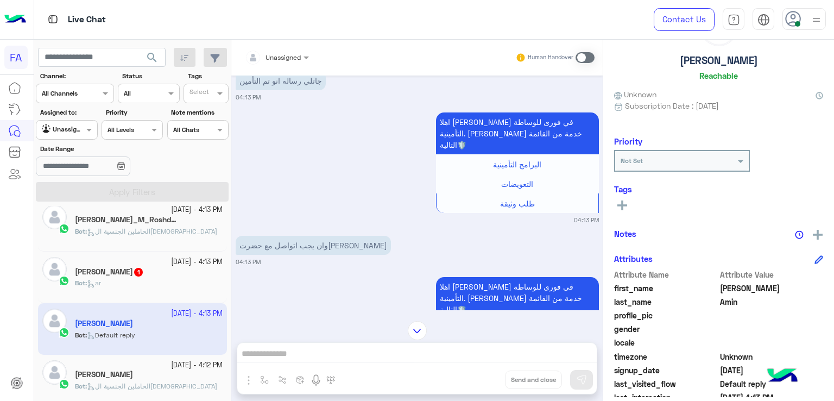
click at [138, 271] on div "تسامة 1" at bounding box center [149, 272] width 148 height 11
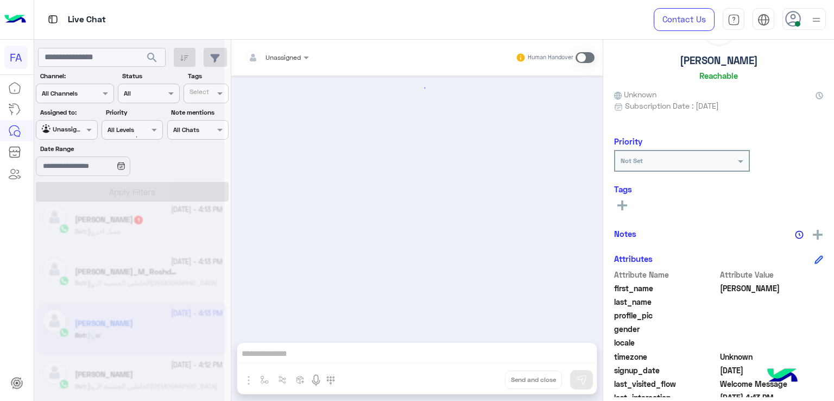
scroll to position [179, 0]
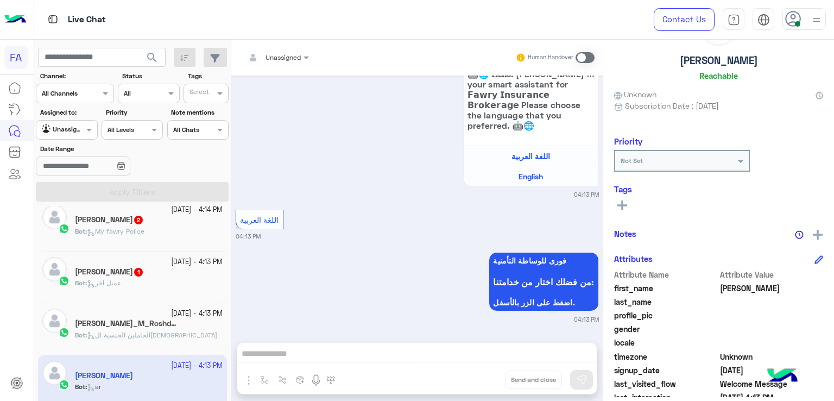
click at [161, 334] on span "الحاملين الجنسية ال[DEMOGRAPHIC_DATA]" at bounding box center [152, 335] width 130 height 8
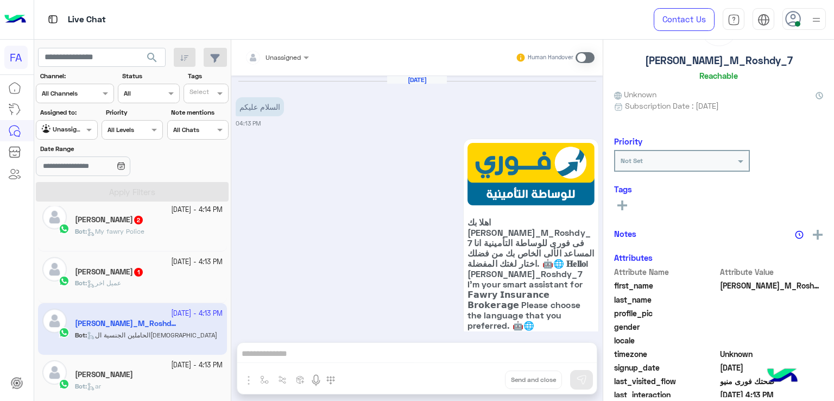
scroll to position [665, 0]
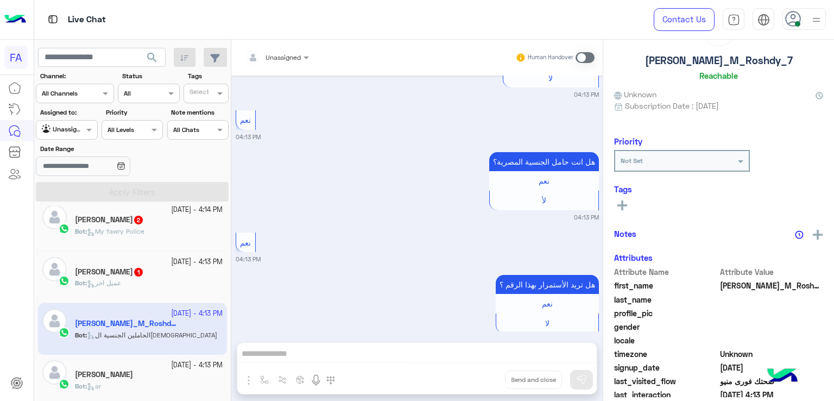
click at [165, 273] on div "[MEDICAL_DATA] 1" at bounding box center [149, 272] width 148 height 11
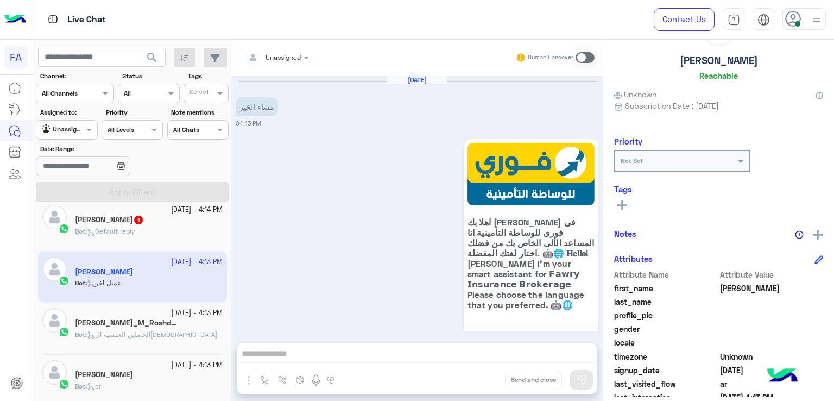
scroll to position [286, 0]
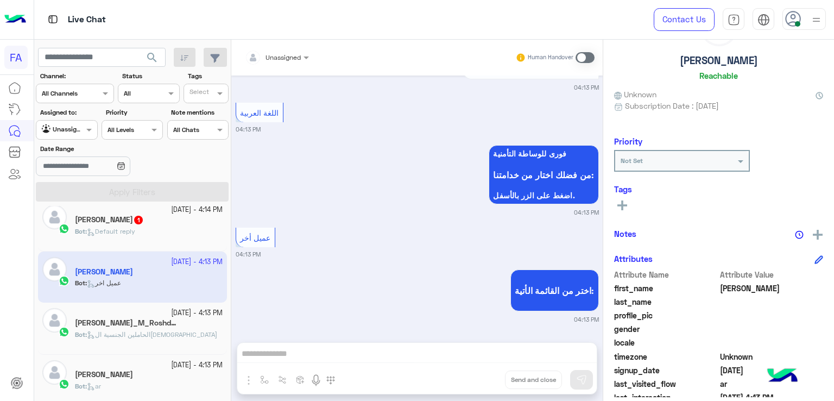
click at [157, 335] on span "الحاملين الجنسية ال[DEMOGRAPHIC_DATA]" at bounding box center [152, 334] width 130 height 8
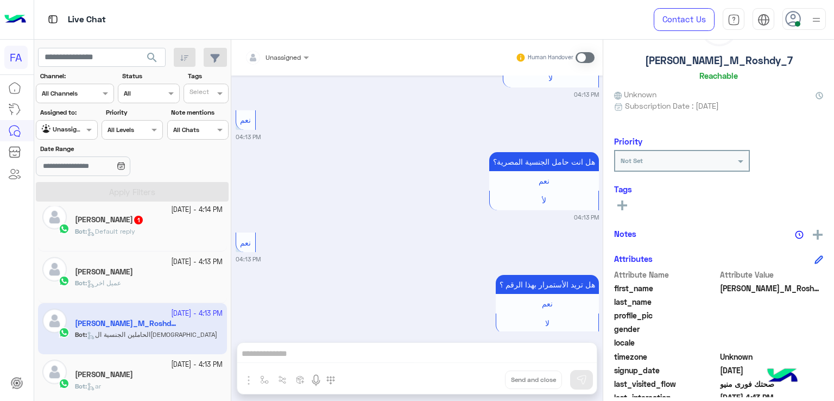
click at [172, 229] on div "Bot : Default reply" at bounding box center [149, 235] width 148 height 19
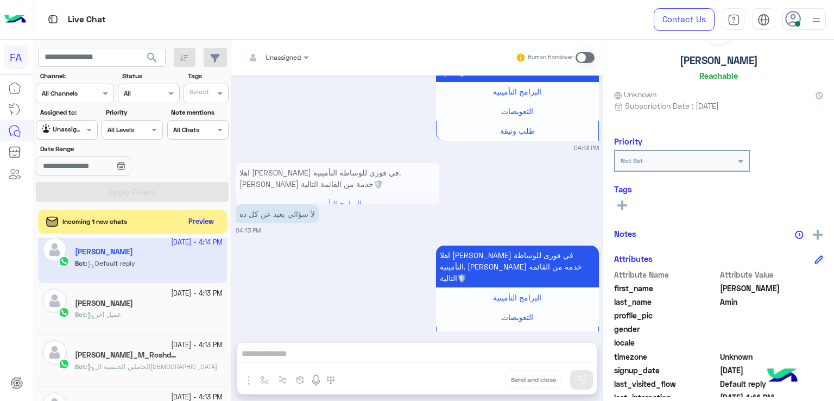
click at [113, 355] on h5 "[PERSON_NAME]_M_Roshdy_7 1" at bounding box center [126, 354] width 103 height 9
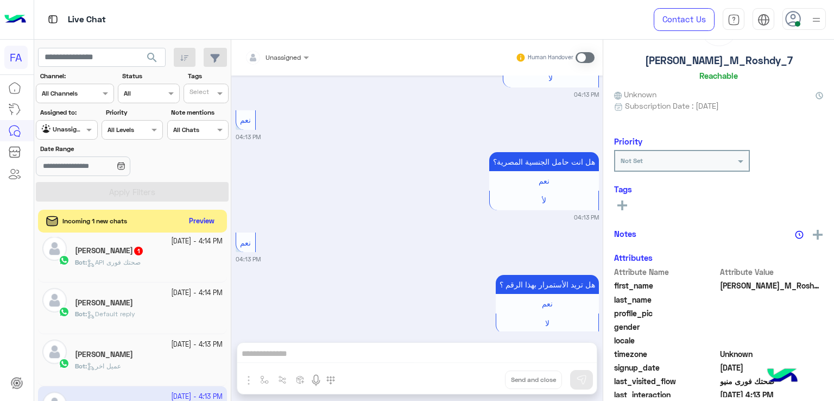
click at [207, 216] on button "Preview" at bounding box center [202, 221] width 34 height 15
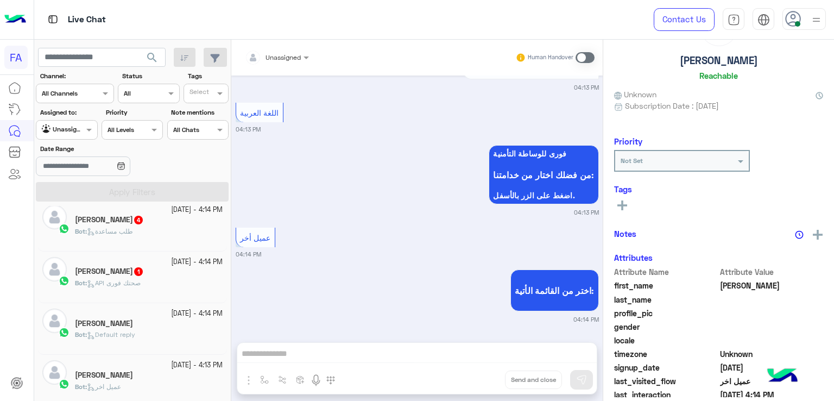
click at [134, 276] on h5 "[PERSON_NAME] 1" at bounding box center [109, 271] width 69 height 9
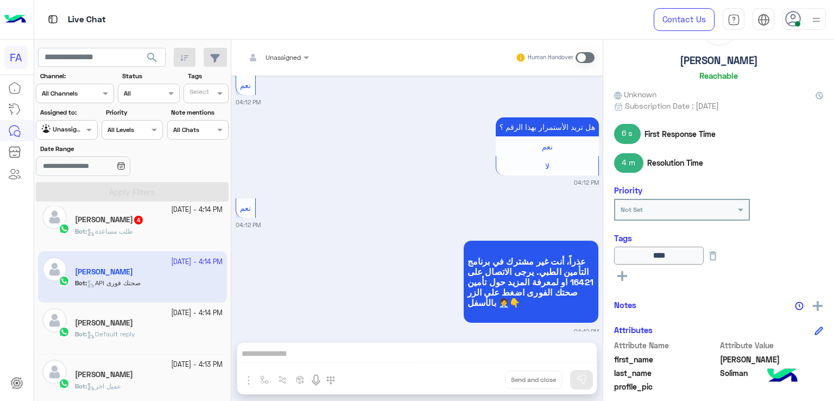
click at [160, 238] on div "Bot : طلب مساعدة" at bounding box center [149, 235] width 148 height 19
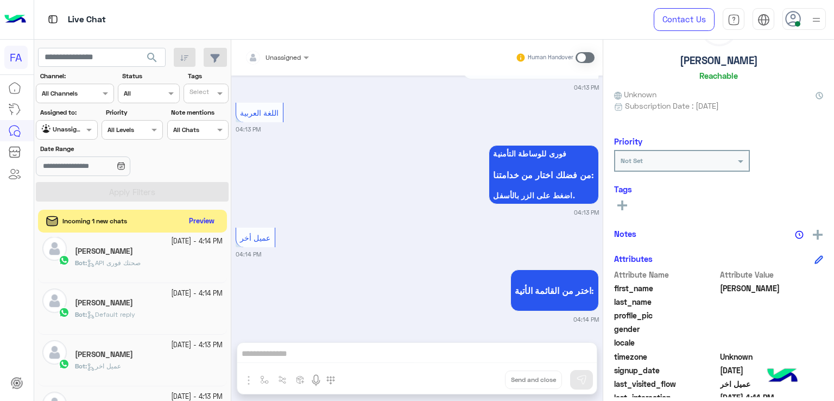
click at [209, 216] on button "Preview" at bounding box center [202, 221] width 34 height 15
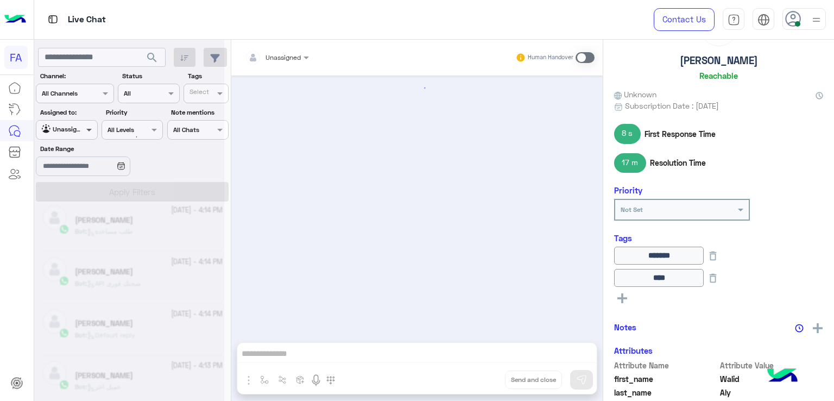
click at [84, 132] on span at bounding box center [91, 129] width 14 height 11
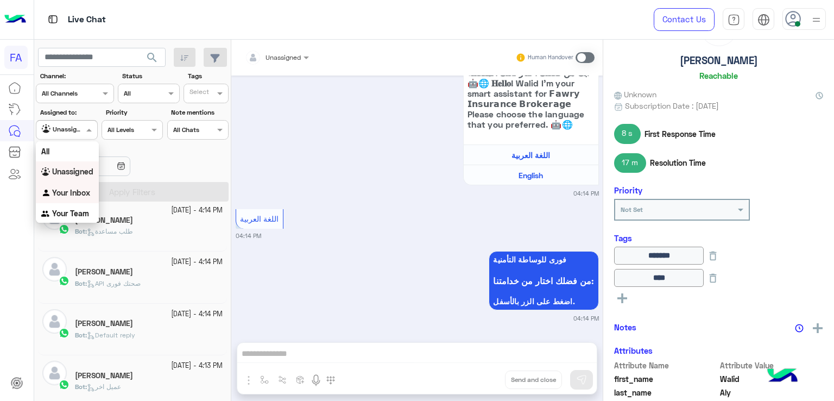
click at [71, 191] on b "Your Inbox" at bounding box center [71, 192] width 38 height 9
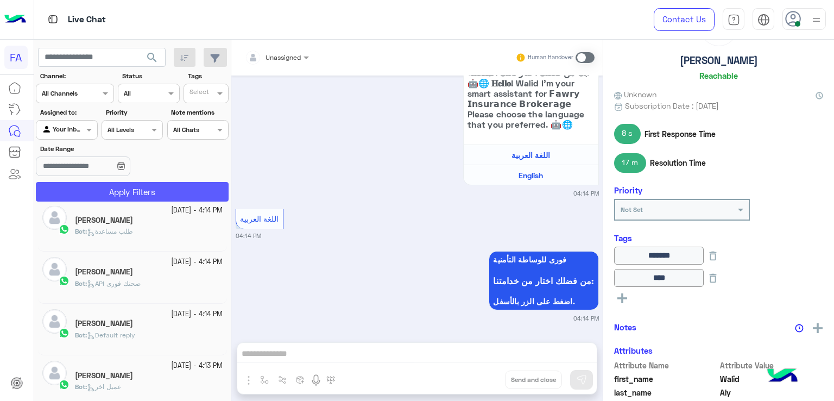
click at [98, 191] on button "Apply Filters" at bounding box center [132, 192] width 193 height 20
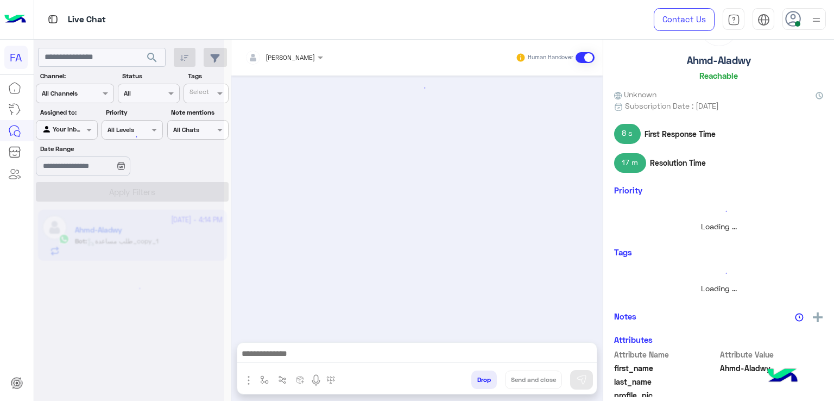
click at [65, 135] on div at bounding box center [129, 204] width 190 height 401
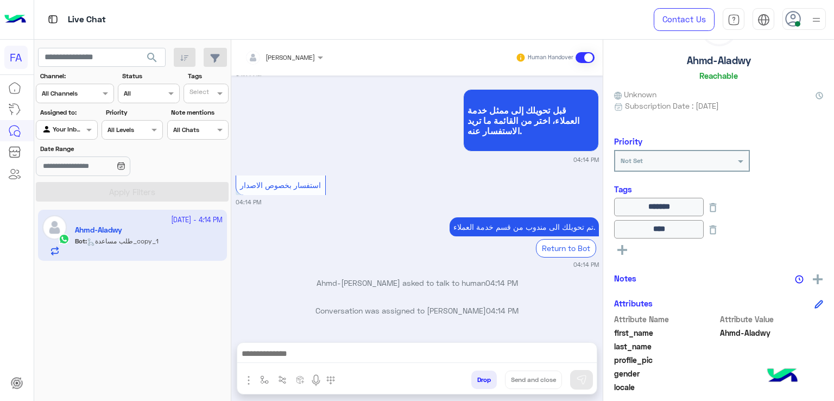
click at [598, 298] on div "[DATE] Omnia Mostafa closed the conversation 12:41 PM شكرا لتواصلك بفوري للوساط…" at bounding box center [416, 203] width 371 height 256
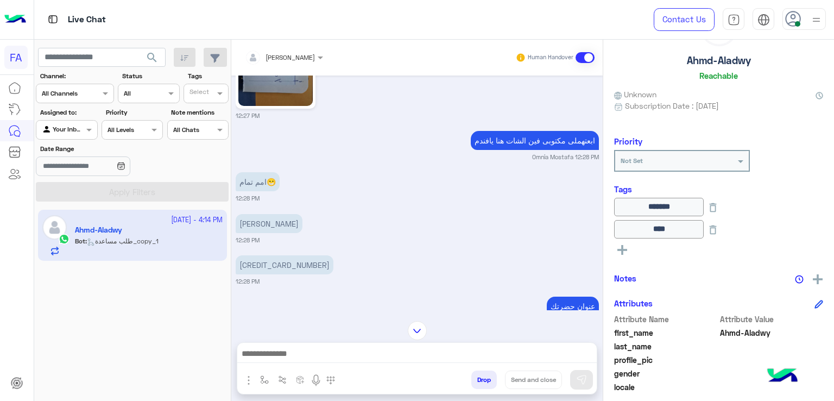
scroll to position [6446, 0]
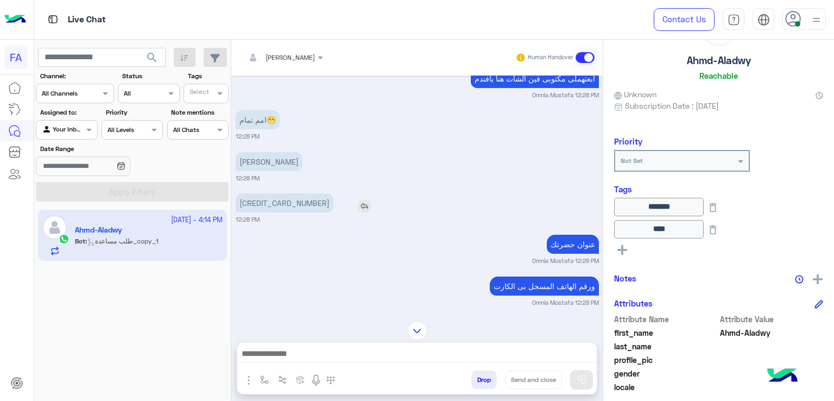
click at [253, 193] on p "[CREDIT_CARD_NUMBER]" at bounding box center [285, 202] width 98 height 19
copy p "[CREDIT_CARD_NUMBER]"
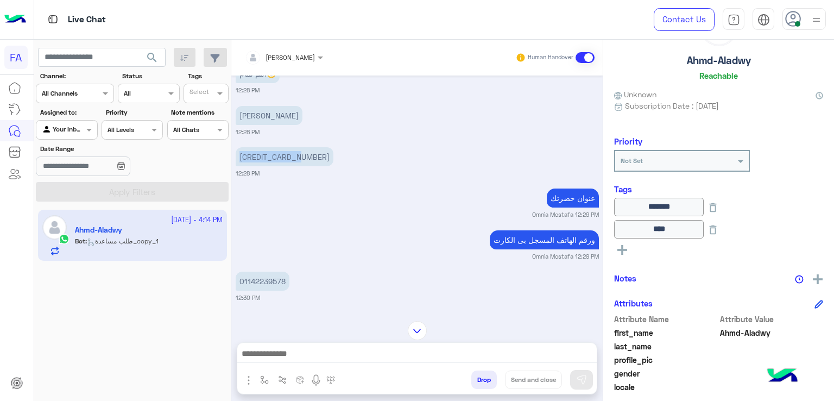
scroll to position [6570, 0]
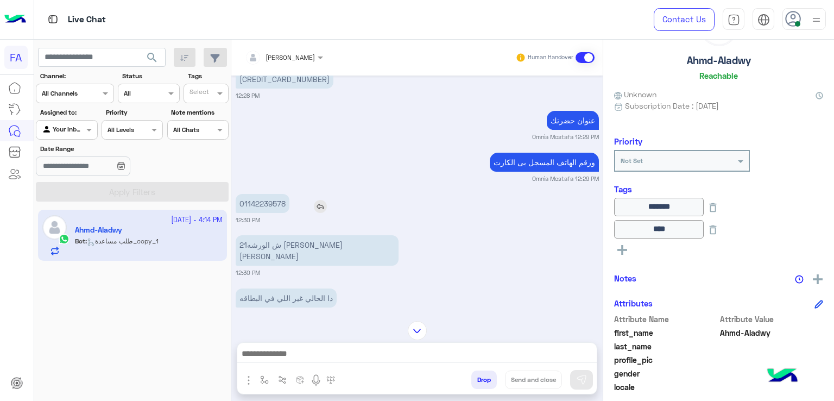
click at [262, 194] on p "01142239578" at bounding box center [263, 203] width 54 height 19
copy p "01142239578"
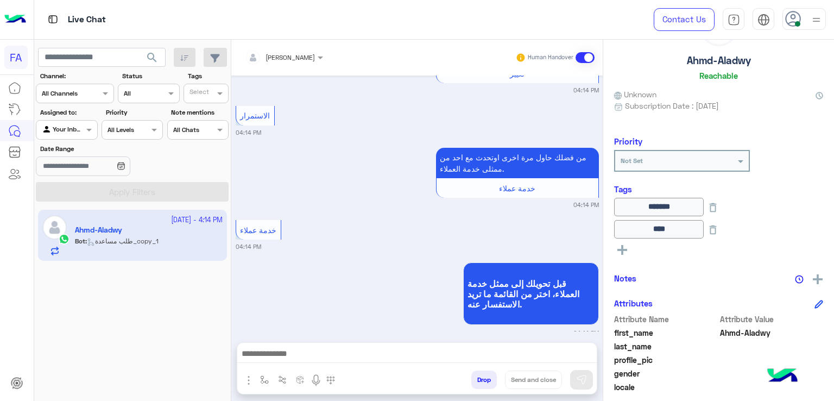
scroll to position [8052, 0]
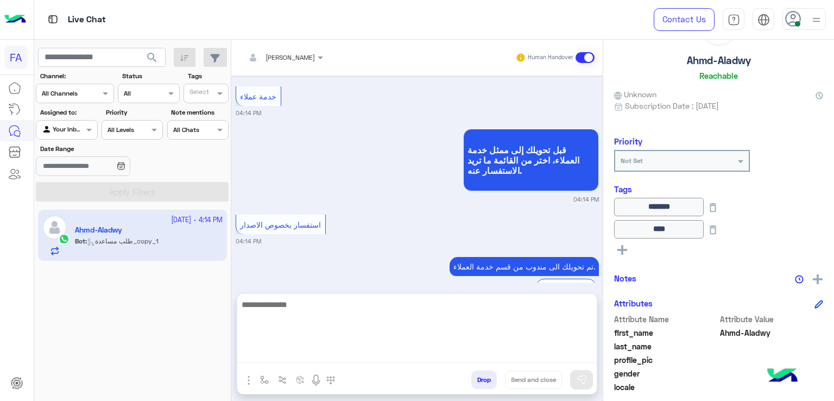
click at [519, 355] on textarea at bounding box center [416, 330] width 359 height 65
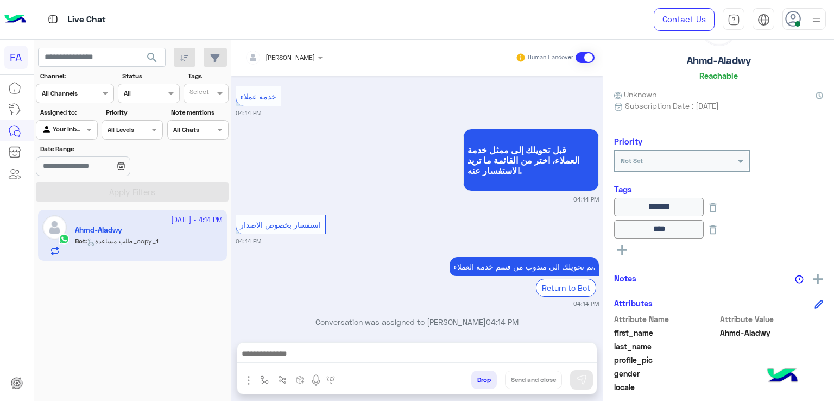
click at [295, 339] on div "[PERSON_NAME] Human Handover [DATE] صباح الخير 06:13 AM اهلا بك Ahmd-Aladwy فى …" at bounding box center [416, 222] width 371 height 365
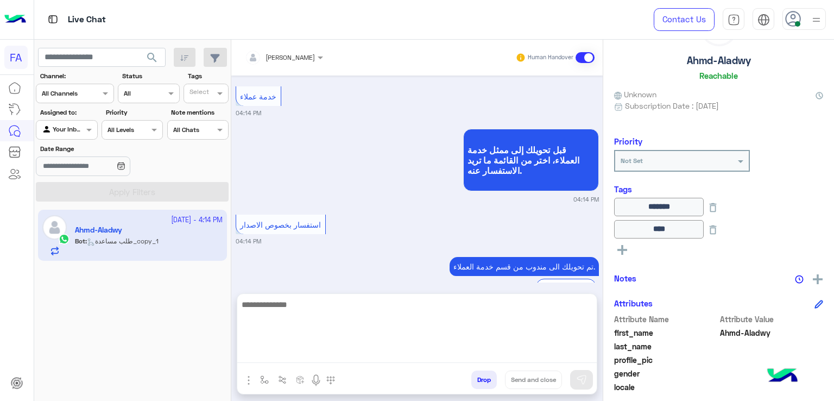
click at [348, 346] on textarea at bounding box center [416, 330] width 359 height 65
paste textarea "**********"
type textarea "**********"
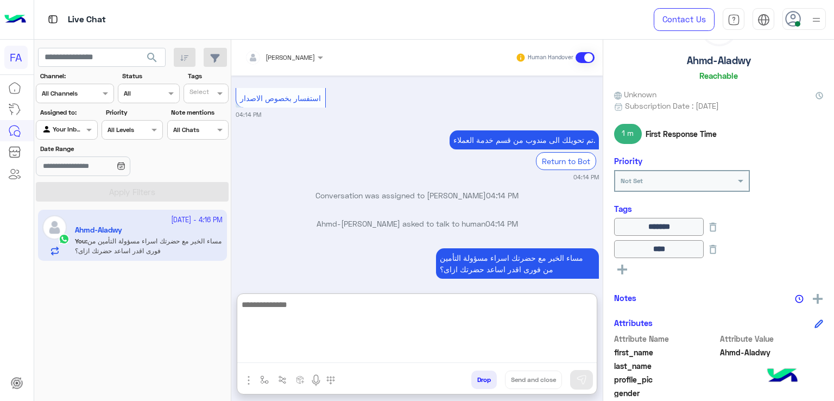
scroll to position [8133, 0]
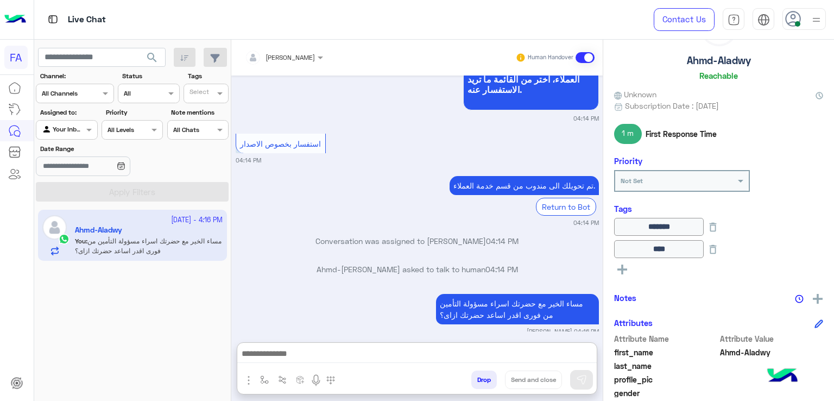
click at [396, 263] on div "Ahmd-[PERSON_NAME] asked to talk to human 04:14 PM" at bounding box center [417, 273] width 363 height 20
click at [151, 60] on span "search" at bounding box center [152, 57] width 13 height 13
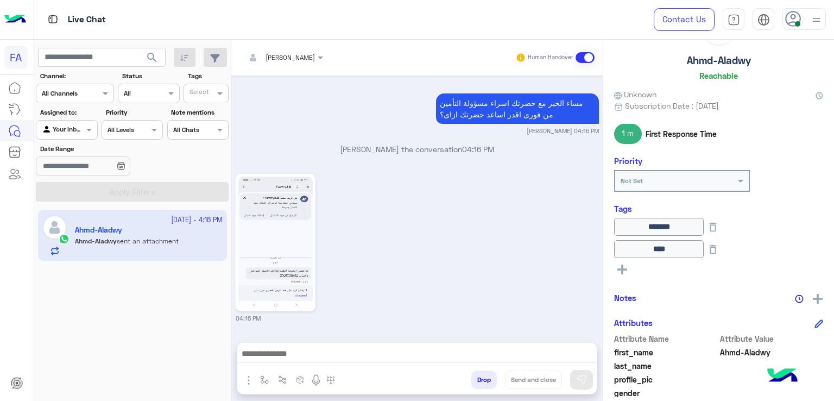
scroll to position [1180, 0]
click at [285, 255] on img at bounding box center [275, 244] width 74 height 132
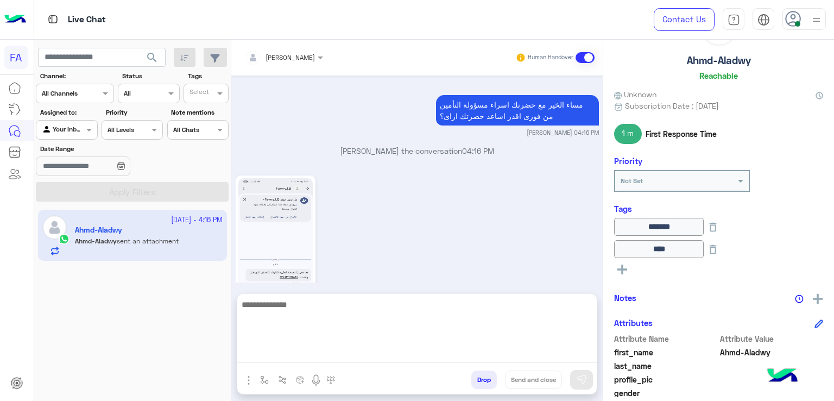
click at [431, 359] on textarea at bounding box center [416, 330] width 359 height 65
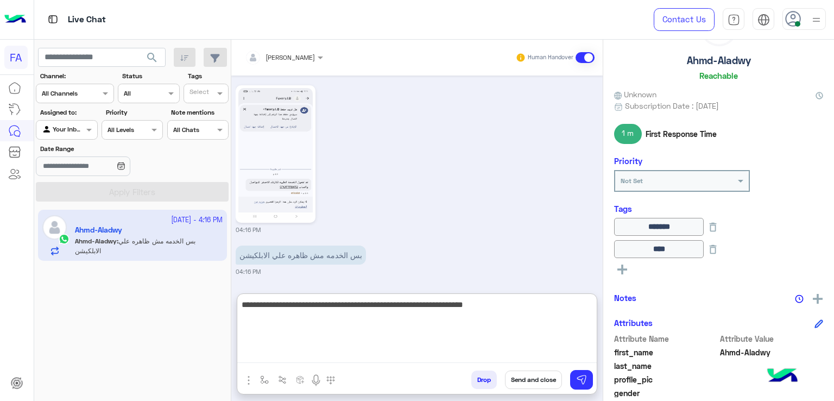
type textarea "**********"
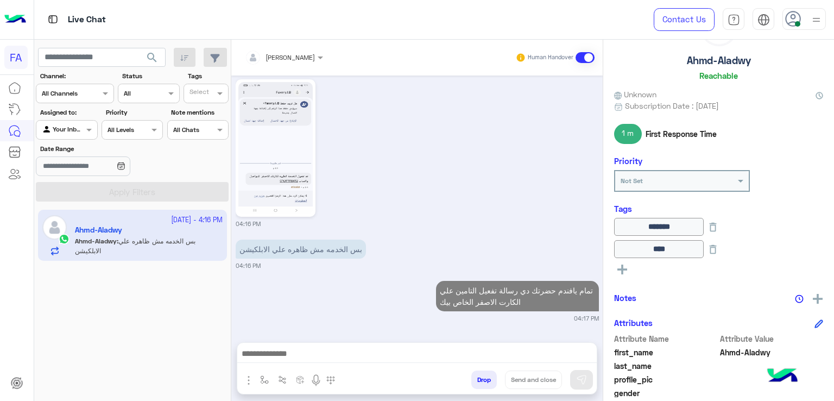
scroll to position [1275, 0]
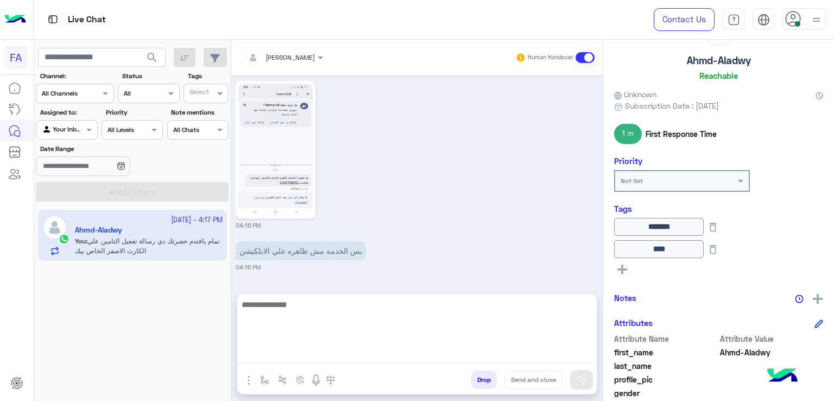
click at [334, 358] on textarea at bounding box center [416, 330] width 359 height 65
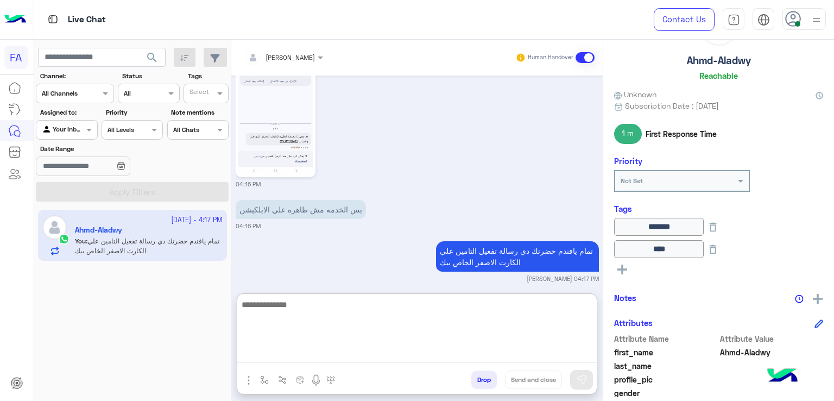
paste textarea "**********"
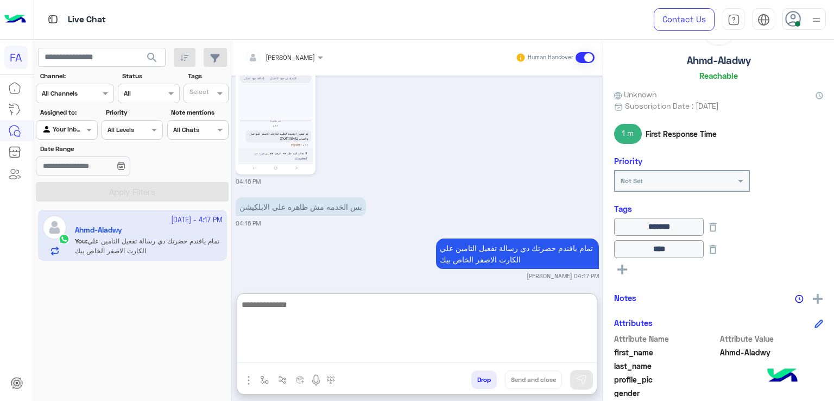
type textarea "**********"
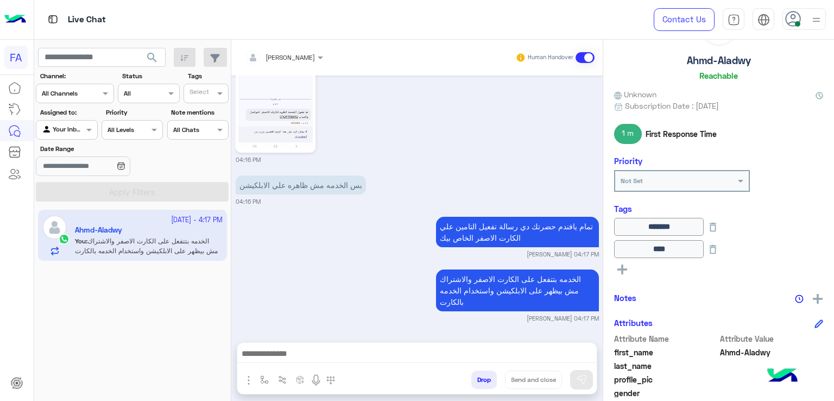
scroll to position [1328, 0]
click at [380, 217] on div "تمام يافندم حضرتك دي رسالة تفعيل التامين علي الكارت الاصفر الخاص بيك" at bounding box center [486, 232] width 225 height 30
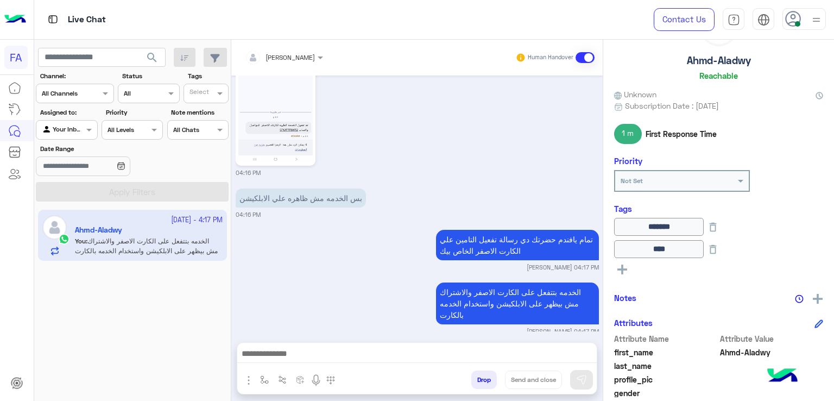
click at [152, 61] on span "search" at bounding box center [152, 57] width 13 height 13
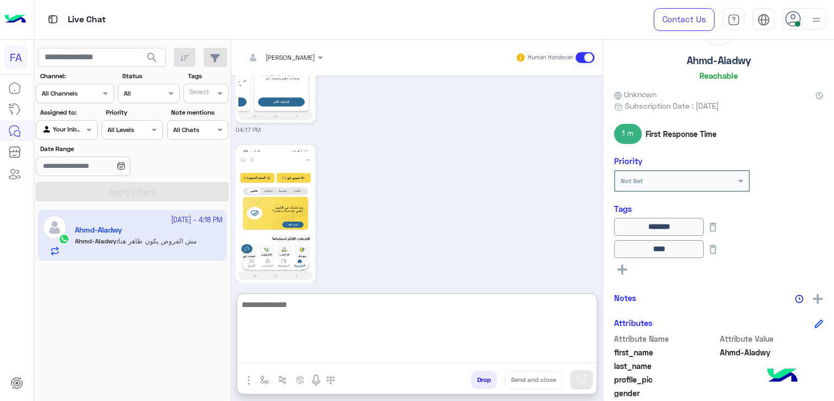
click at [345, 353] on textarea at bounding box center [416, 330] width 359 height 65
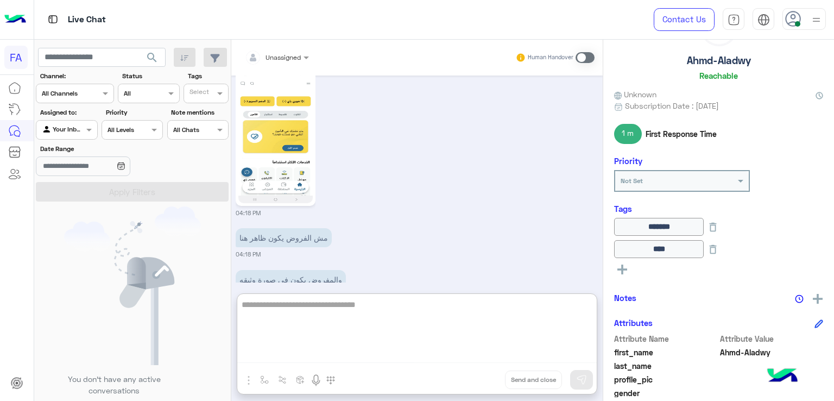
scroll to position [1503, 0]
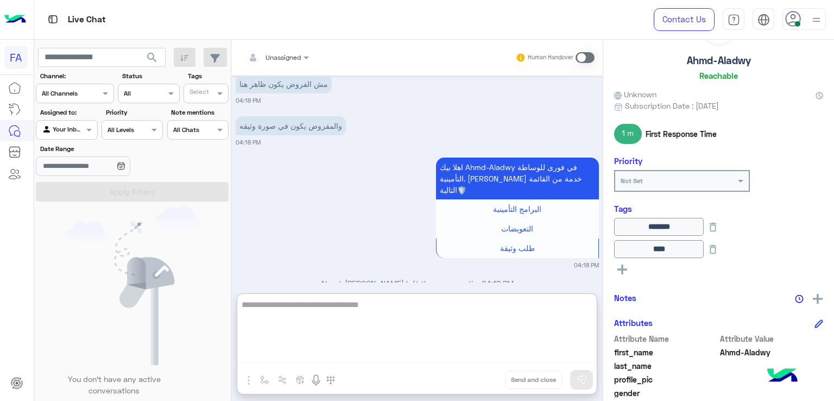
type textarea "**********"
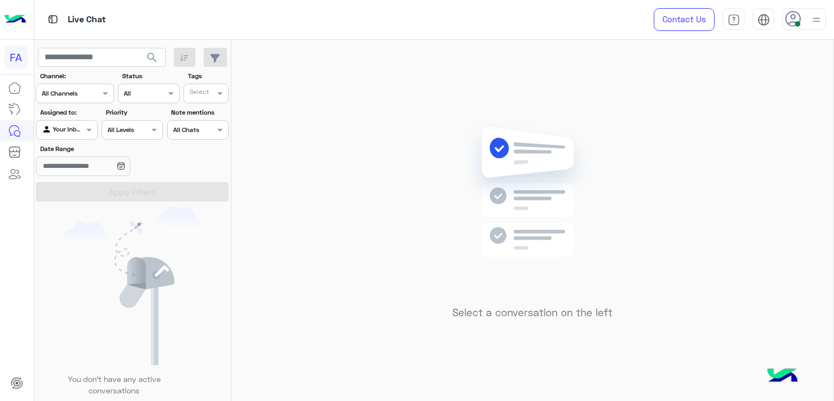
click at [68, 128] on div at bounding box center [66, 128] width 60 height 10
click at [65, 170] on b "Unassigned" at bounding box center [72, 171] width 41 height 9
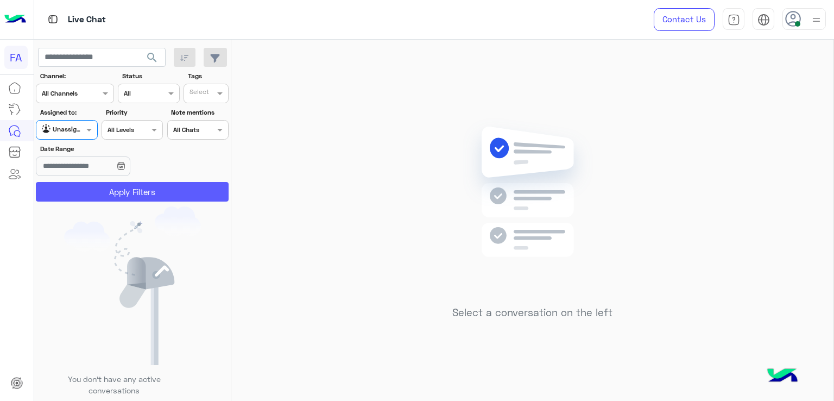
click at [106, 193] on button "Apply Filters" at bounding box center [132, 192] width 193 height 20
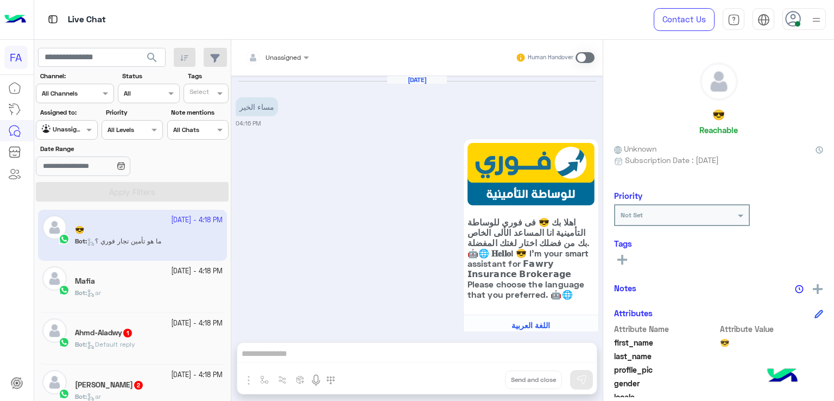
scroll to position [767, 0]
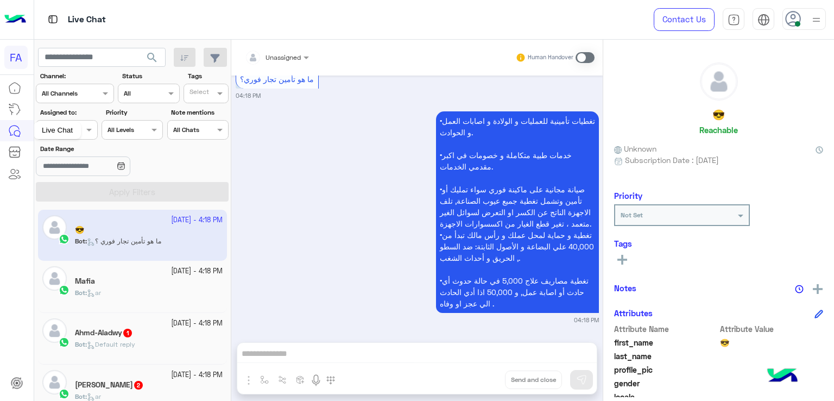
click at [78, 129] on div "Live Chat" at bounding box center [57, 130] width 47 height 17
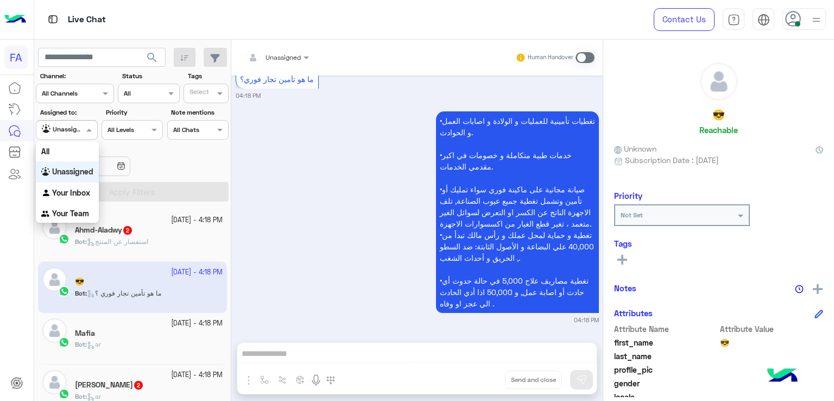
click at [86, 131] on span at bounding box center [91, 129] width 14 height 11
drag, startPoint x: 70, startPoint y: 190, endPoint x: 122, endPoint y: 187, distance: 52.8
click at [72, 190] on b "Your Inbox" at bounding box center [71, 192] width 38 height 9
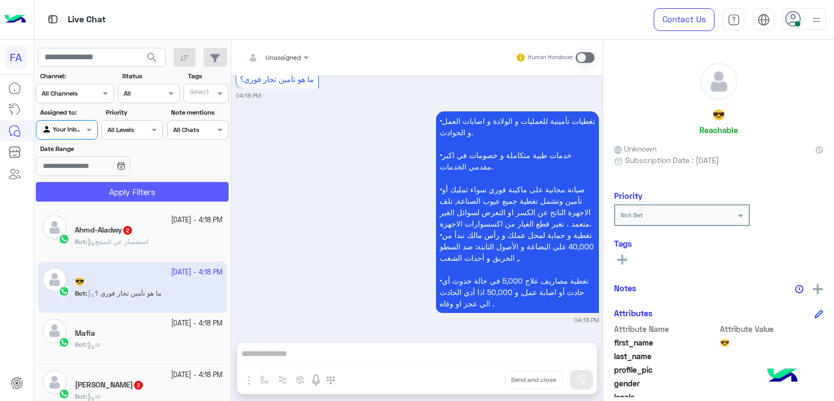
click at [122, 187] on button "Apply Filters" at bounding box center [132, 192] width 193 height 20
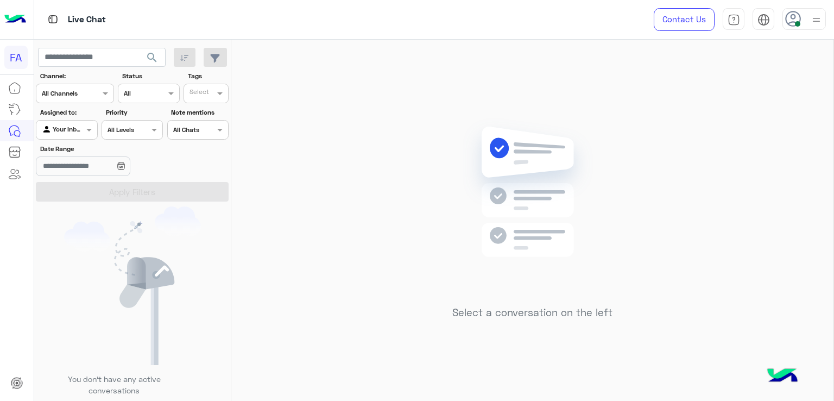
click at [156, 55] on span "search" at bounding box center [152, 57] width 13 height 13
click at [54, 129] on input "text" at bounding box center [54, 129] width 25 height 10
click at [53, 173] on b "Unassigned" at bounding box center [72, 171] width 41 height 9
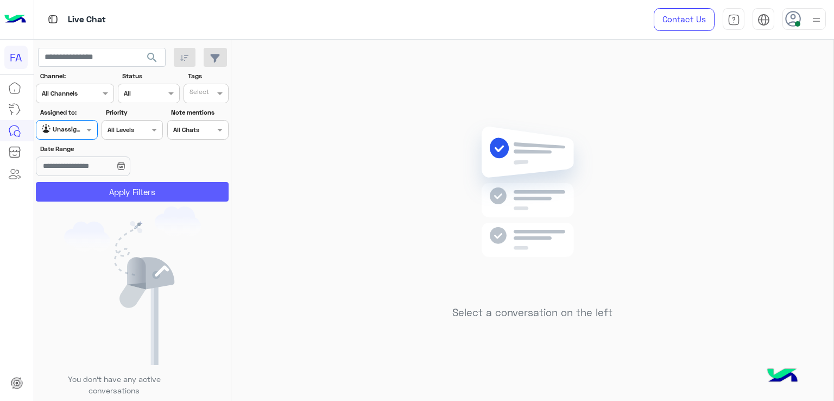
click at [117, 186] on button "Apply Filters" at bounding box center [132, 192] width 193 height 20
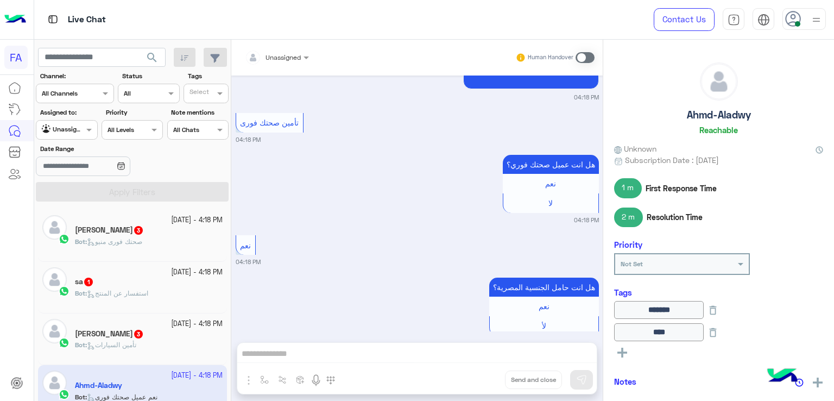
scroll to position [1475, 0]
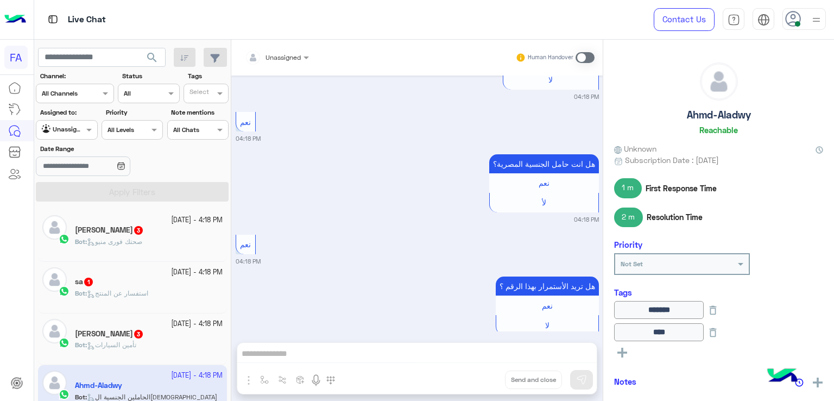
click at [345, 352] on div "Unassigned Human Handover [DATE] خدمة عملاء 04:14 PM قبل تحويلك إلى ممثل خدمة ا…" at bounding box center [416, 222] width 371 height 365
click at [586, 56] on span at bounding box center [585, 57] width 19 height 11
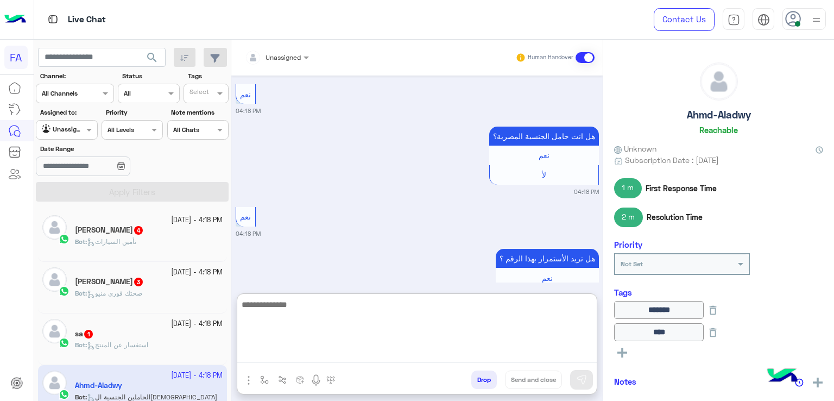
click at [506, 350] on textarea at bounding box center [416, 330] width 359 height 65
paste textarea "**********"
type textarea "**********"
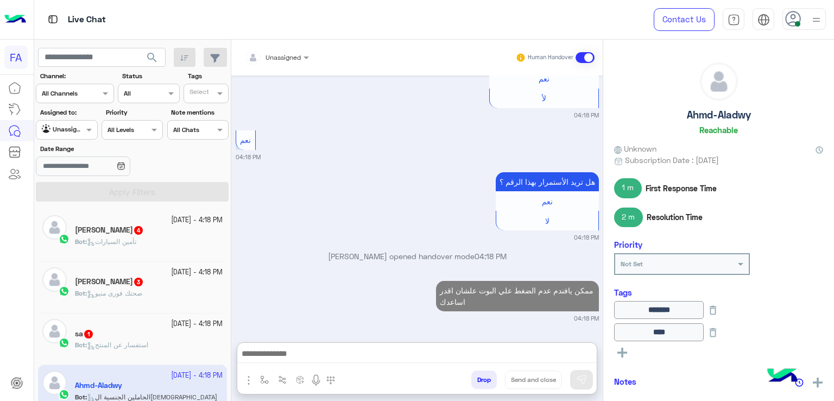
click at [282, 63] on div "Unassigned" at bounding box center [273, 58] width 56 height 22
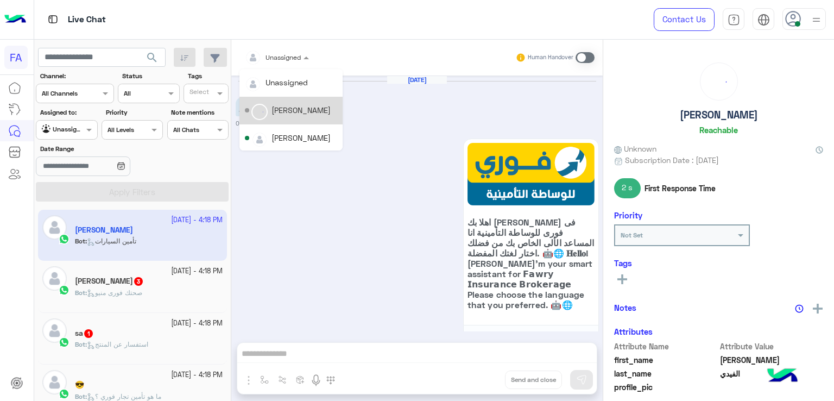
scroll to position [580, 0]
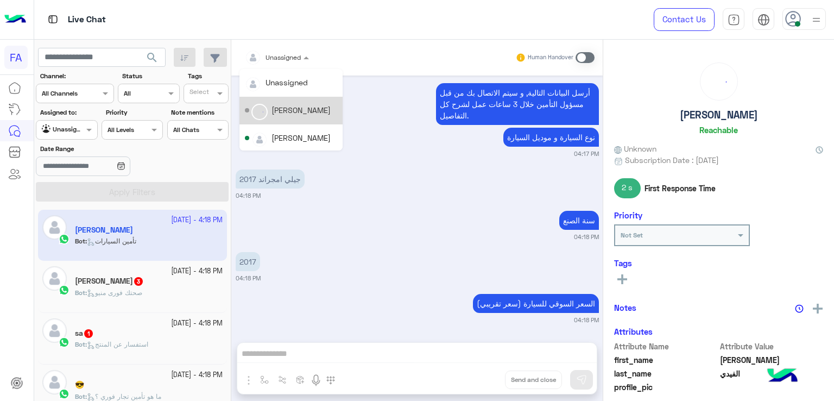
click at [74, 132] on div at bounding box center [66, 128] width 60 height 10
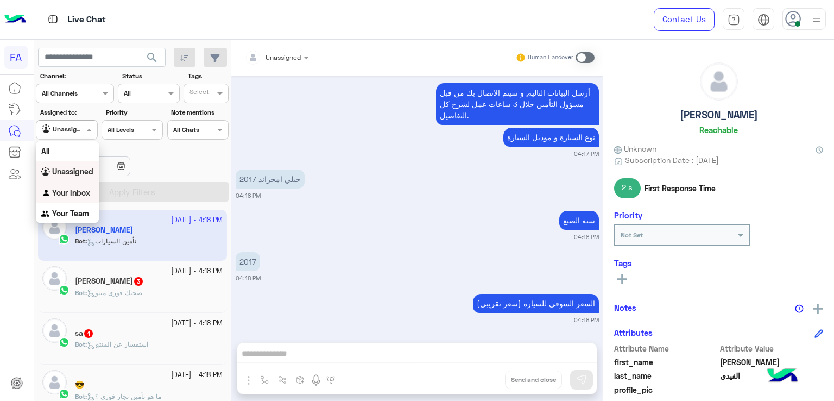
click at [70, 188] on b "Your Inbox" at bounding box center [71, 192] width 38 height 9
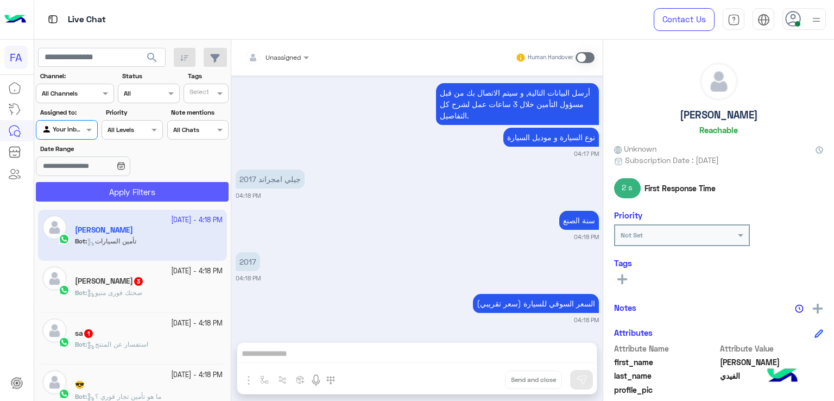
click at [130, 187] on button "Apply Filters" at bounding box center [132, 192] width 193 height 20
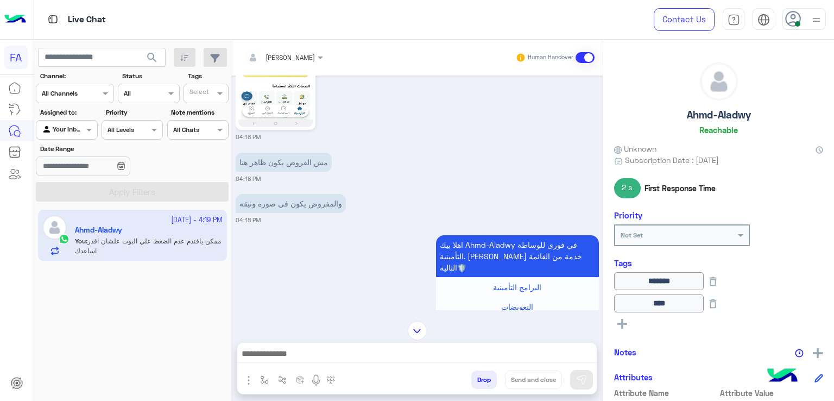
scroll to position [420, 0]
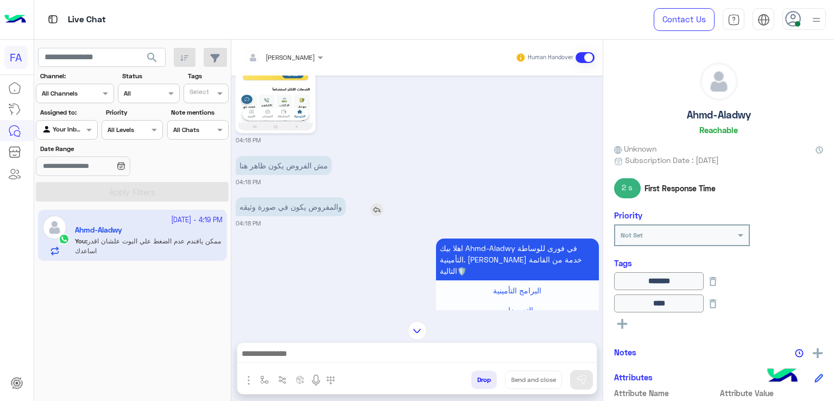
click at [380, 203] on img at bounding box center [376, 209] width 13 height 13
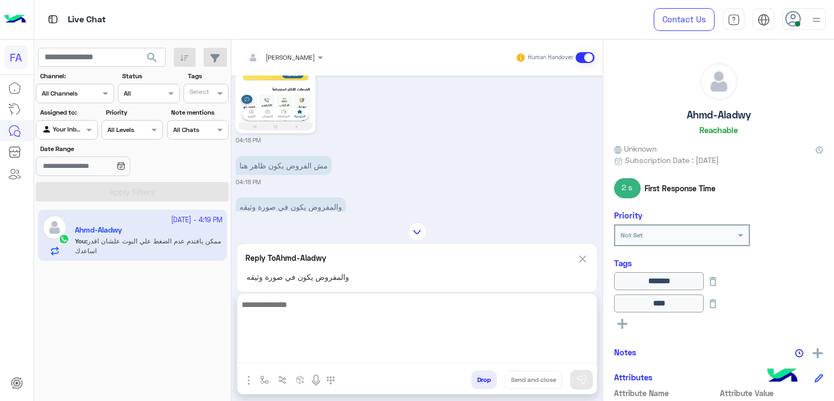
click at [351, 347] on textarea at bounding box center [416, 330] width 359 height 65
paste textarea "**********"
type textarea "**********"
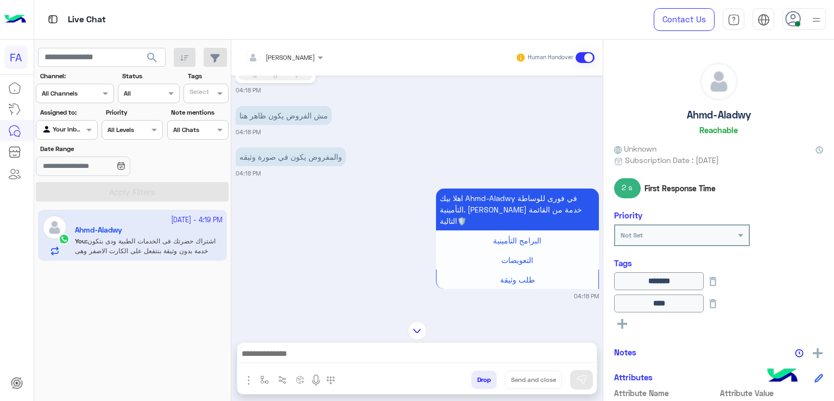
scroll to position [446, 0]
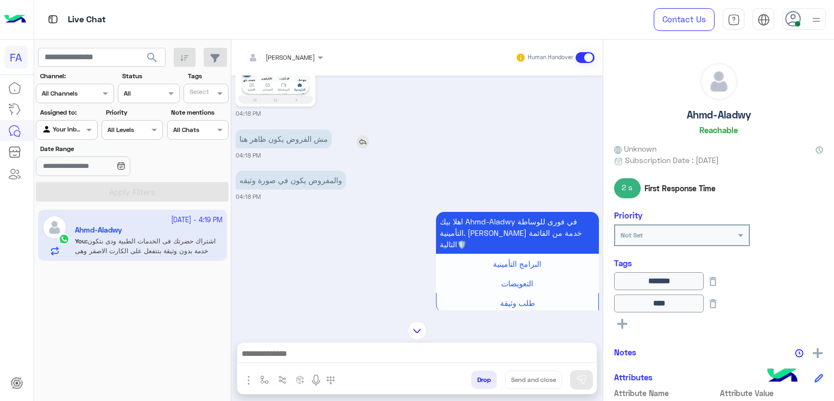
click at [369, 135] on img at bounding box center [362, 141] width 13 height 13
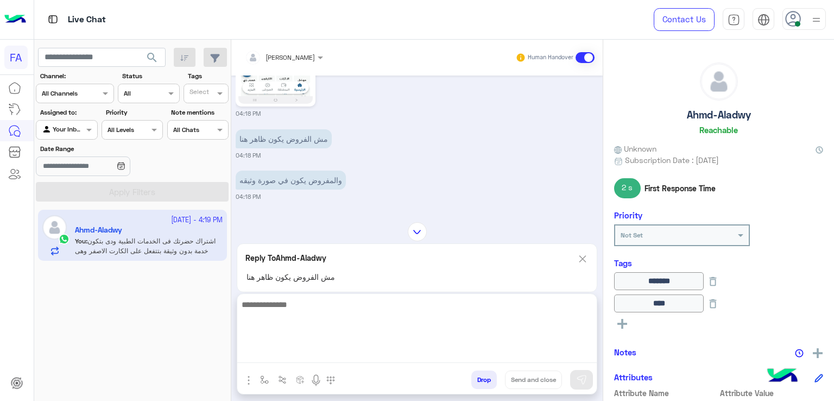
click at [447, 350] on textarea at bounding box center [416, 330] width 359 height 65
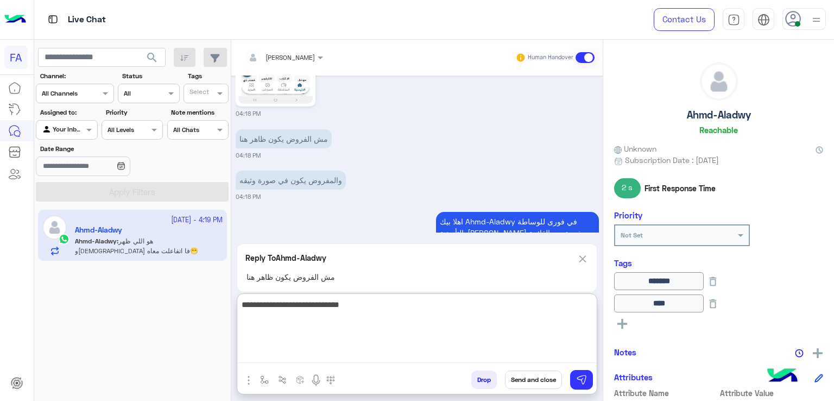
scroll to position [1278, 0]
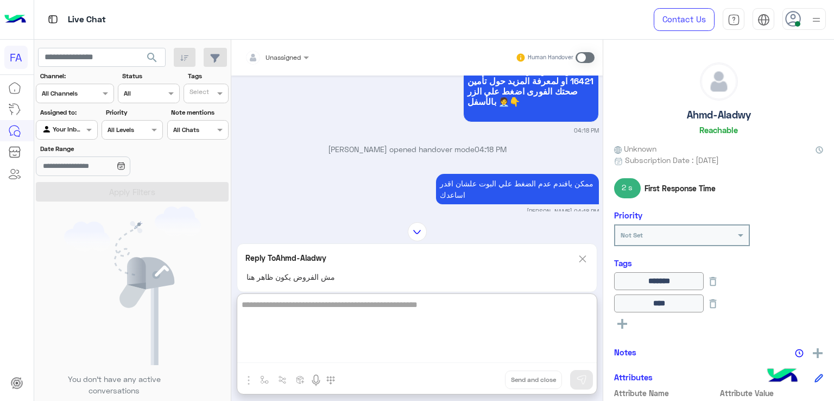
type textarea "**********"
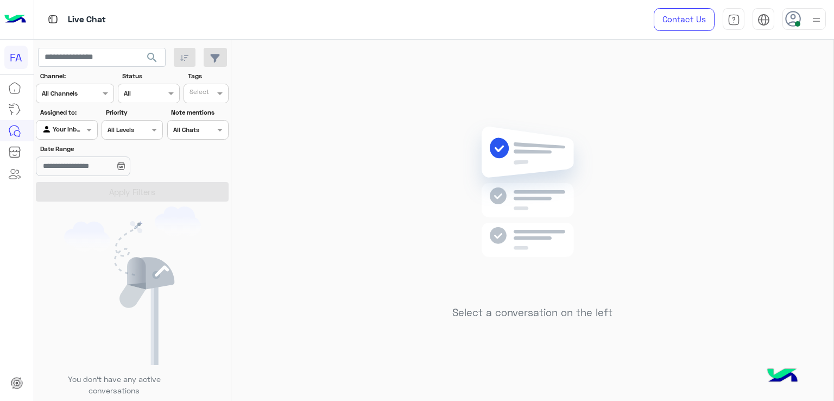
click at [79, 129] on div at bounding box center [66, 128] width 60 height 10
drag, startPoint x: 46, startPoint y: 174, endPoint x: 94, endPoint y: 183, distance: 49.2
click at [46, 174] on img "Options list" at bounding box center [46, 172] width 11 height 11
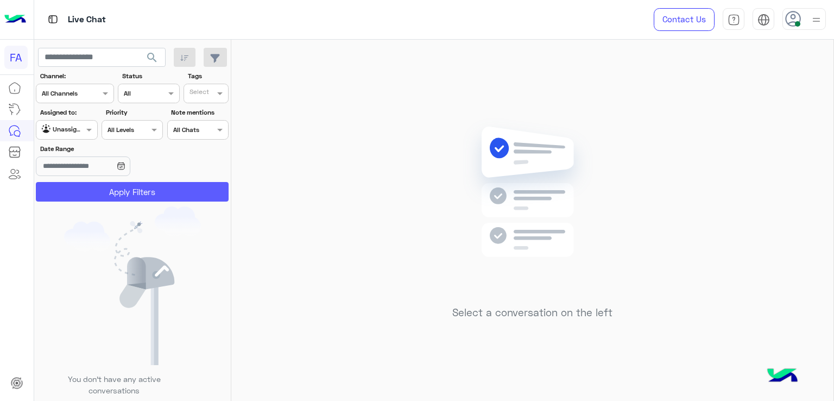
click at [118, 188] on button "Apply Filters" at bounding box center [132, 192] width 193 height 20
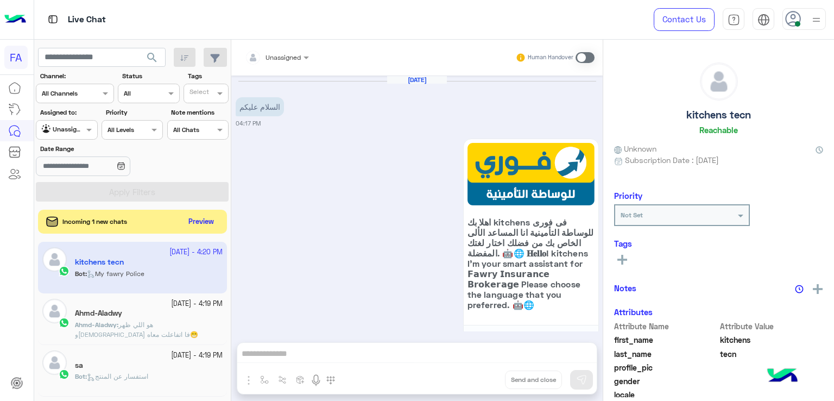
scroll to position [538, 0]
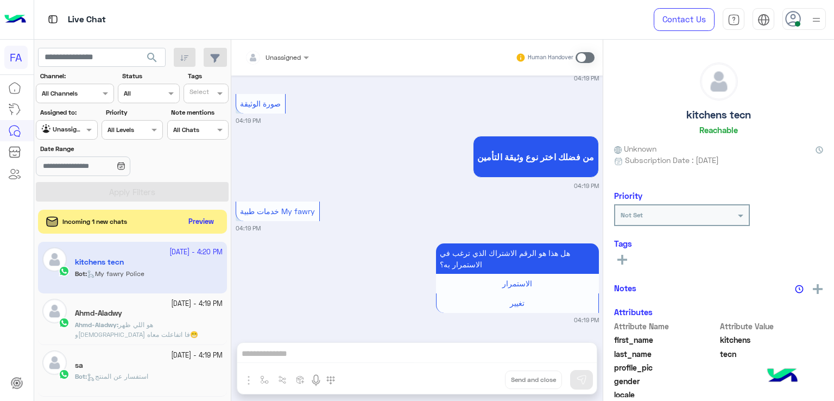
click at [120, 313] on h5 "Ahmd-Aladwy" at bounding box center [98, 312] width 47 height 9
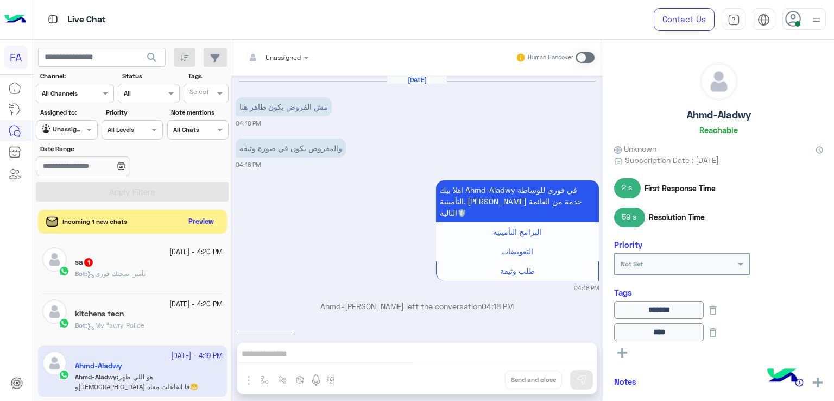
scroll to position [889, 0]
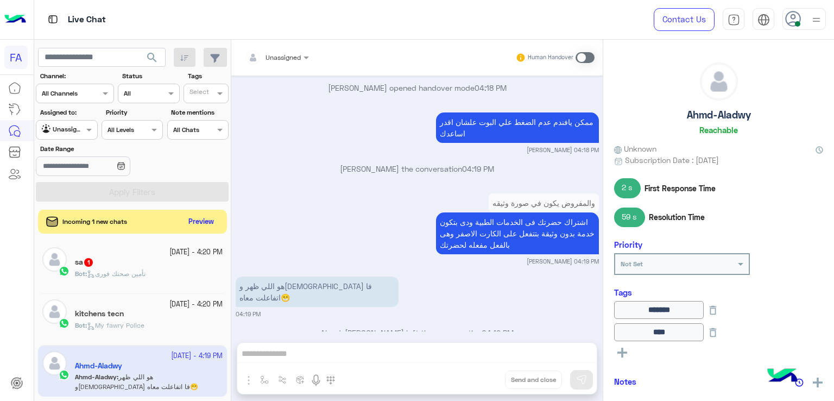
click at [429, 350] on div "Unassigned Human Handover [DATE] مش الفروض يكون ظاهر هنا 04:18 PM والمفروض يكون…" at bounding box center [416, 222] width 371 height 365
click at [586, 55] on span at bounding box center [585, 57] width 19 height 11
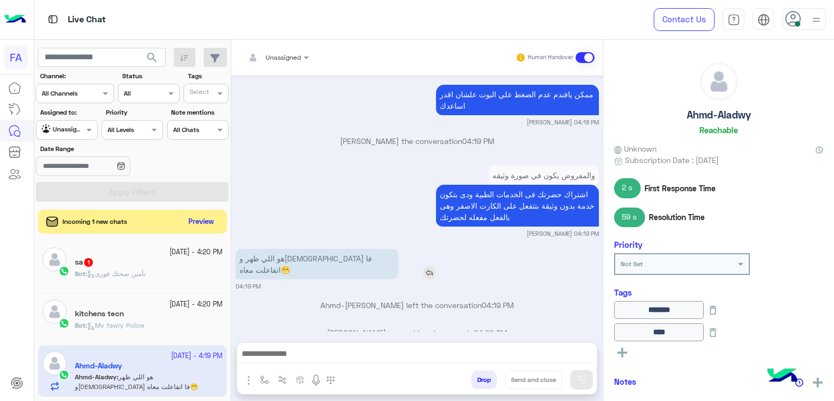
click at [403, 249] on div "هو اللي ظهر و[DEMOGRAPHIC_DATA] فا اتفاعلت معاه😁" at bounding box center [348, 264] width 225 height 30
click at [423, 266] on img at bounding box center [429, 272] width 13 height 13
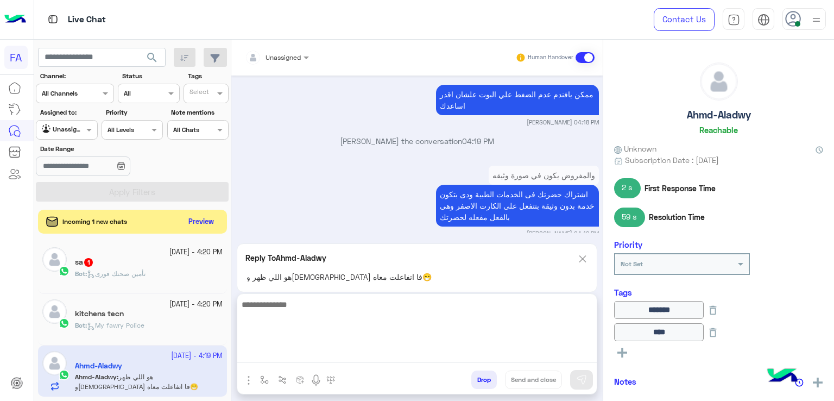
click at [465, 348] on textarea at bounding box center [416, 330] width 359 height 65
type textarea "**********"
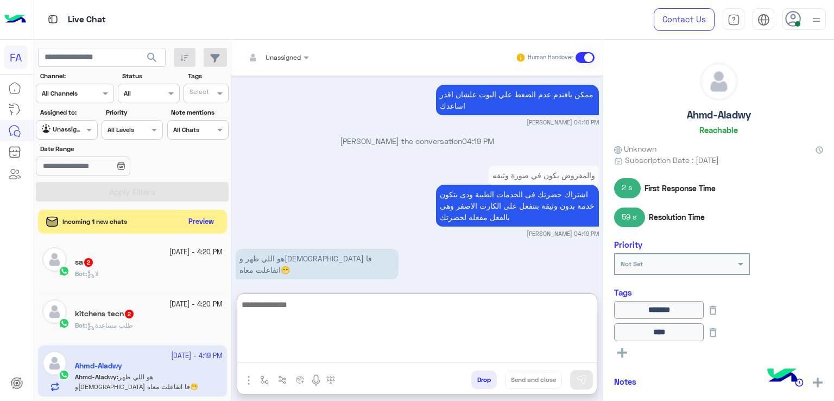
scroll to position [1026, 0]
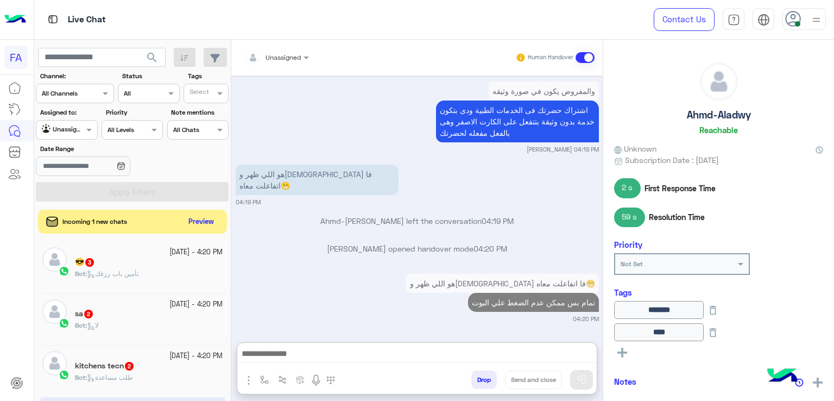
click at [81, 128] on div at bounding box center [66, 128] width 60 height 10
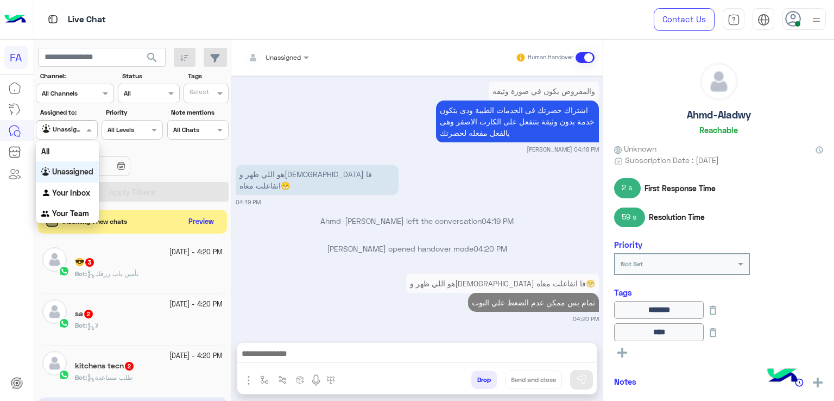
scroll to position [977, 0]
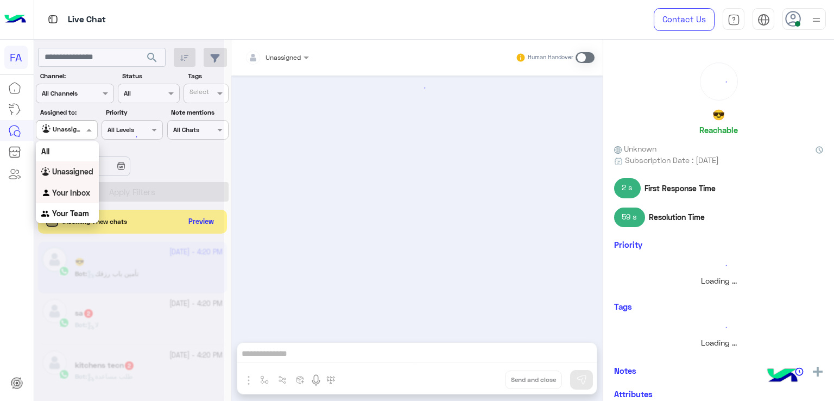
click at [80, 194] on b "Your Inbox" at bounding box center [71, 192] width 38 height 9
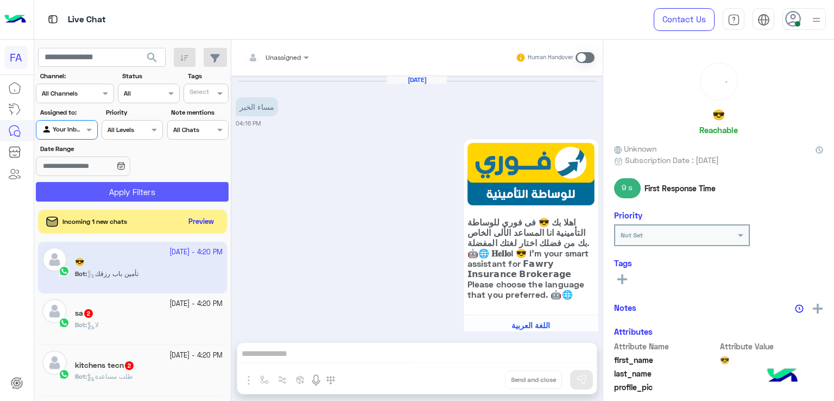
scroll to position [1194, 0]
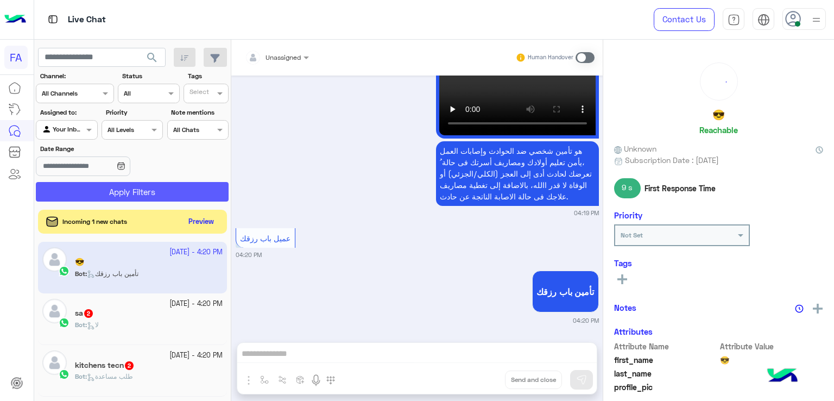
click at [139, 187] on button "Apply Filters" at bounding box center [132, 192] width 193 height 20
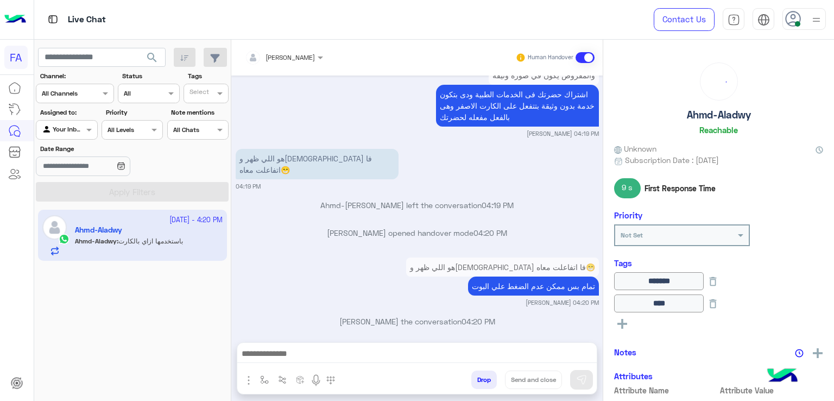
scroll to position [852, 0]
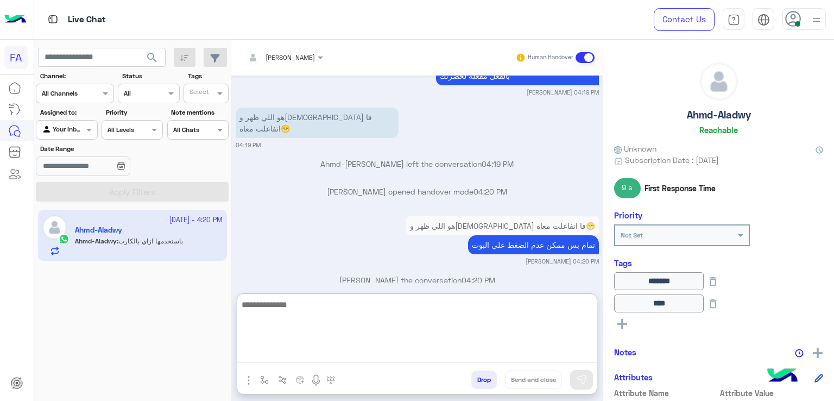
click at [386, 352] on textarea at bounding box center [416, 330] width 359 height 65
type textarea "*"
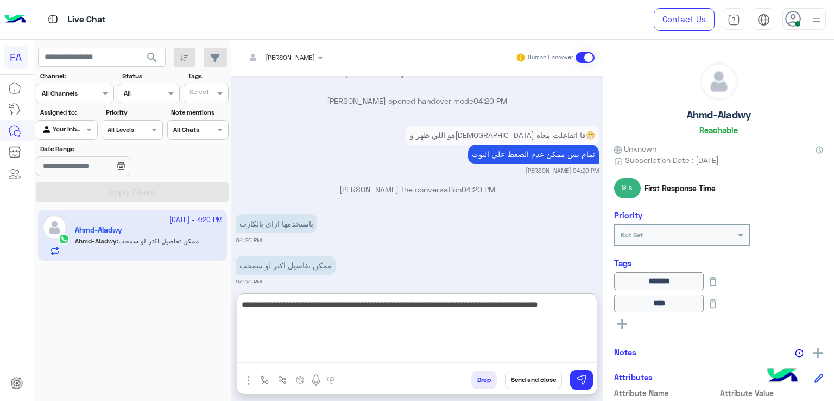
type textarea "**********"
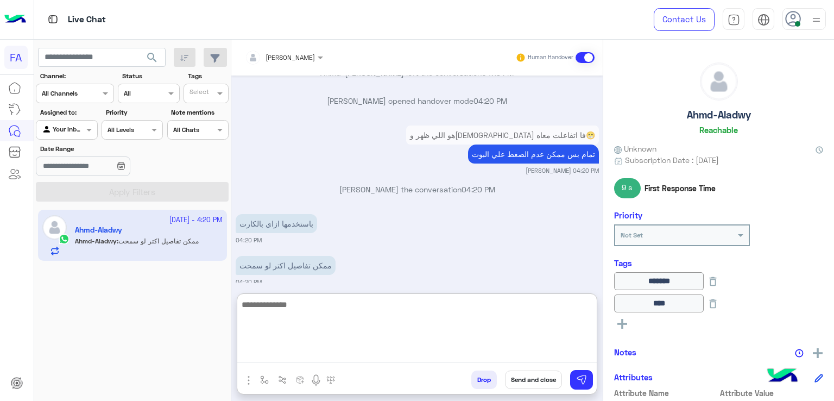
scroll to position [1007, 0]
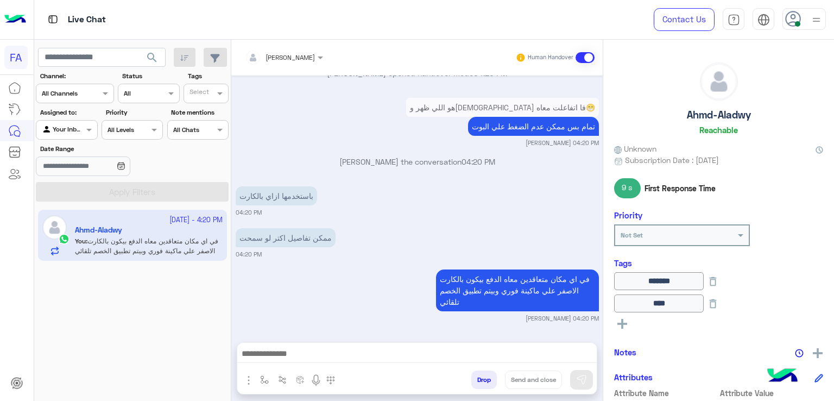
click at [153, 50] on button "search" at bounding box center [152, 59] width 27 height 23
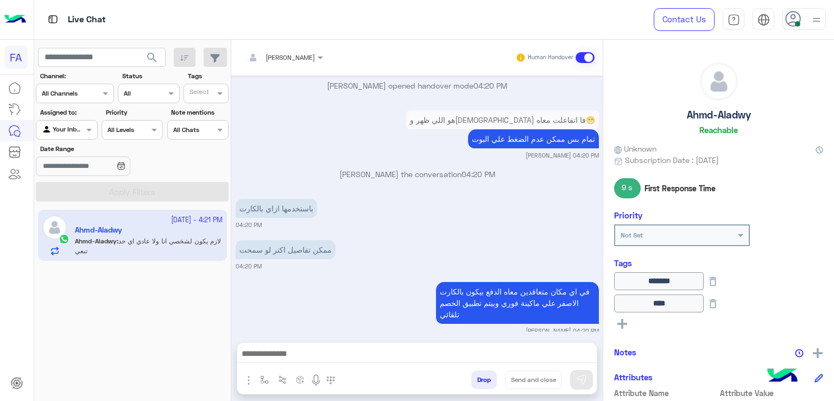
scroll to position [845, 0]
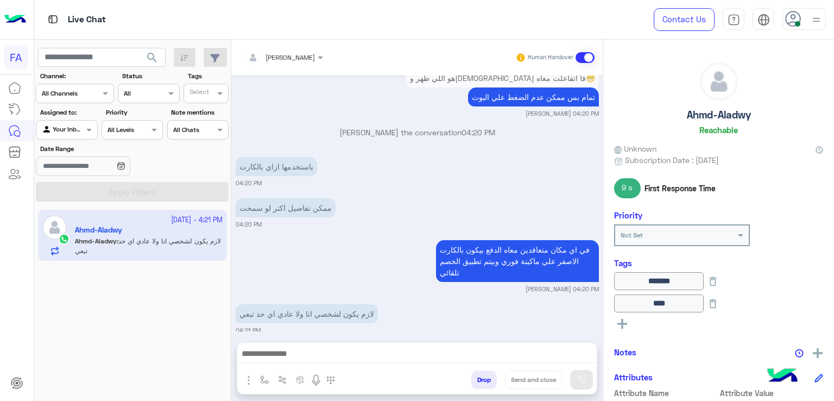
click at [421, 343] on div at bounding box center [416, 356] width 359 height 27
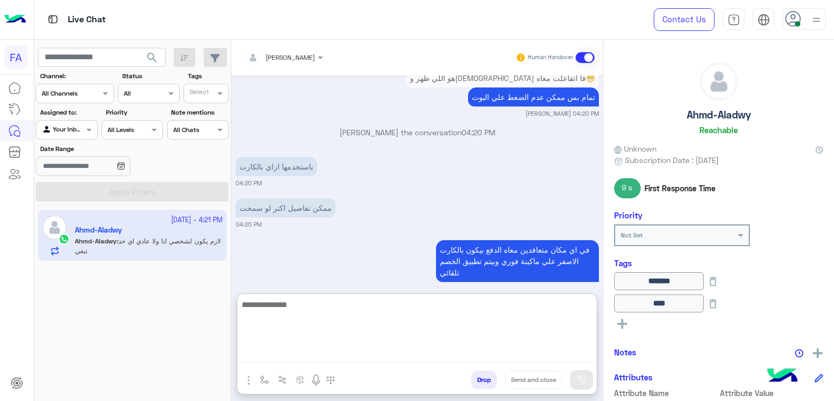
click at [417, 354] on textarea at bounding box center [416, 330] width 359 height 65
type textarea "**********"
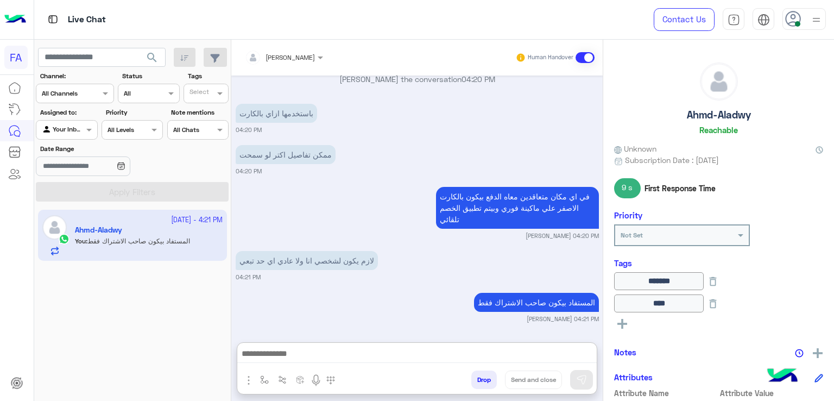
click at [160, 56] on button "search" at bounding box center [152, 59] width 27 height 23
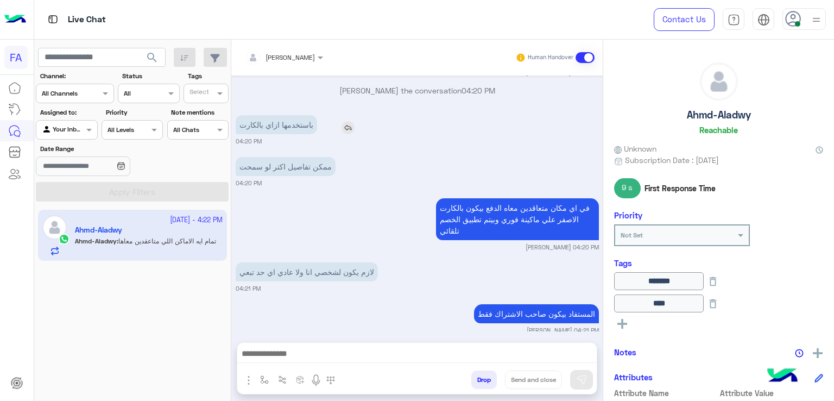
scroll to position [806, 0]
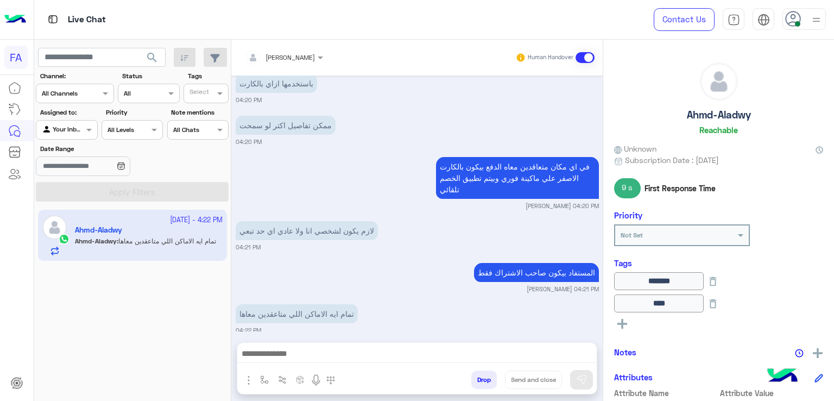
click at [383, 188] on div "في اي مكان متعاقدين معاه الدفع بيكون بالكارت الاصفر علي ماكينة فوري وبيتم تطبيق…" at bounding box center [486, 177] width 225 height 47
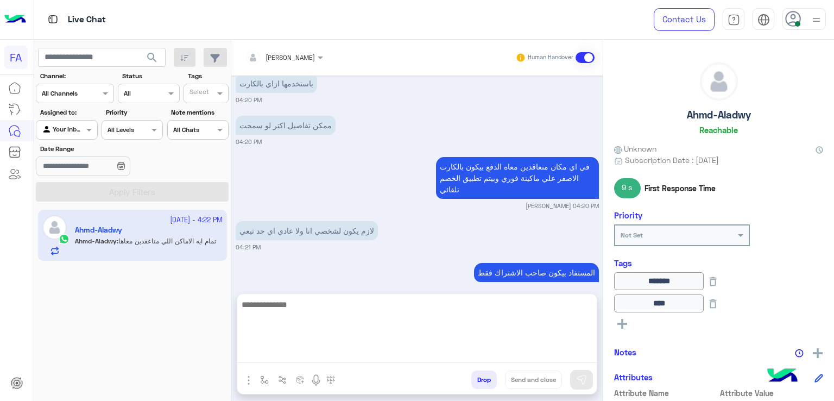
click at [460, 352] on textarea at bounding box center [416, 330] width 359 height 65
type textarea "**********"
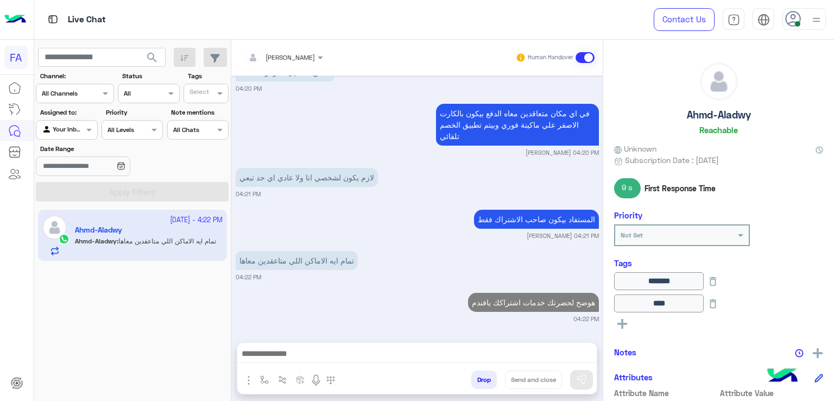
scroll to position [847, 0]
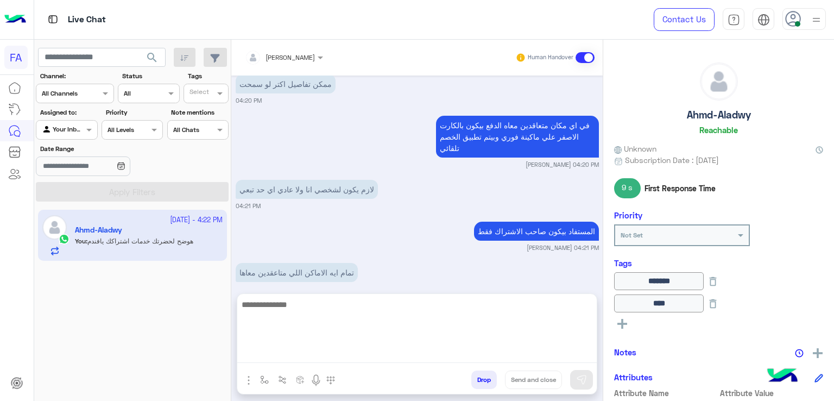
click at [334, 349] on textarea at bounding box center [416, 330] width 359 height 65
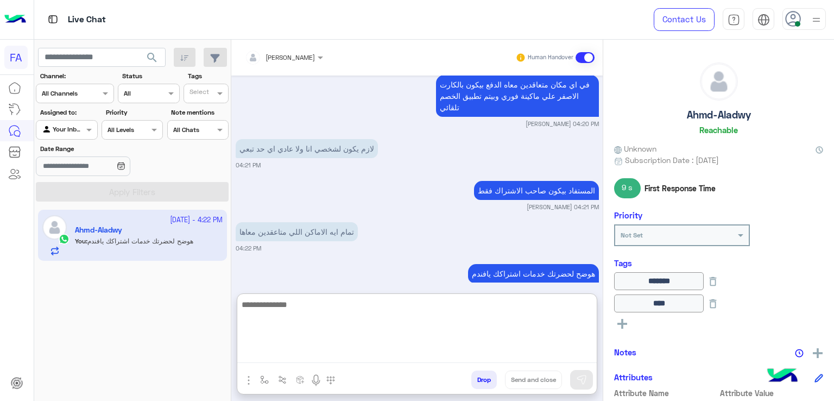
paste textarea "**********"
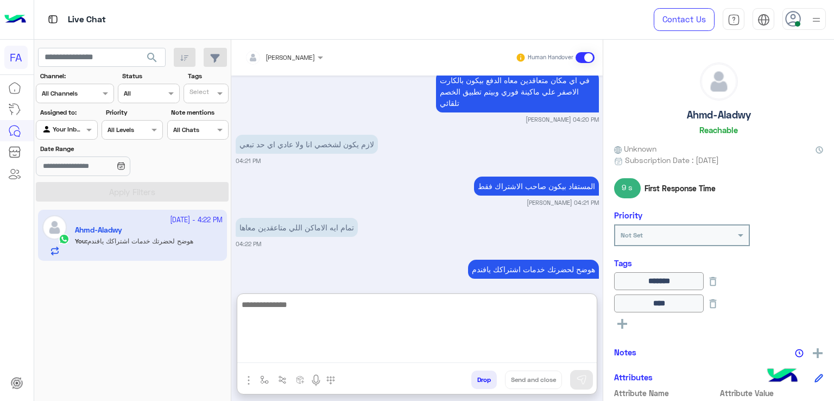
type textarea "**********"
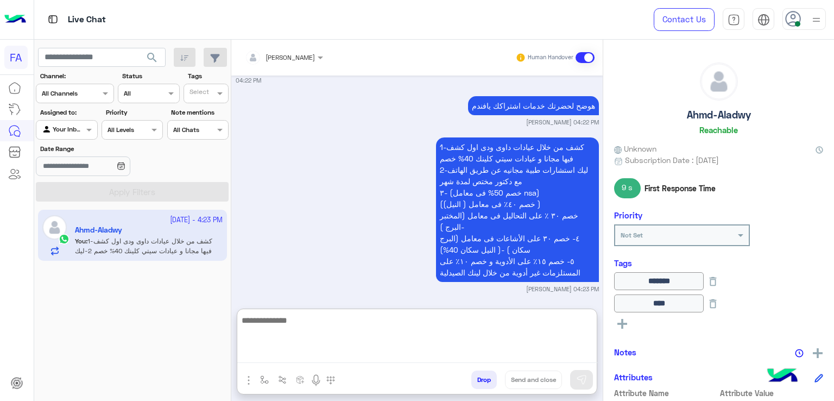
scroll to position [1063, 0]
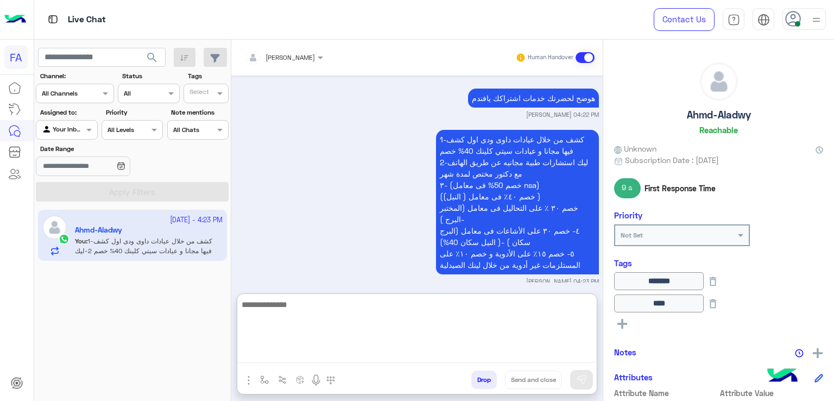
click at [163, 60] on button "search" at bounding box center [152, 59] width 27 height 23
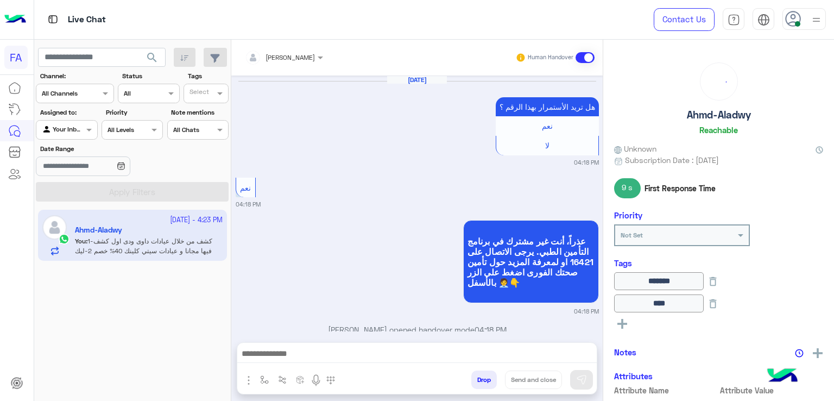
scroll to position [849, 0]
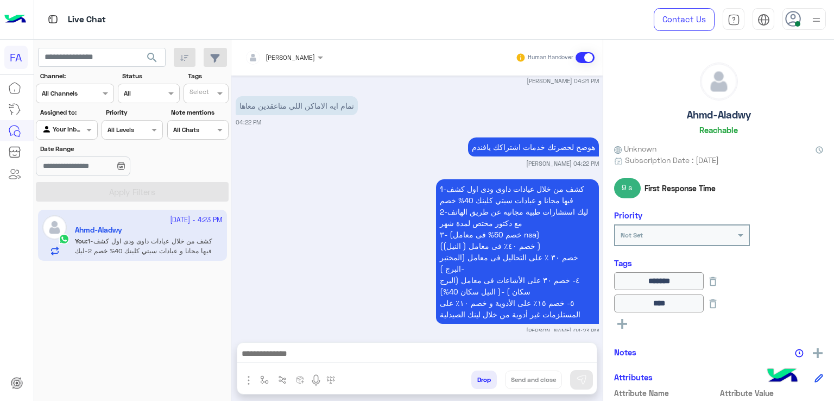
click at [817, 24] on img at bounding box center [817, 20] width 14 height 14
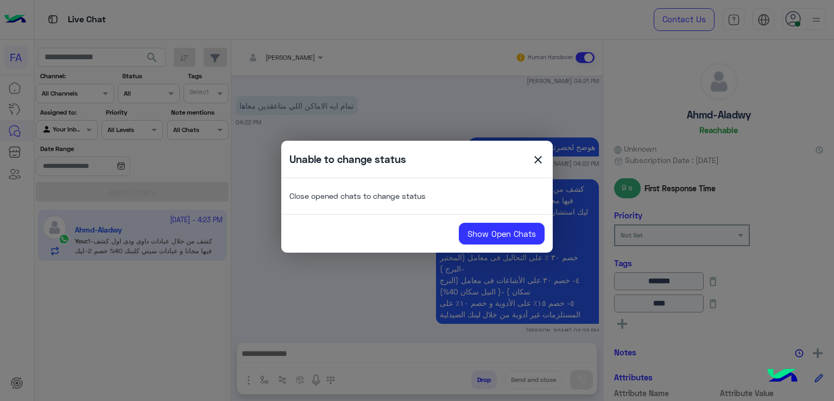
click at [534, 159] on span "close" at bounding box center [538, 161] width 13 height 16
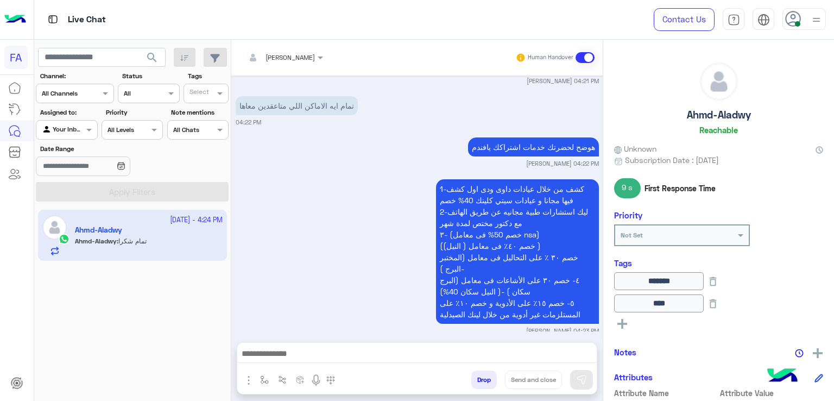
scroll to position [891, 0]
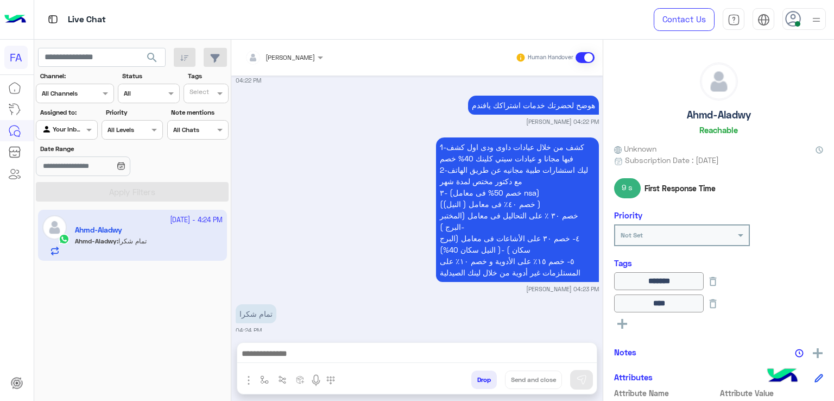
click at [427, 356] on textarea at bounding box center [417, 354] width 360 height 16
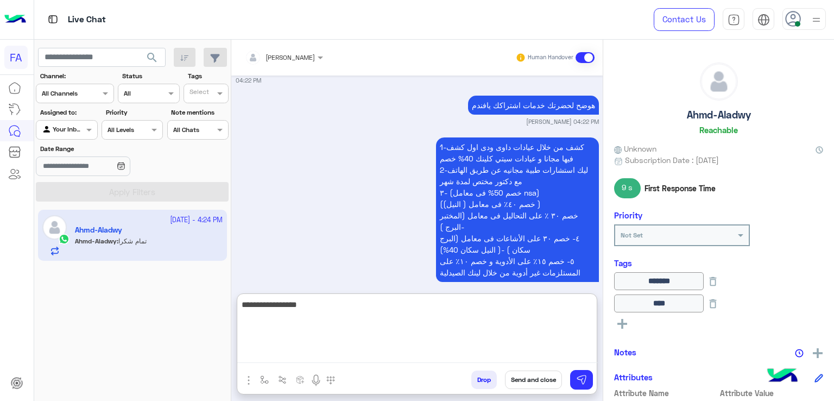
type textarea "**********"
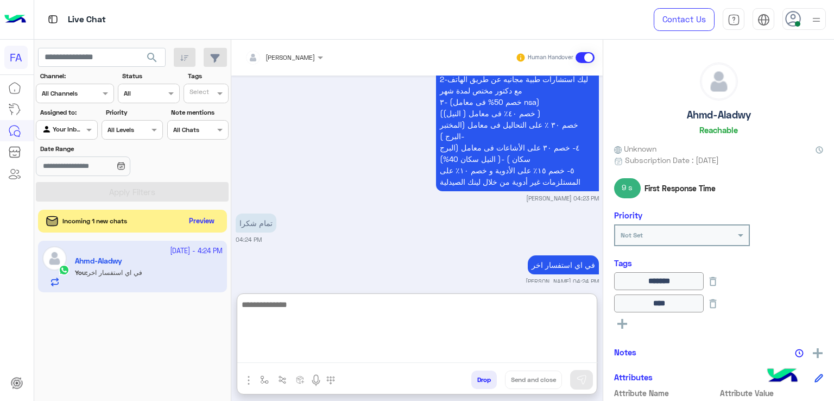
click at [210, 225] on button "Preview" at bounding box center [202, 221] width 34 height 15
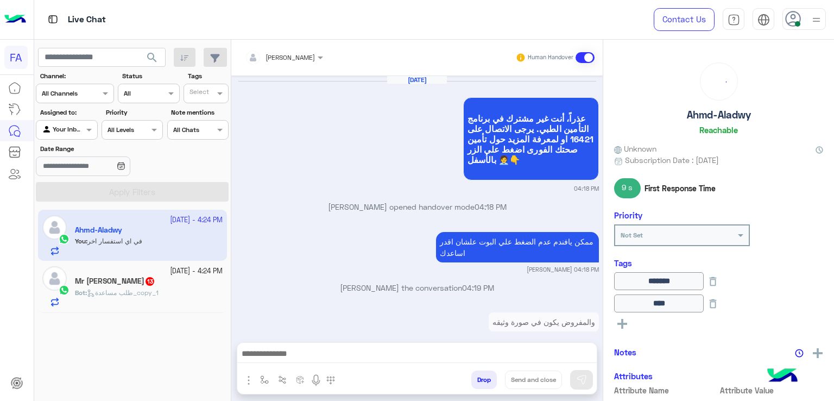
scroll to position [810, 0]
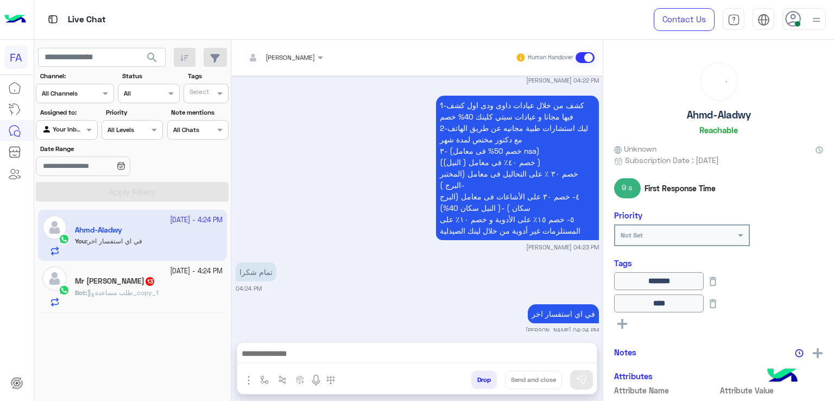
click at [199, 286] on div "Mr [PERSON_NAME] 13" at bounding box center [149, 281] width 148 height 11
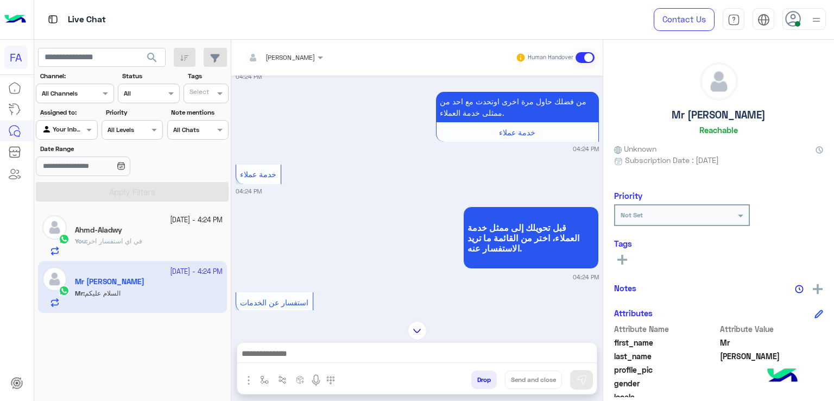
scroll to position [1038, 0]
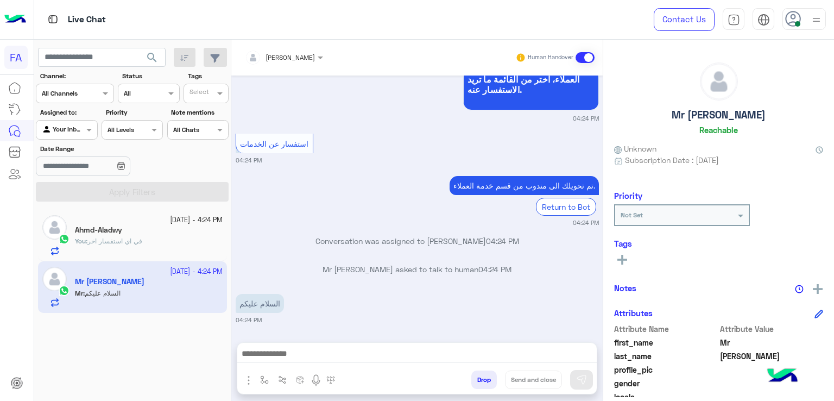
click at [364, 349] on textarea at bounding box center [417, 354] width 360 height 16
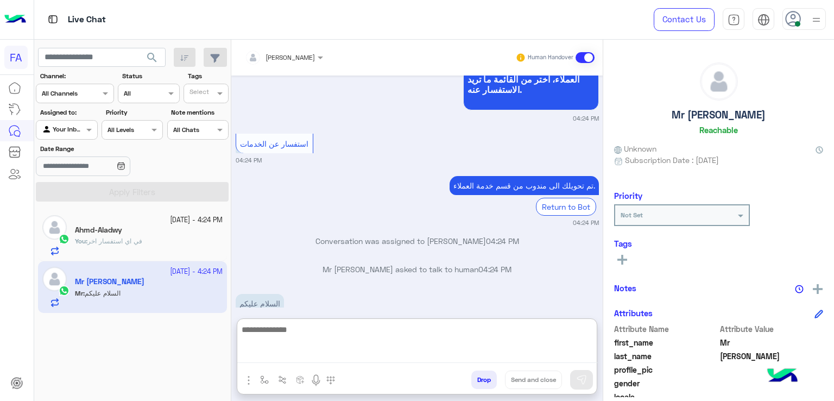
paste textarea "**********"
type textarea "**********"
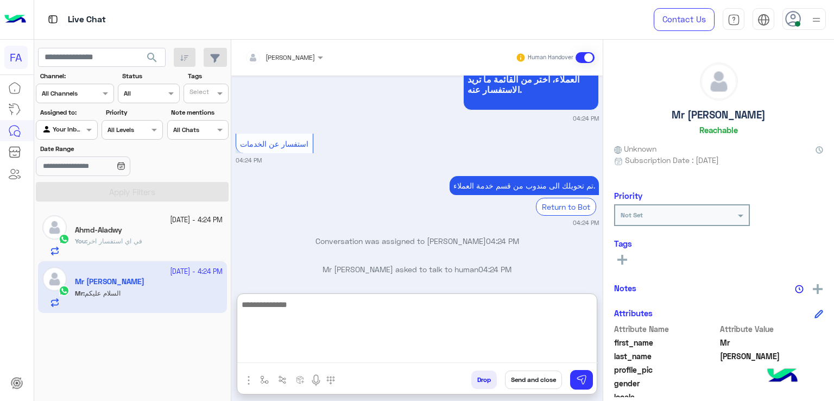
scroll to position [1140, 0]
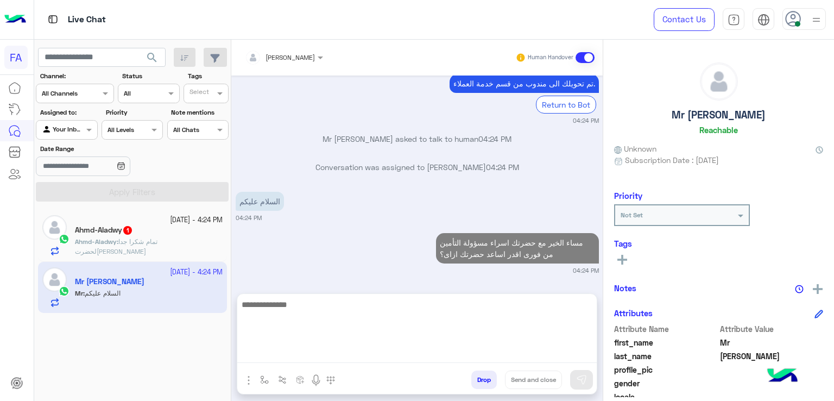
click at [155, 244] on span "تمام شكرا جدا لحضرت[PERSON_NAME]" at bounding box center [116, 246] width 83 height 18
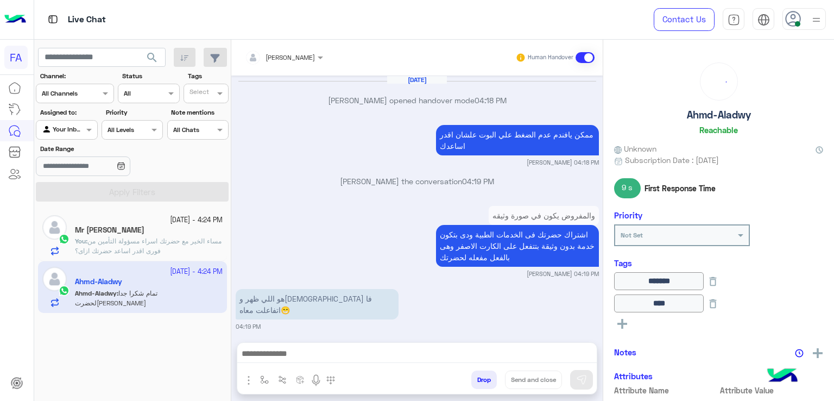
scroll to position [745, 0]
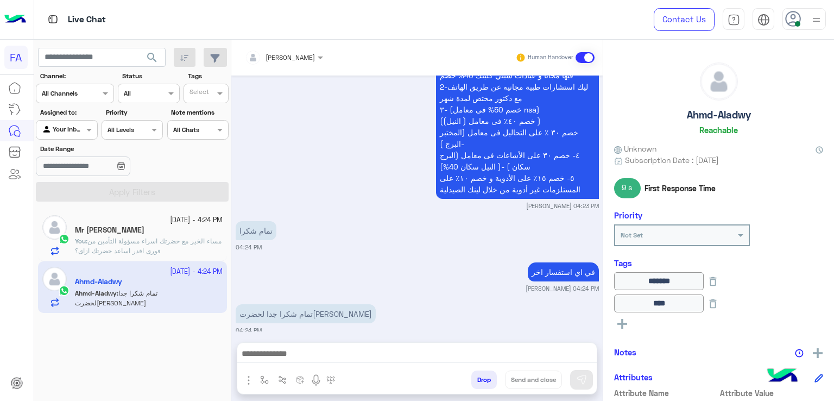
click at [374, 346] on textarea at bounding box center [417, 354] width 360 height 16
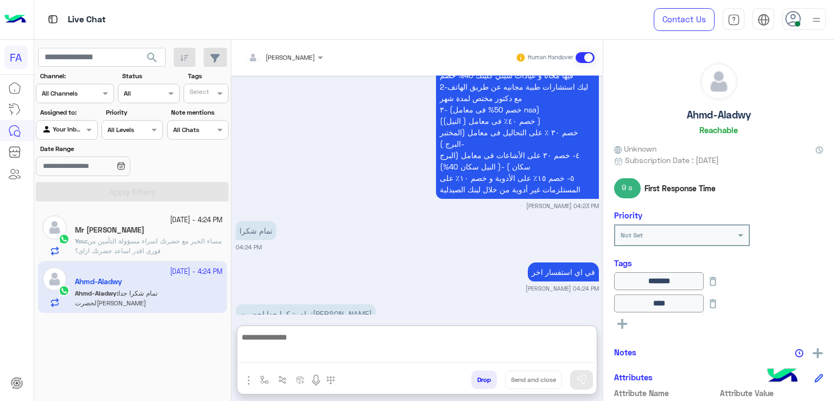
paste textarea "**********"
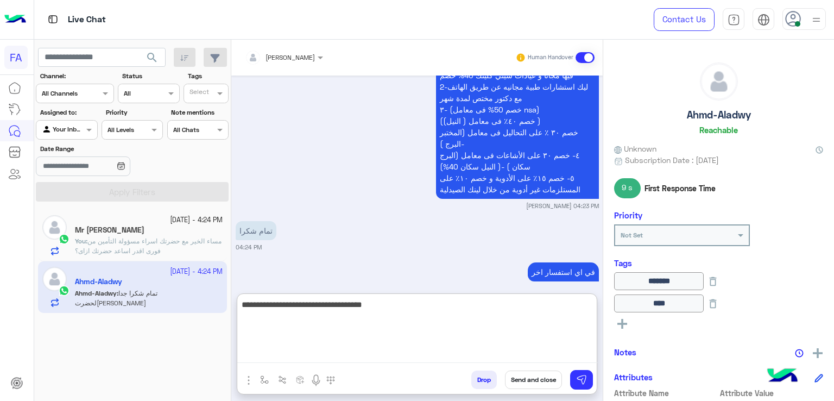
type textarea "**********"
click at [533, 383] on button "Send and close" at bounding box center [533, 379] width 57 height 18
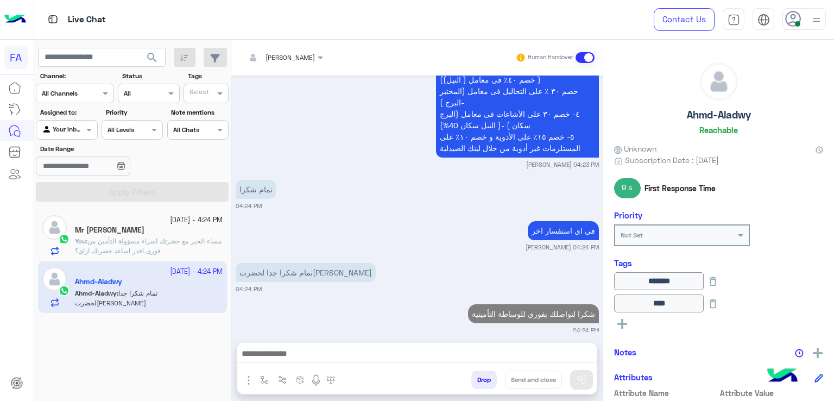
scroll to position [814, 0]
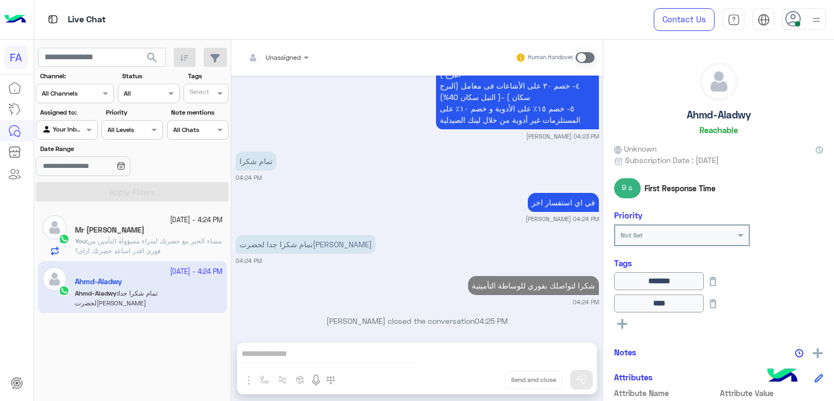
click at [154, 61] on span "search" at bounding box center [152, 57] width 13 height 13
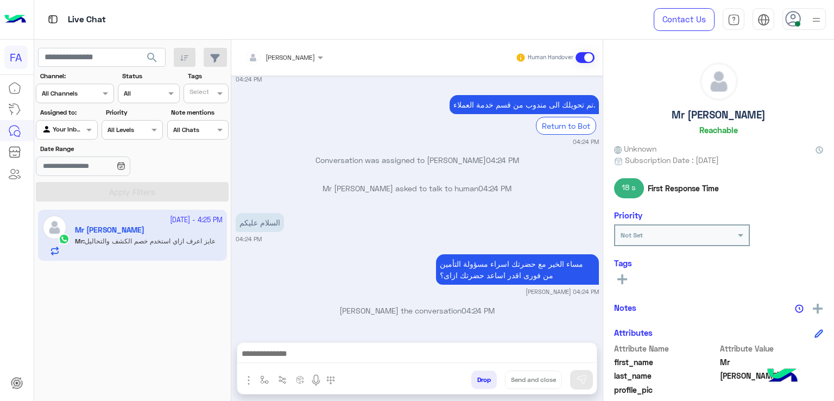
scroll to position [965, 0]
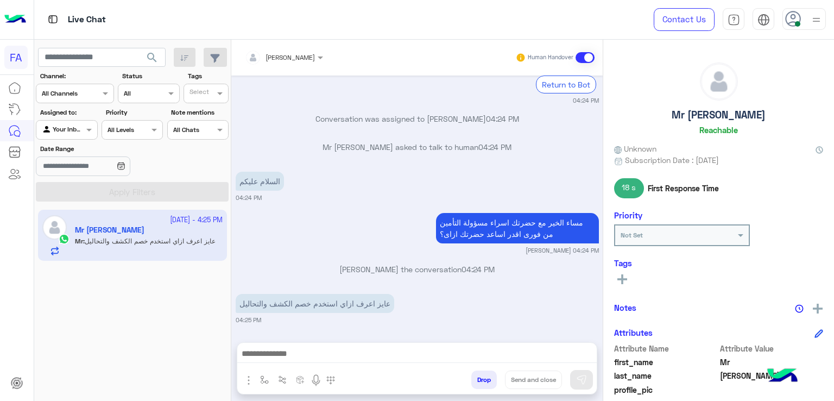
click at [424, 355] on textarea at bounding box center [417, 354] width 360 height 16
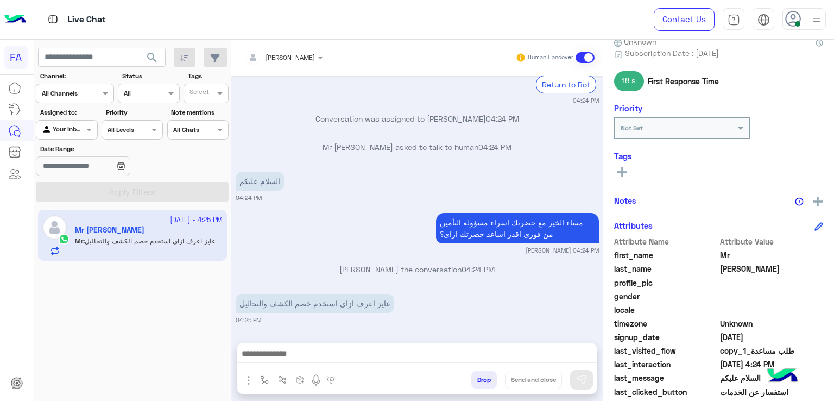
scroll to position [215, 0]
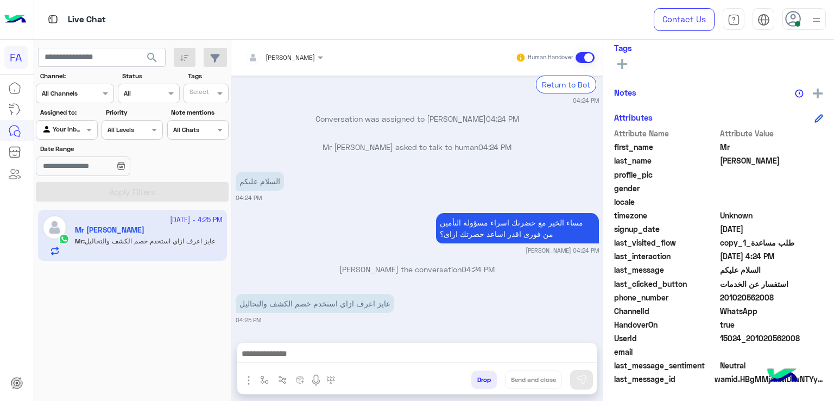
drag, startPoint x: 788, startPoint y: 292, endPoint x: 724, endPoint y: 298, distance: 64.4
click at [724, 298] on span "201020562008" at bounding box center [772, 297] width 104 height 11
copy span "01020562008"
click at [435, 349] on textarea at bounding box center [417, 354] width 360 height 16
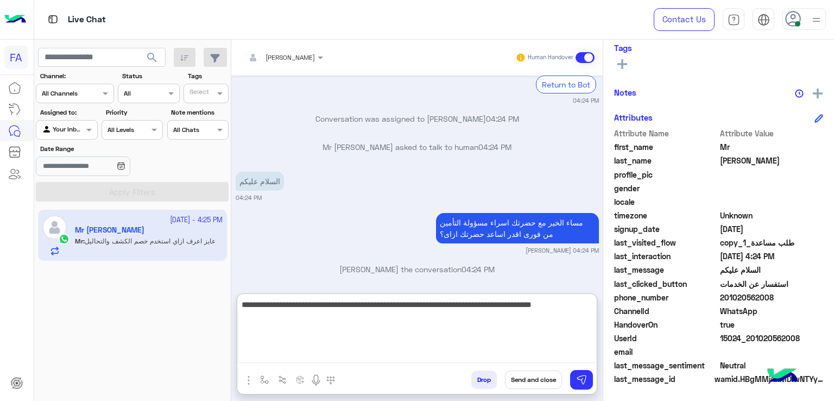
type textarea "**********"
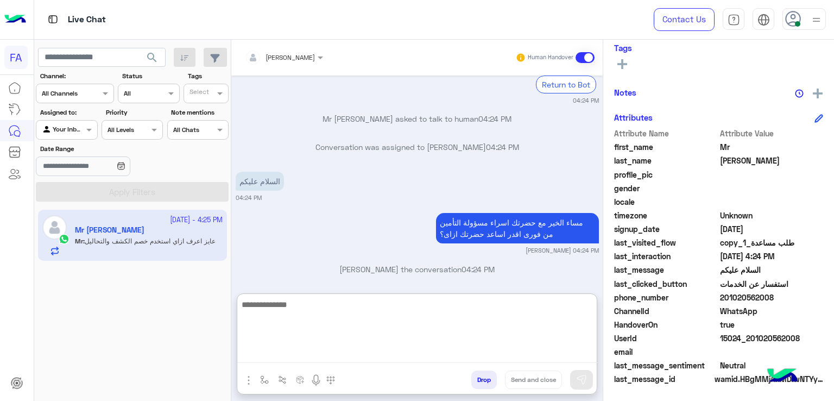
scroll to position [1067, 0]
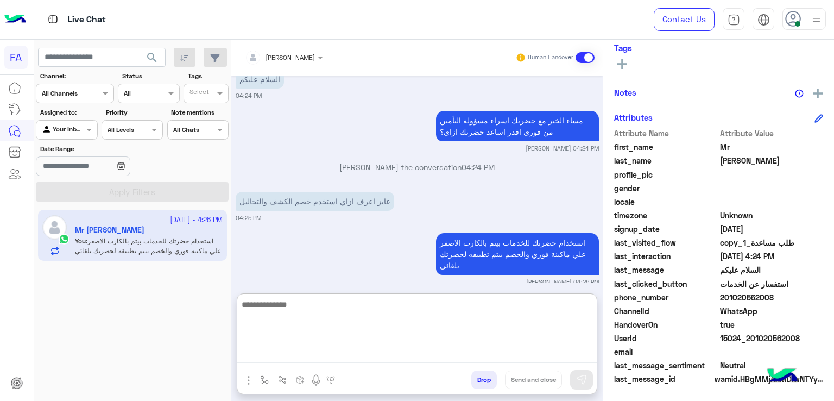
click at [152, 66] on button "search" at bounding box center [152, 59] width 27 height 23
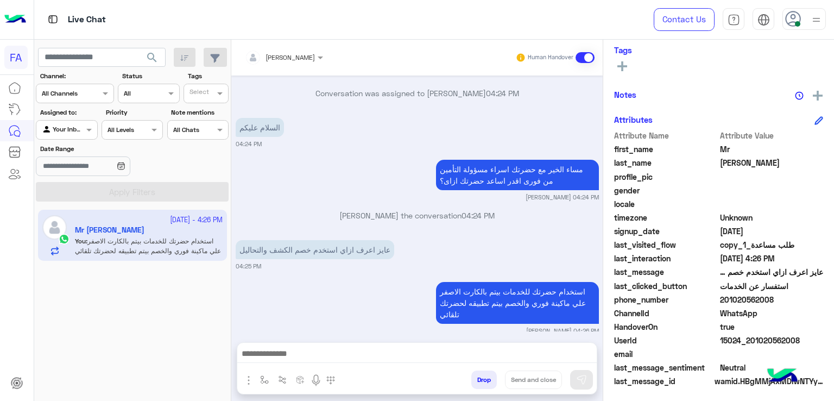
scroll to position [215, 0]
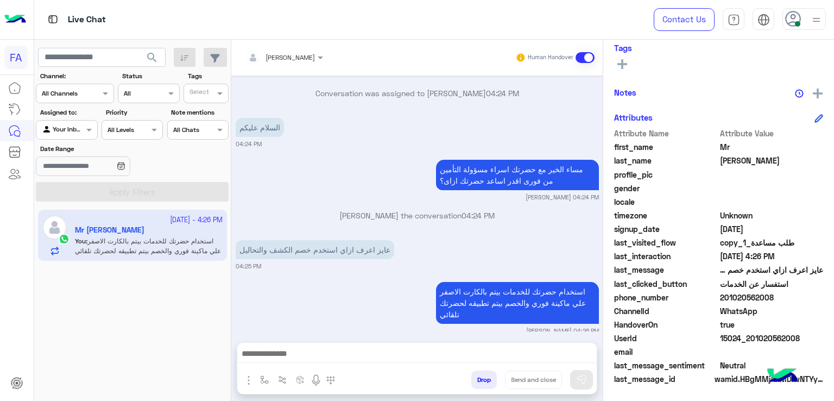
click at [159, 57] on button "search" at bounding box center [152, 59] width 27 height 23
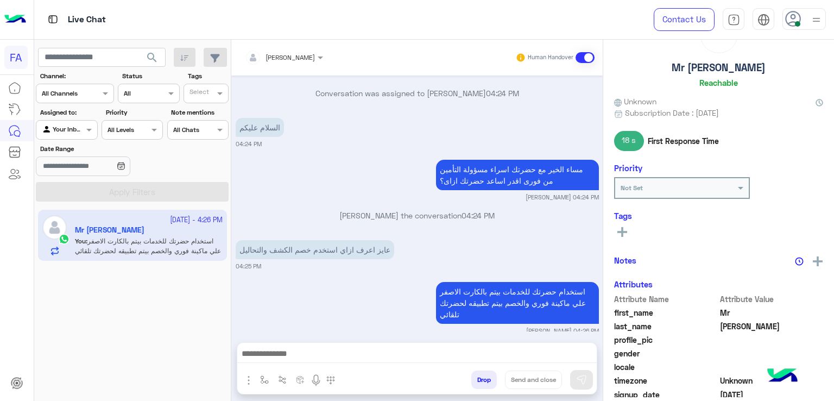
scroll to position [43, 0]
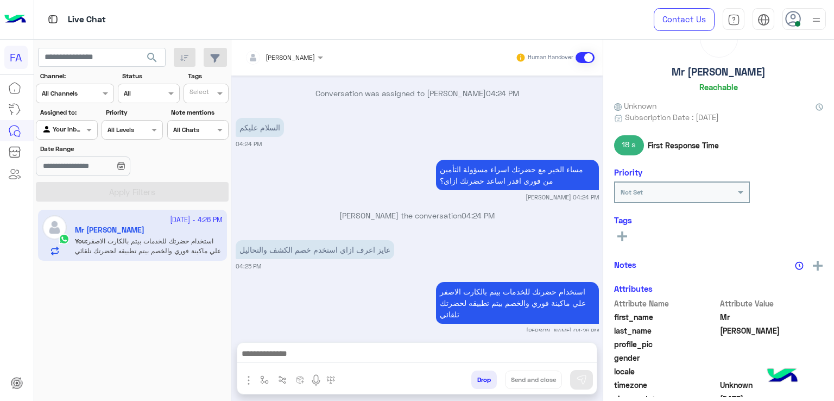
click at [624, 231] on icon at bounding box center [622, 236] width 10 height 10
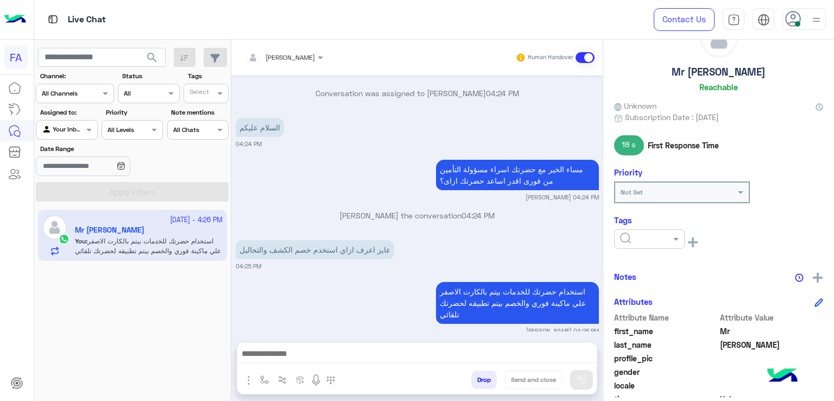
click at [654, 233] on div at bounding box center [650, 237] width 70 height 10
drag, startPoint x: 684, startPoint y: 276, endPoint x: 685, endPoint y: 285, distance: 8.2
click at [685, 285] on div "Mr [PERSON_NAME] Reachable Unknown Subscription Date : [DATE] 18 s First Respon…" at bounding box center [718, 218] width 231 height 357
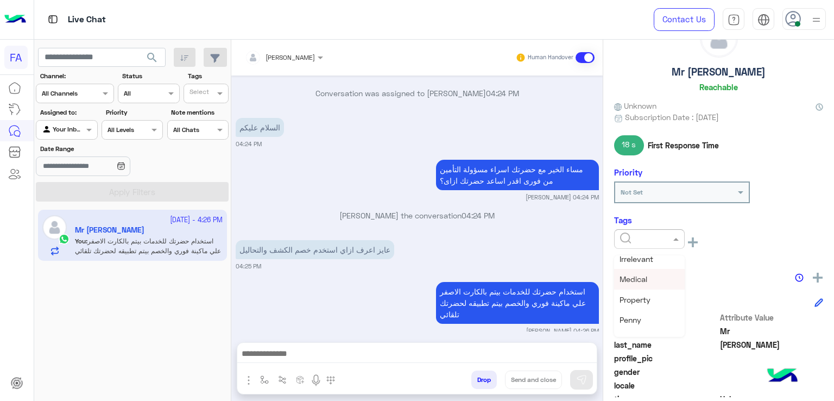
click at [652, 281] on div "Medical" at bounding box center [649, 279] width 71 height 20
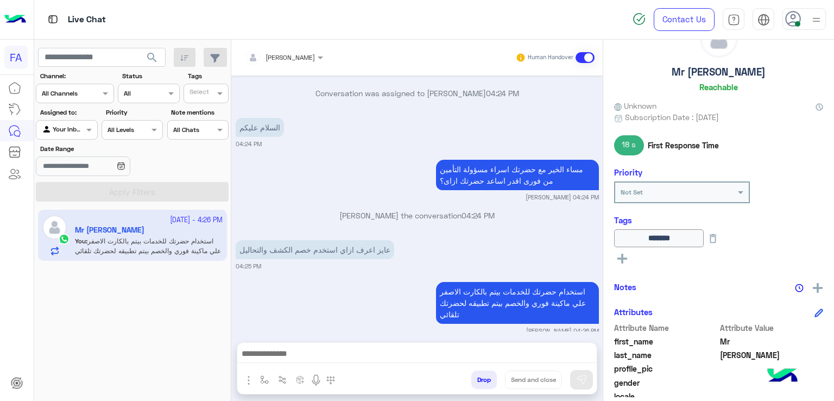
click at [150, 59] on span "search" at bounding box center [152, 57] width 13 height 13
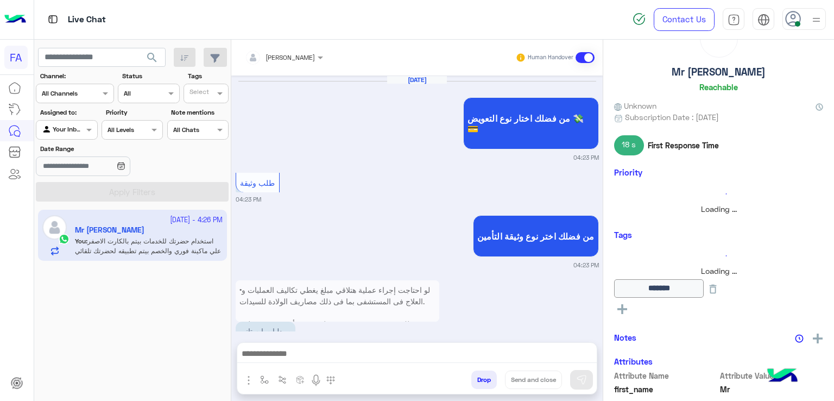
scroll to position [893, 0]
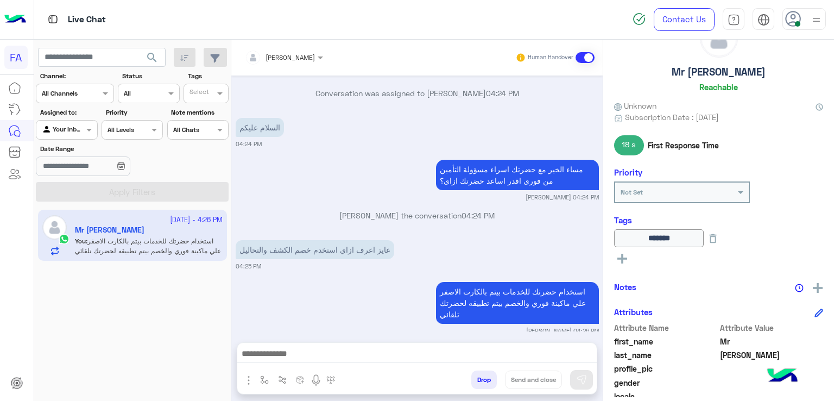
click at [61, 131] on input "text" at bounding box center [54, 129] width 25 height 10
click at [66, 167] on b "Unassigned" at bounding box center [72, 171] width 41 height 9
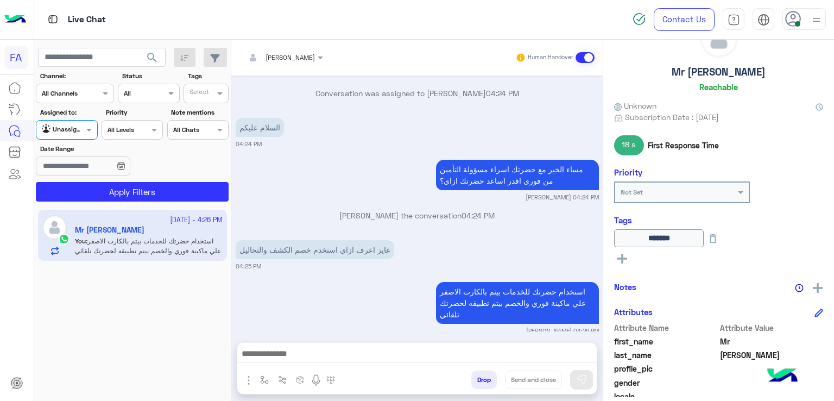
click at [85, 179] on section "Channel: Channel All Channels Status Channel All Tags Select Assigned to: Agent…" at bounding box center [132, 136] width 181 height 130
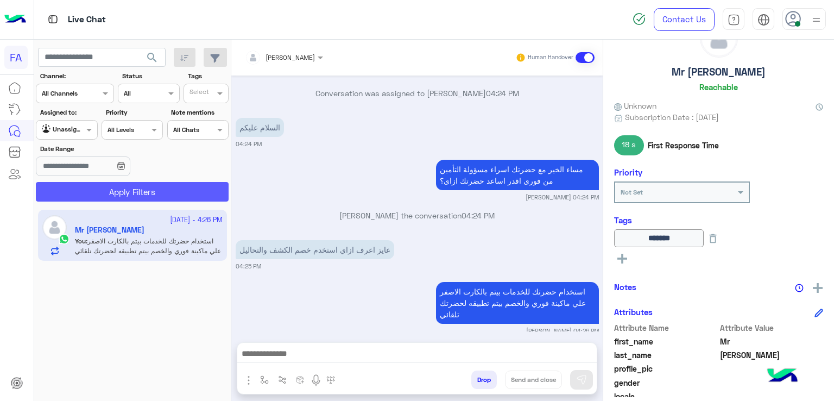
click at [84, 189] on button "Apply Filters" at bounding box center [132, 192] width 193 height 20
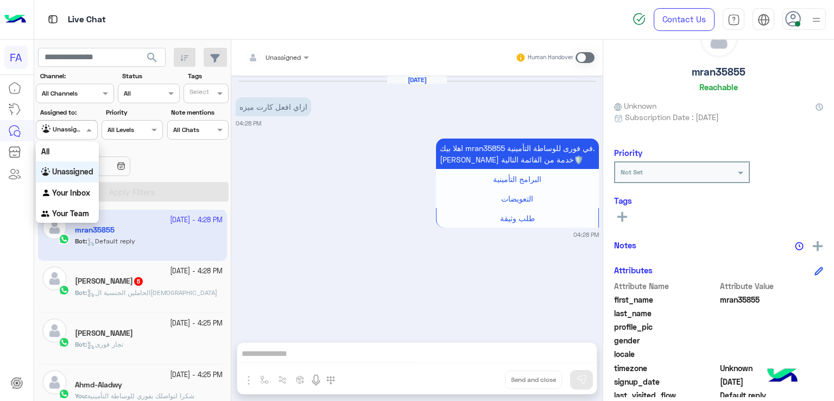
click at [78, 135] on div "Unassigned" at bounding box center [62, 129] width 41 height 11
click at [73, 192] on b "Your Inbox" at bounding box center [71, 192] width 38 height 9
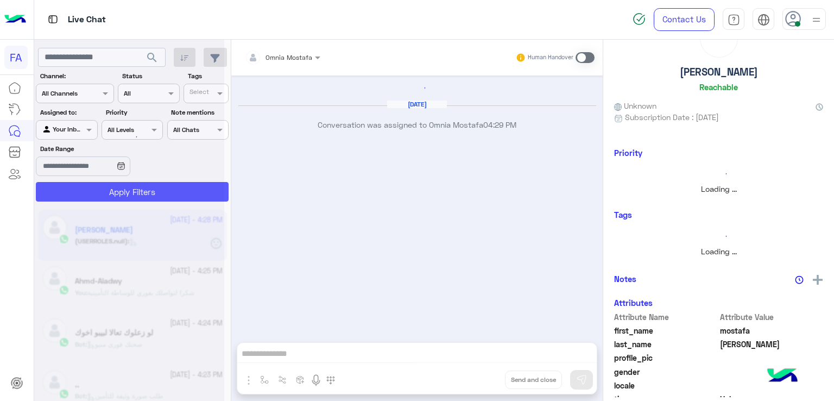
click at [98, 189] on div at bounding box center [129, 204] width 190 height 401
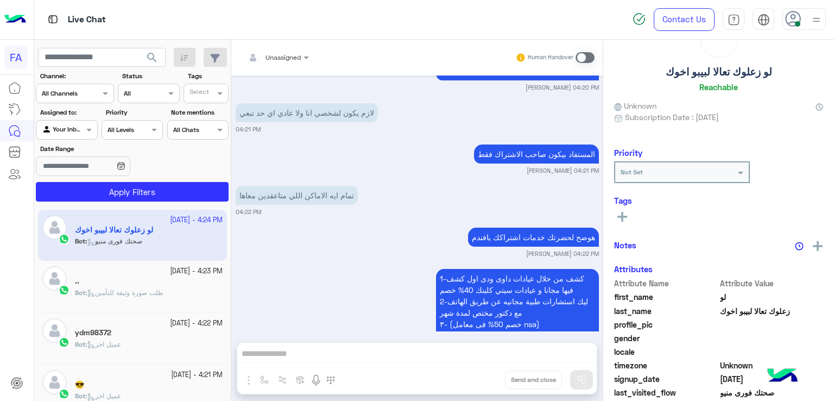
scroll to position [1902, 0]
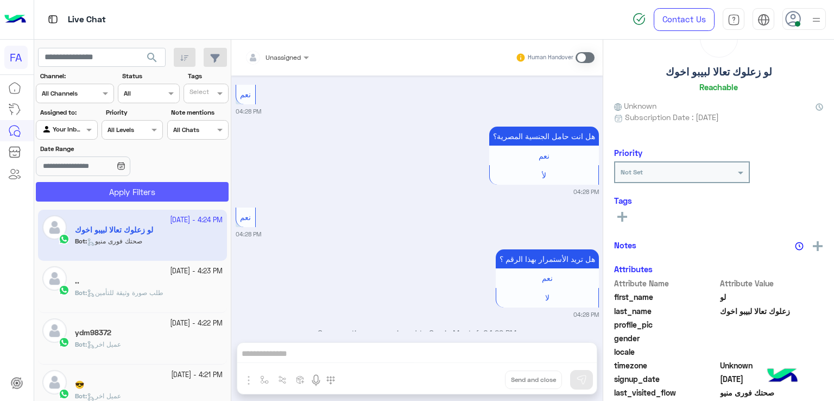
click at [96, 188] on button "Apply Filters" at bounding box center [132, 192] width 193 height 20
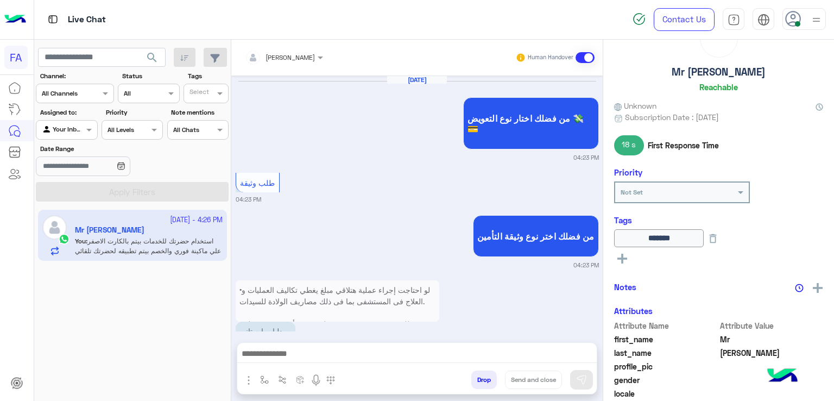
scroll to position [893, 0]
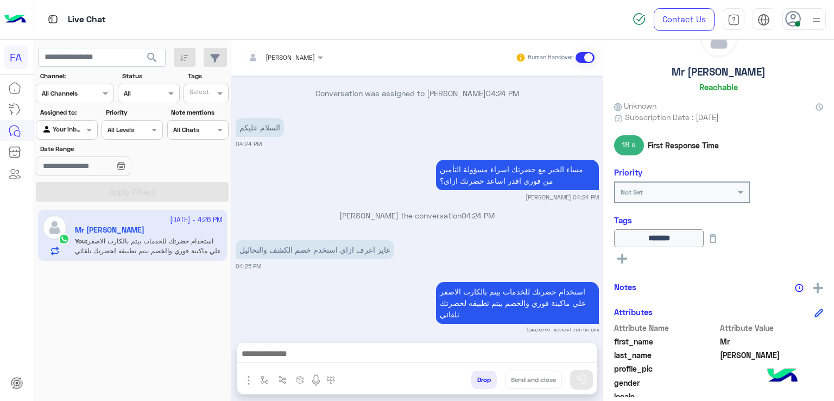
click at [302, 298] on div "استخدام حضرتك للخدمات بيتم بالكارت الاصفر علي ماكينة فوري والخصم بيتم تطبيقه لح…" at bounding box center [417, 307] width 363 height 56
click at [539, 350] on textarea at bounding box center [417, 354] width 360 height 16
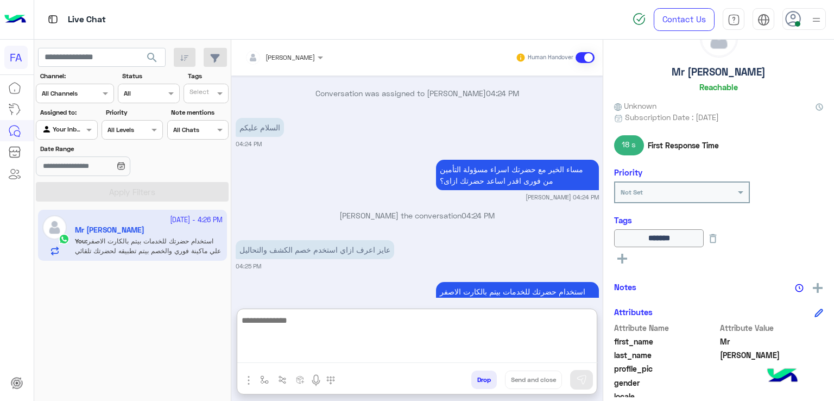
paste textarea "**********"
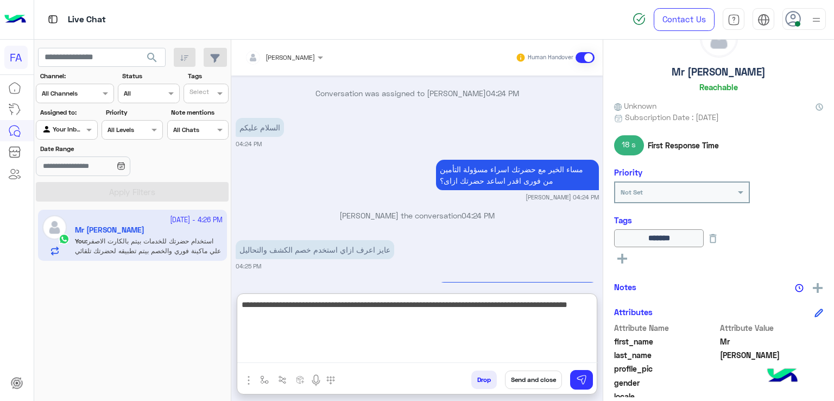
type textarea "**********"
click at [623, 258] on rect at bounding box center [622, 259] width 2 height 10
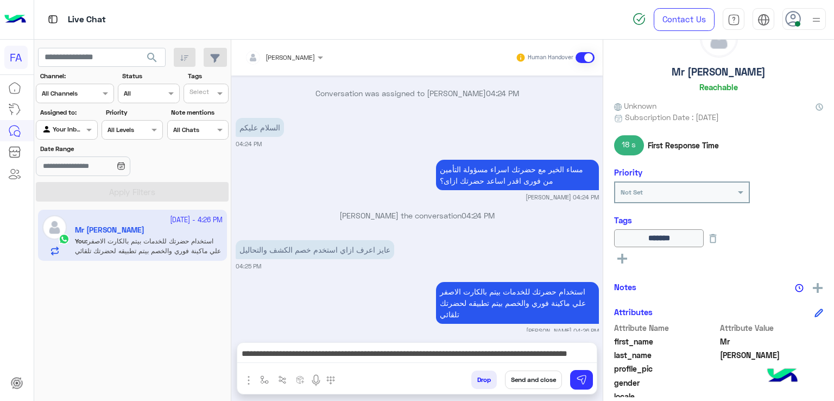
click at [622, 255] on rect at bounding box center [622, 259] width 2 height 10
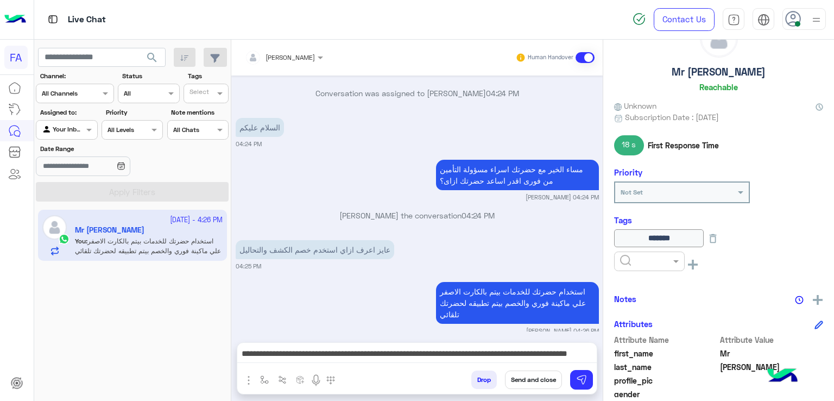
click at [655, 269] on div at bounding box center [649, 261] width 71 height 20
click at [626, 287] on span "Done" at bounding box center [629, 287] width 18 height 9
click at [542, 381] on button "Send and close" at bounding box center [533, 379] width 57 height 18
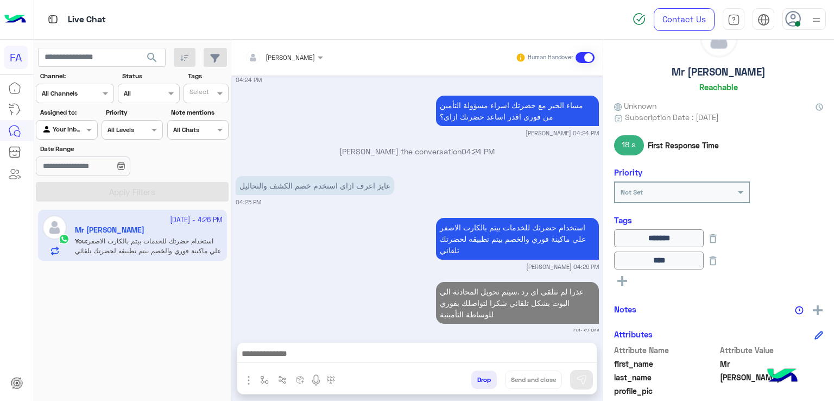
scroll to position [984, 0]
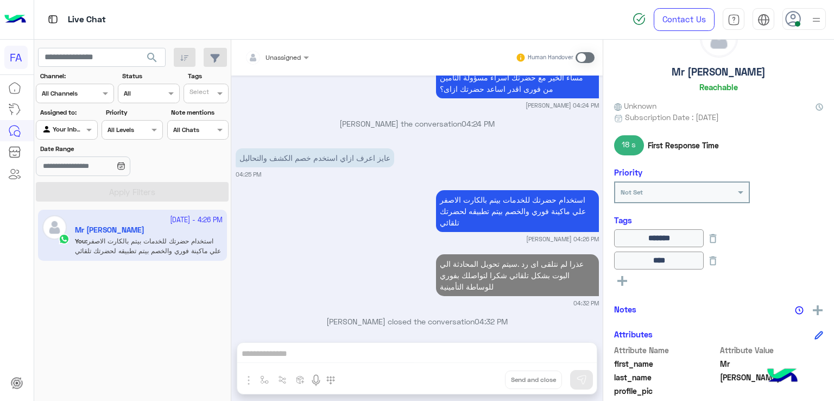
click at [817, 20] on img at bounding box center [817, 20] width 14 height 14
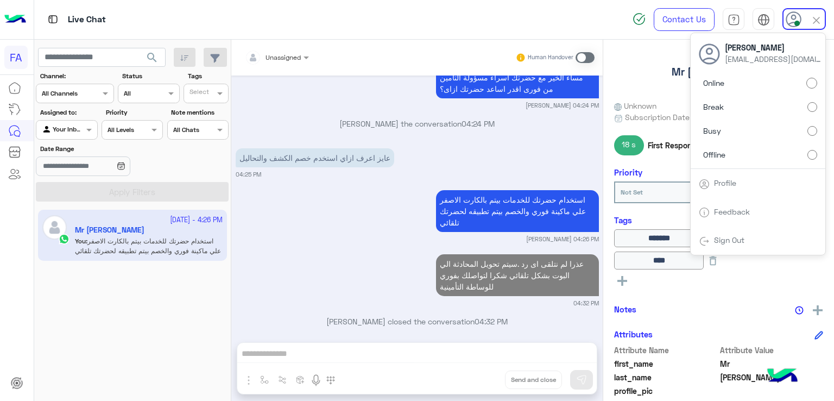
click at [806, 154] on label "Offline" at bounding box center [758, 154] width 118 height 20
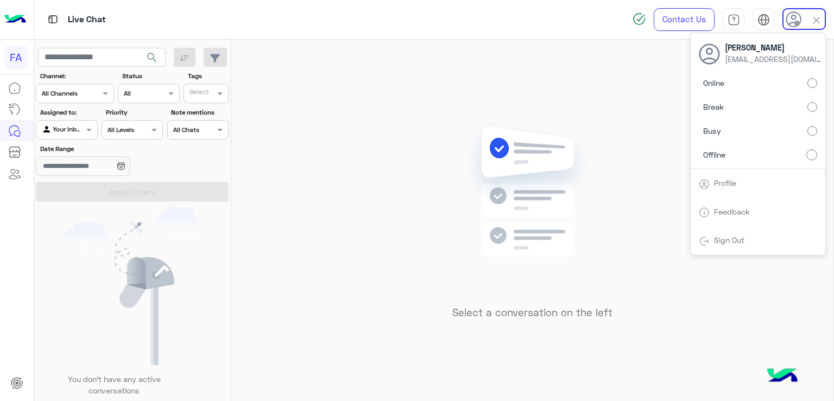
click at [717, 234] on div "Sign Out" at bounding box center [758, 240] width 135 height 29
click at [714, 235] on link "Sign Out" at bounding box center [729, 239] width 30 height 9
